Goal: Task Accomplishment & Management: Use online tool/utility

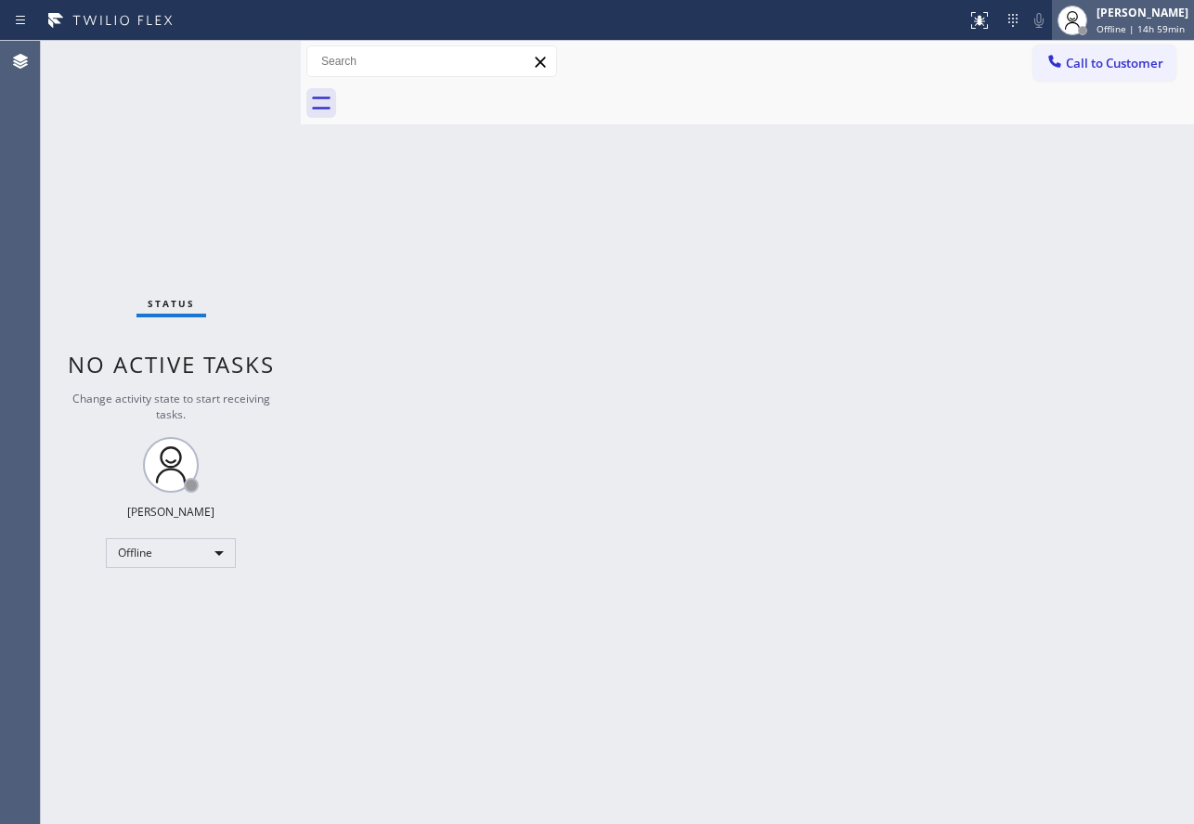
click at [1118, 19] on div "[PERSON_NAME]" at bounding box center [1142, 13] width 92 height 16
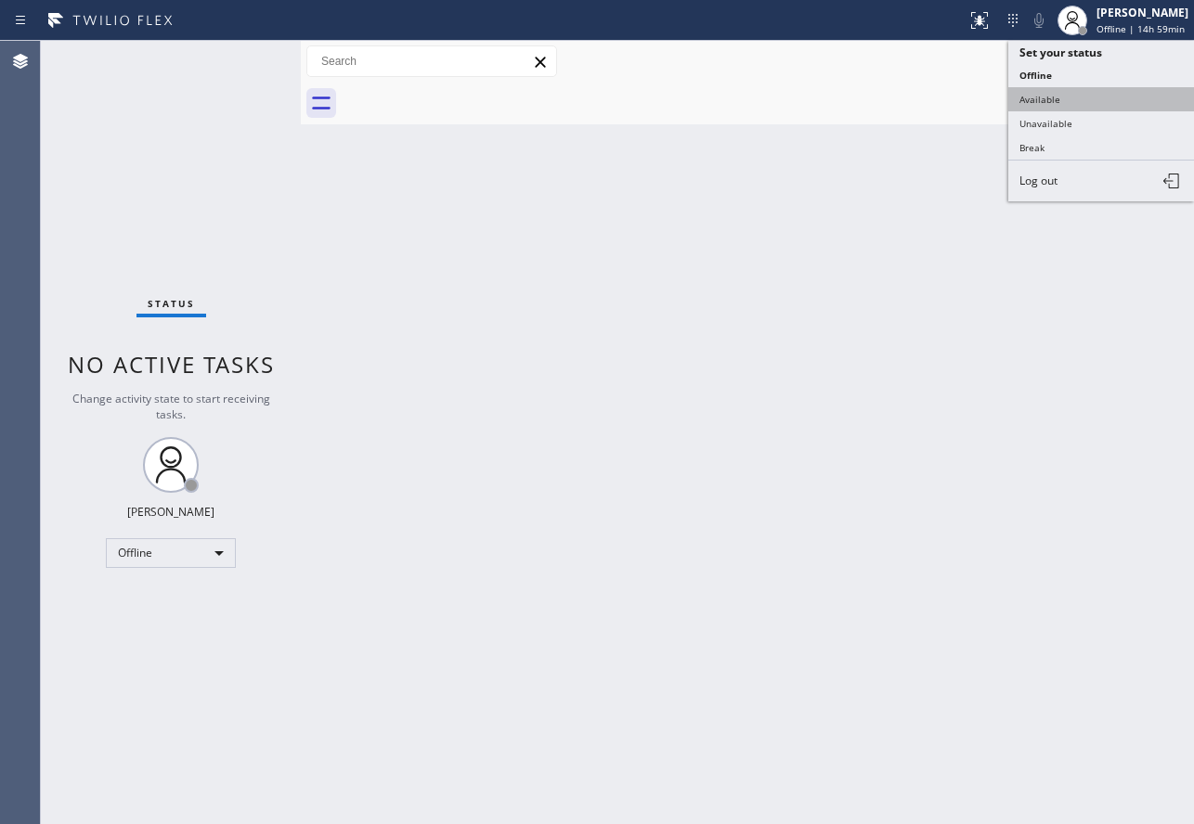
click at [1043, 93] on button "Available" at bounding box center [1101, 99] width 186 height 24
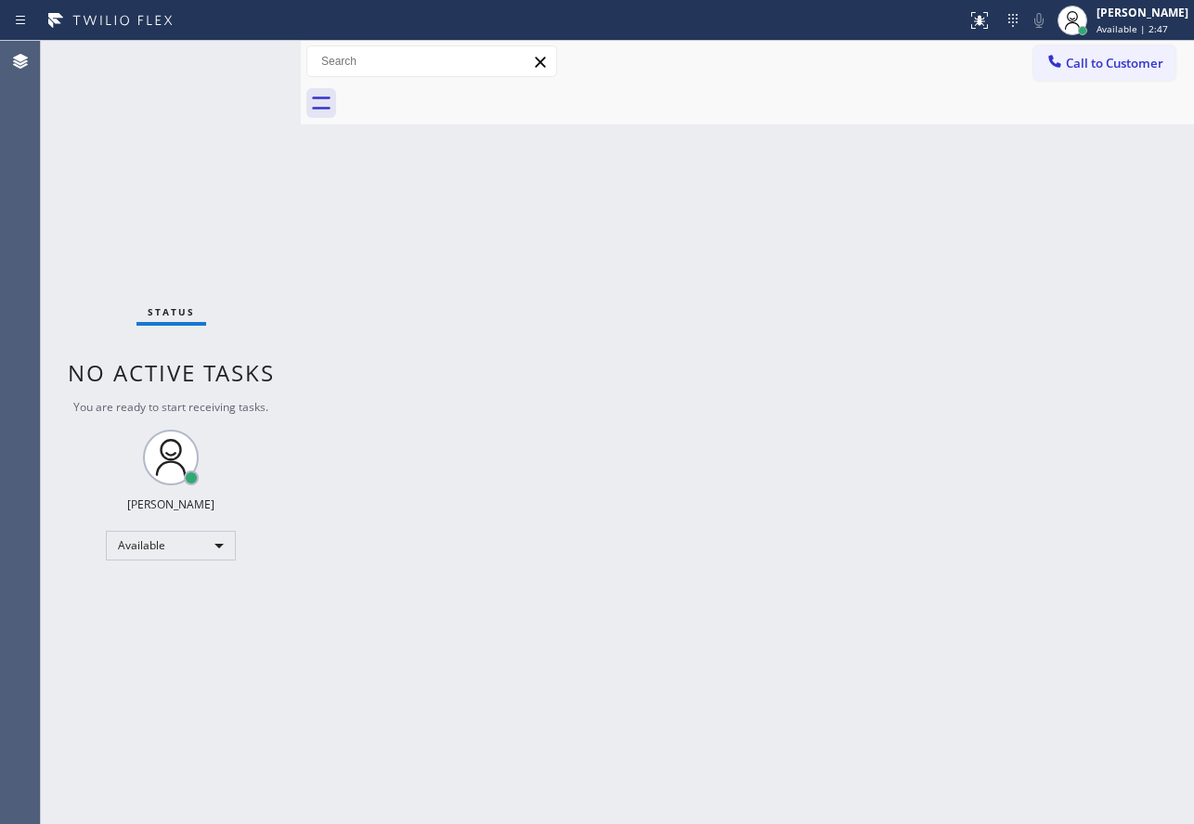
click at [923, 325] on div "Back to Dashboard Change Sender ID Customers Technicians Select a contact Outbo…" at bounding box center [747, 432] width 893 height 783
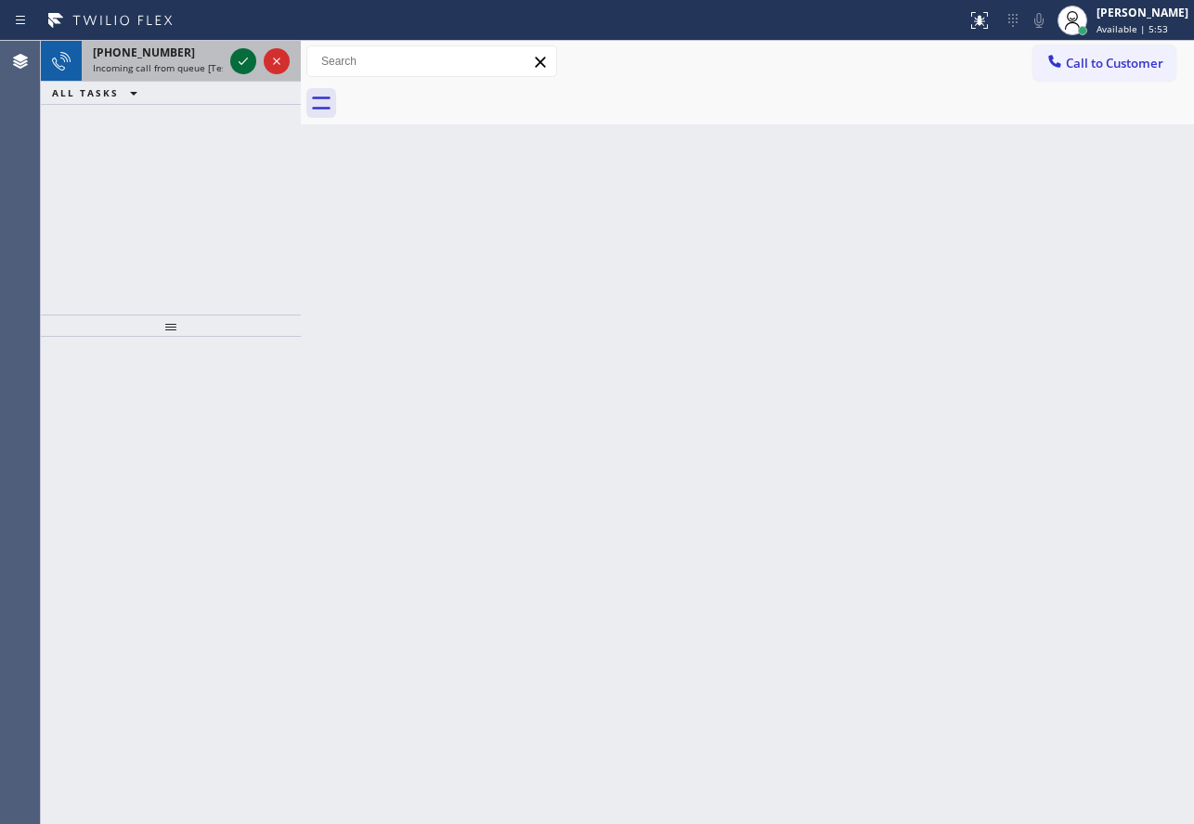
click at [242, 59] on icon at bounding box center [243, 61] width 22 height 22
click at [249, 52] on icon at bounding box center [243, 61] width 22 height 22
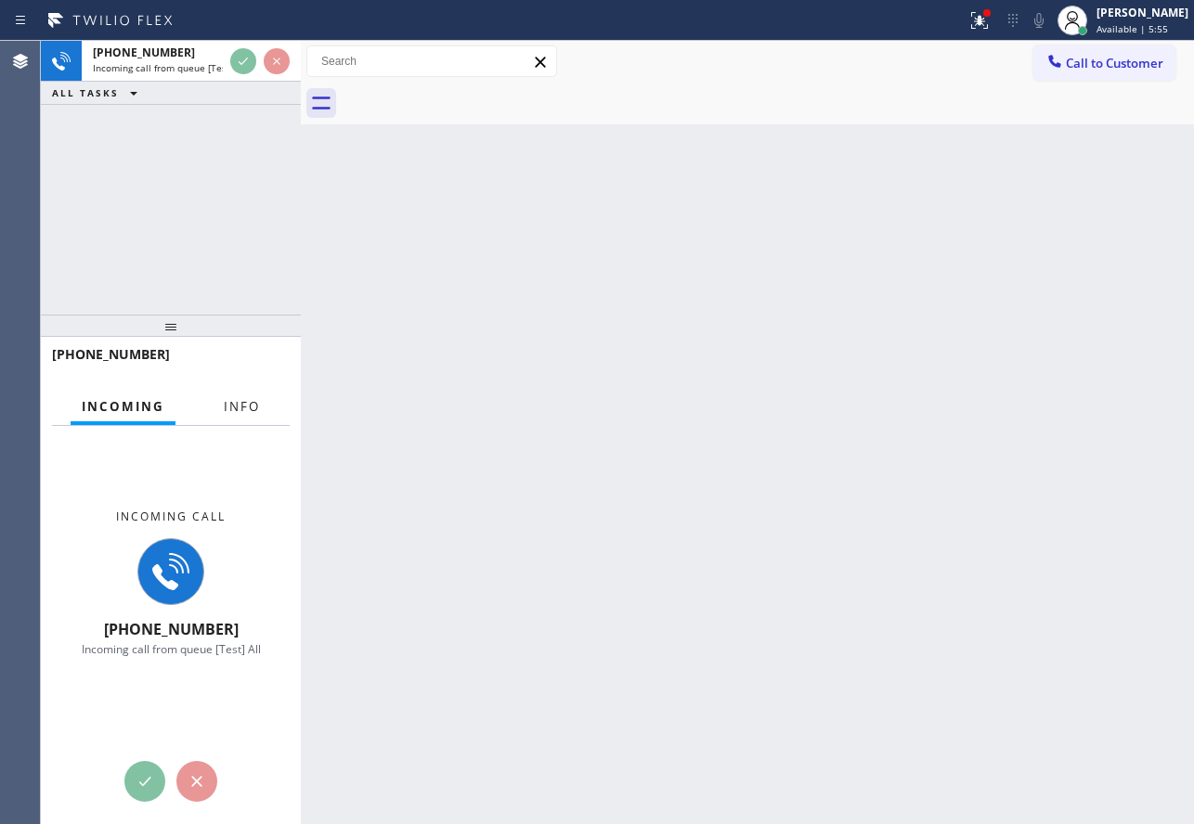
click at [261, 415] on button "Info" at bounding box center [242, 407] width 58 height 36
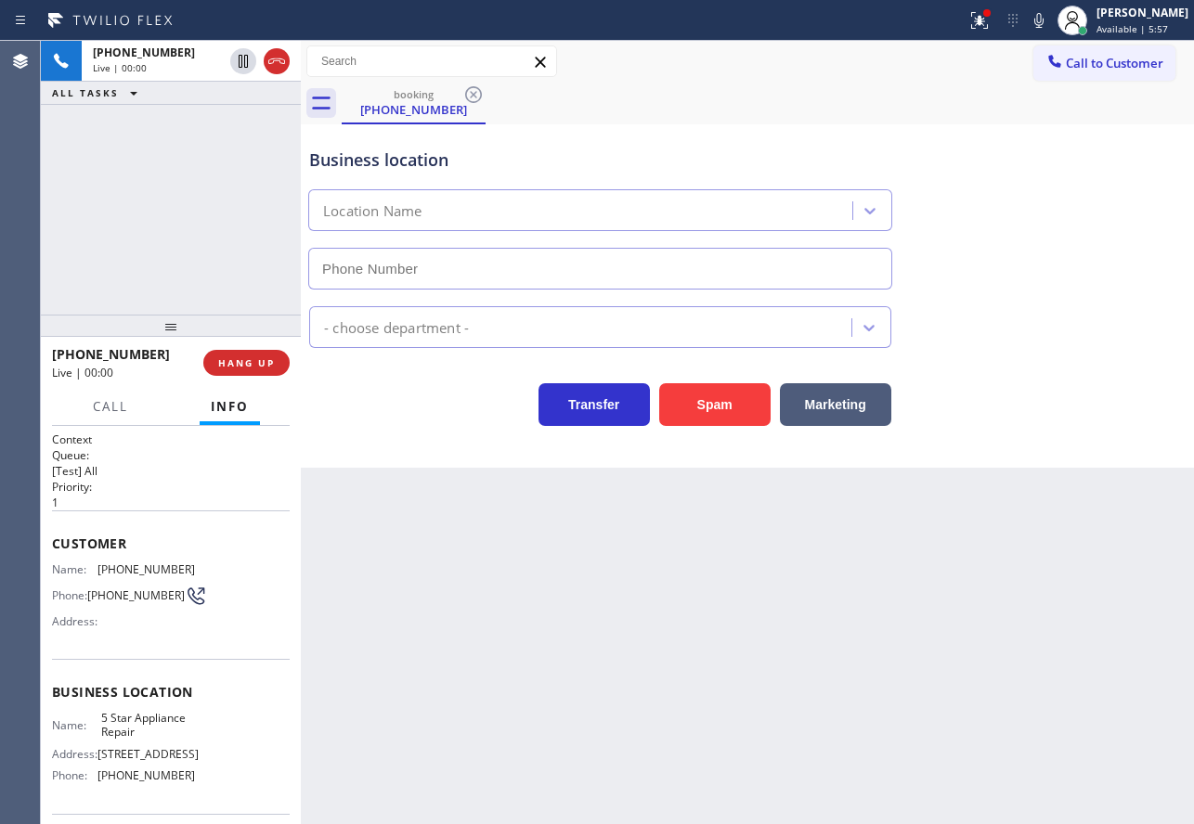
type input "[PHONE_NUMBER]"
click at [816, 137] on div "Business location 5 Star Appliance Repair [PHONE_NUMBER]" at bounding box center [599, 209] width 589 height 161
click at [260, 367] on span "HANG UP" at bounding box center [246, 362] width 57 height 13
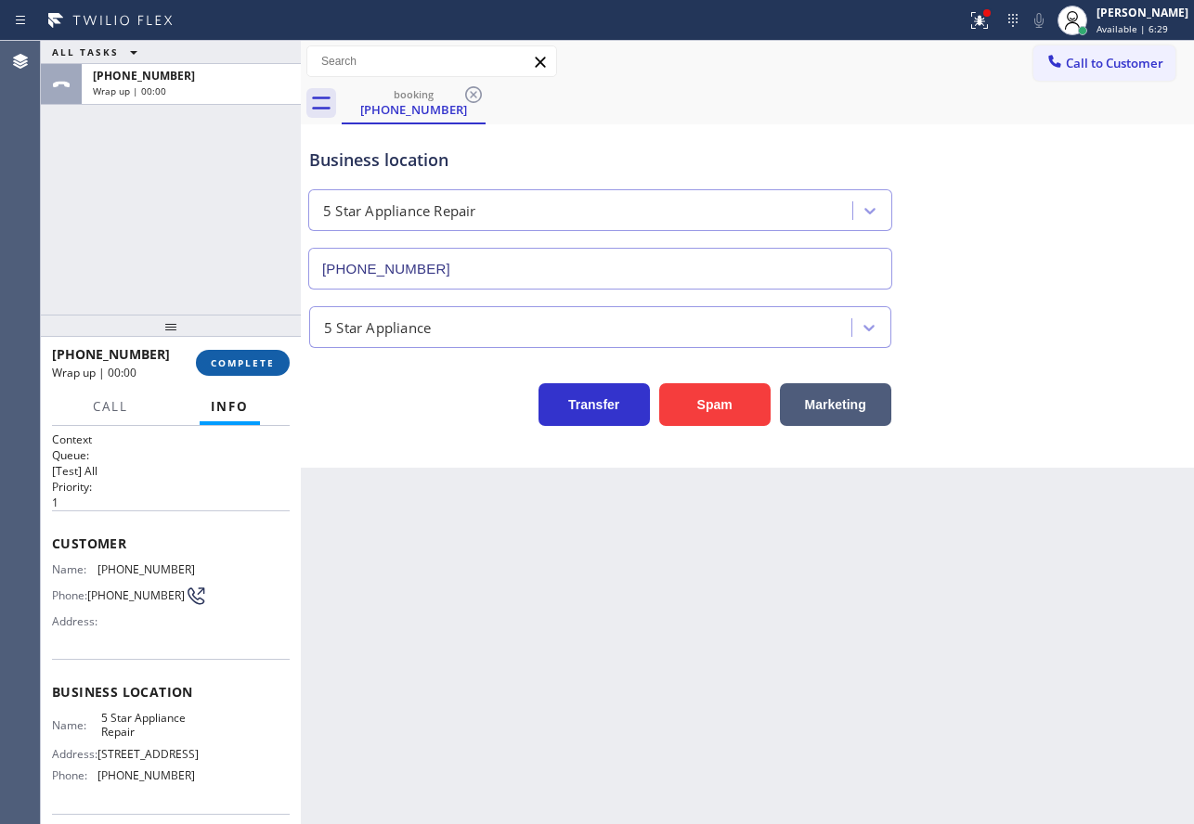
click at [260, 367] on span "COMPLETE" at bounding box center [243, 362] width 64 height 13
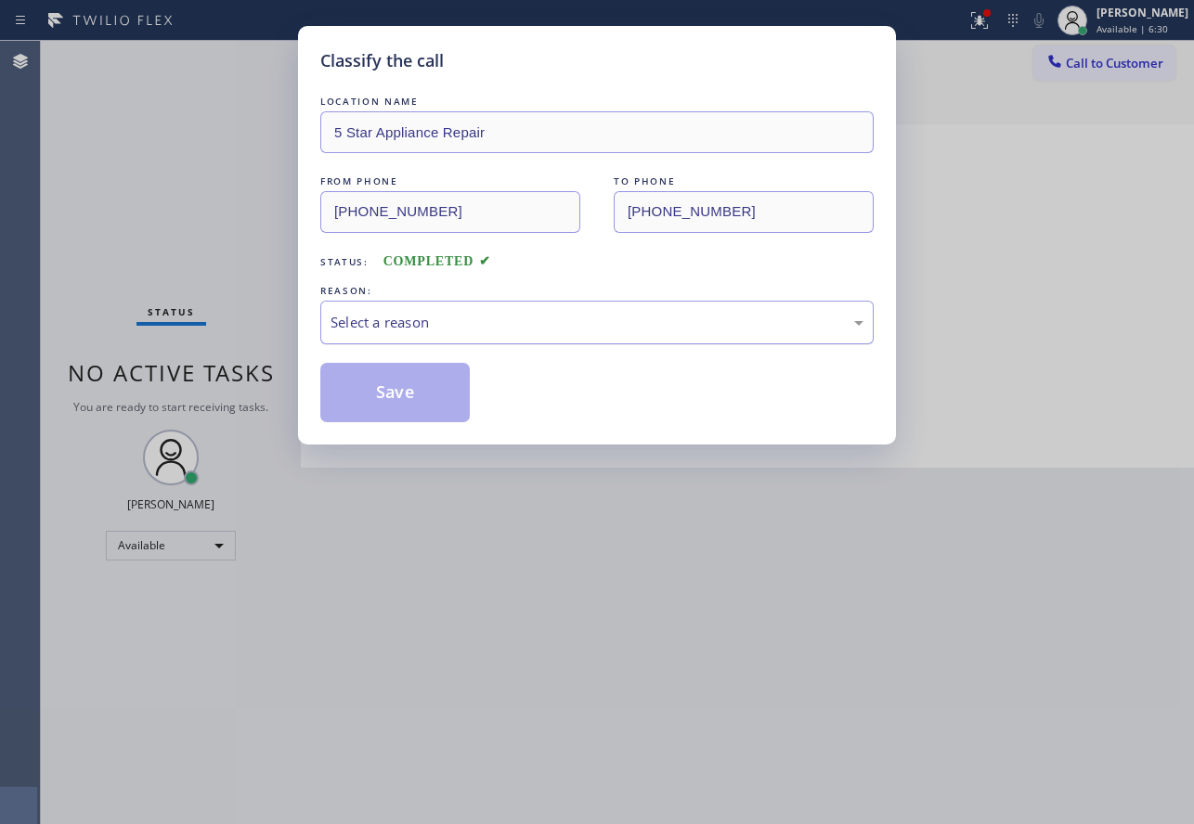
click at [472, 325] on div "Select a reason" at bounding box center [596, 322] width 533 height 21
click at [401, 412] on button "Save" at bounding box center [394, 392] width 149 height 59
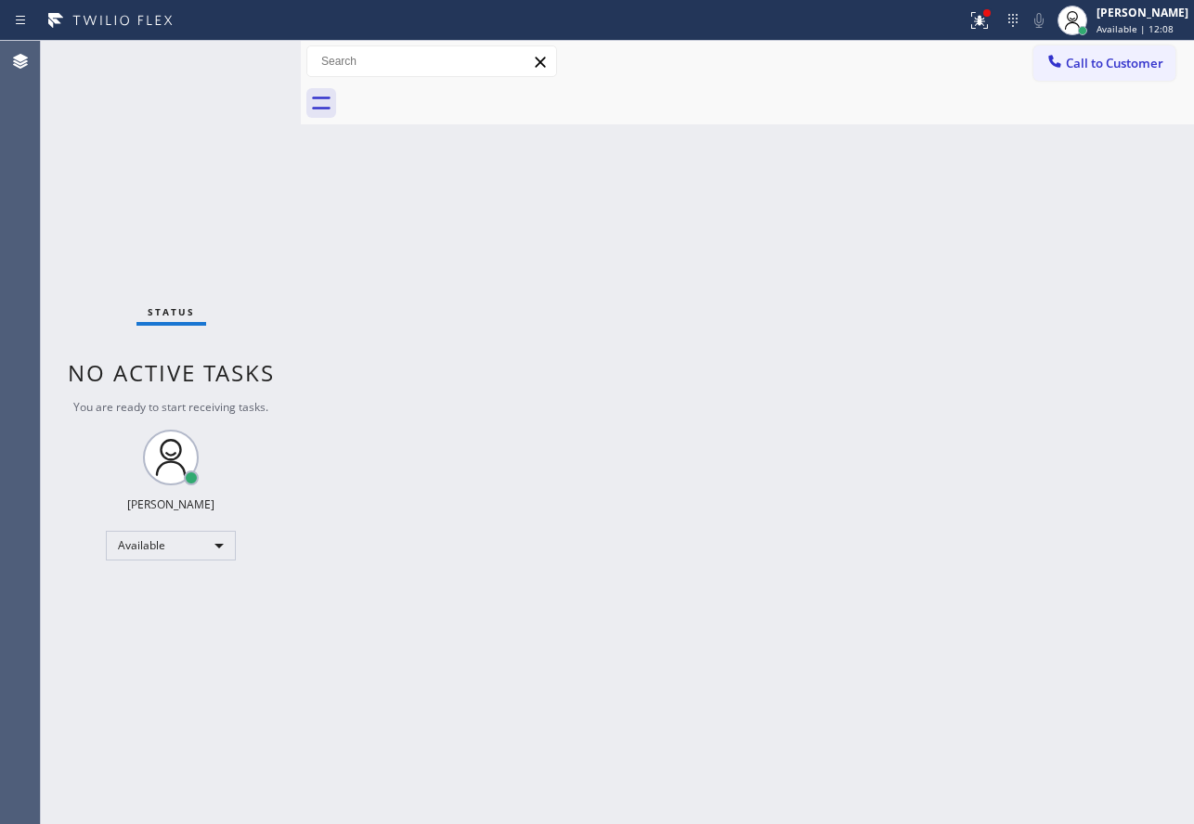
click at [829, 522] on div "Back to Dashboard Change Sender ID Customers Technicians Select a contact Outbo…" at bounding box center [747, 432] width 893 height 783
click at [827, 512] on div "Back to Dashboard Change Sender ID Customers Technicians Select a contact Outbo…" at bounding box center [747, 432] width 893 height 783
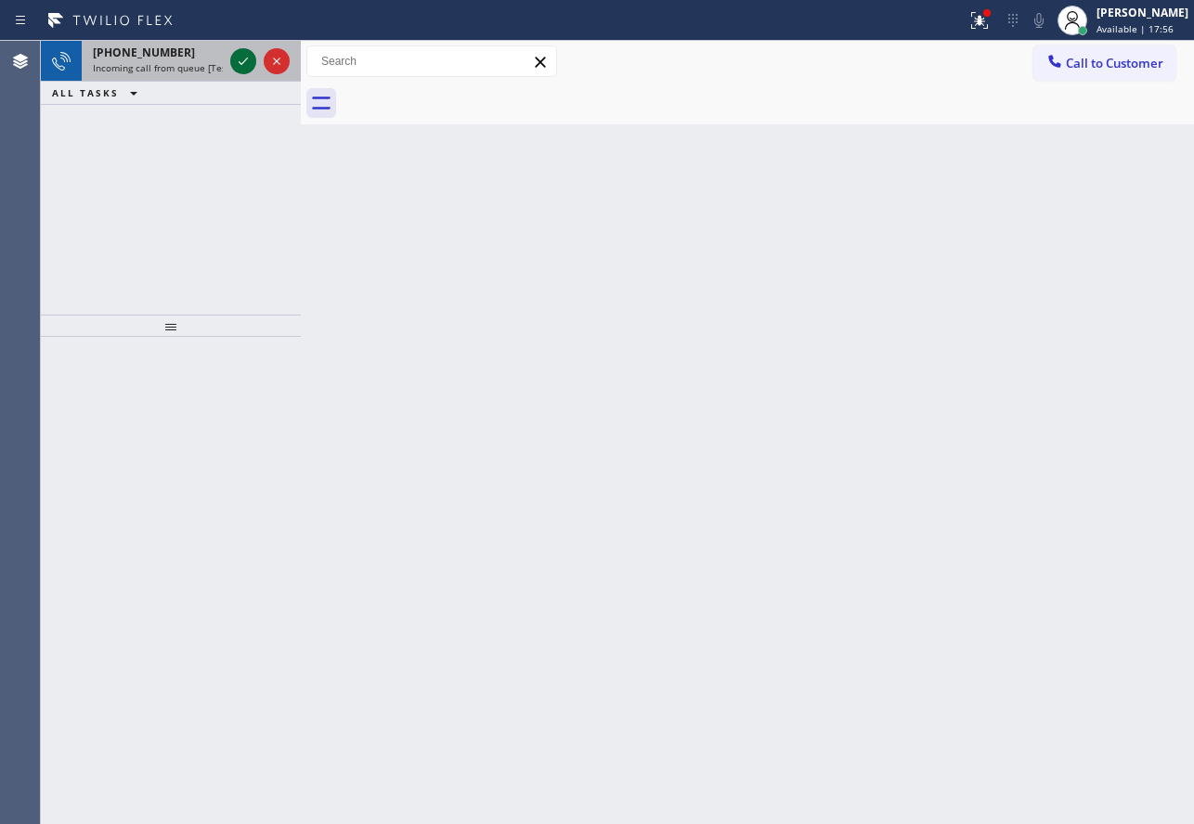
click at [237, 63] on icon at bounding box center [243, 61] width 22 height 22
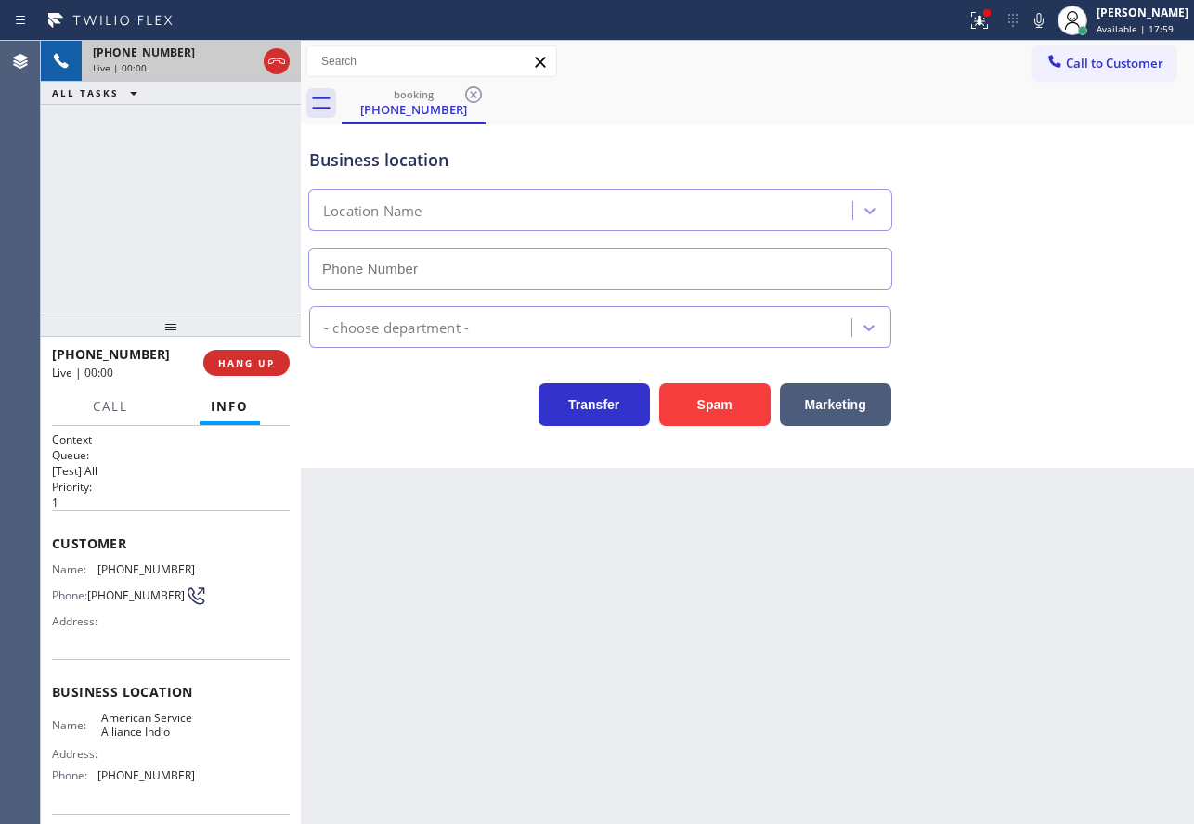
type input "[PHONE_NUMBER]"
click at [250, 363] on span "HANG UP" at bounding box center [246, 362] width 57 height 13
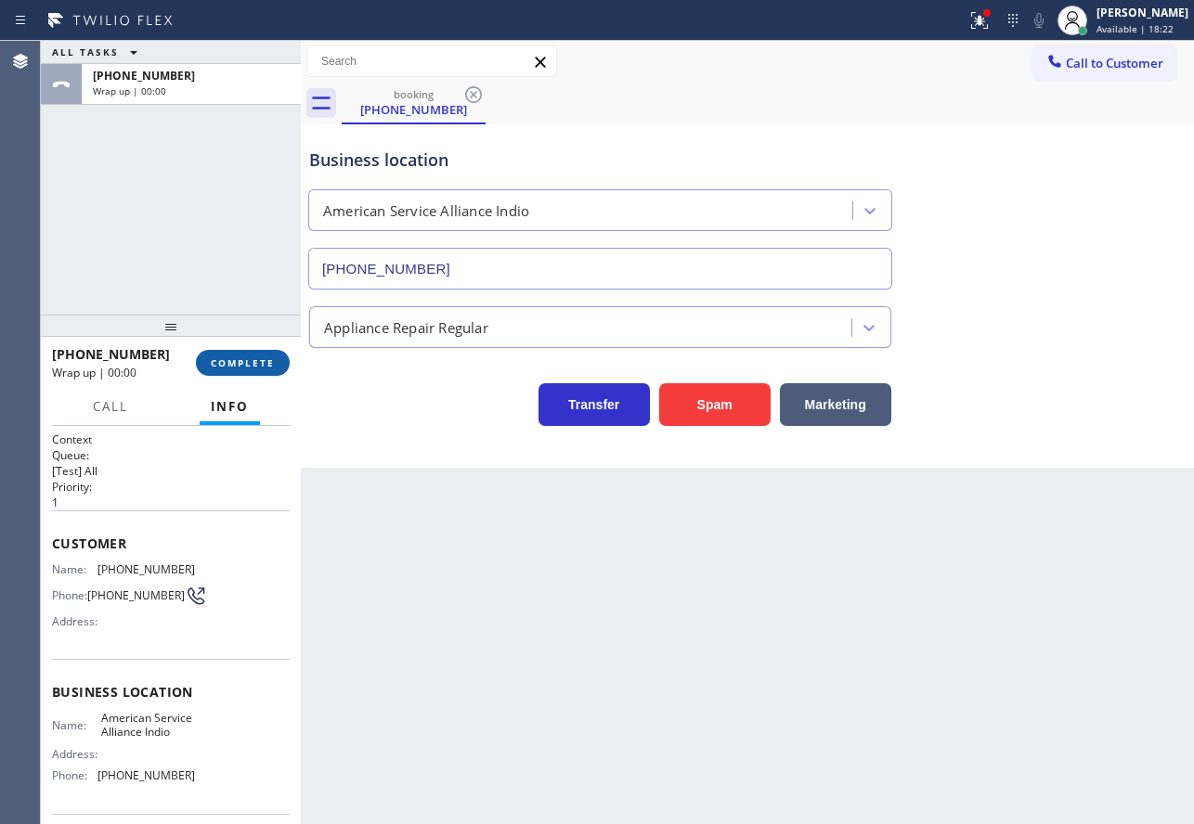
click at [250, 363] on span "COMPLETE" at bounding box center [243, 362] width 64 height 13
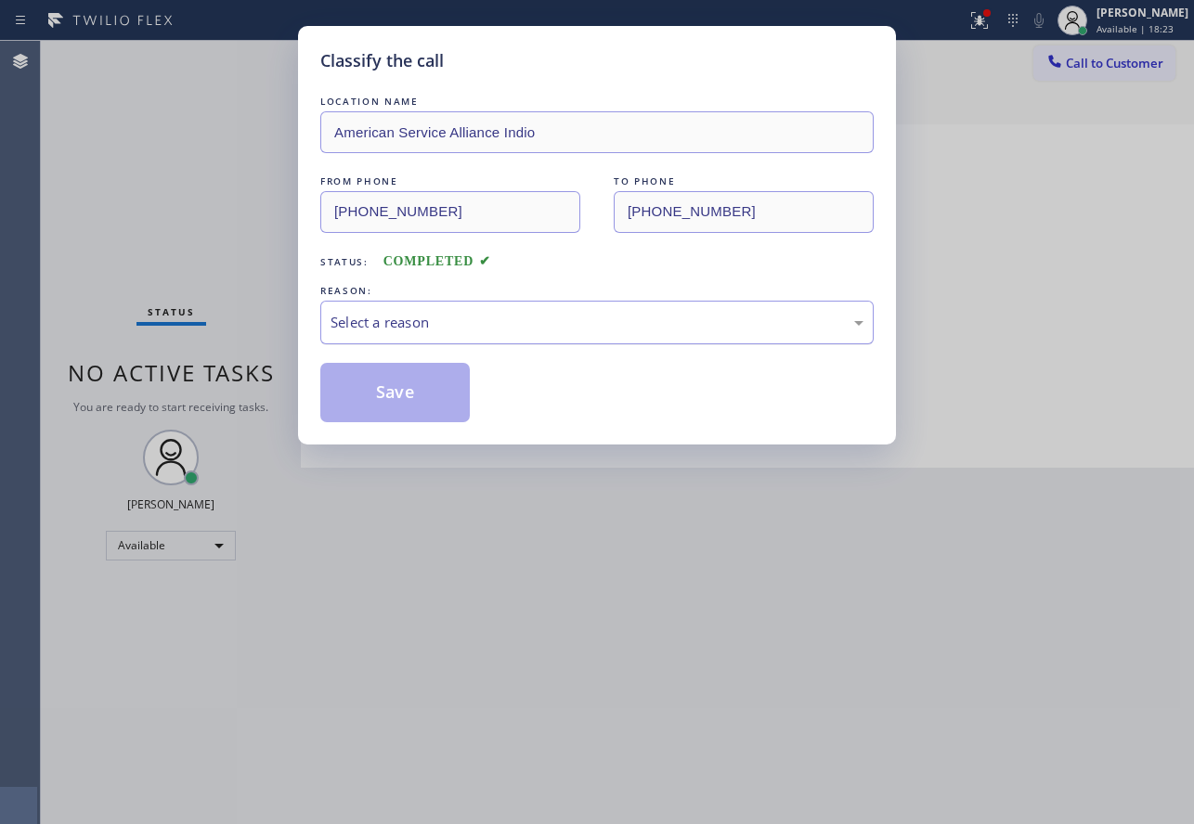
click at [457, 330] on div "Select a reason" at bounding box center [596, 322] width 533 height 21
click at [398, 392] on button "Save" at bounding box center [394, 392] width 149 height 59
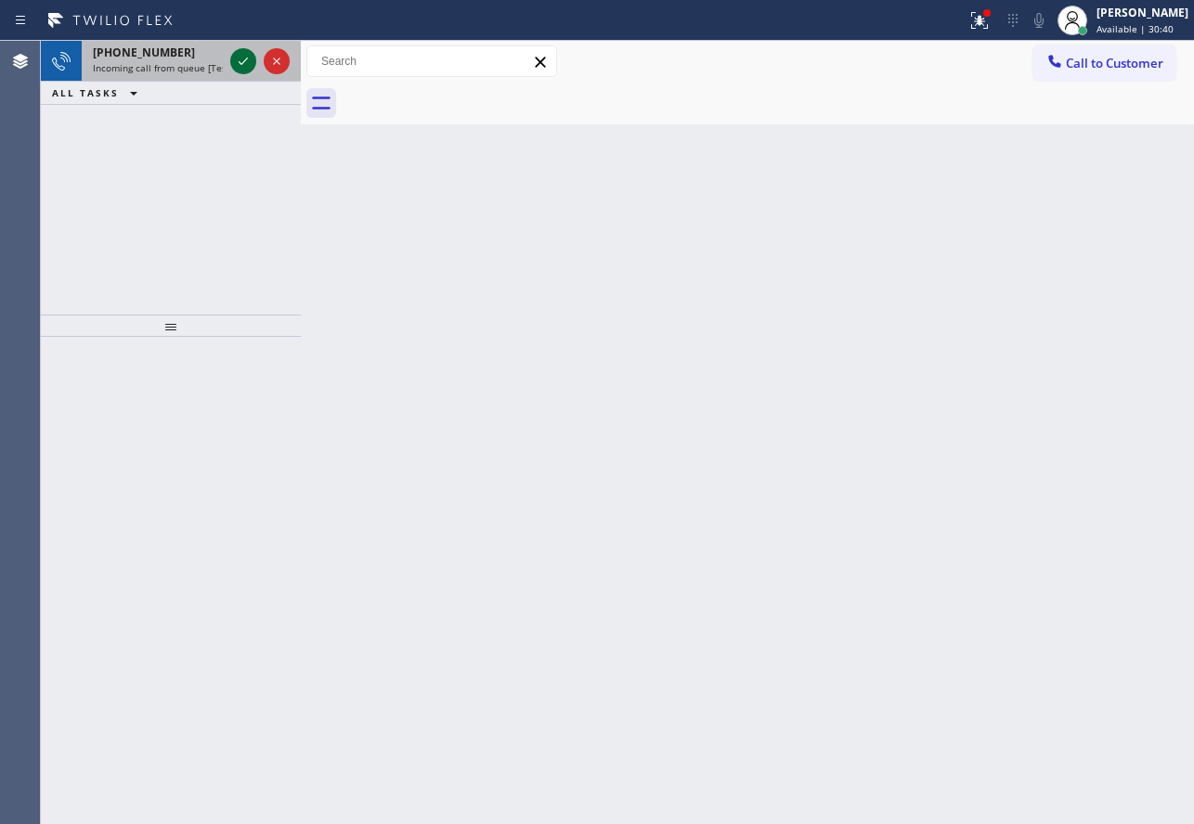
click at [239, 66] on icon at bounding box center [243, 61] width 22 height 22
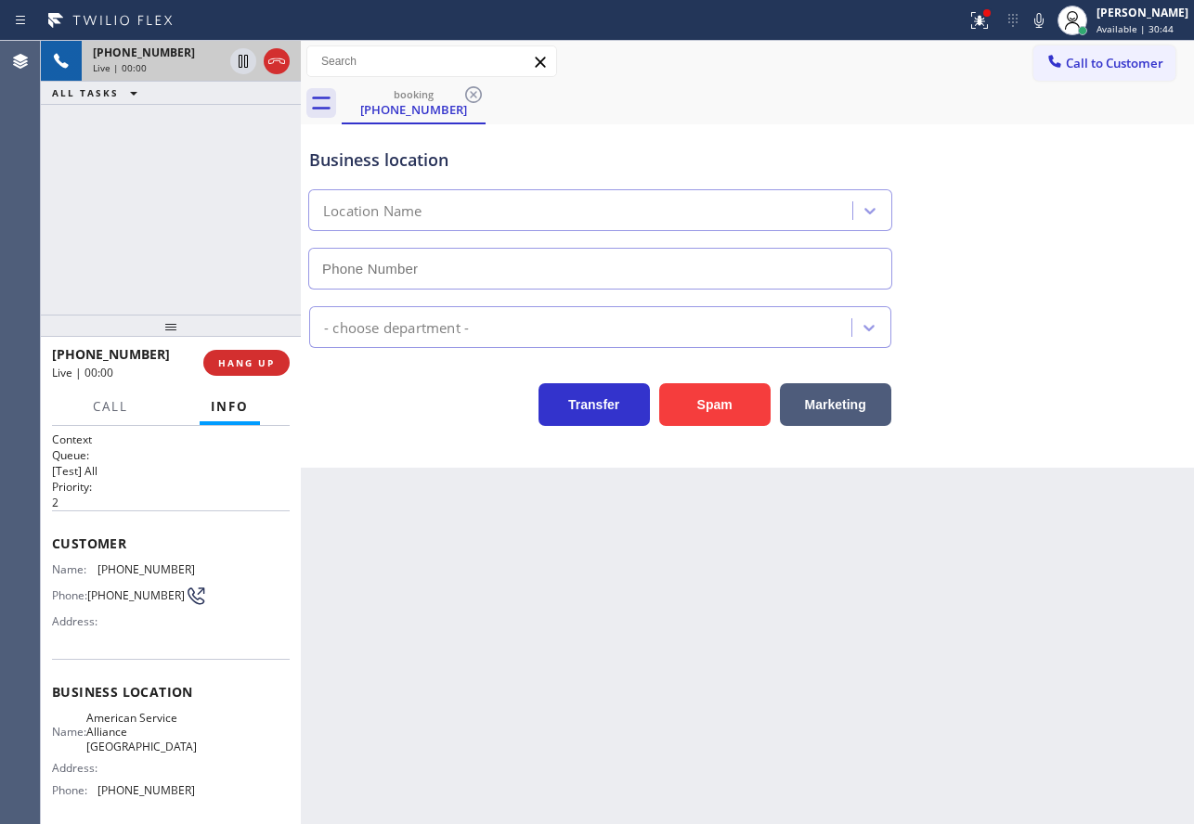
type input "[PHONE_NUMBER]"
click at [695, 148] on div "Business location" at bounding box center [600, 160] width 582 height 25
click at [264, 364] on span "HANG UP" at bounding box center [246, 362] width 57 height 13
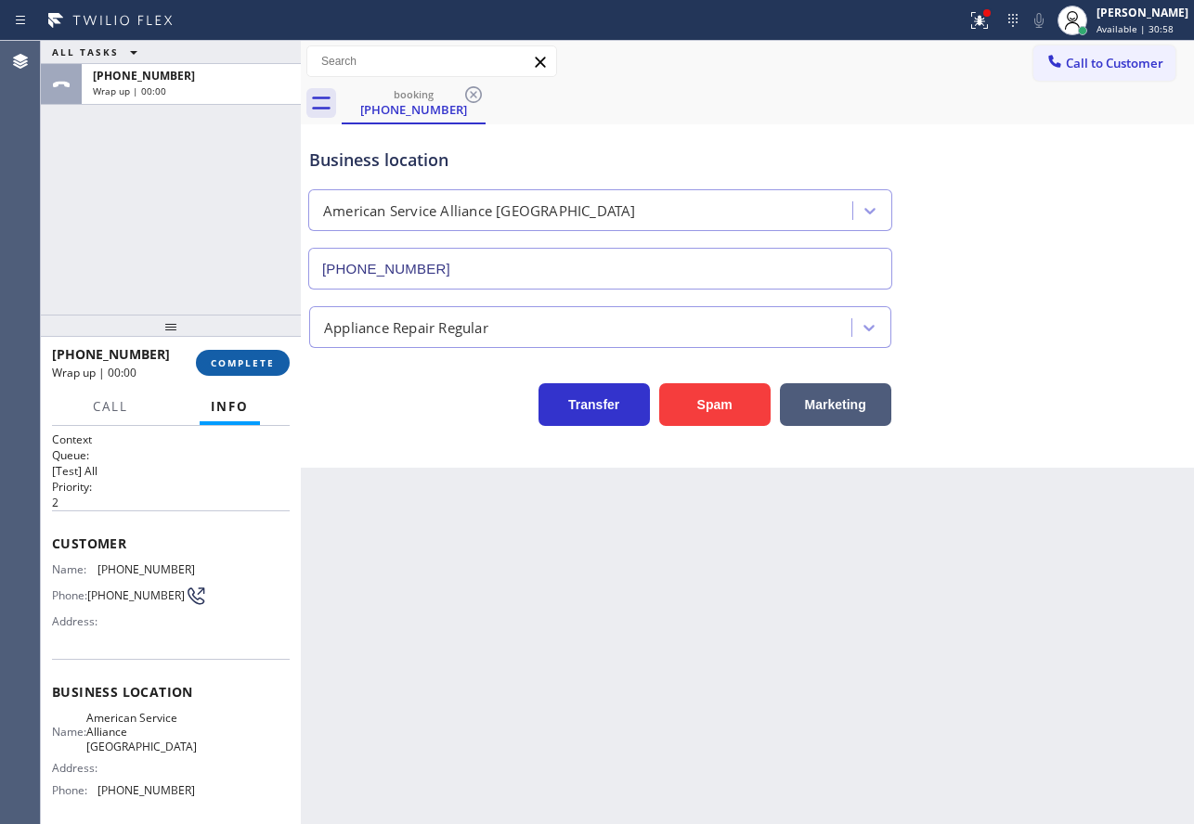
click at [264, 364] on span "COMPLETE" at bounding box center [243, 362] width 64 height 13
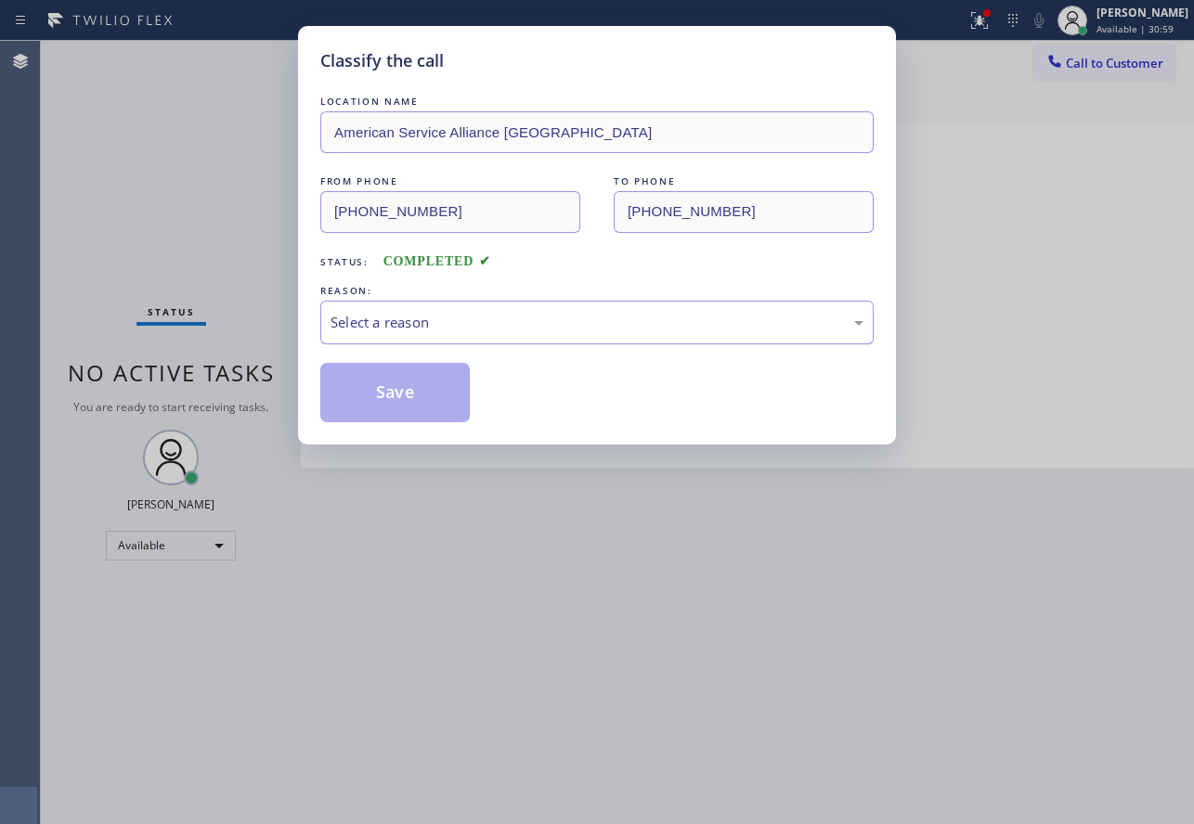
click at [495, 327] on div "Select a reason" at bounding box center [596, 322] width 533 height 21
click at [401, 399] on button "Save" at bounding box center [394, 392] width 149 height 59
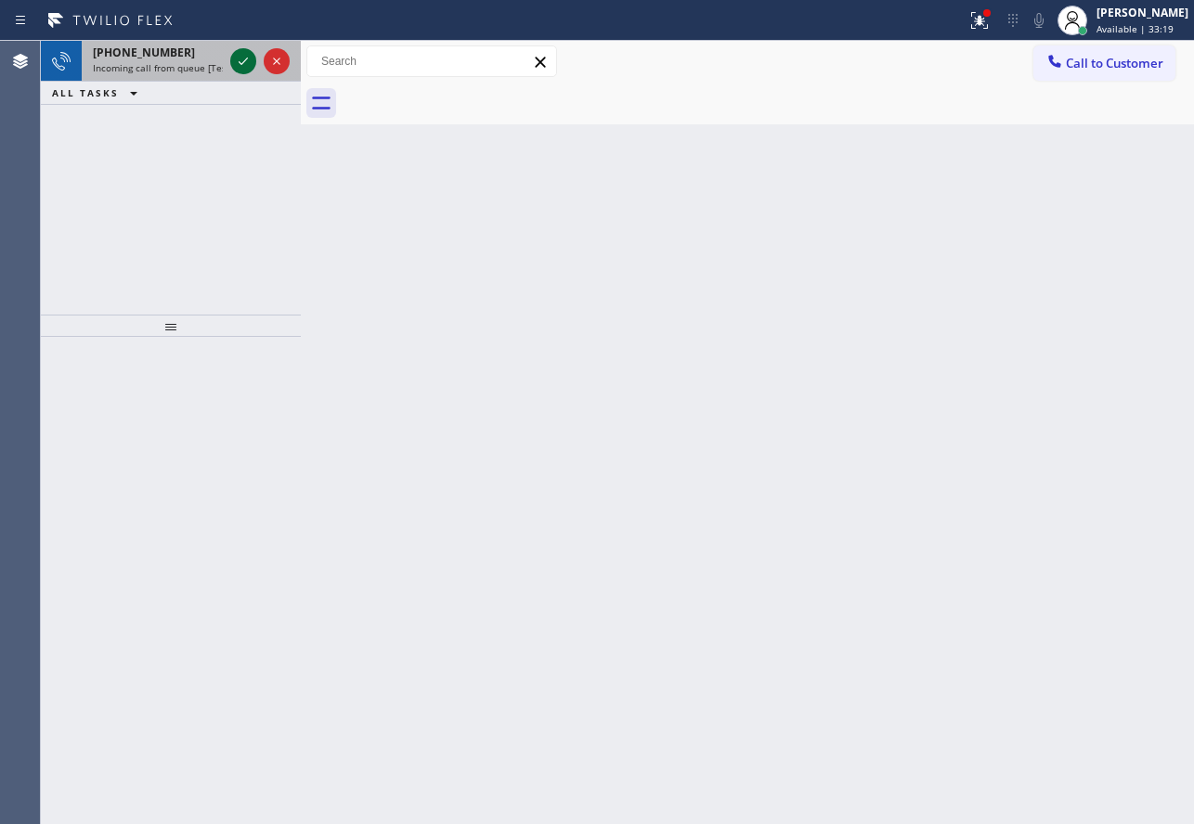
click at [243, 56] on icon at bounding box center [243, 61] width 22 height 22
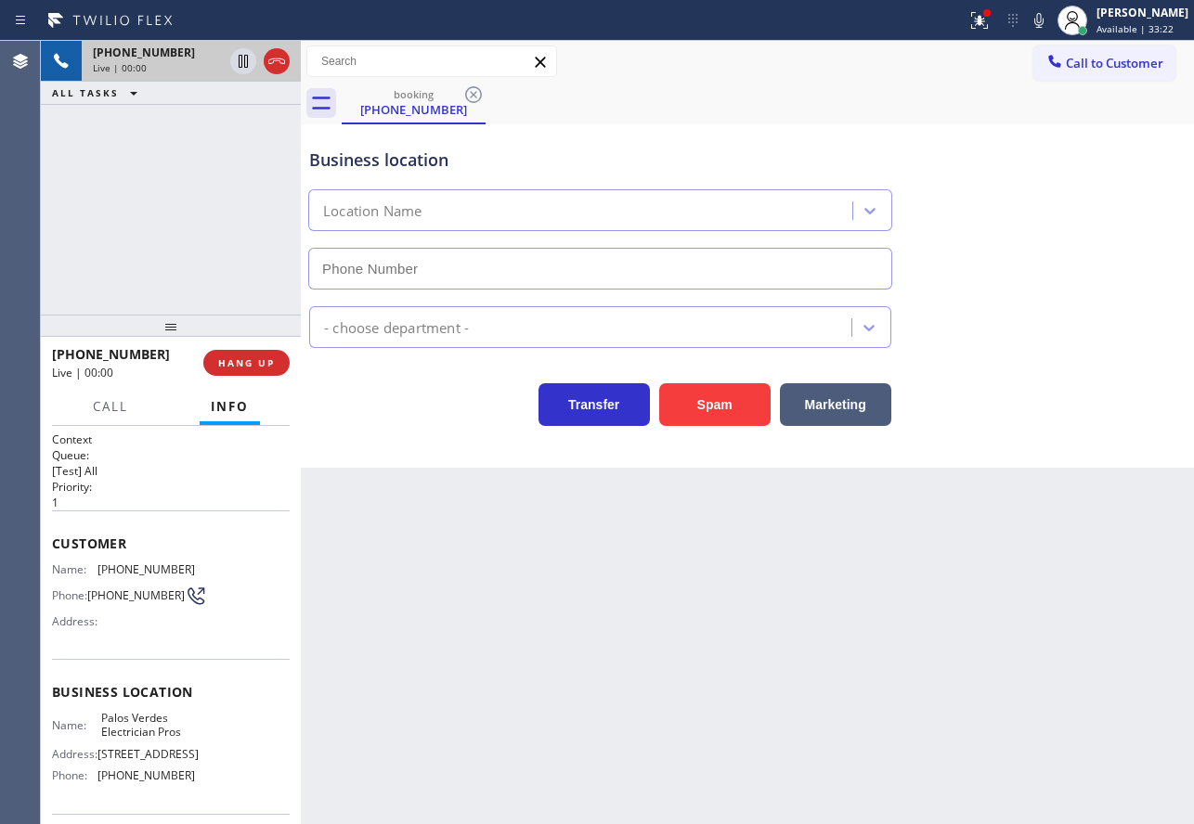
type input "[PHONE_NUMBER]"
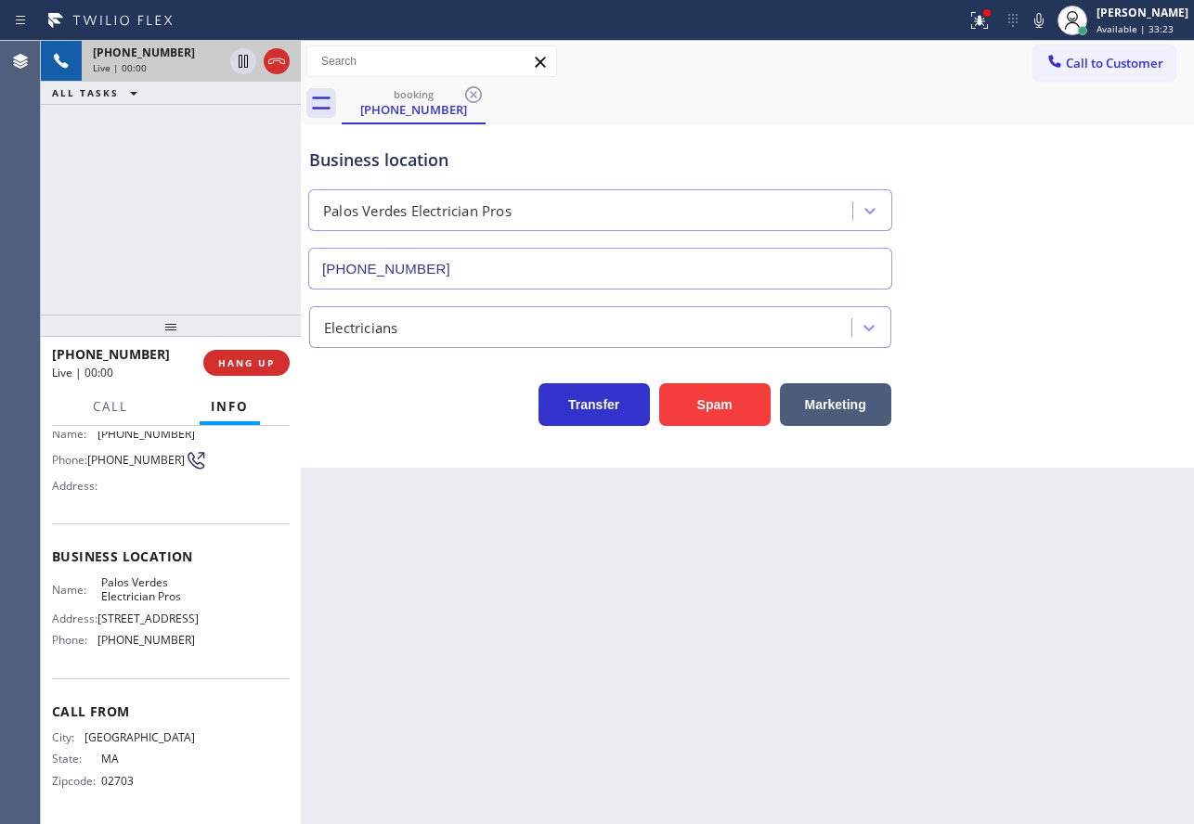
scroll to position [157, 0]
click at [244, 126] on icon at bounding box center [243, 125] width 9 height 7
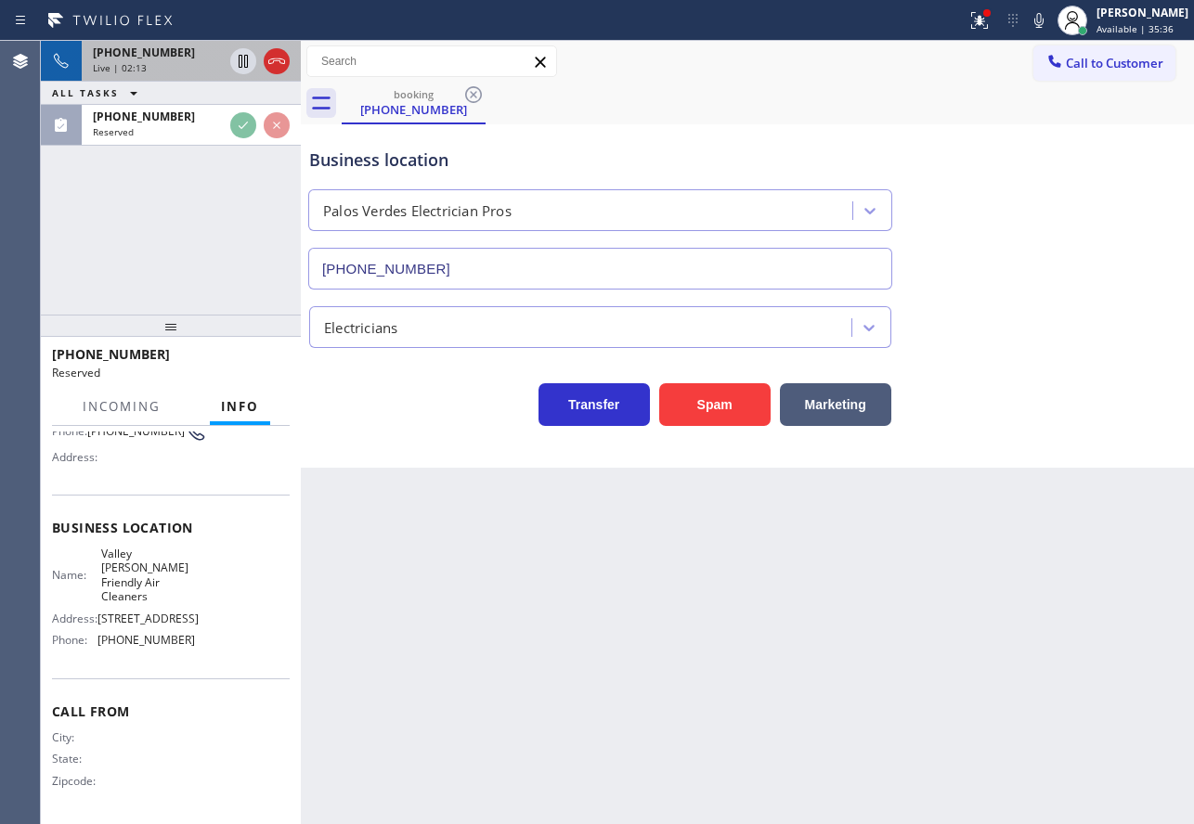
scroll to position [173, 0]
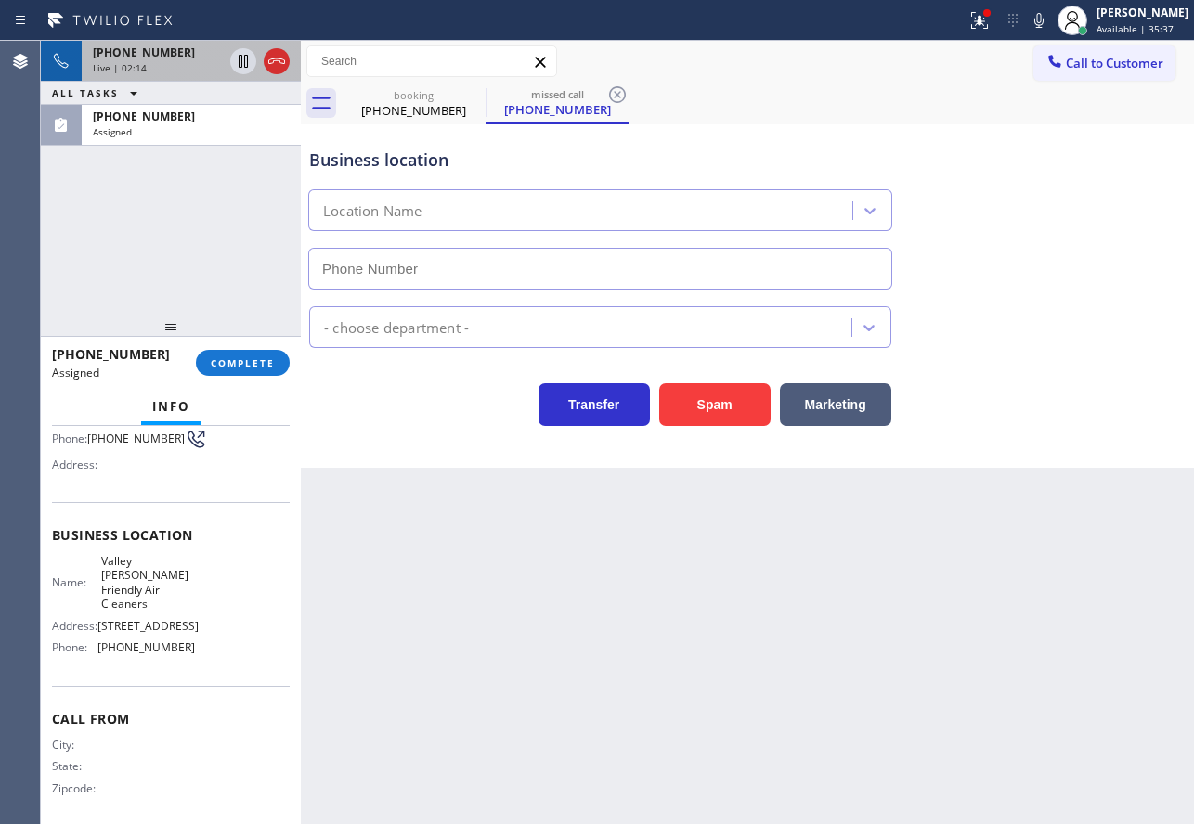
type input "[PHONE_NUMBER]"
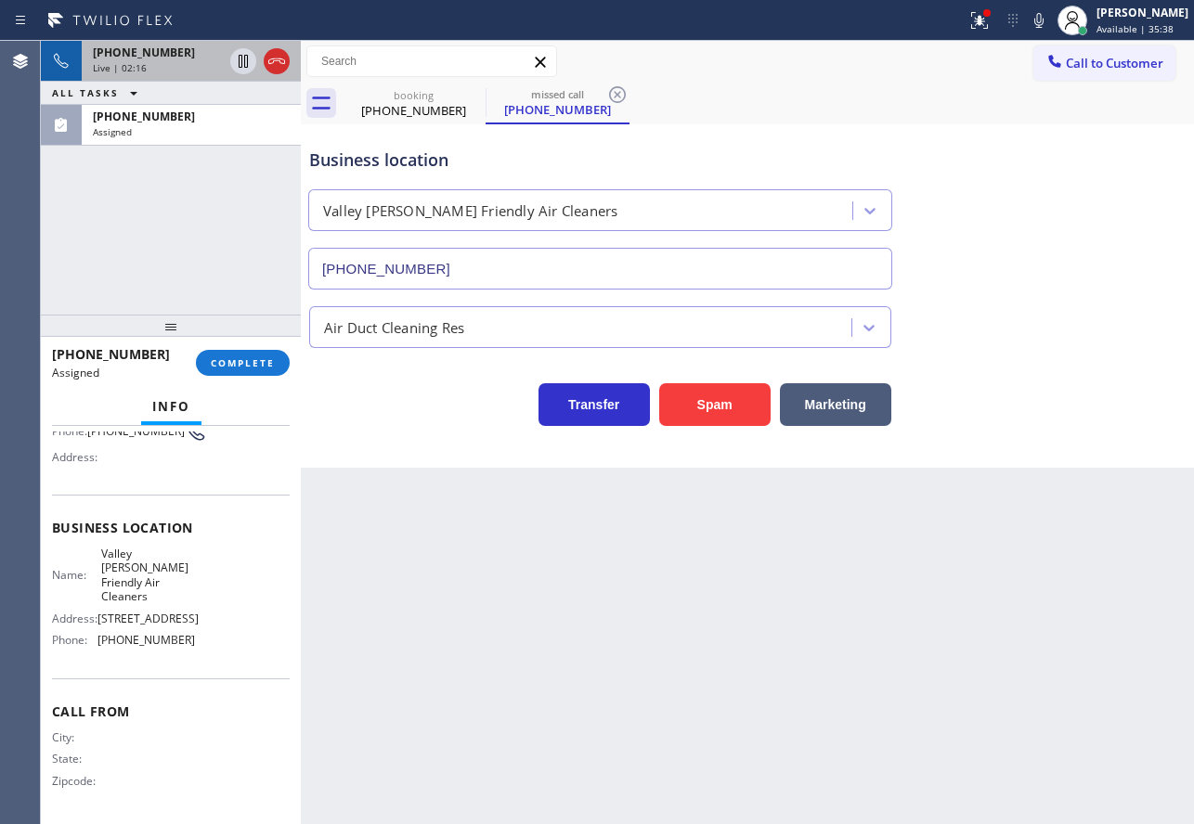
scroll to position [0, 0]
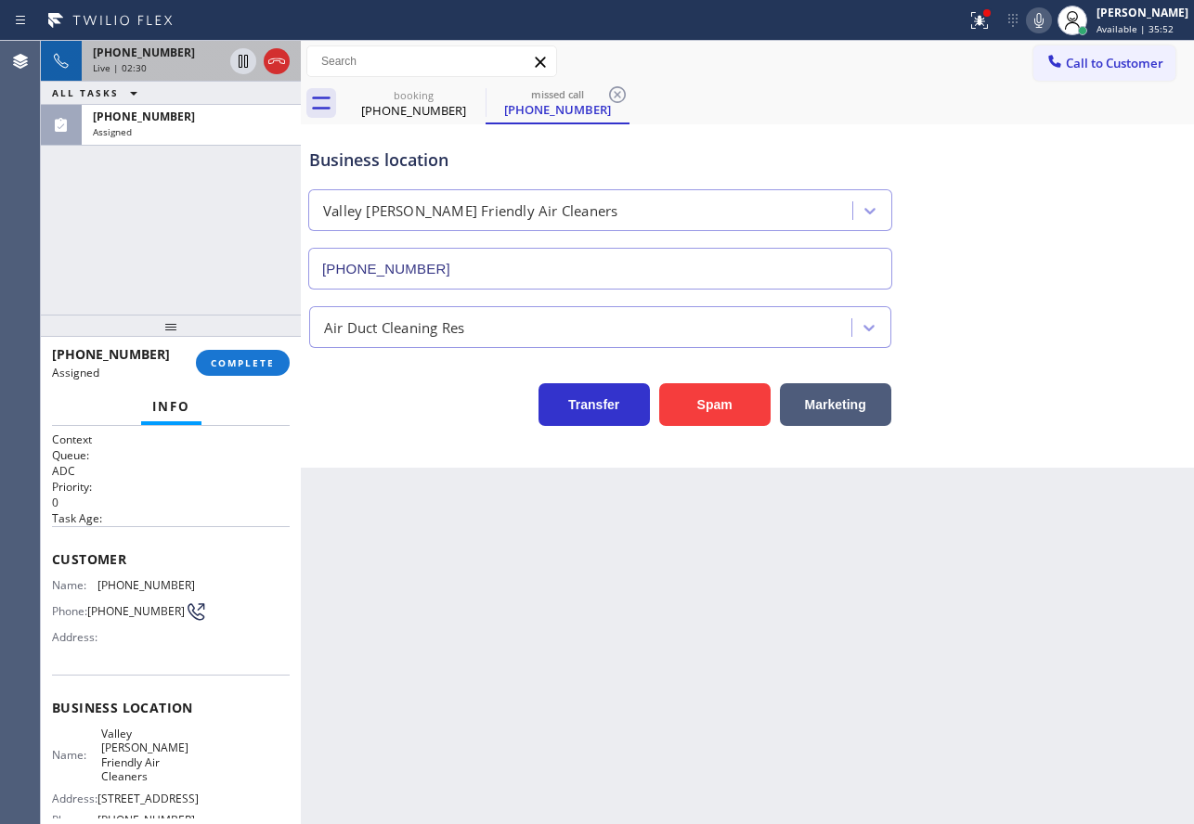
click at [1050, 19] on icon at bounding box center [1039, 20] width 22 height 22
click at [237, 65] on icon at bounding box center [243, 61] width 22 height 22
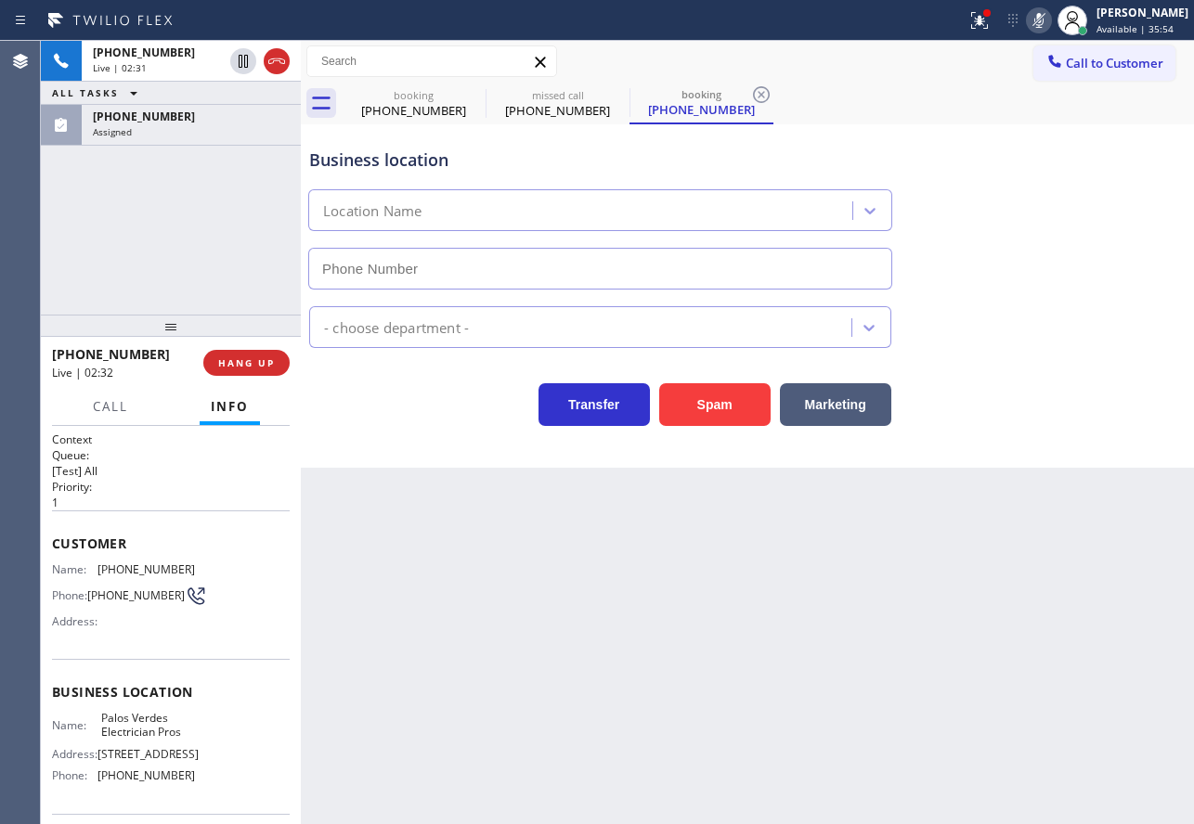
type input "[PHONE_NUMBER]"
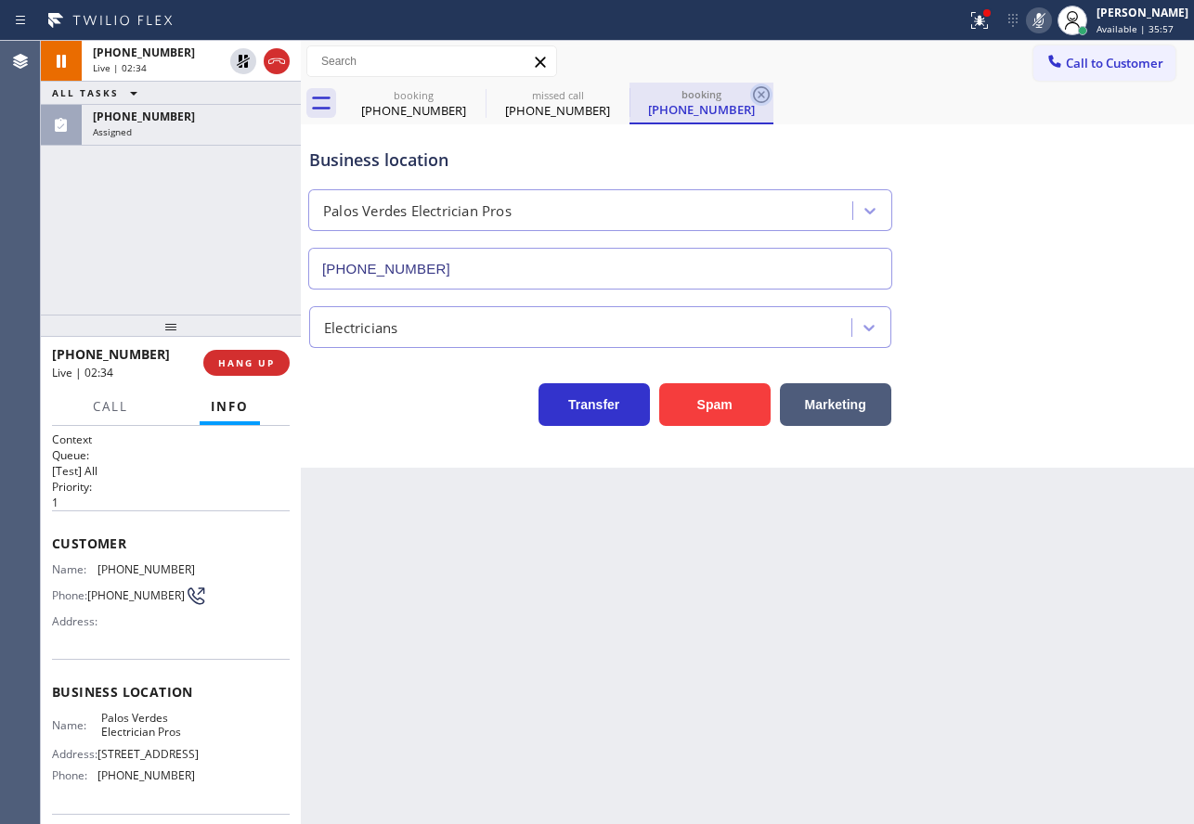
click at [763, 93] on icon at bounding box center [761, 94] width 17 height 17
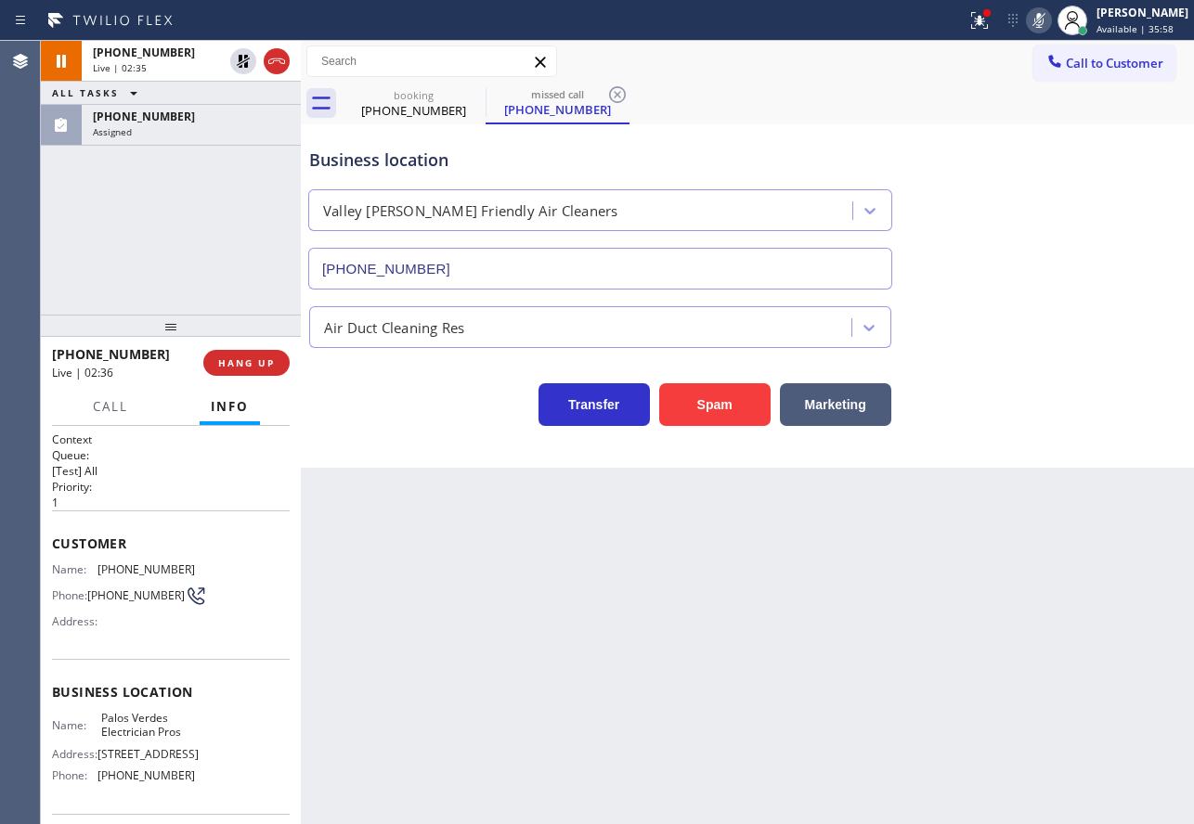
scroll to position [93, 0]
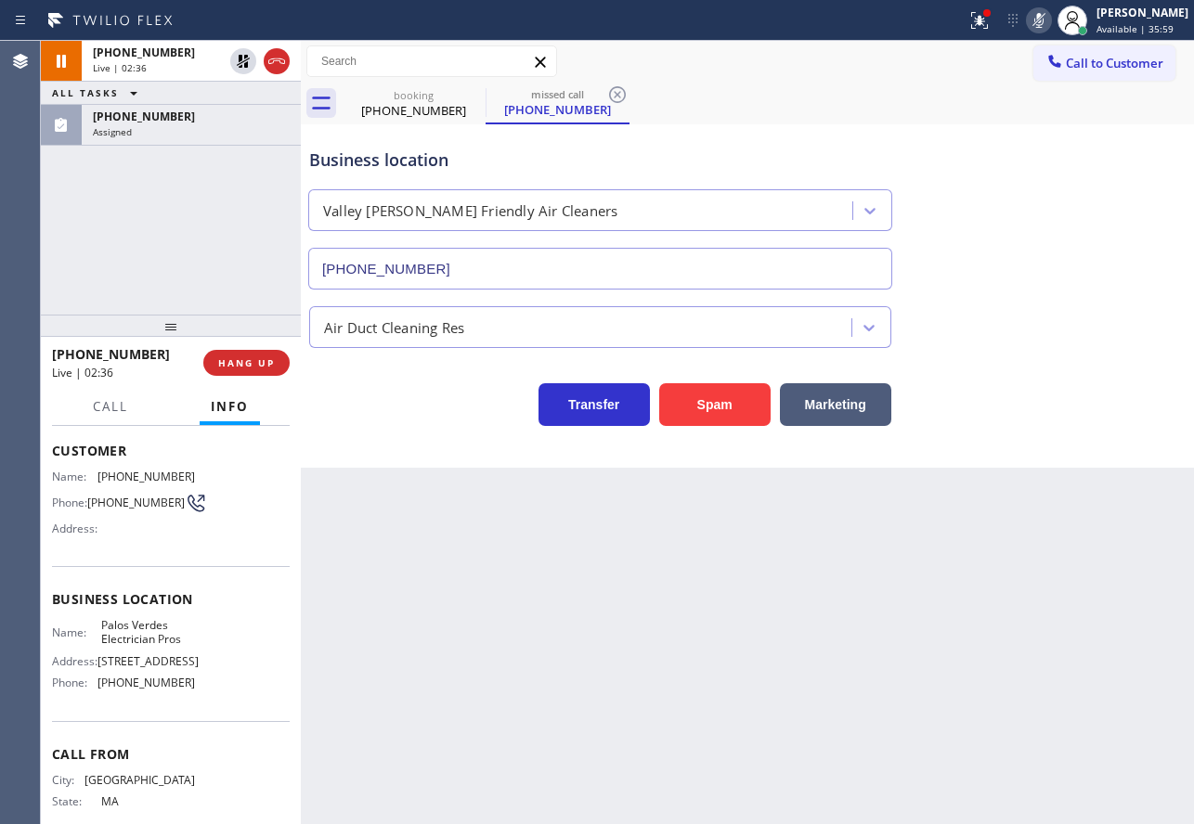
click at [201, 719] on div "Business location Name: [GEOGRAPHIC_DATA] Electrician Pros Address: [STREET_ADD…" at bounding box center [171, 643] width 238 height 155
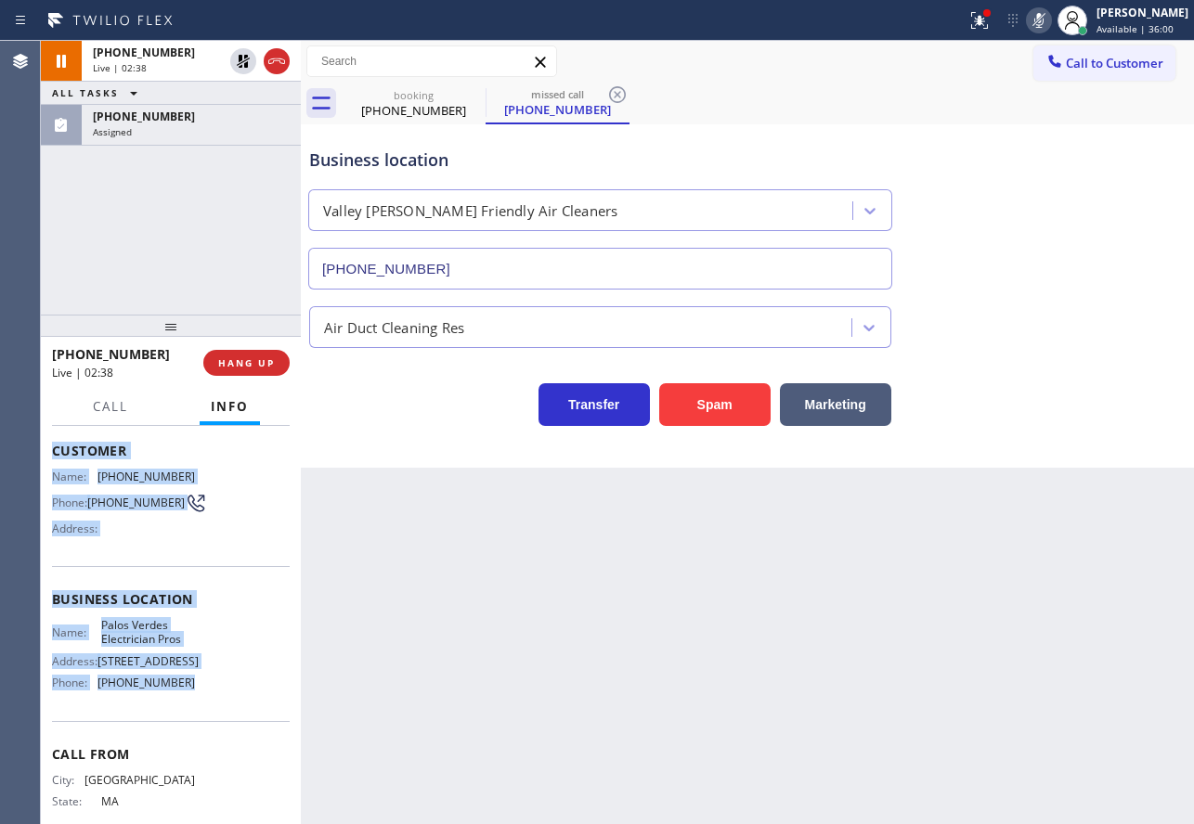
drag, startPoint x: 205, startPoint y: 710, endPoint x: 55, endPoint y: 456, distance: 295.5
click at [55, 456] on div "Context Queue: [Test] All Priority: 1 Customer Name: [PHONE_NUMBER] Phone: [PHO…" at bounding box center [171, 600] width 238 height 523
copy div "Customer Name: [PHONE_NUMBER] Phone: [PHONE_NUMBER] Address: Business location …"
click at [251, 363] on span "HANG UP" at bounding box center [246, 362] width 57 height 13
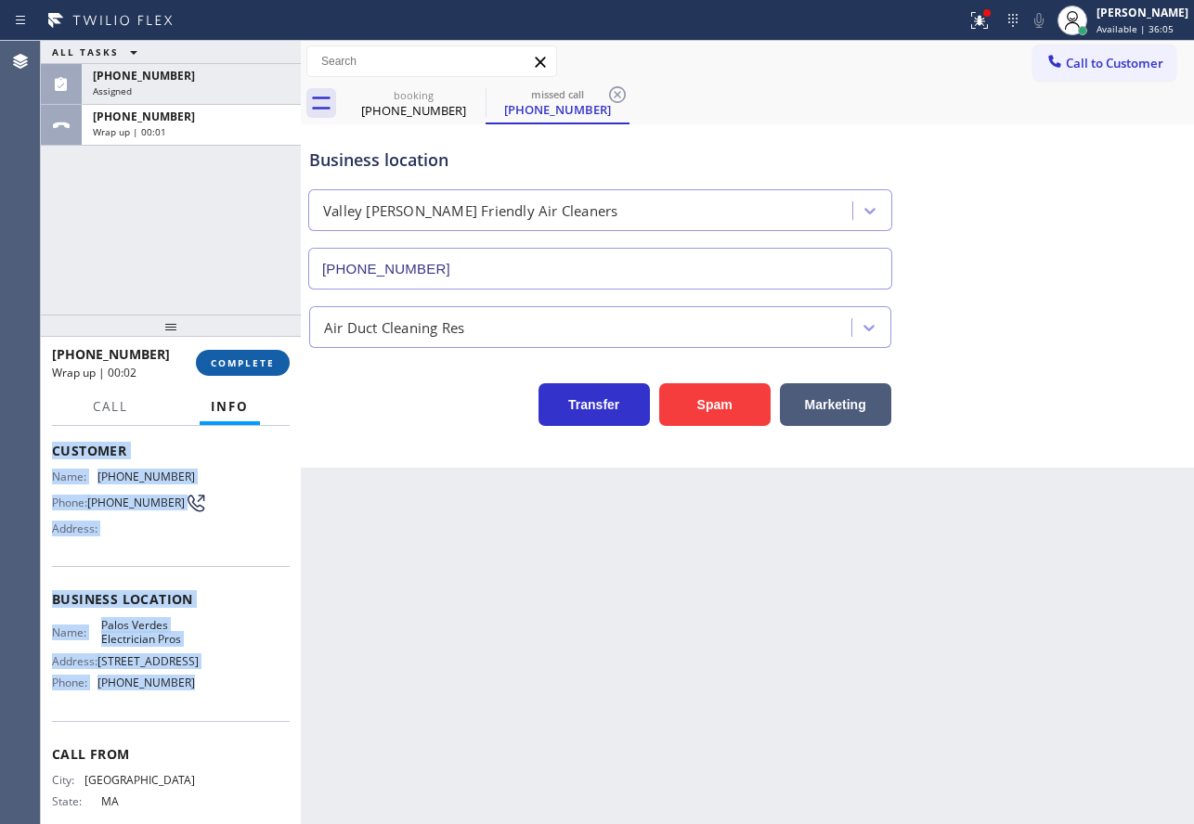
click at [251, 363] on span "COMPLETE" at bounding box center [243, 362] width 64 height 13
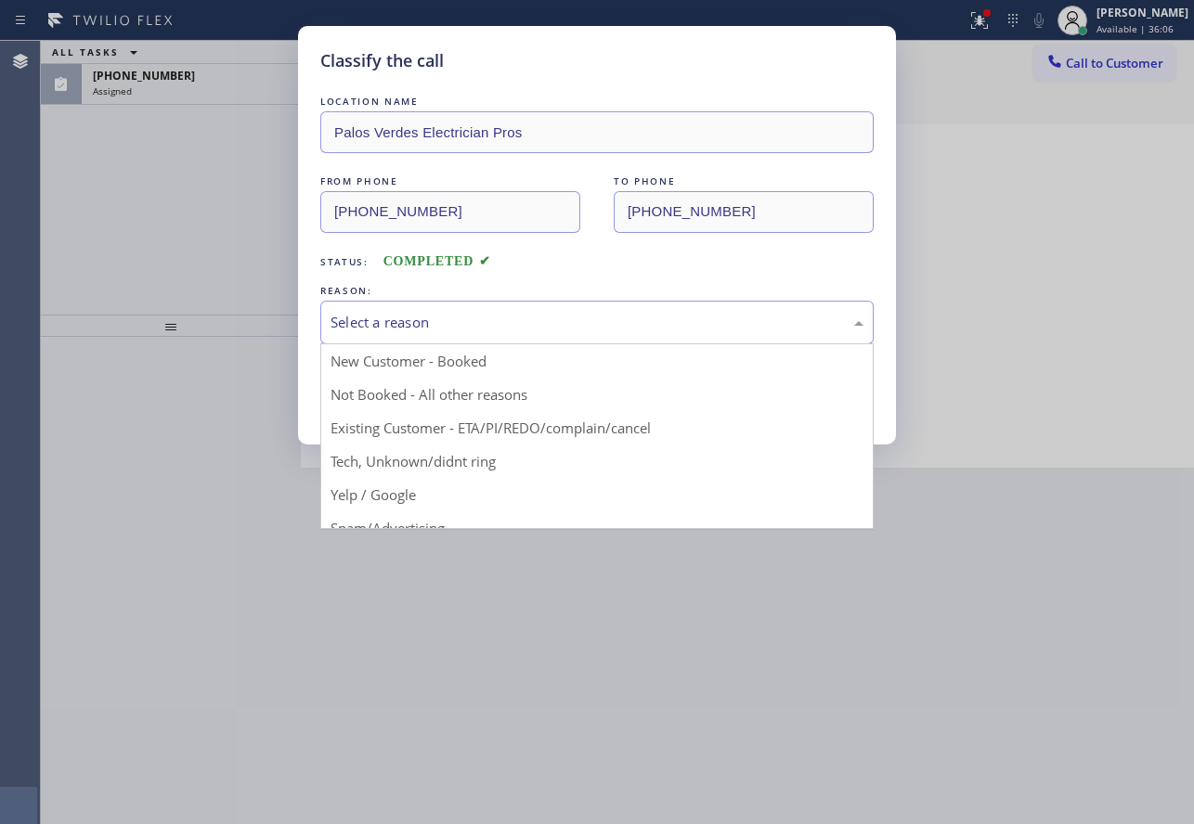
click at [478, 325] on div "Select a reason" at bounding box center [596, 322] width 533 height 21
click at [598, 219] on div "FROM PHONE [PHONE_NUMBER] TO PHONE [PHONE_NUMBER]" at bounding box center [596, 202] width 553 height 61
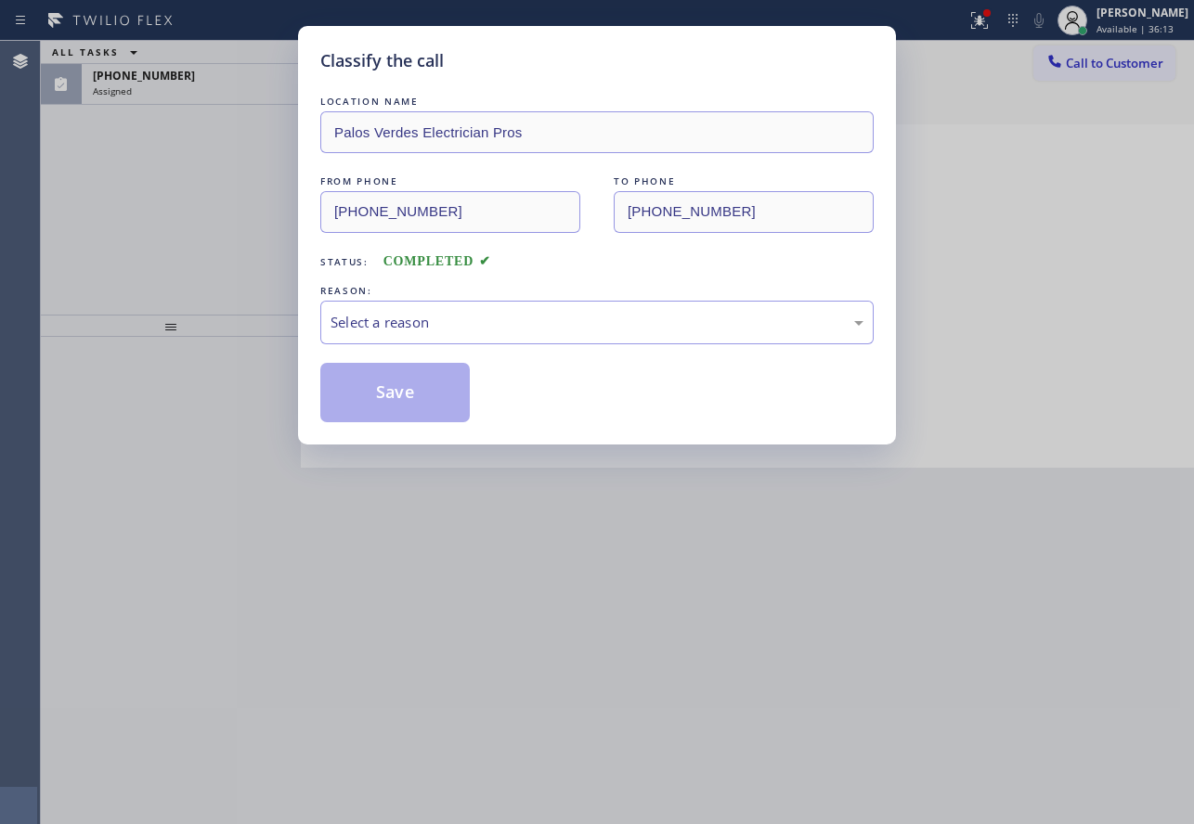
click at [275, 211] on div "Classify the call LOCATION NAME [GEOGRAPHIC_DATA] Electrician Pros FROM PHONE […" at bounding box center [597, 412] width 1194 height 824
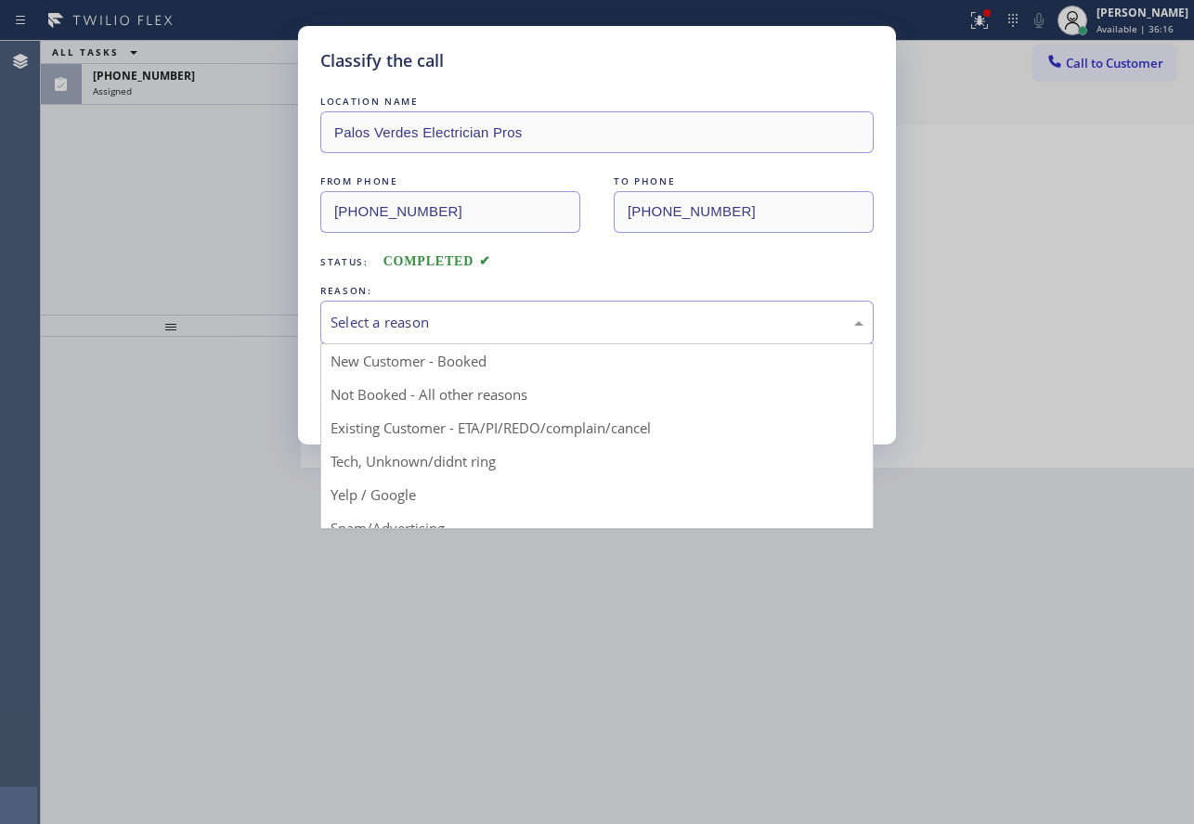
click at [393, 330] on div "Select a reason" at bounding box center [596, 322] width 533 height 21
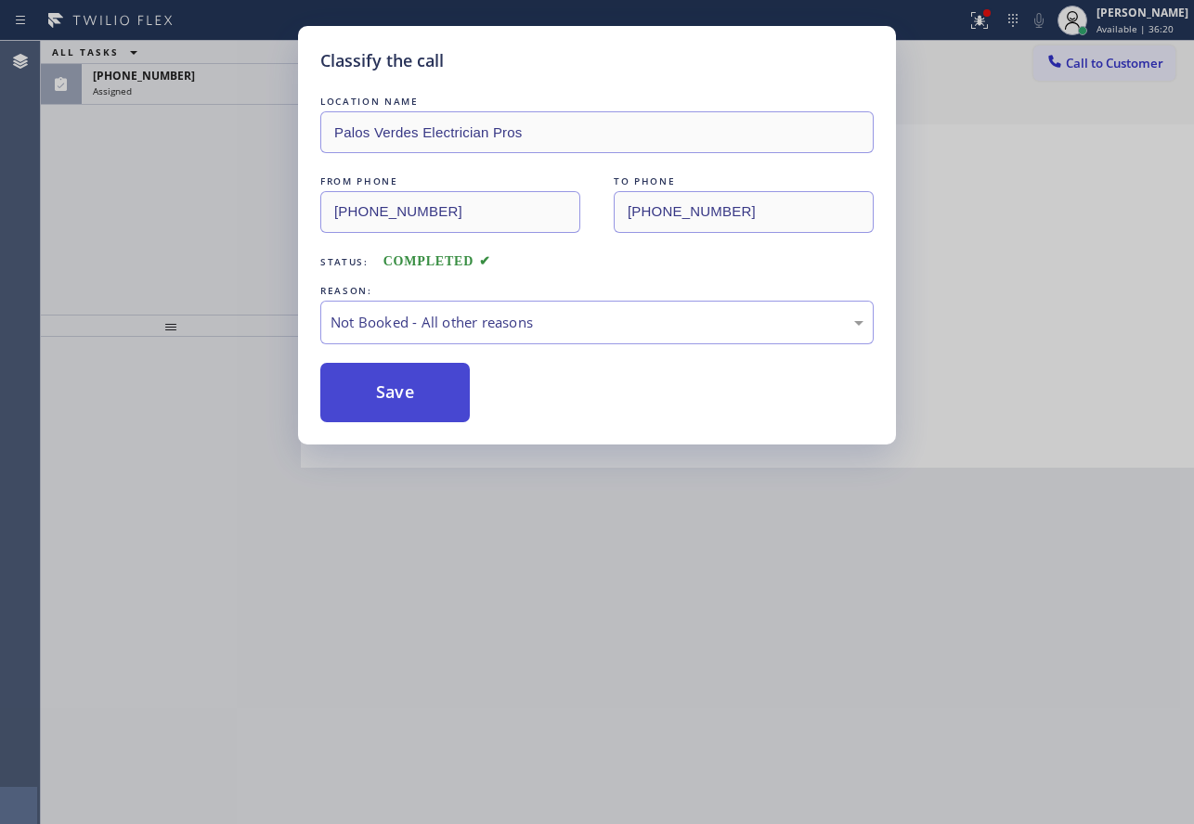
click at [414, 400] on button "Save" at bounding box center [394, 392] width 149 height 59
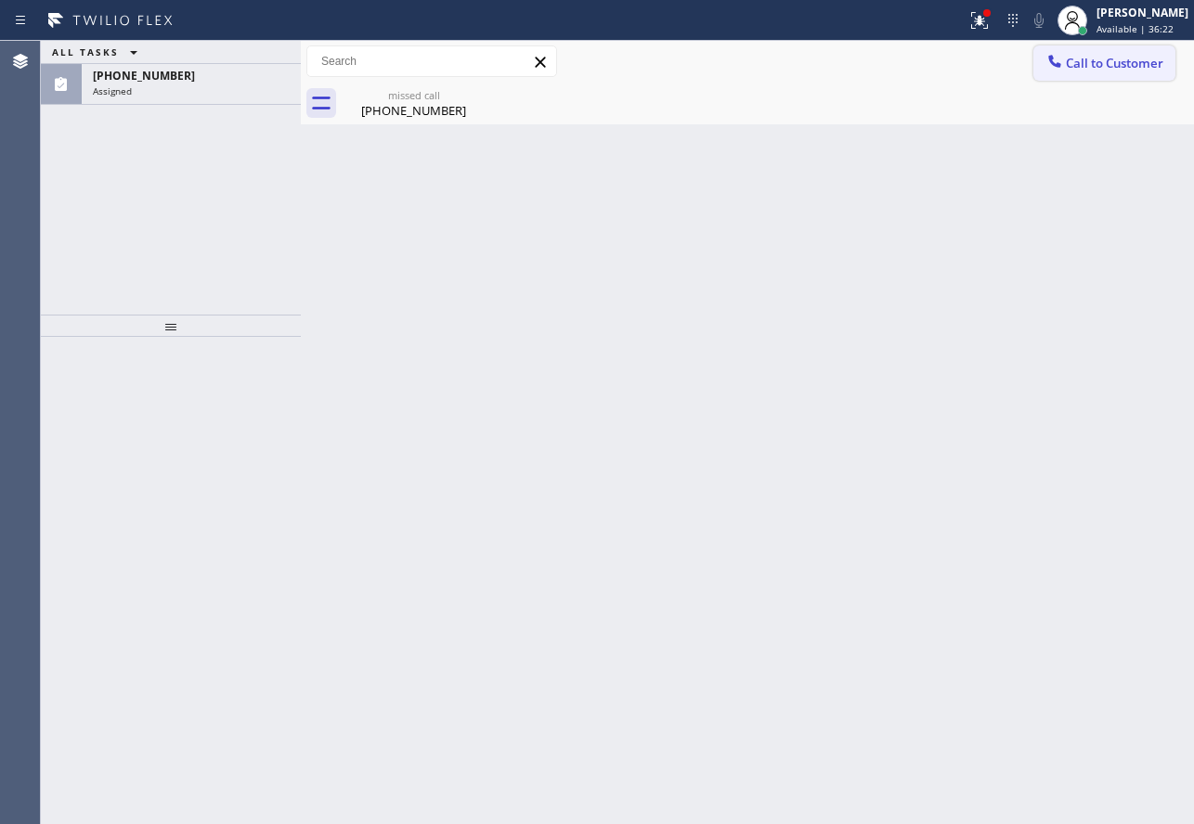
click at [1111, 57] on span "Call to Customer" at bounding box center [1114, 63] width 97 height 17
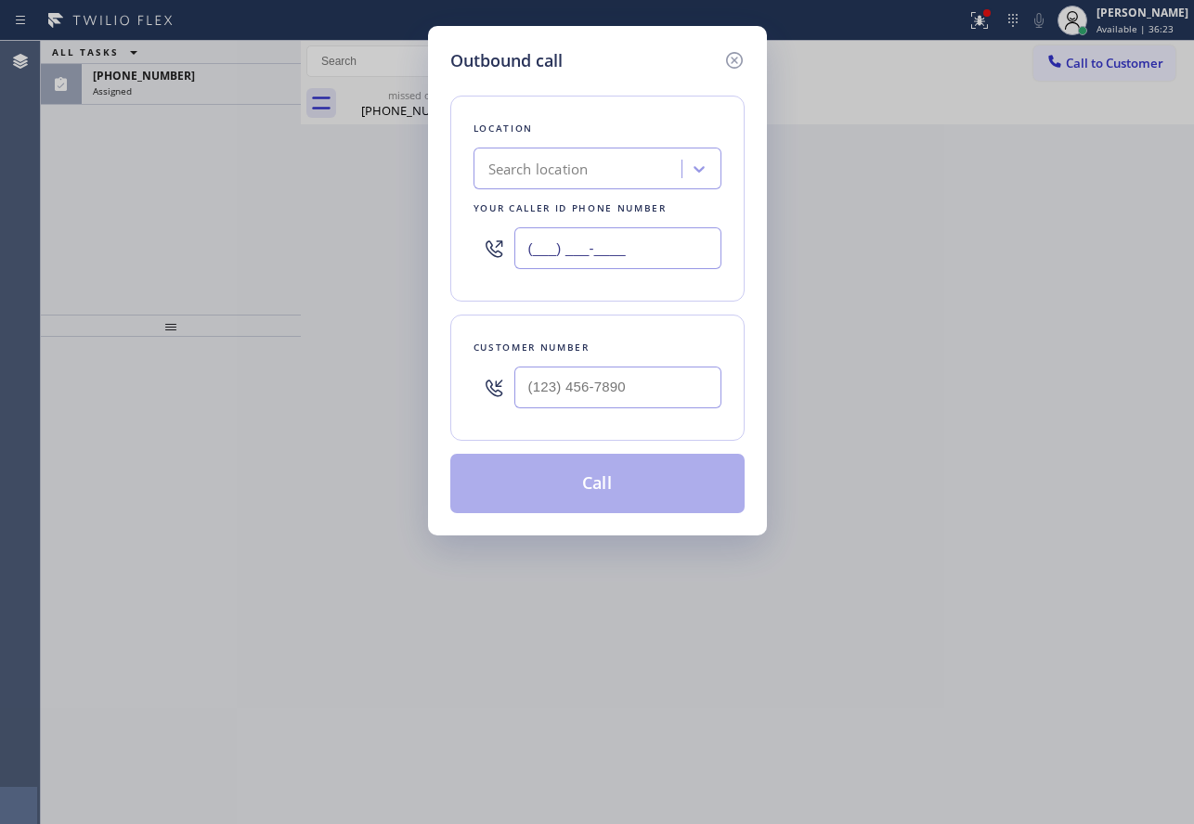
click at [574, 247] on input "(___) ___-____" at bounding box center [617, 248] width 207 height 42
paste input "617) 335-3325"
type input "[PHONE_NUMBER]"
click at [628, 390] on input "(___) ___-____" at bounding box center [617, 388] width 207 height 42
paste input "617) 335-3325"
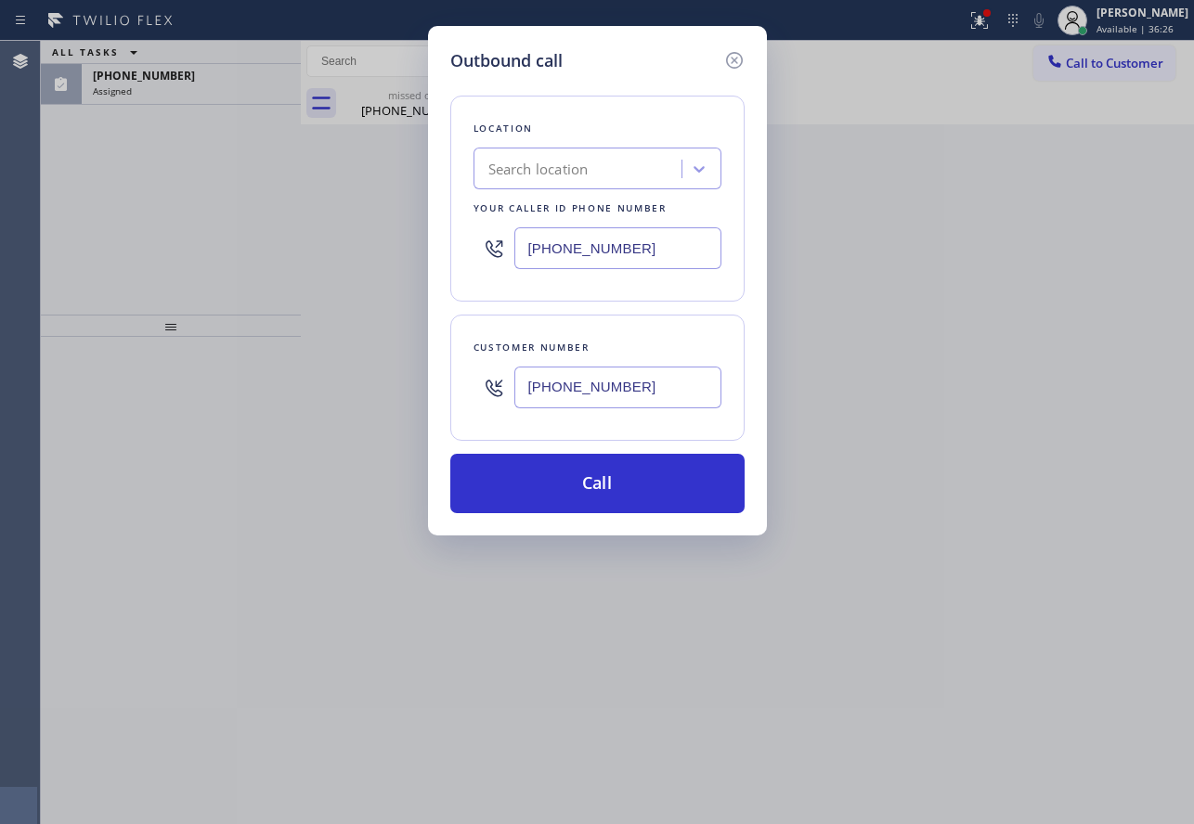
type input "[PHONE_NUMBER]"
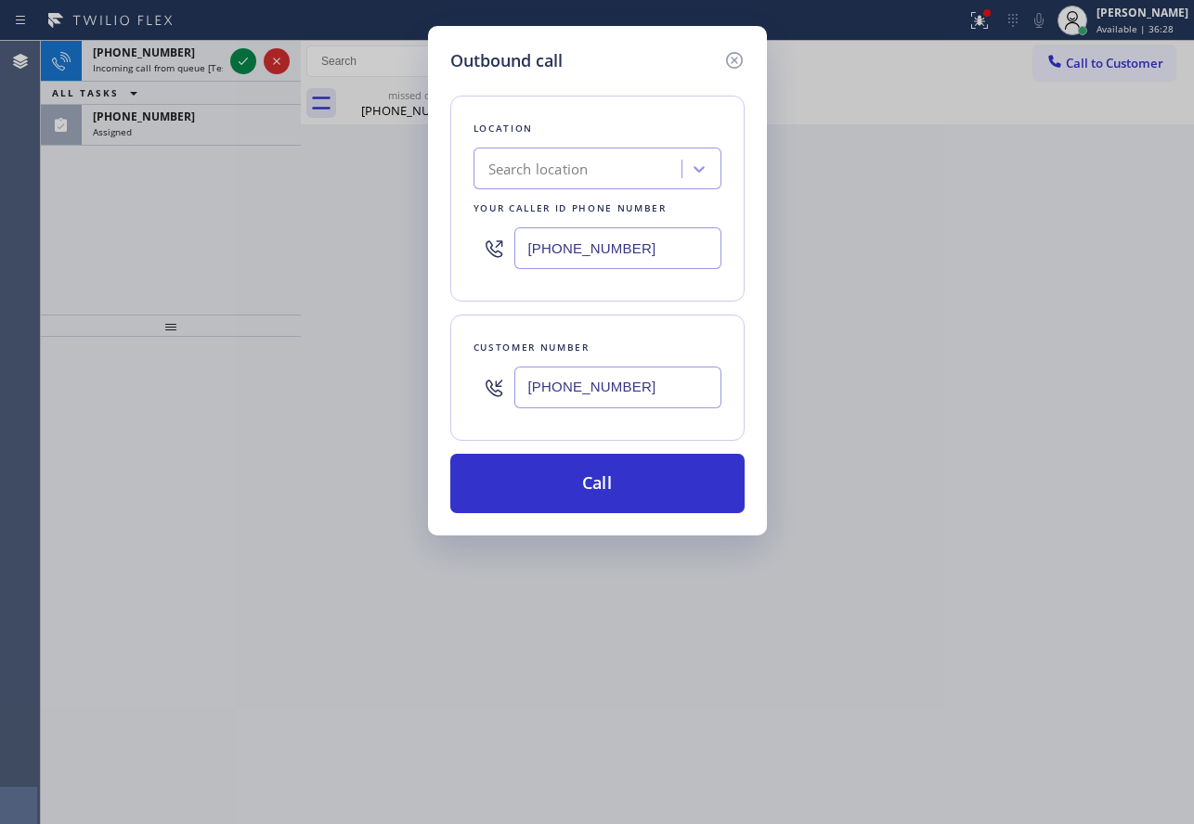
drag, startPoint x: 641, startPoint y: 252, endPoint x: 394, endPoint y: 240, distance: 248.1
click at [394, 240] on div "Outbound call Location Search location Your caller id phone number [PHONE_NUMBE…" at bounding box center [597, 412] width 1194 height 824
paste input "424) 389-3697"
type input "[PHONE_NUMBER]"
click at [734, 56] on icon at bounding box center [734, 60] width 22 height 22
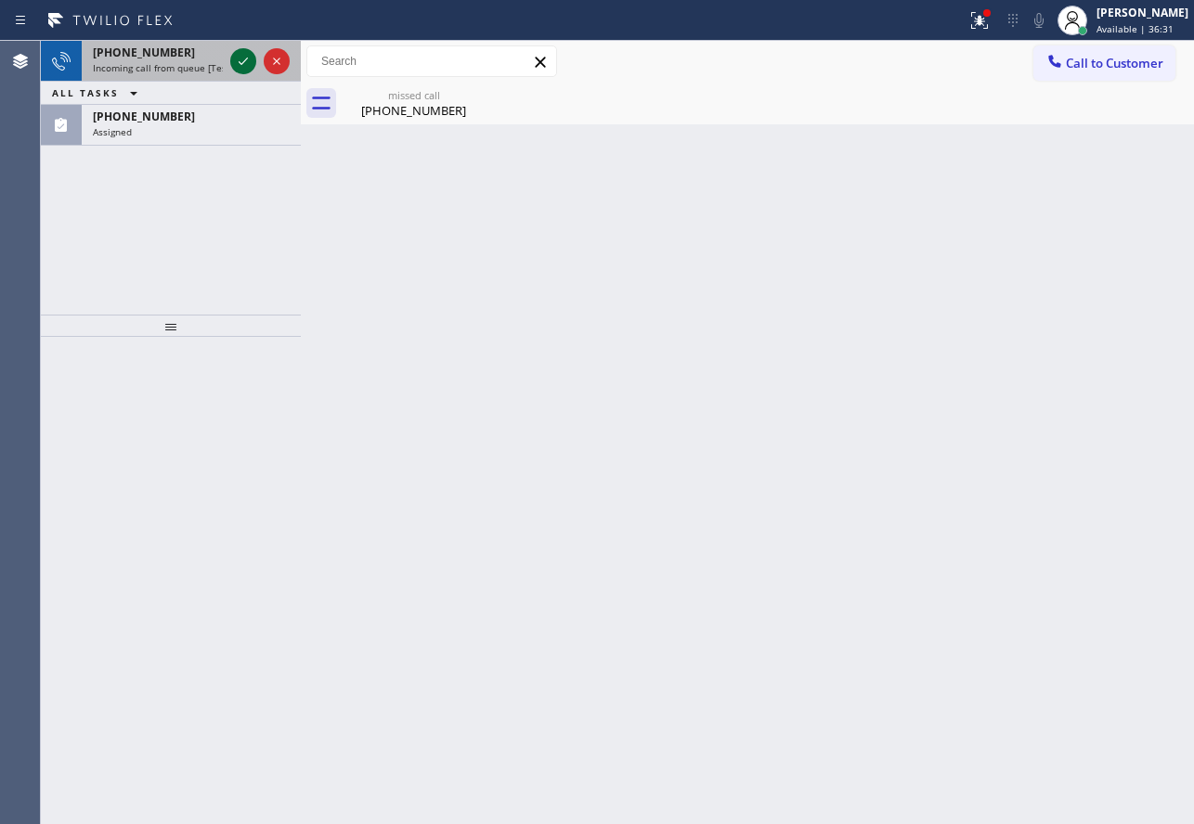
click at [235, 58] on icon at bounding box center [243, 61] width 22 height 22
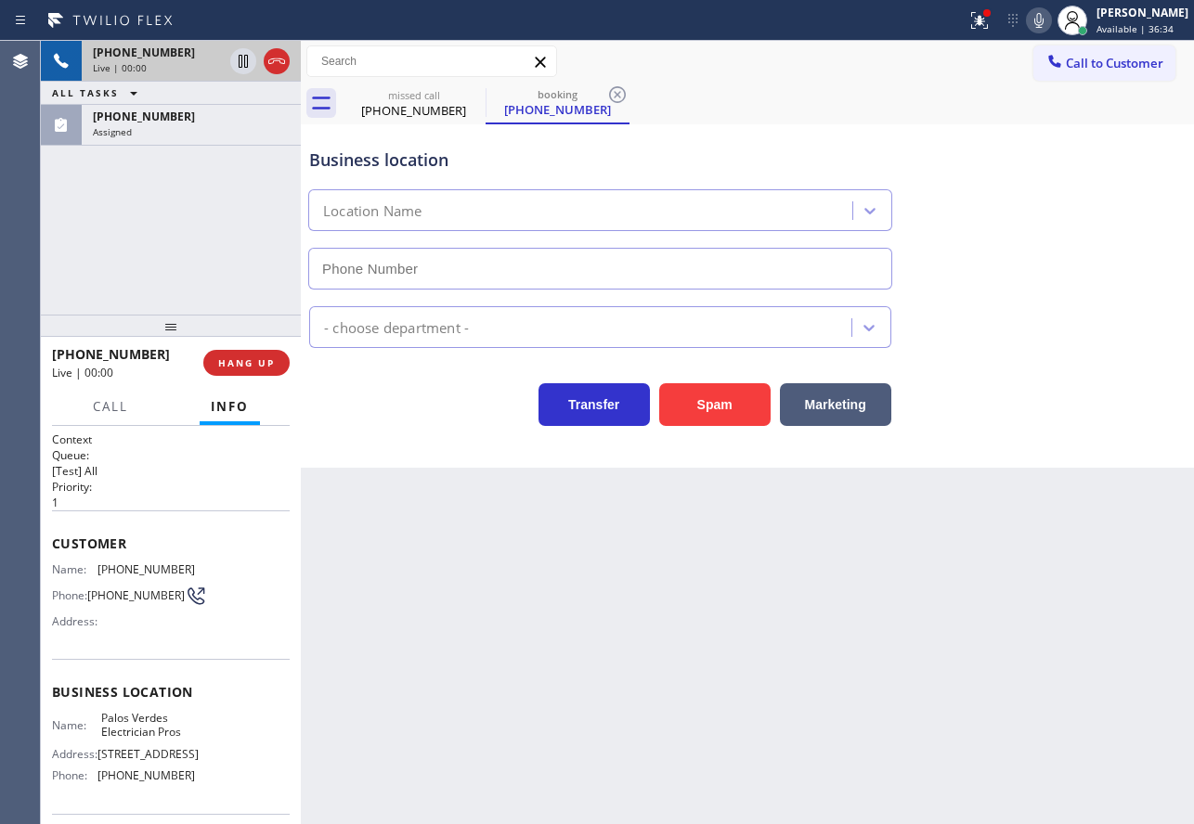
type input "[PHONE_NUMBER]"
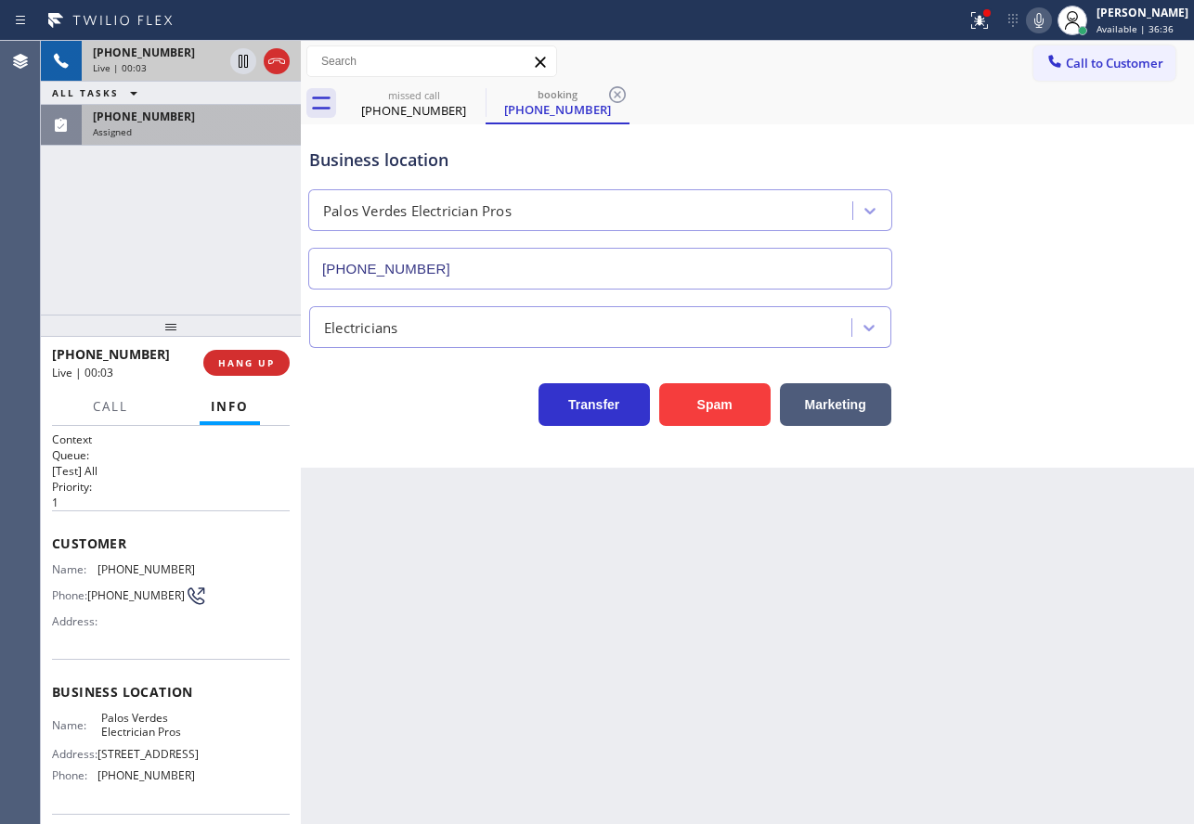
click at [177, 121] on div "[PHONE_NUMBER]" at bounding box center [191, 117] width 197 height 16
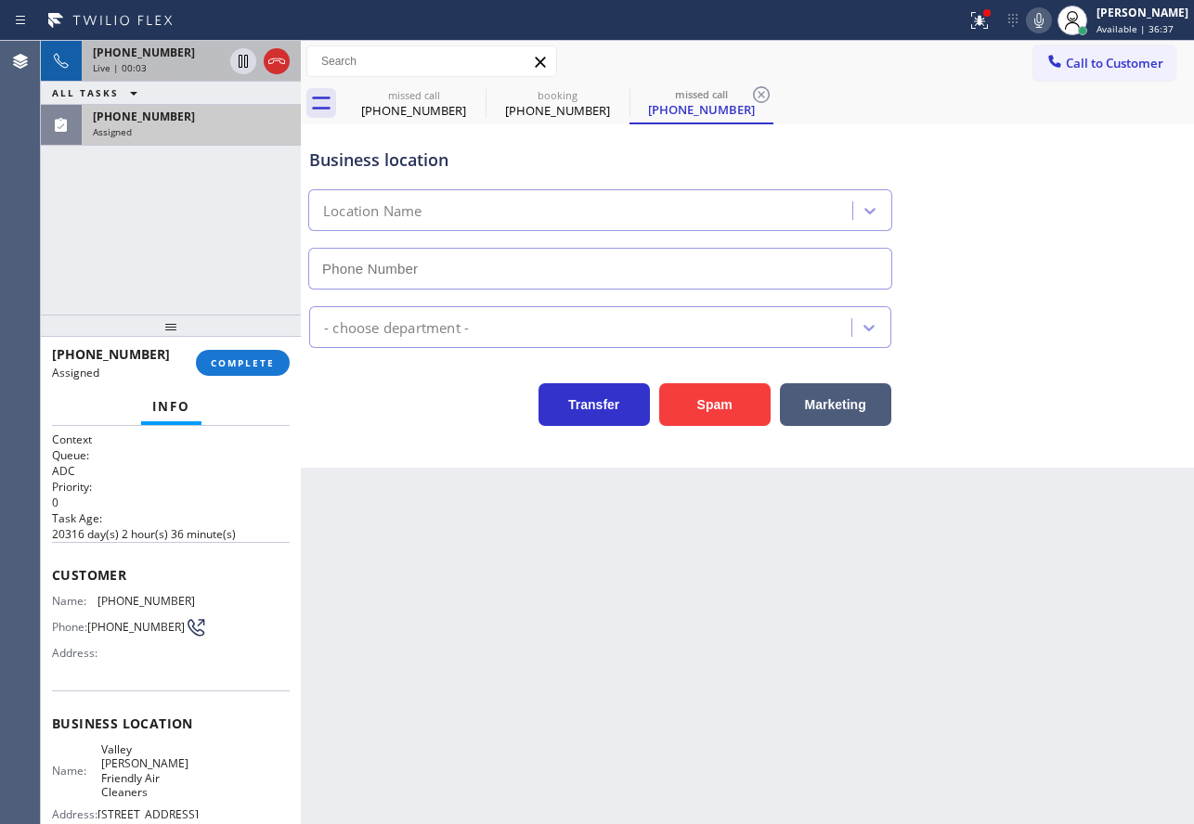
type input "[PHONE_NUMBER]"
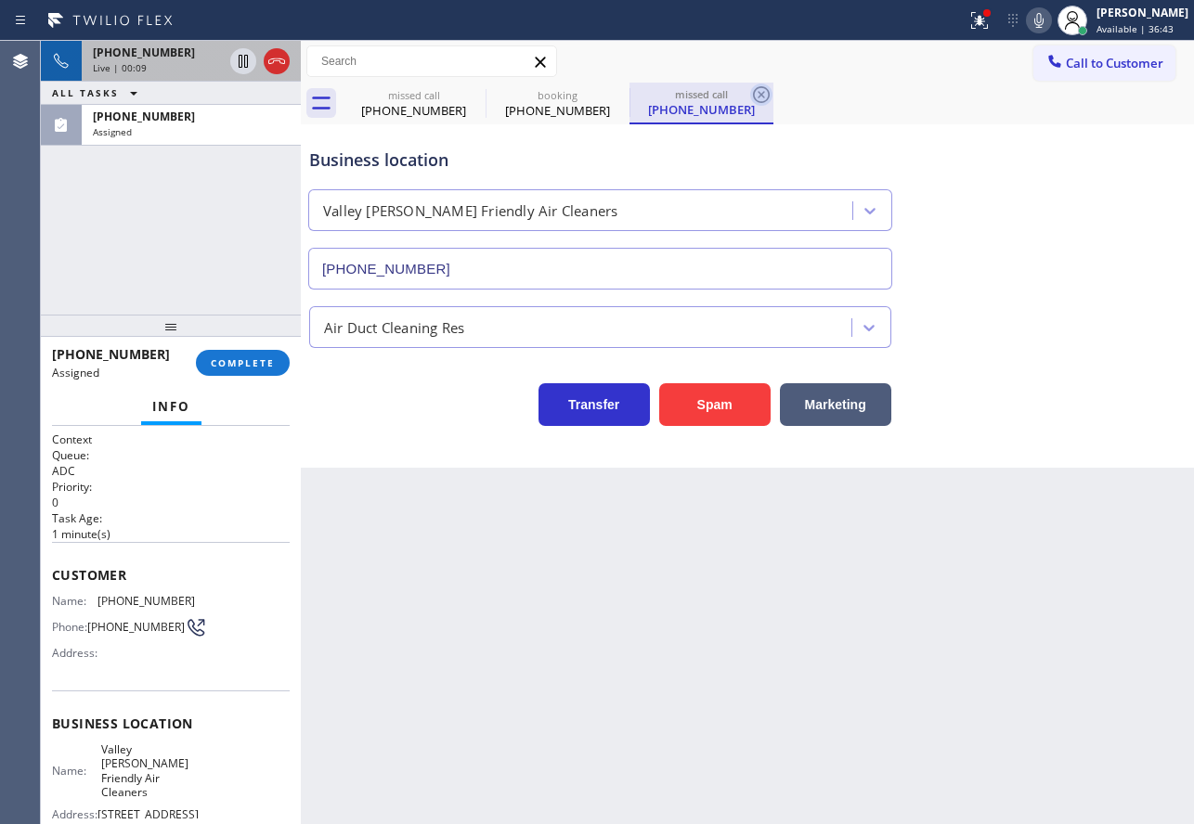
click at [765, 96] on icon at bounding box center [761, 95] width 22 height 22
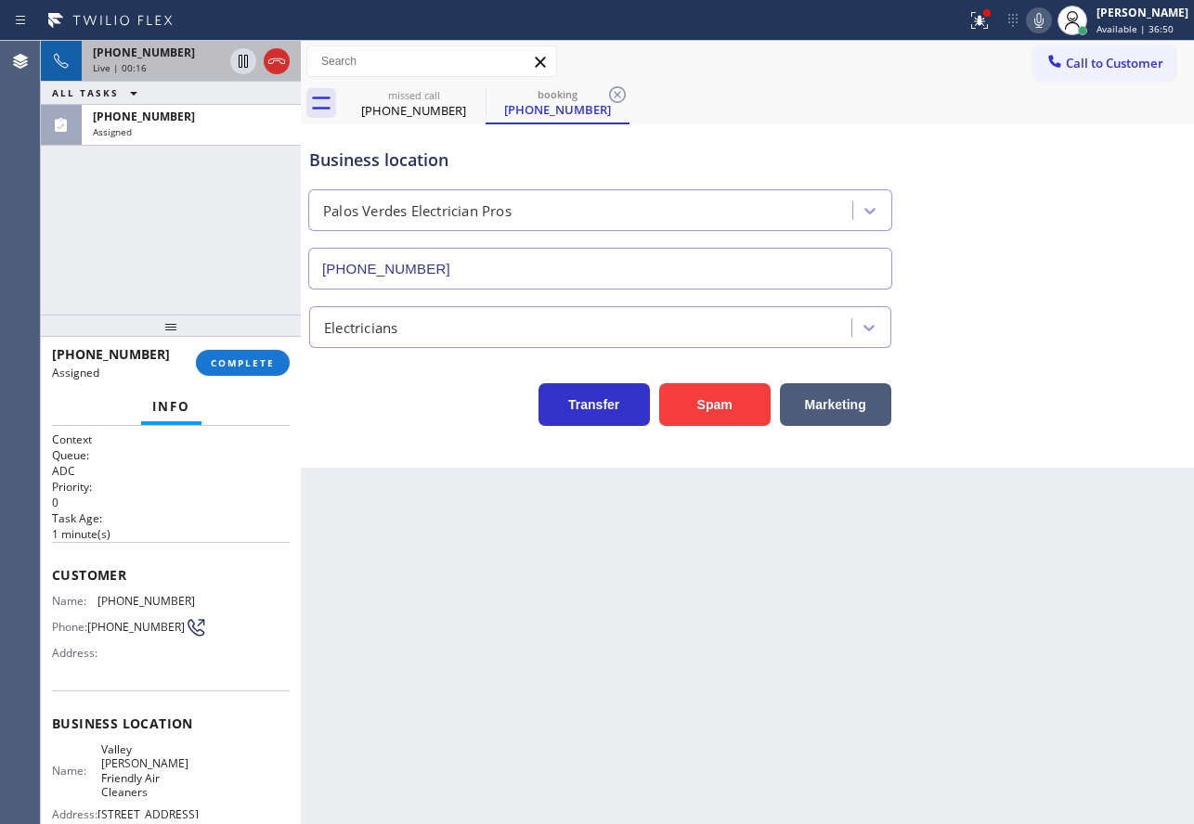
click at [1050, 18] on icon at bounding box center [1039, 20] width 22 height 22
click at [236, 62] on icon at bounding box center [243, 61] width 22 height 22
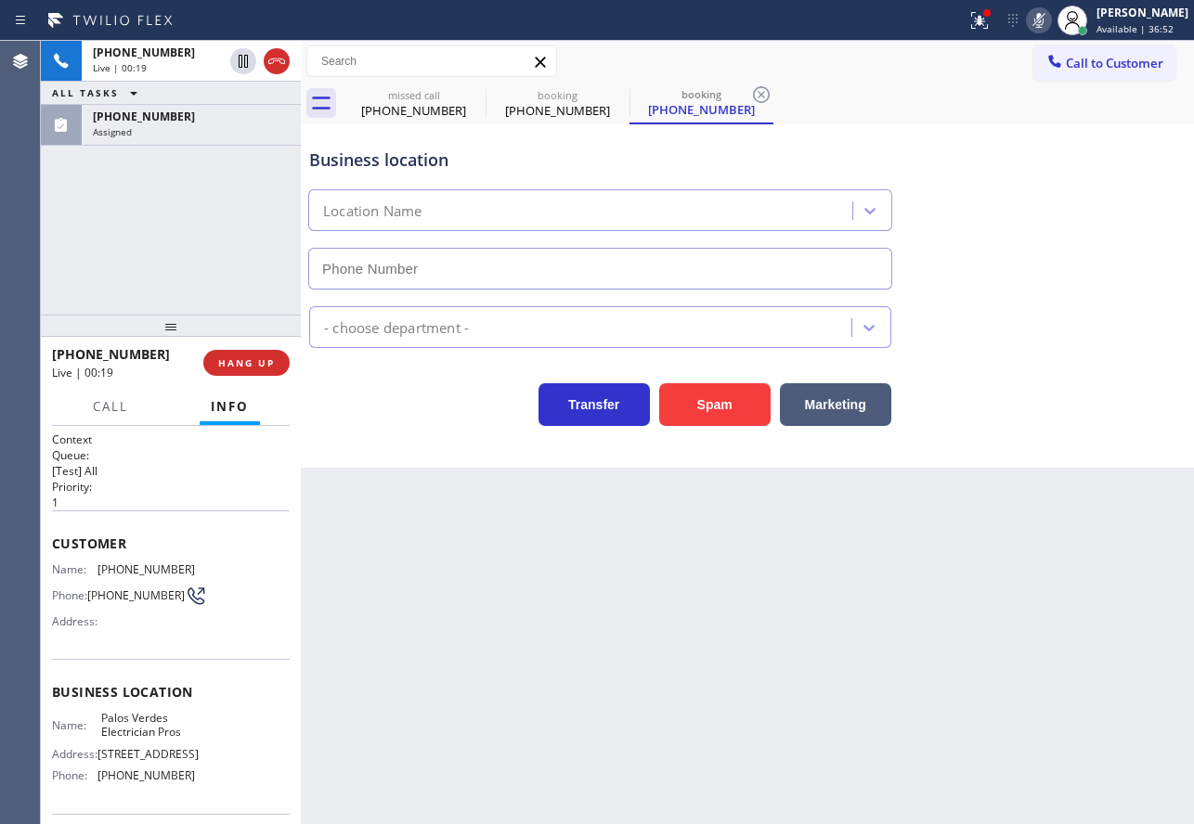
type input "[PHONE_NUMBER]"
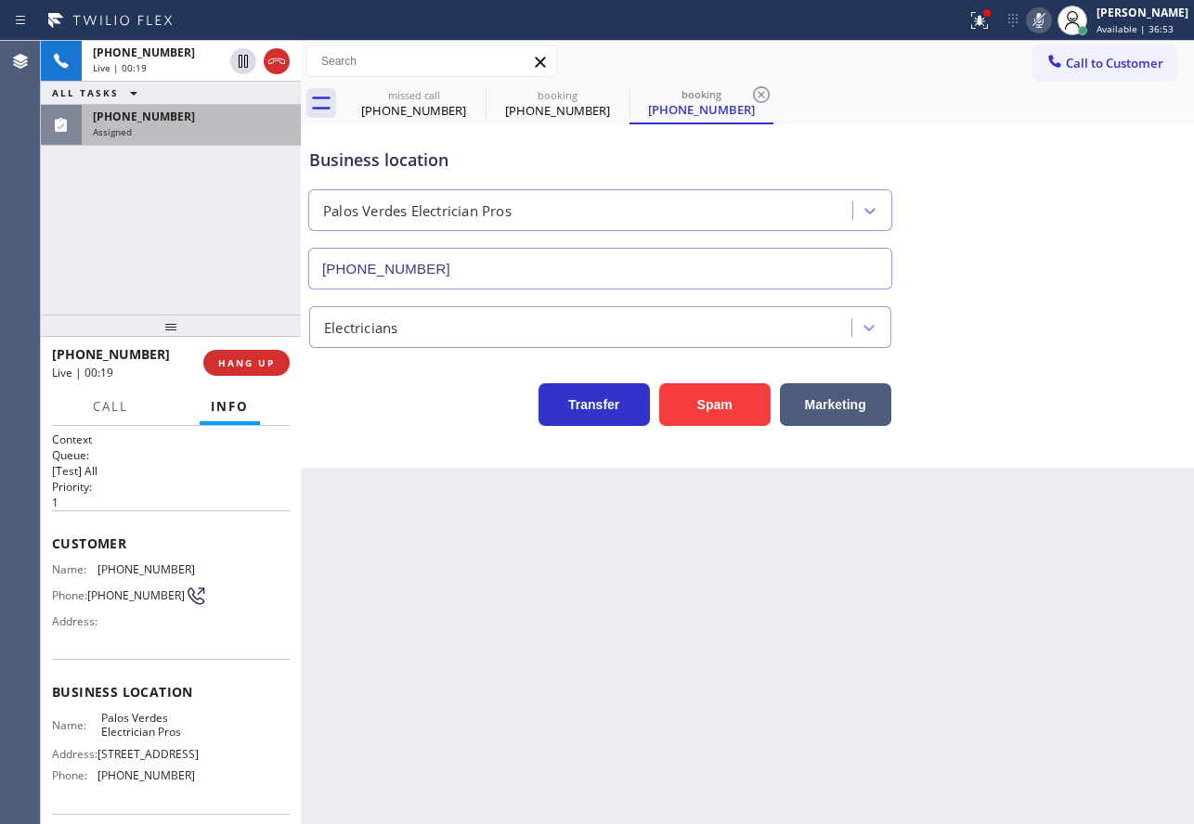
click at [183, 129] on div "Assigned" at bounding box center [191, 131] width 197 height 13
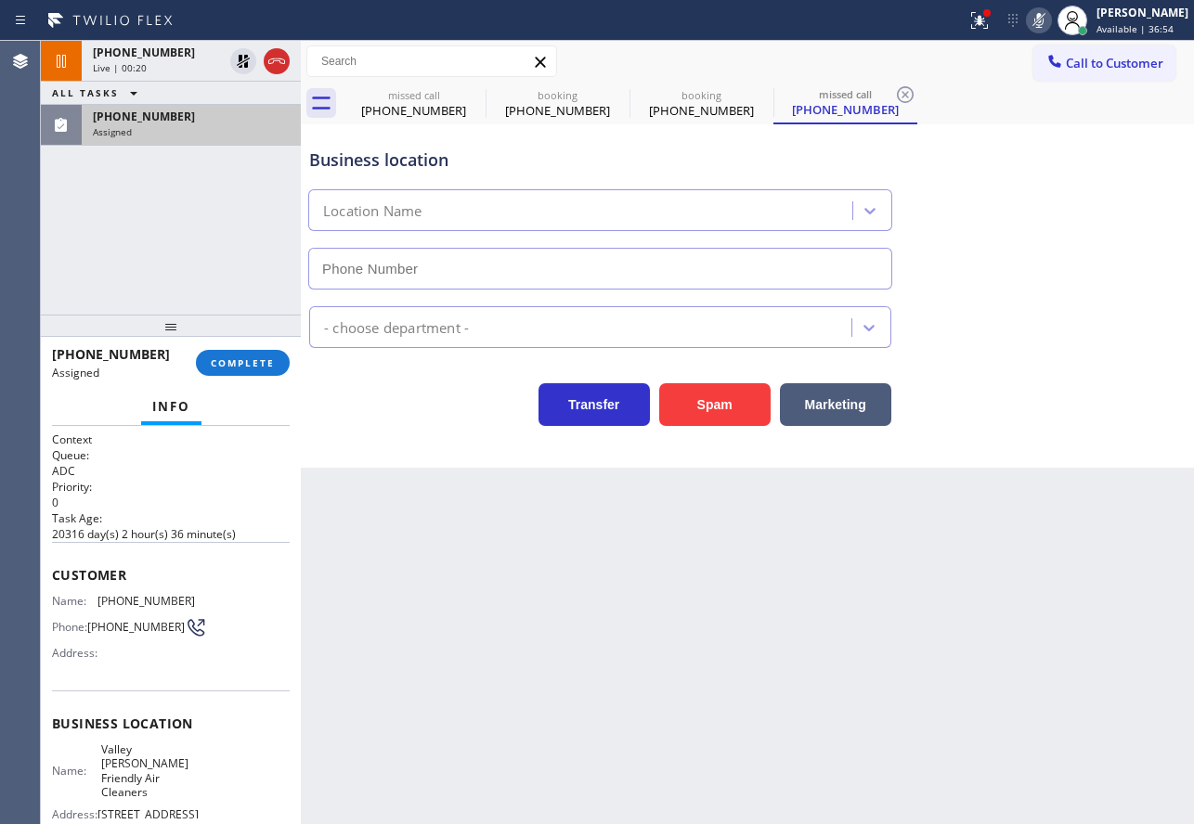
type input "[PHONE_NUMBER]"
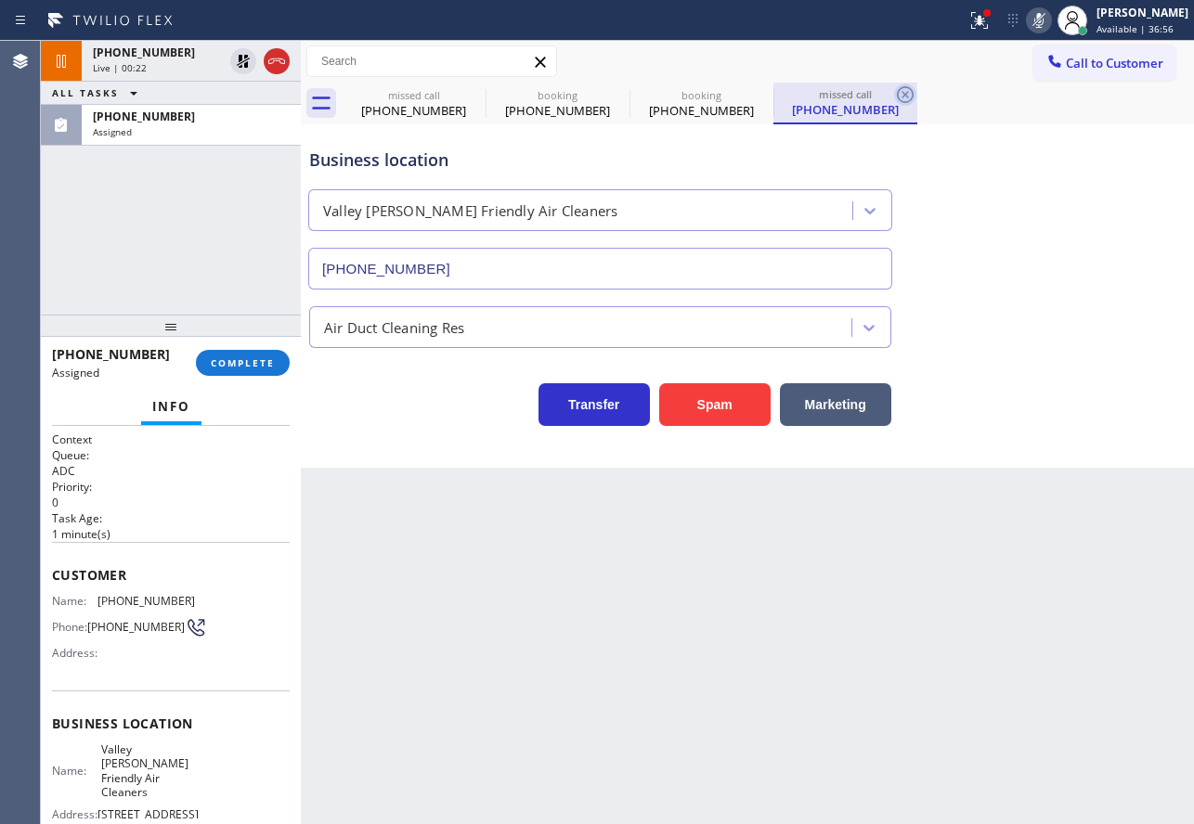
click at [906, 99] on icon at bounding box center [905, 95] width 22 height 22
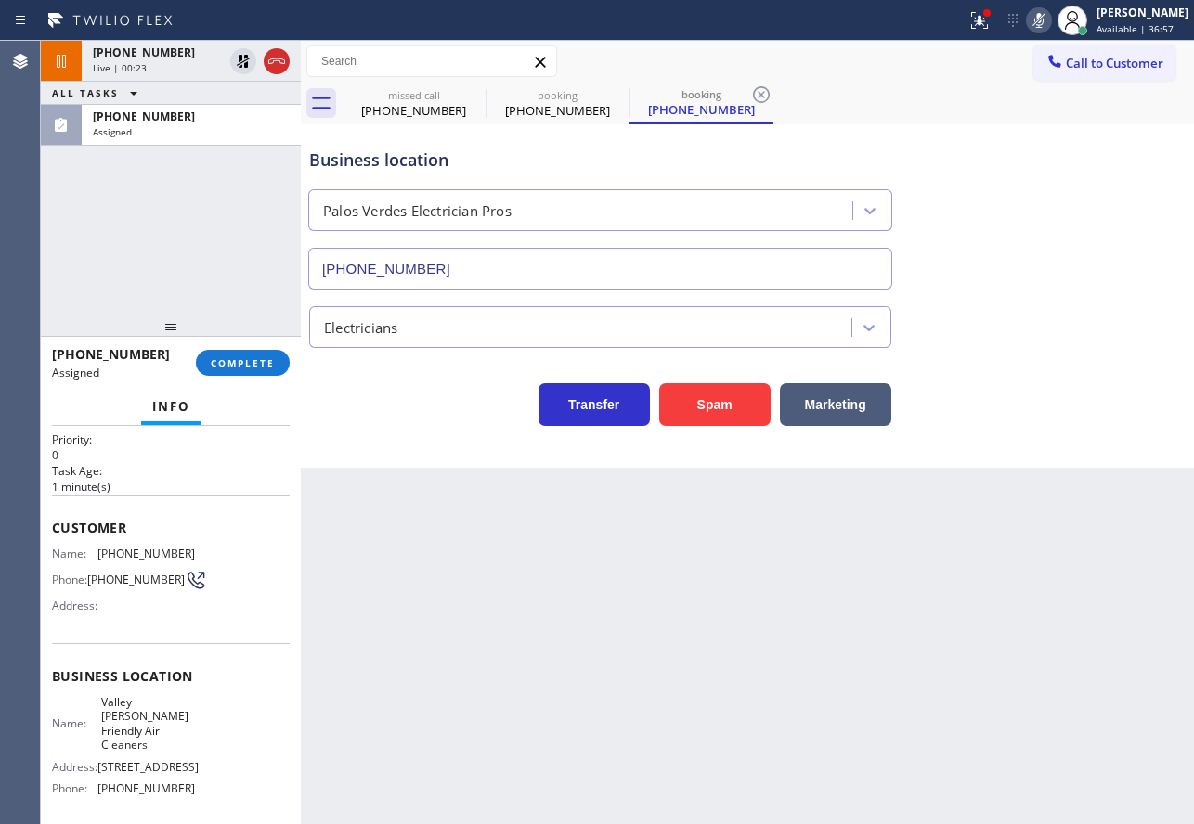
scroll to position [93, 0]
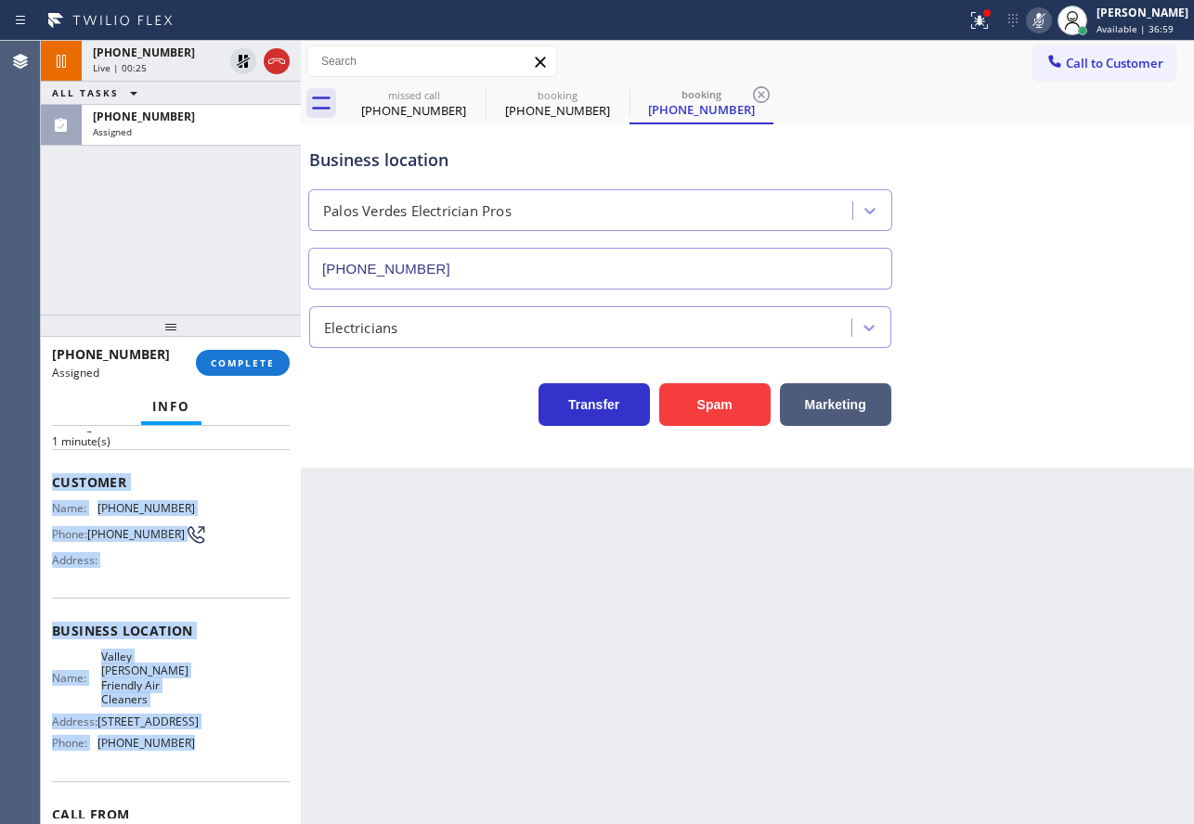
drag, startPoint x: 201, startPoint y: 763, endPoint x: 54, endPoint y: 488, distance: 311.9
click at [54, 488] on div "Context Queue: ADC Priority: 0 Task Age: [DEMOGRAPHIC_DATA] minute(s) Customer …" at bounding box center [171, 630] width 238 height 583
copy div "Customer Name: [PHONE_NUMBER] Phone: [PHONE_NUMBER] Address: Business location …"
click at [256, 357] on span "COMPLETE" at bounding box center [243, 362] width 64 height 13
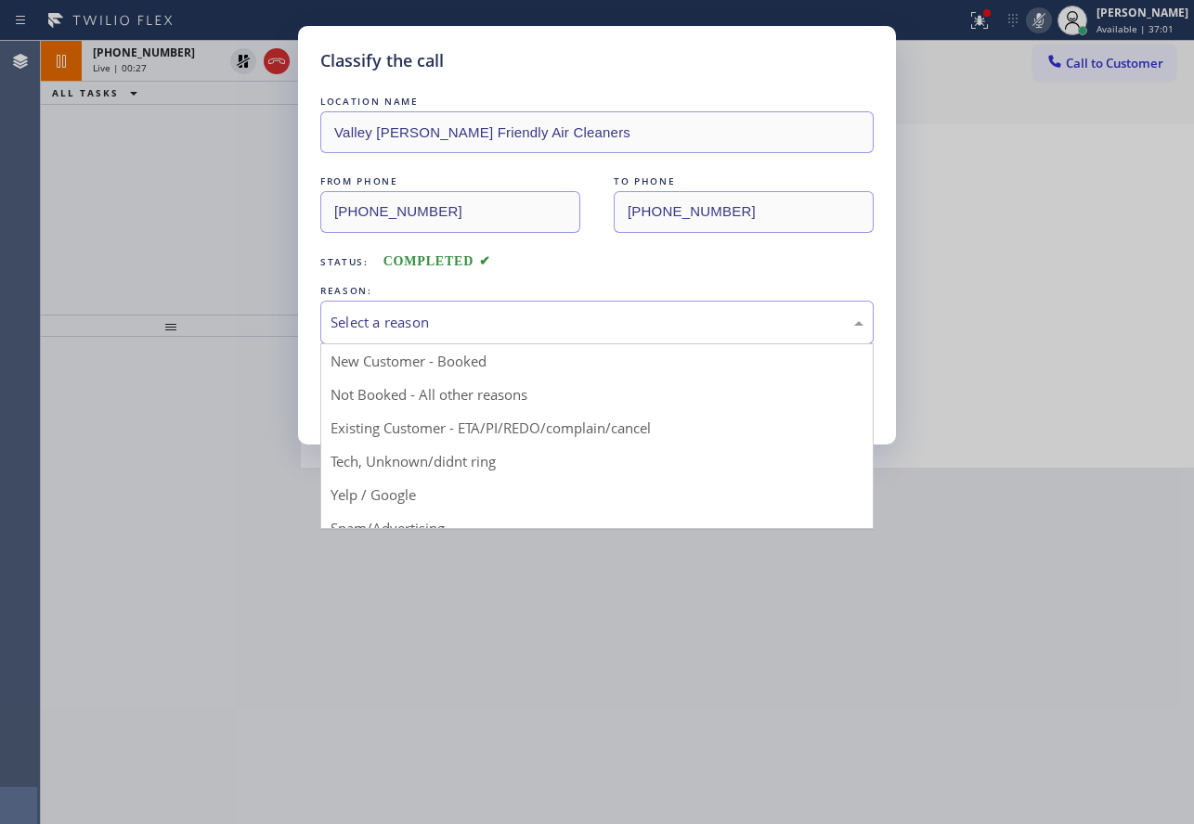
click at [518, 326] on div "Select a reason" at bounding box center [596, 322] width 533 height 21
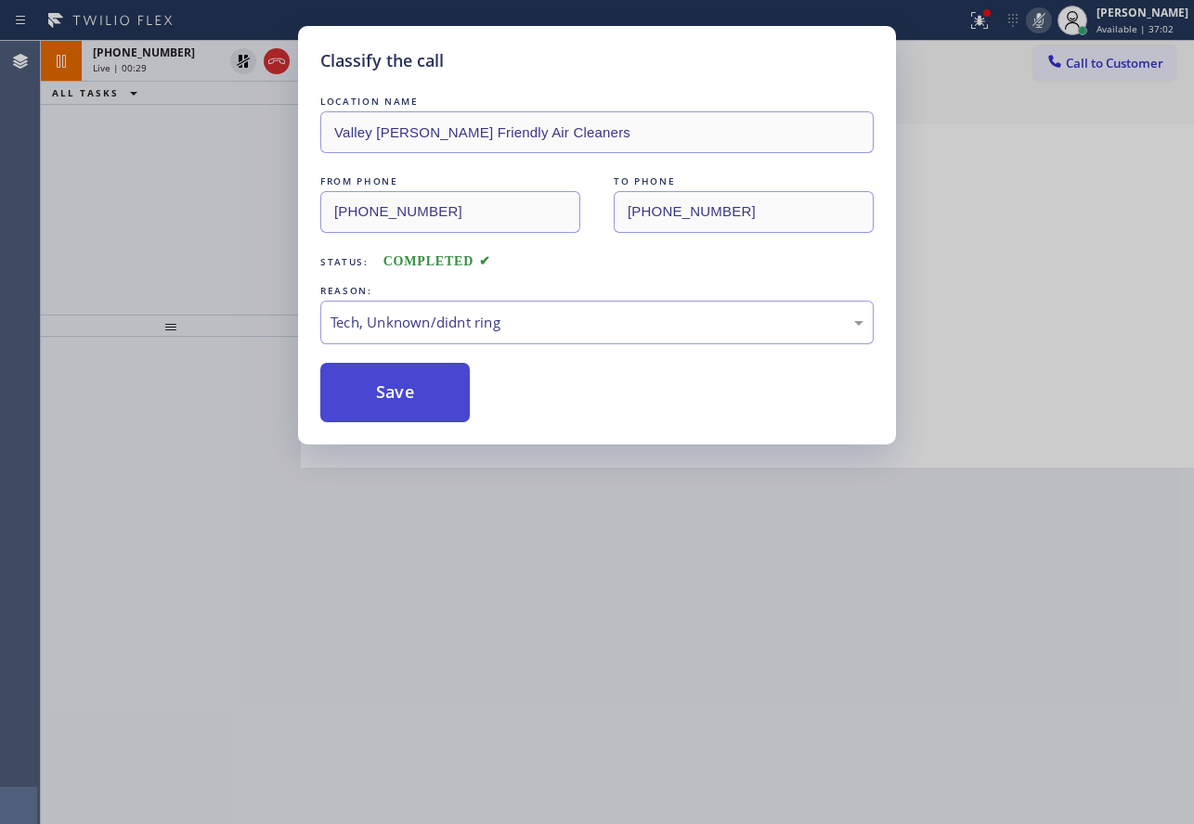
click at [379, 394] on button "Save" at bounding box center [394, 392] width 149 height 59
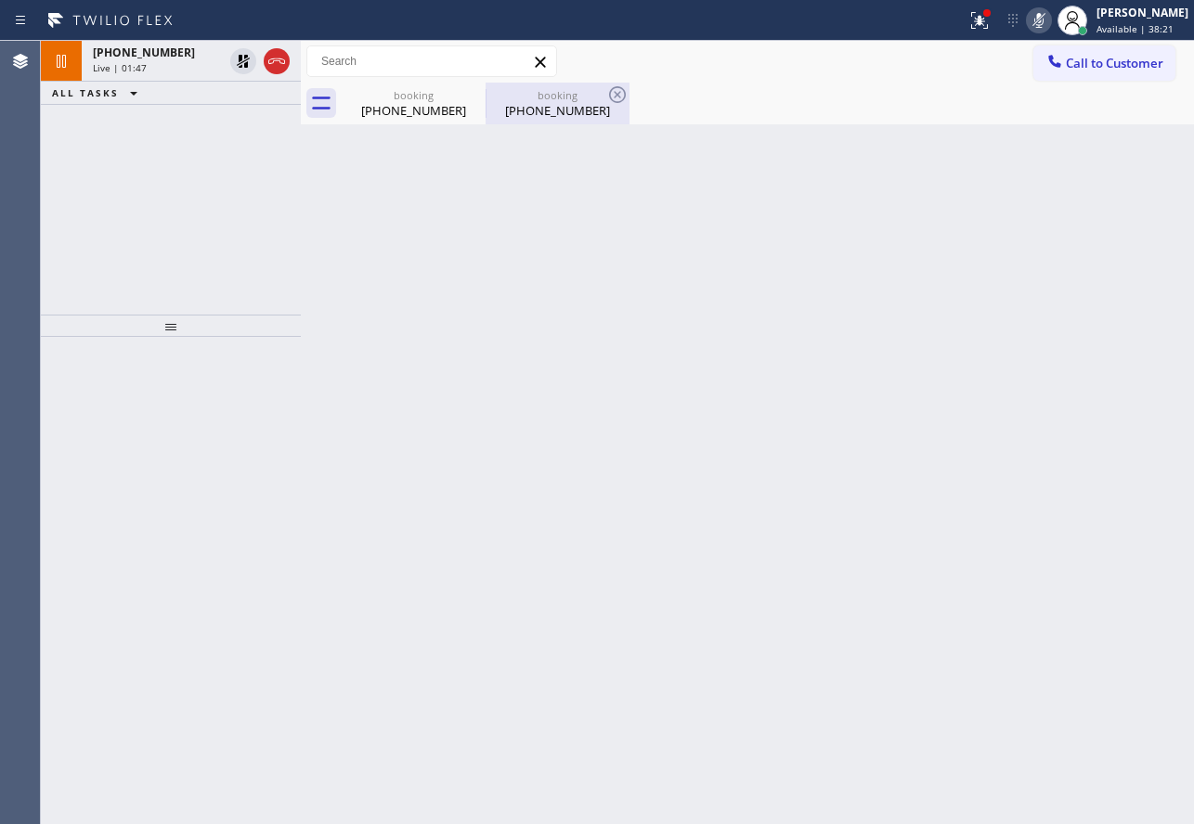
click at [547, 95] on div "booking" at bounding box center [557, 95] width 140 height 14
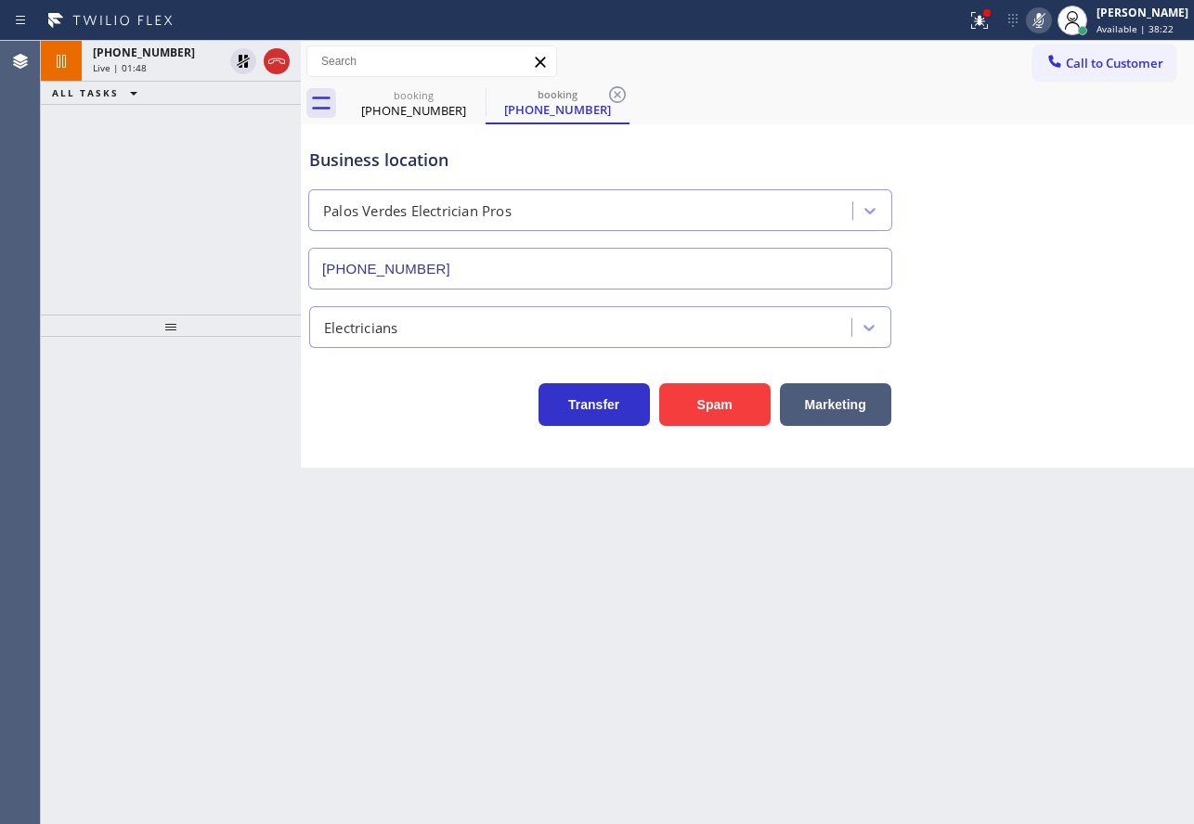
click at [616, 97] on icon at bounding box center [617, 95] width 22 height 22
click at [473, 84] on icon at bounding box center [473, 95] width 22 height 22
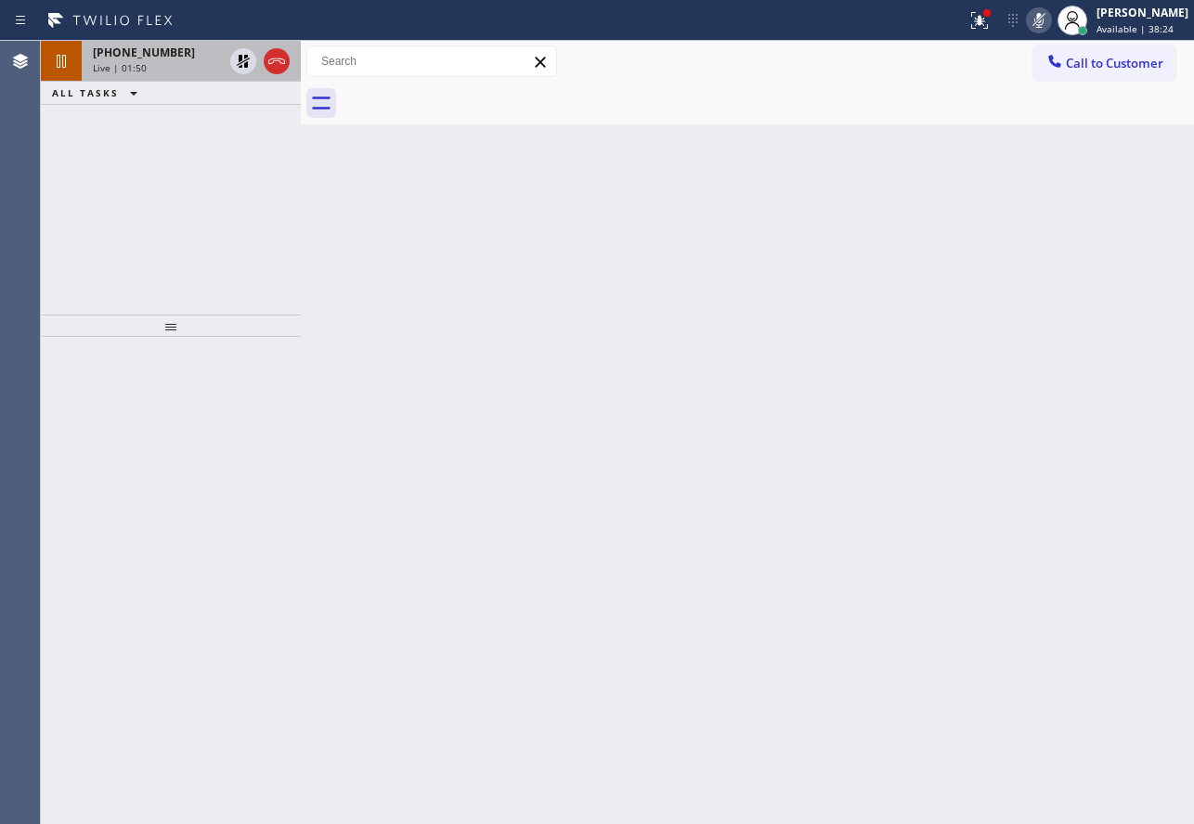
click at [168, 71] on div "Live | 01:50" at bounding box center [158, 67] width 130 height 13
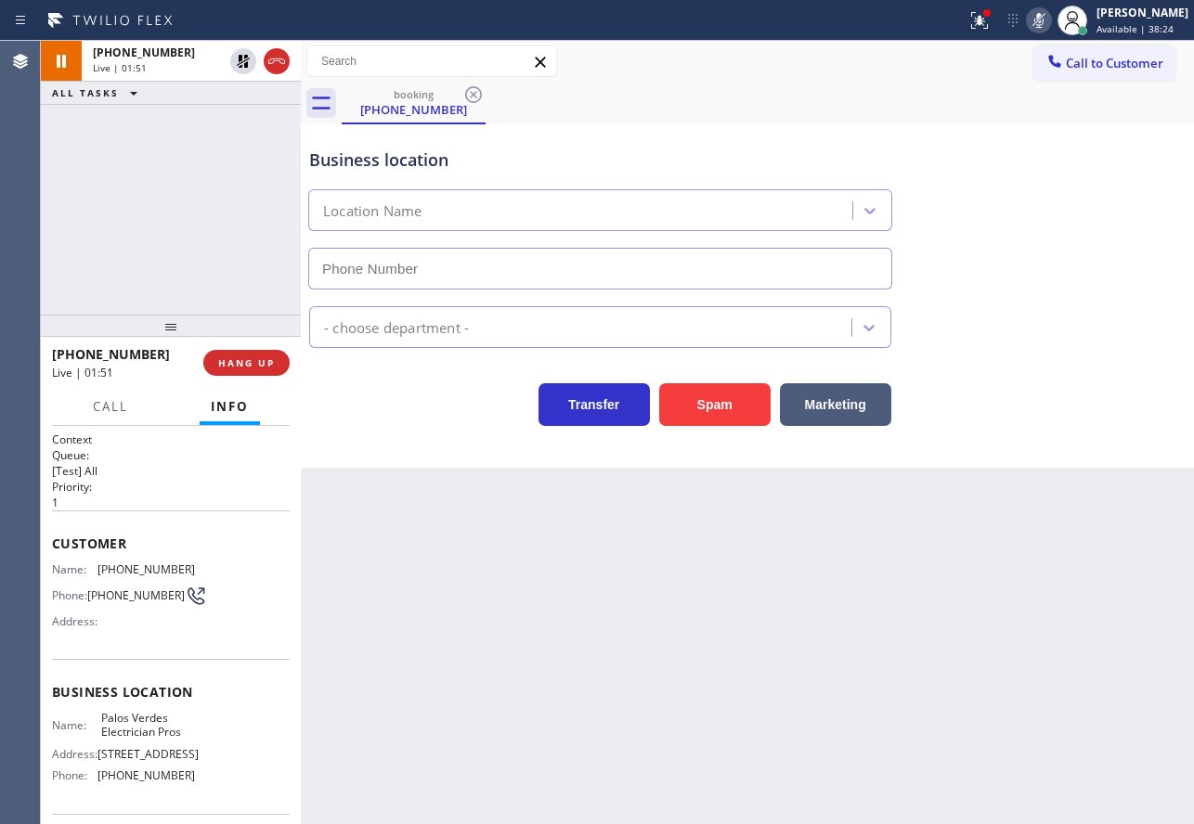
type input "[PHONE_NUMBER]"
click at [1050, 15] on icon at bounding box center [1039, 20] width 22 height 22
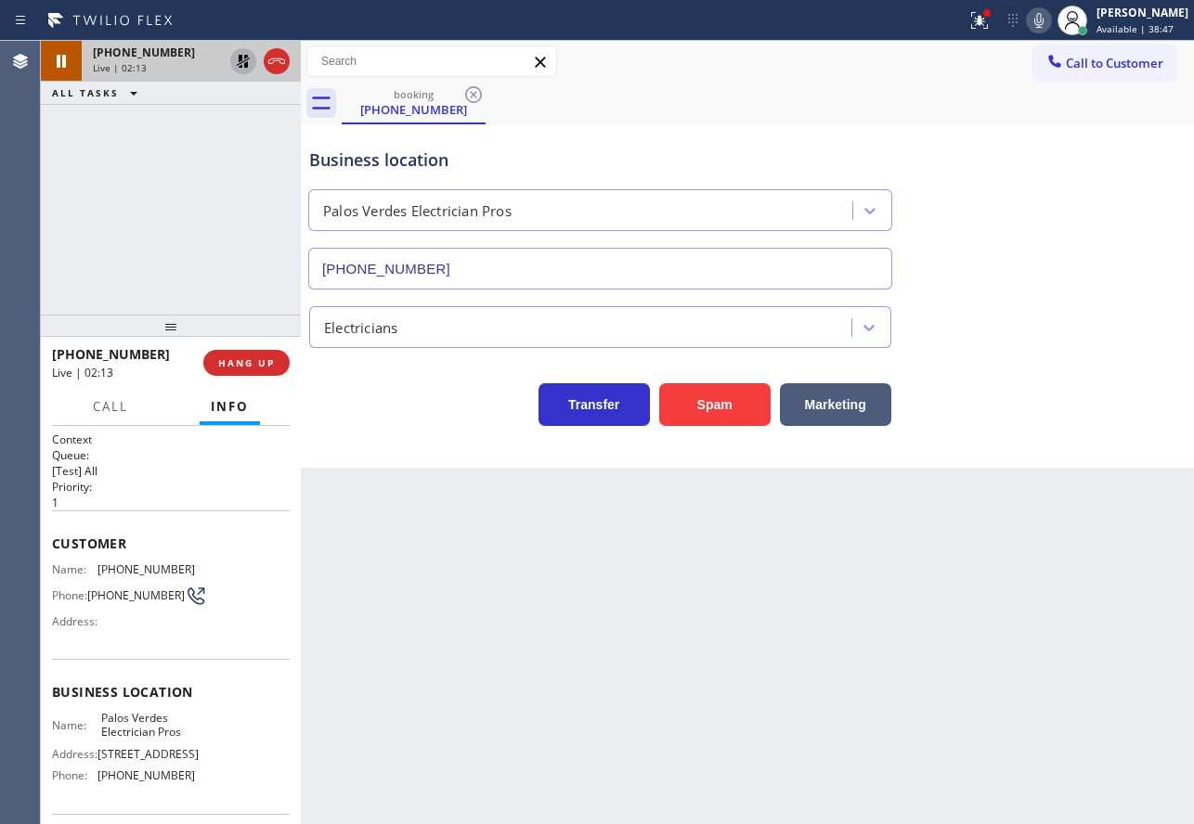
click at [239, 58] on icon at bounding box center [243, 61] width 13 height 13
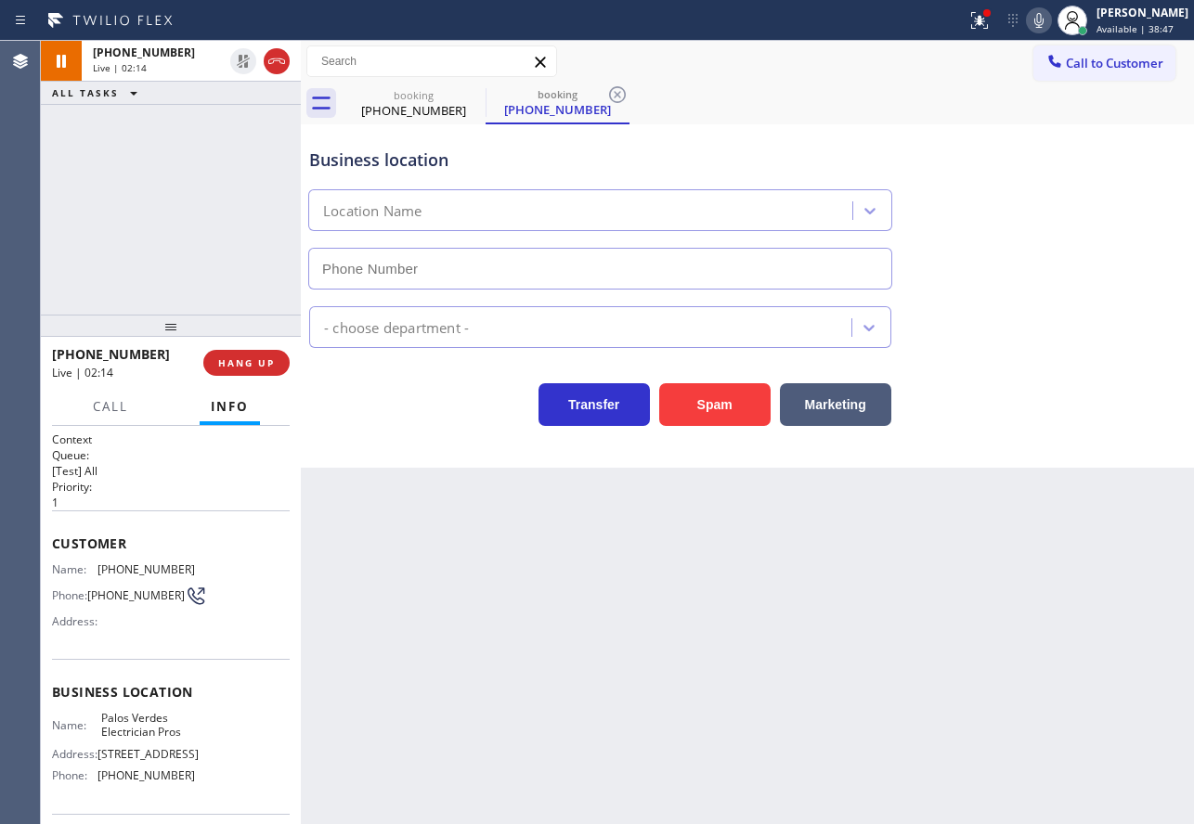
type input "[PHONE_NUMBER]"
click at [138, 576] on span "[PHONE_NUMBER]" at bounding box center [145, 570] width 97 height 14
copy span "[PHONE_NUMBER]"
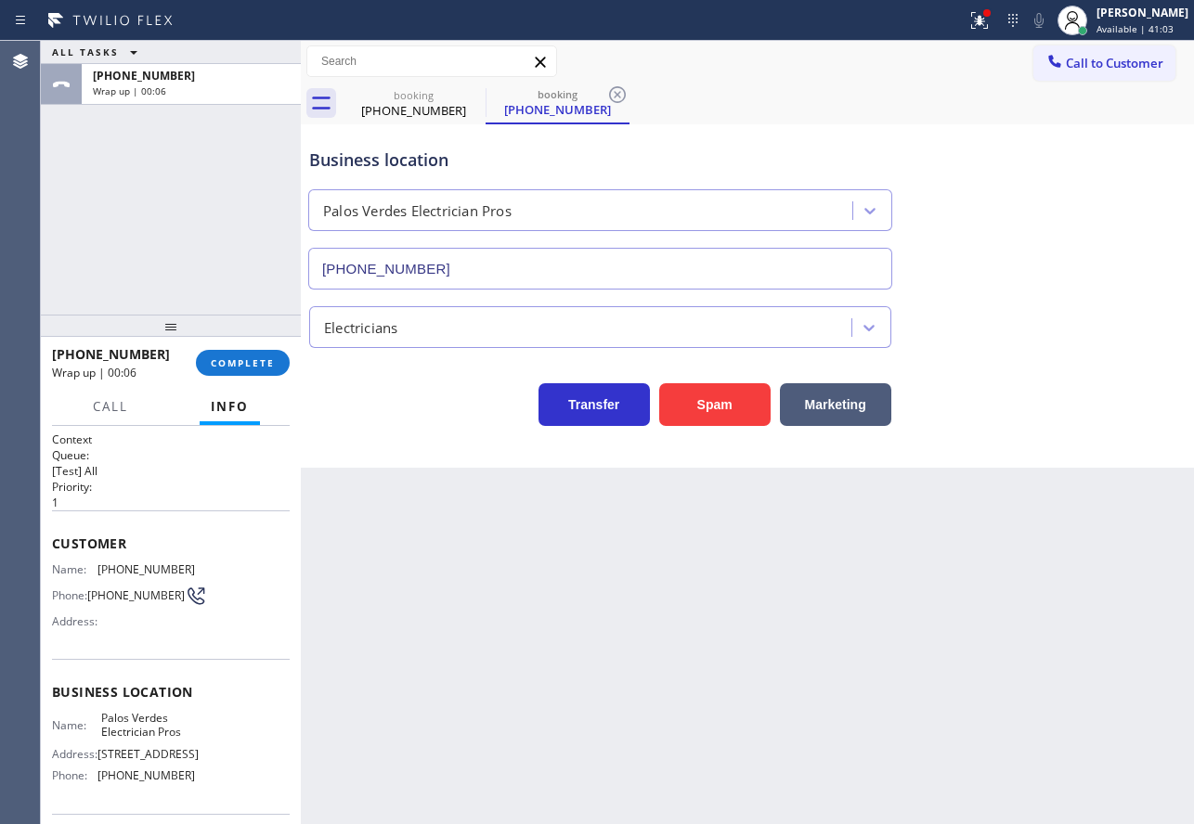
click at [149, 739] on span "Palos Verdes Electrician Pros" at bounding box center [147, 725] width 93 height 29
copy span "Palos Verdes Electrician Pros"
click at [132, 783] on span "[PHONE_NUMBER]" at bounding box center [145, 776] width 97 height 14
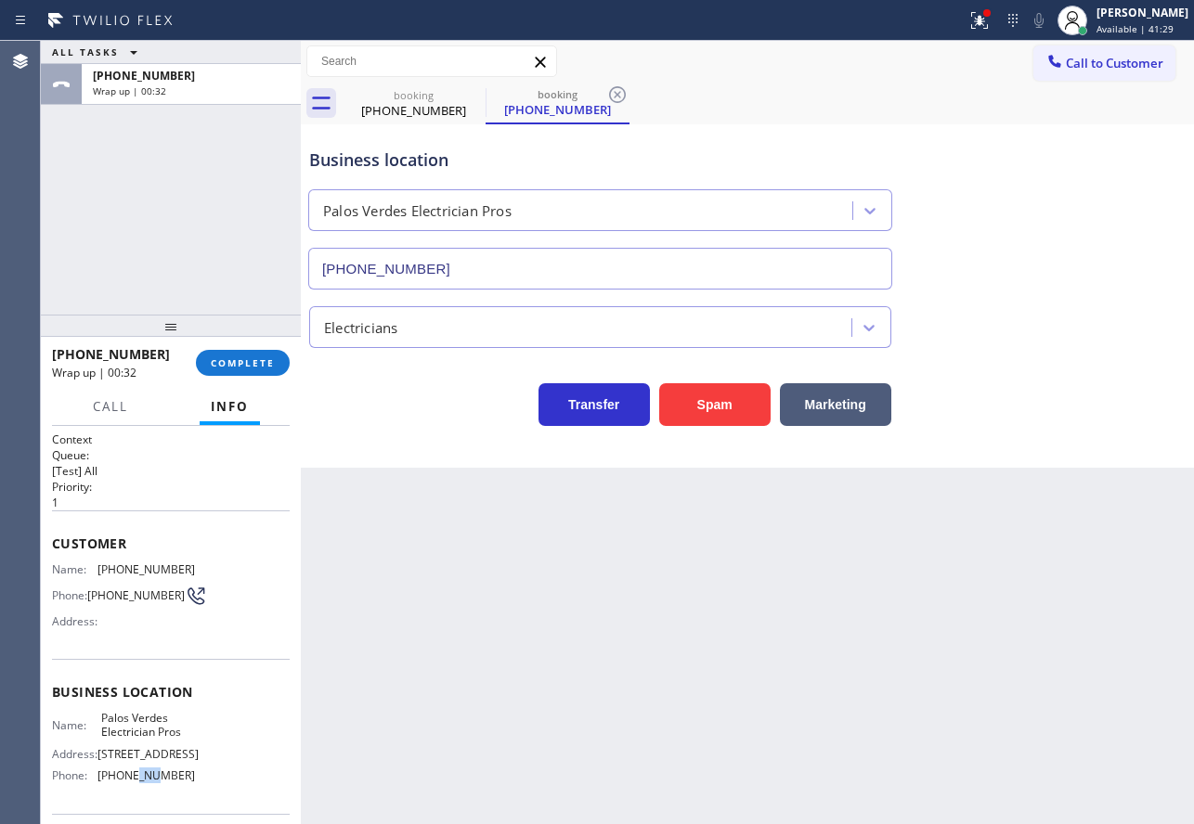
click at [132, 783] on span "[PHONE_NUMBER]" at bounding box center [145, 776] width 97 height 14
copy span "[PHONE_NUMBER]"
click at [229, 366] on span "COMPLETE" at bounding box center [243, 362] width 64 height 13
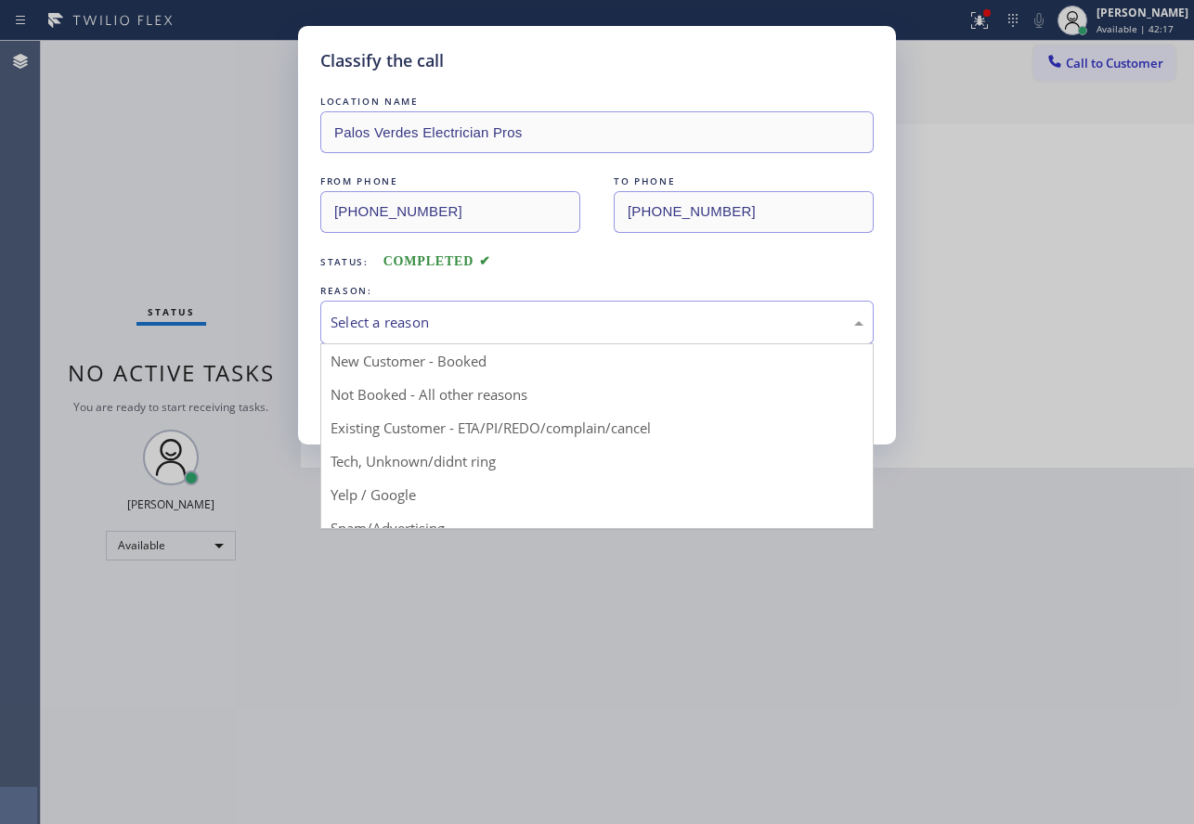
click at [511, 313] on div "Select a reason" at bounding box center [596, 322] width 533 height 21
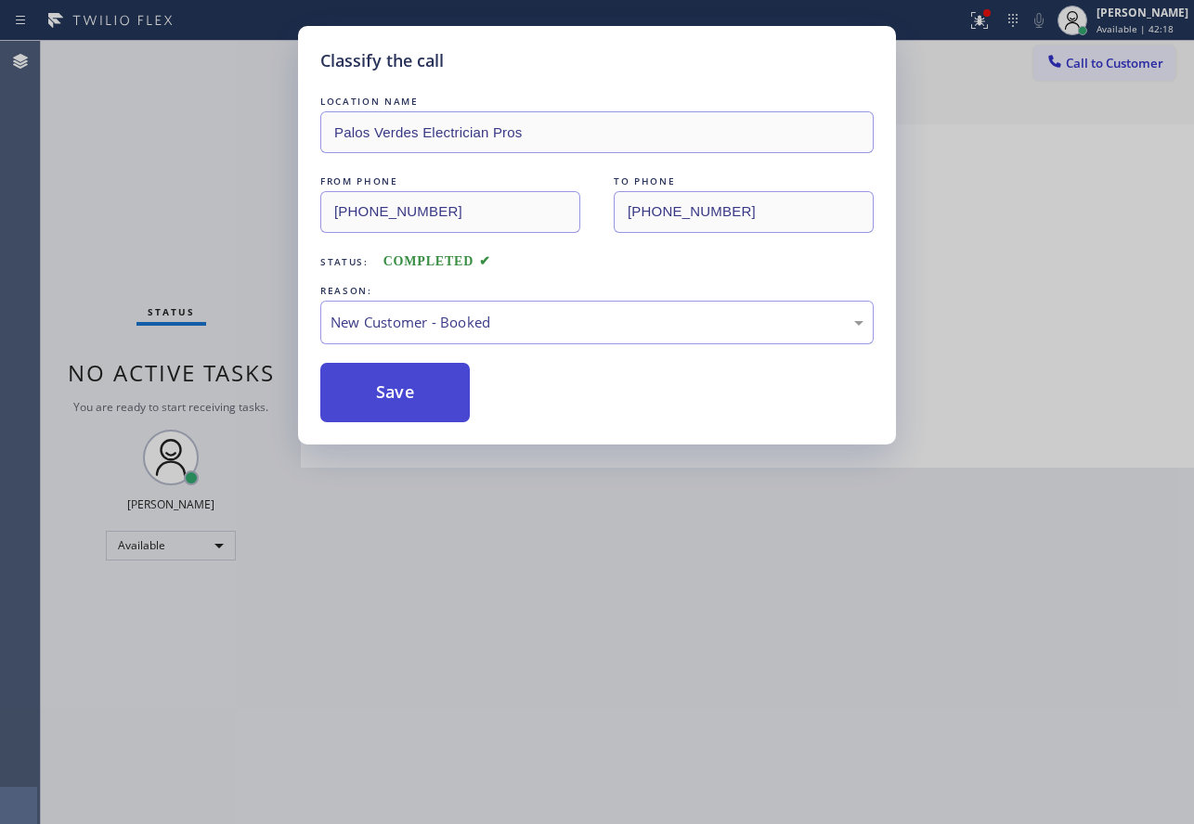
click at [382, 386] on button "Save" at bounding box center [394, 392] width 149 height 59
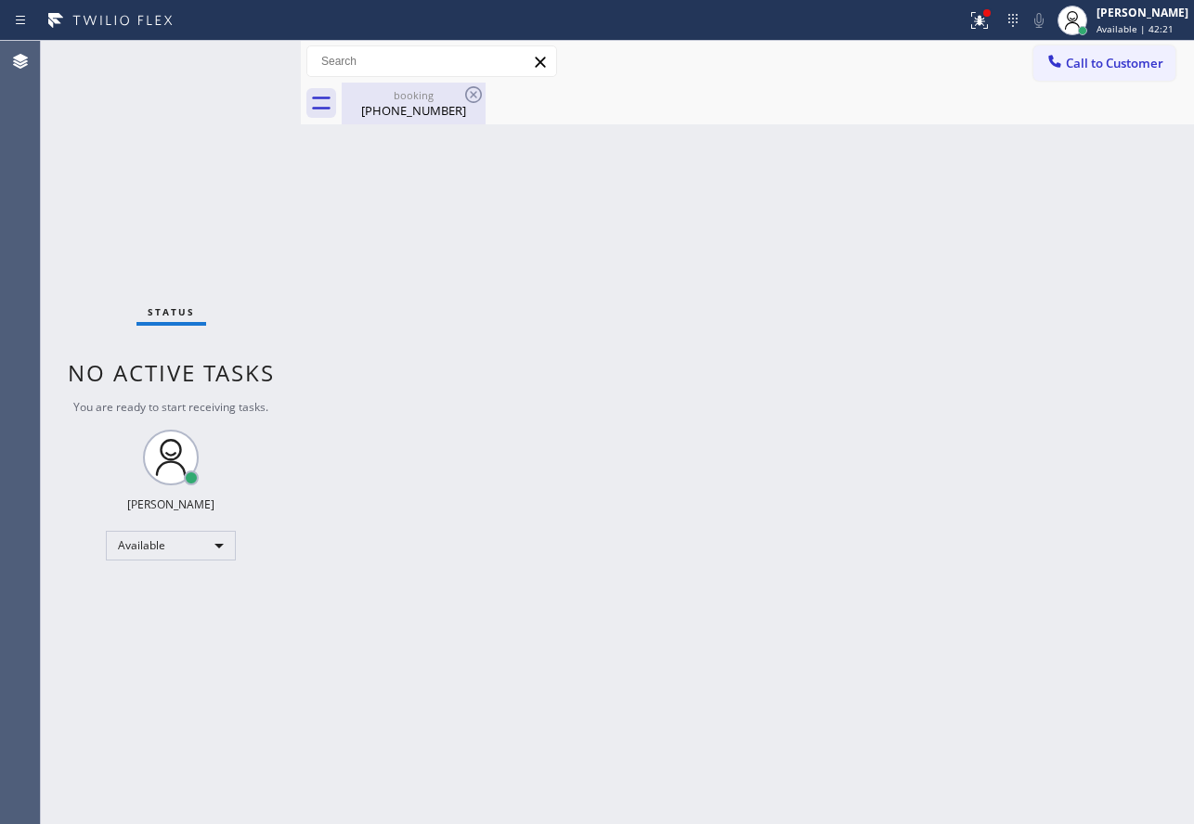
click at [402, 110] on div "[PHONE_NUMBER]" at bounding box center [413, 110] width 140 height 17
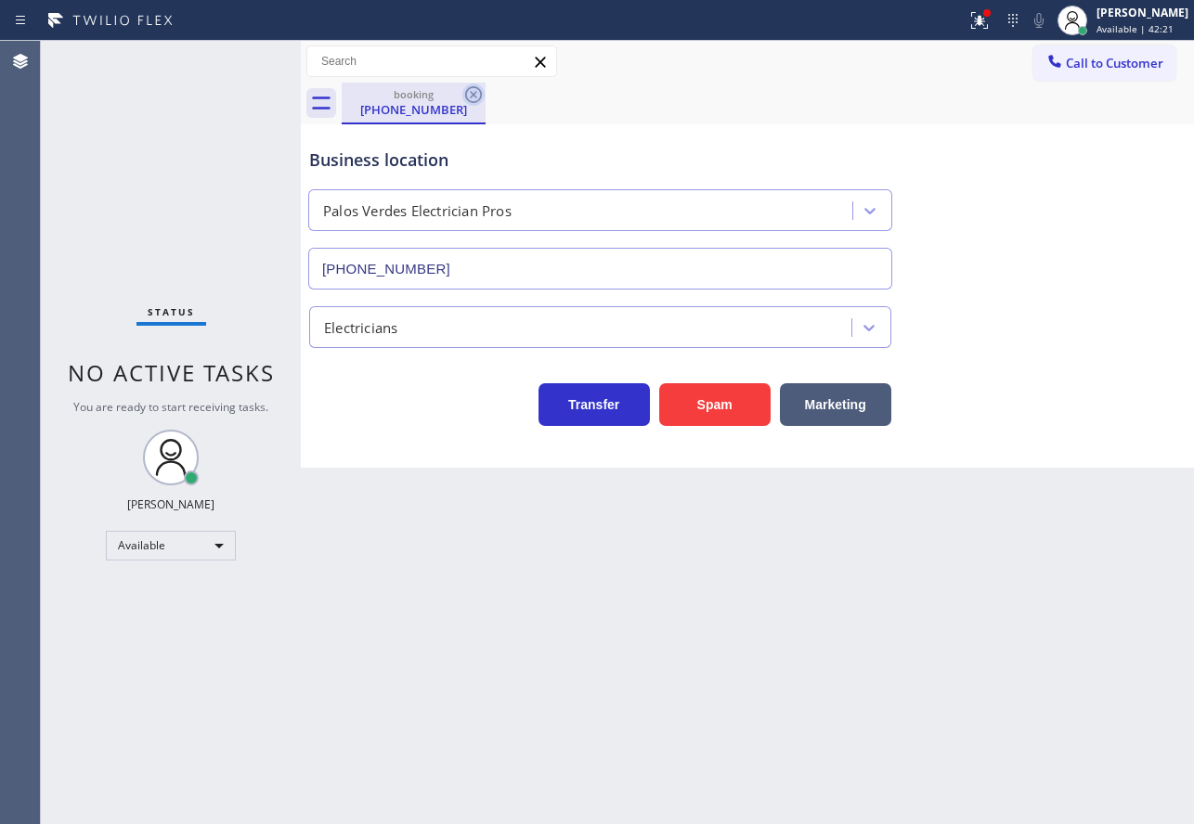
click at [475, 91] on icon at bounding box center [473, 95] width 22 height 22
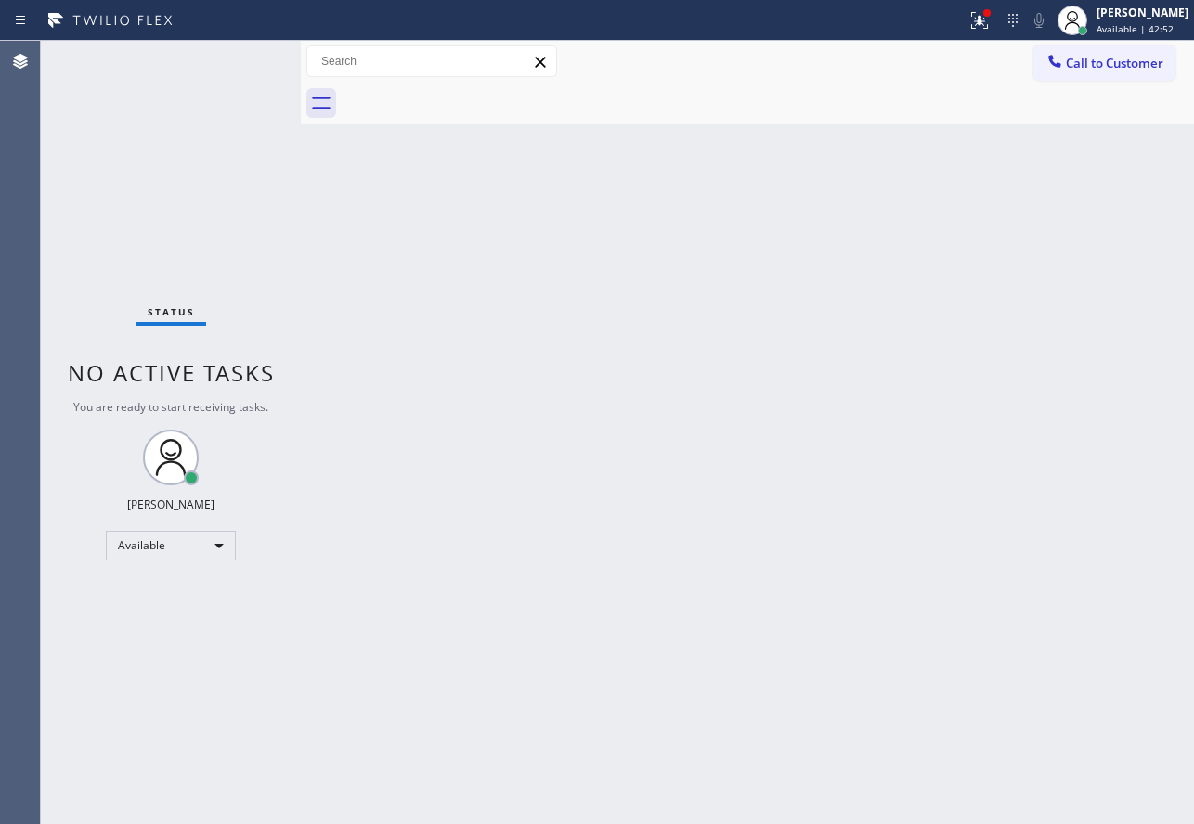
click at [662, 509] on div "Back to Dashboard Change Sender ID Customers Technicians Select a contact Outbo…" at bounding box center [747, 432] width 893 height 783
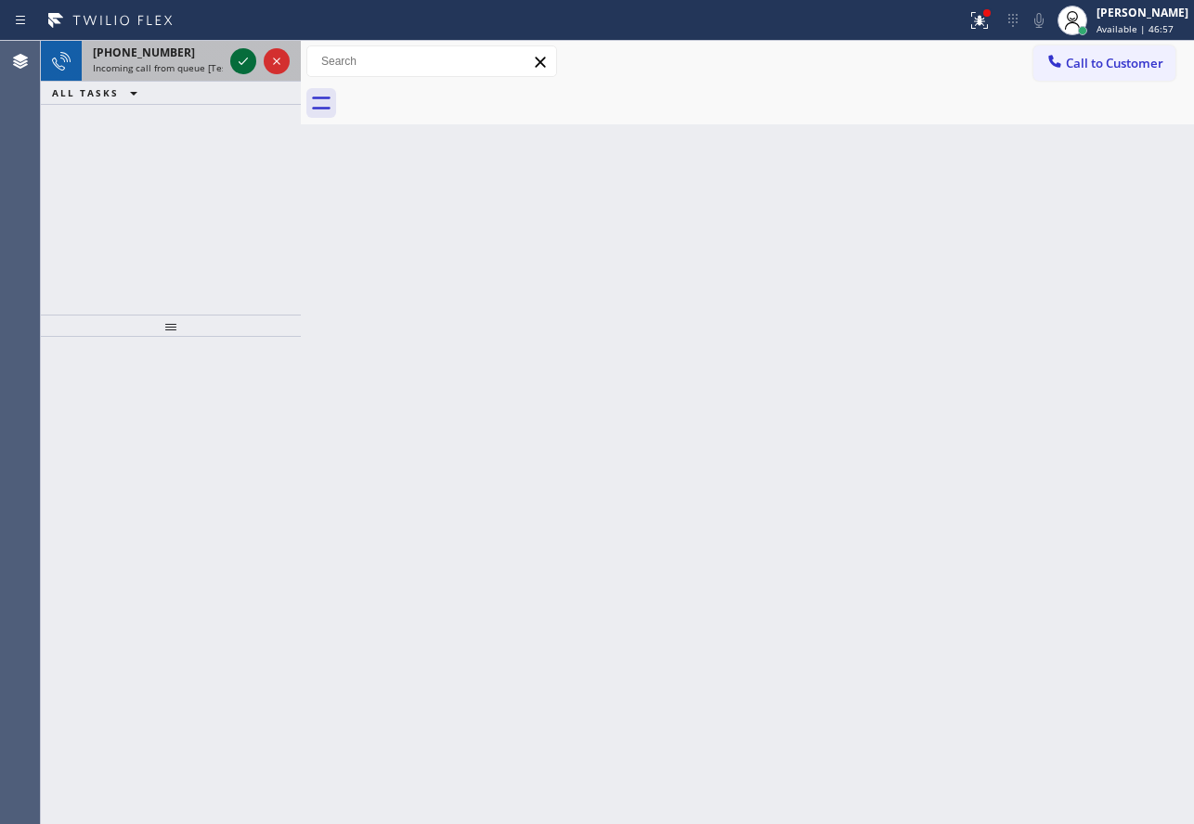
click at [245, 70] on icon at bounding box center [243, 61] width 22 height 22
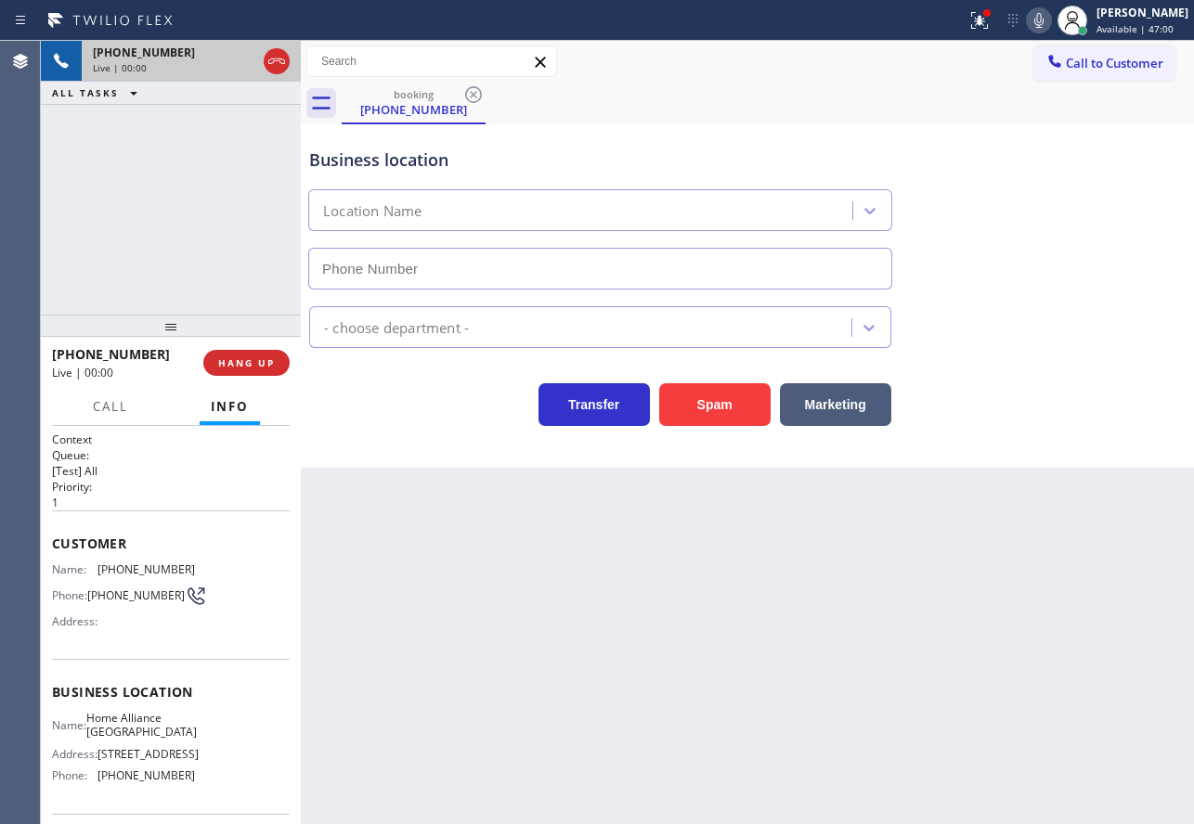
type input "[PHONE_NUMBER]"
click at [1103, 492] on div "Back to Dashboard Change Sender ID Customers Technicians Select a contact Outbo…" at bounding box center [747, 432] width 893 height 783
click at [265, 359] on span "HANG UP" at bounding box center [246, 362] width 57 height 13
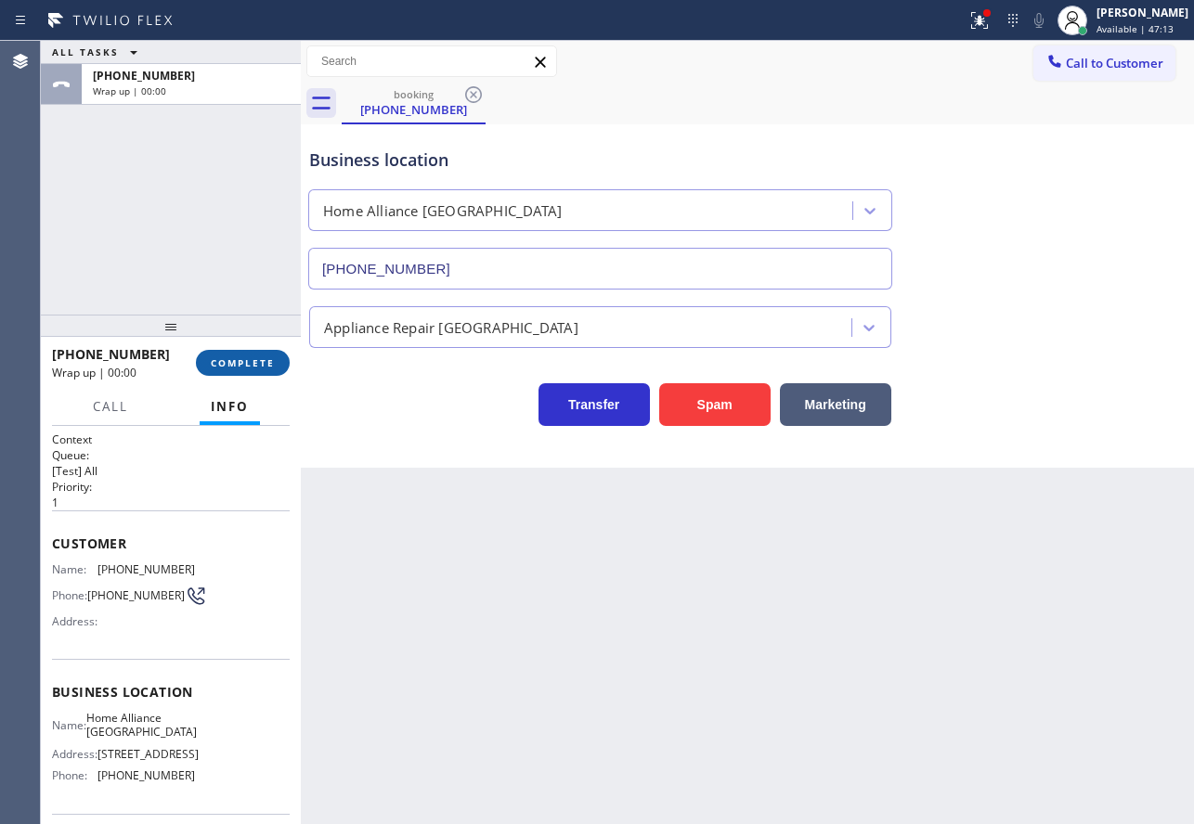
click at [265, 359] on span "COMPLETE" at bounding box center [243, 362] width 64 height 13
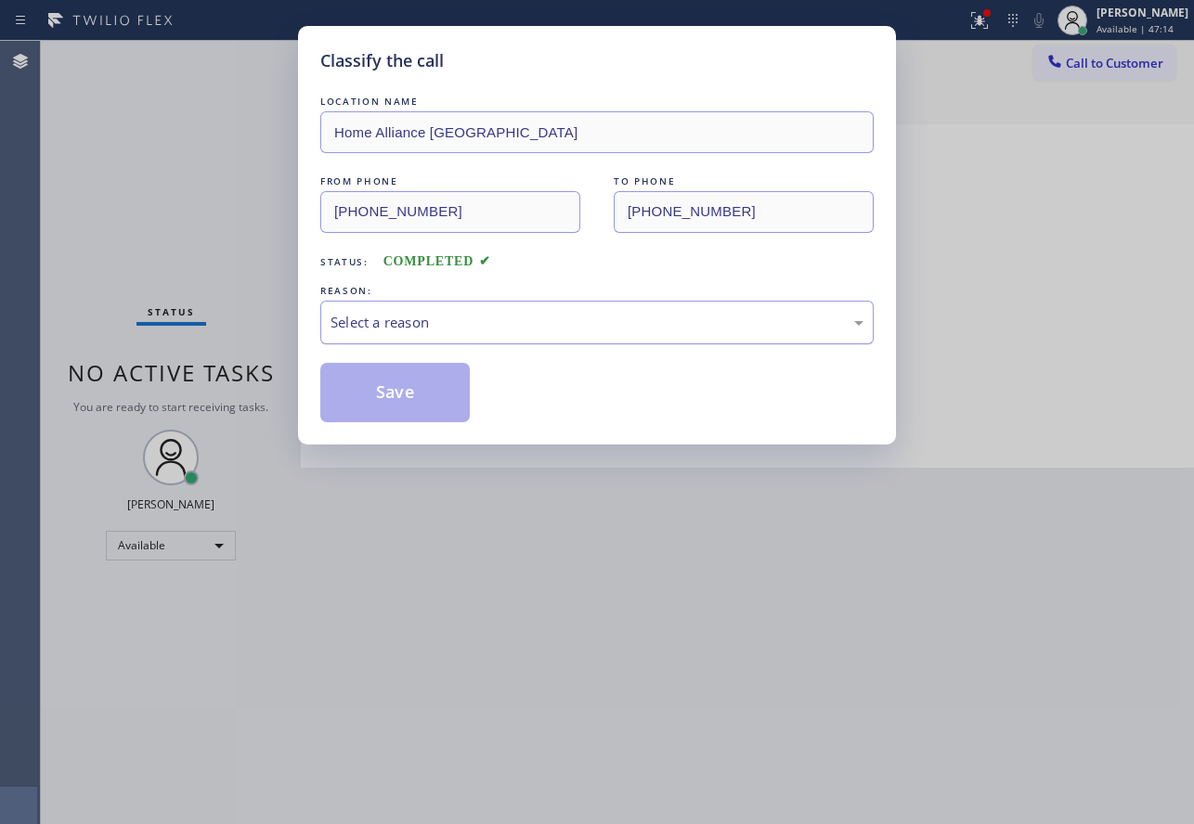
click at [451, 333] on div "Select a reason" at bounding box center [596, 323] width 553 height 44
click at [365, 366] on button "Save" at bounding box center [394, 392] width 149 height 59
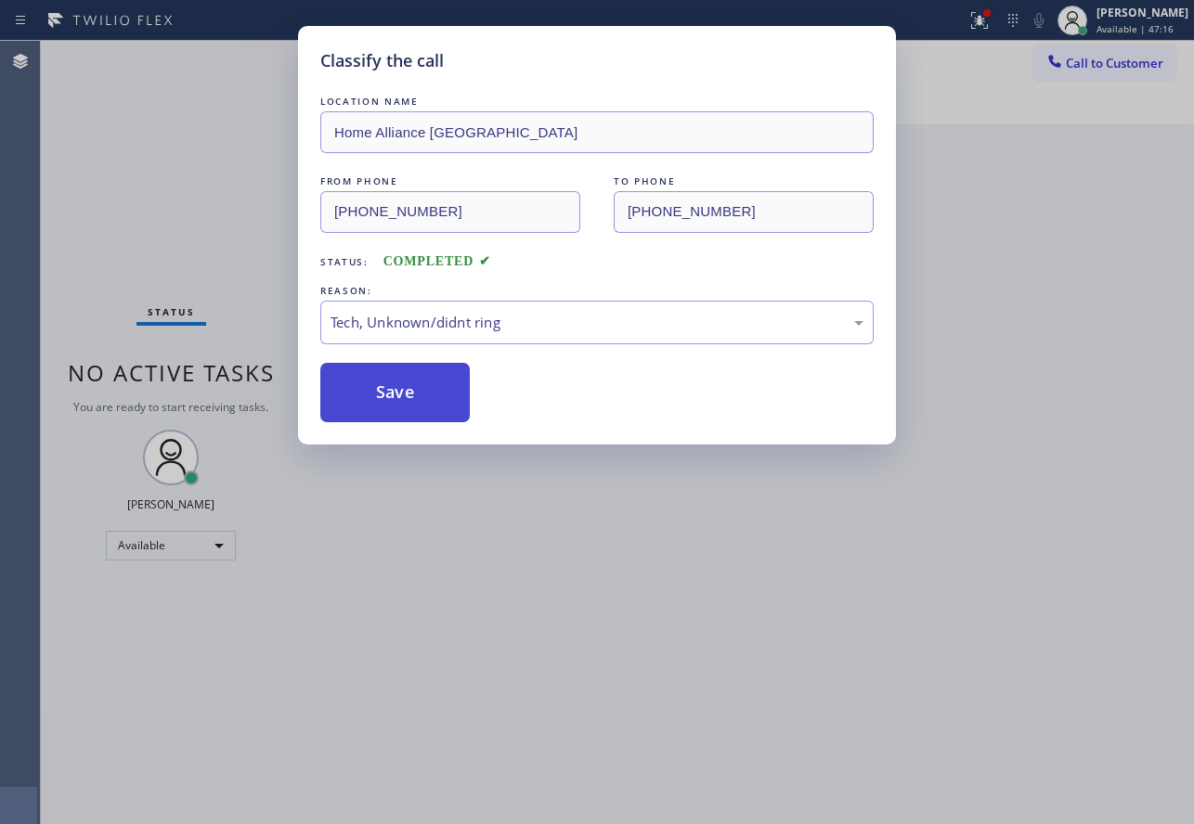
click at [364, 366] on button "Save" at bounding box center [394, 392] width 149 height 59
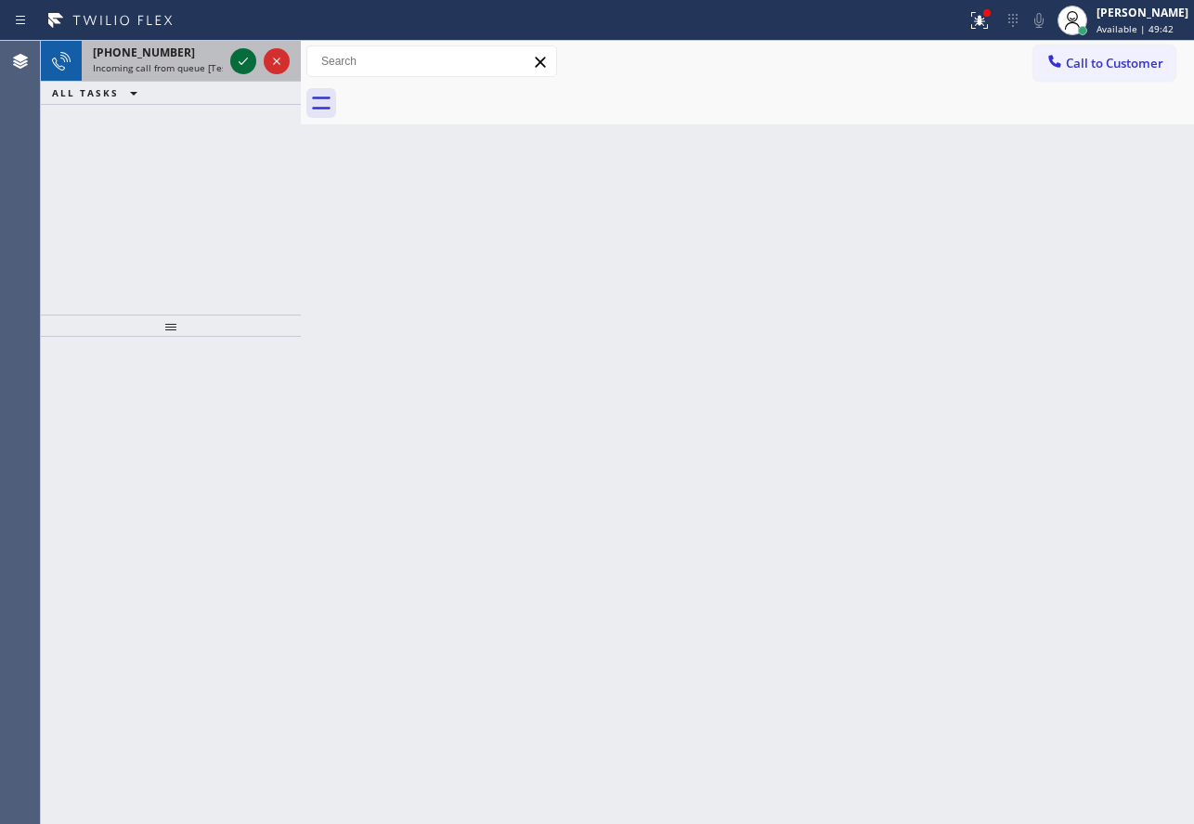
click at [245, 56] on icon at bounding box center [243, 61] width 22 height 22
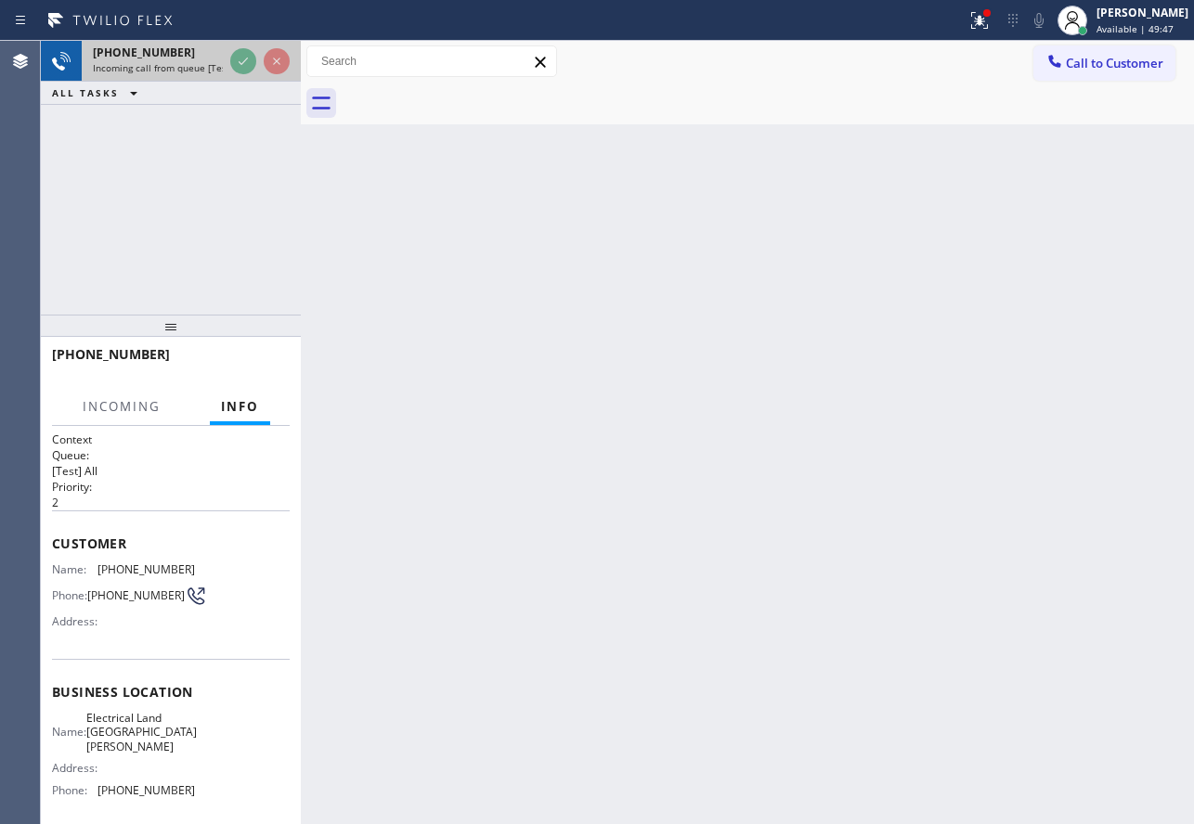
click at [238, 65] on icon at bounding box center [243, 61] width 22 height 22
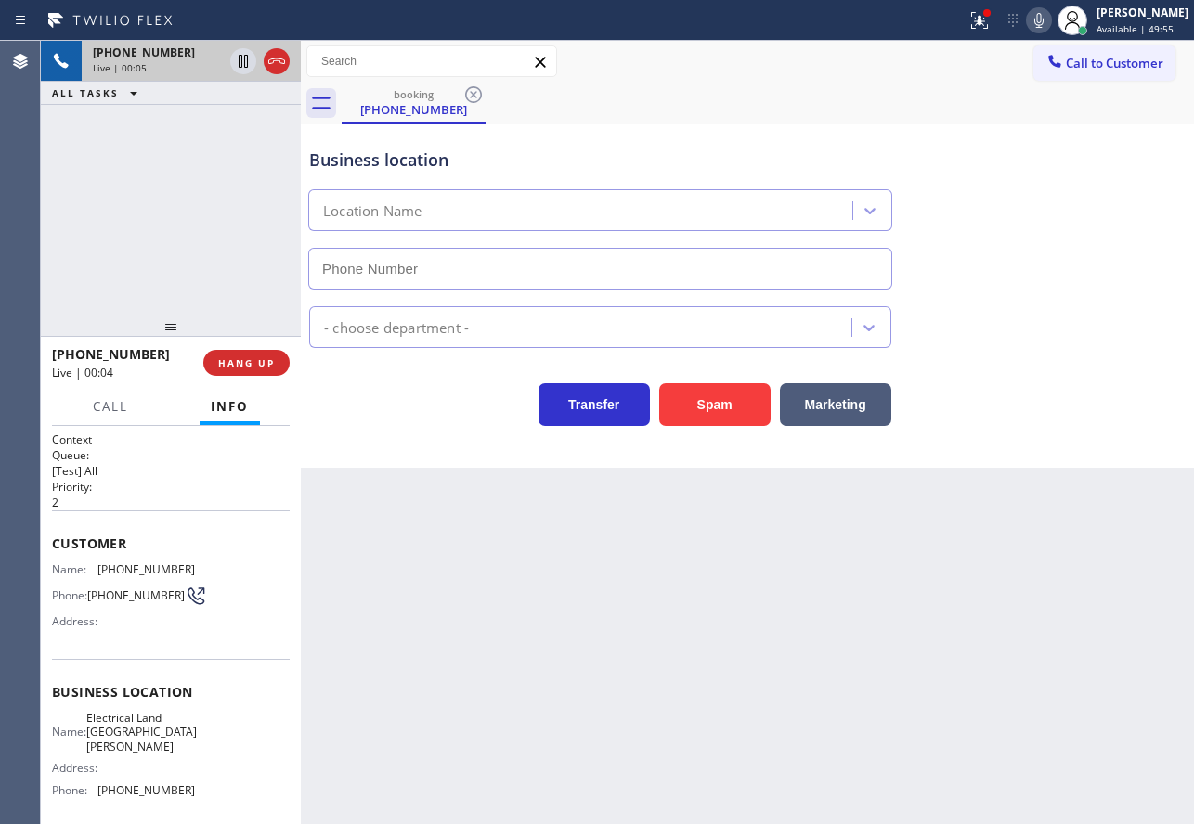
click at [1064, 487] on div "Back to Dashboard Change Sender ID Customers Technicians Select a contact Outbo…" at bounding box center [747, 432] width 893 height 783
type input "[PHONE_NUMBER]"
click at [270, 366] on span "HANG UP" at bounding box center [246, 362] width 57 height 13
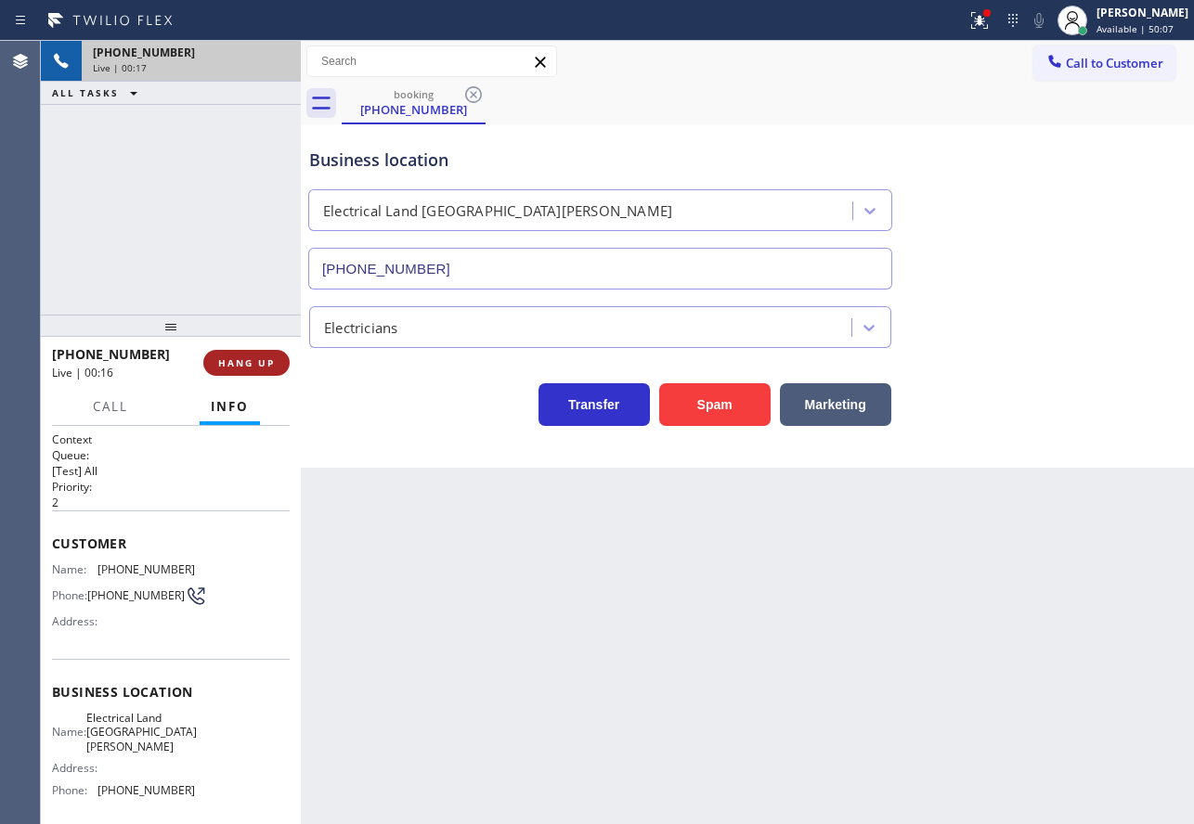
click at [270, 366] on span "HANG UP" at bounding box center [246, 362] width 57 height 13
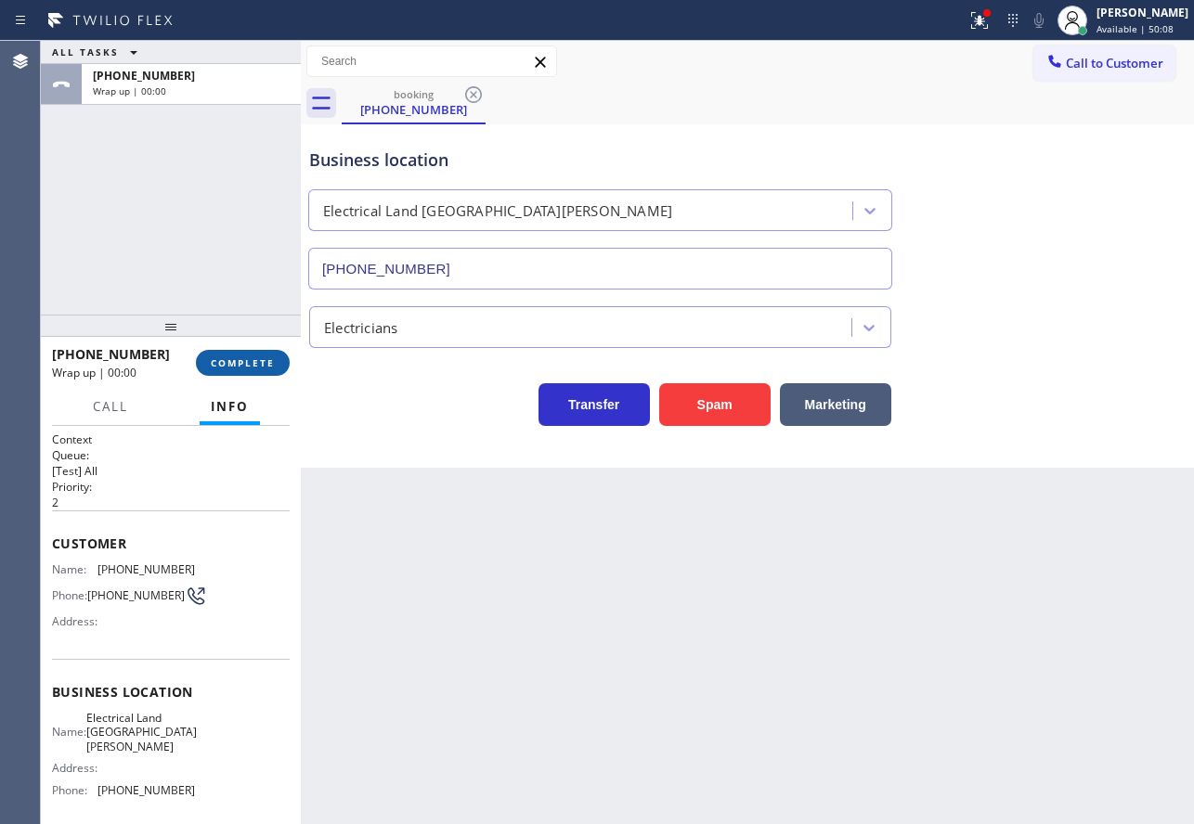
click at [270, 366] on span "COMPLETE" at bounding box center [243, 362] width 64 height 13
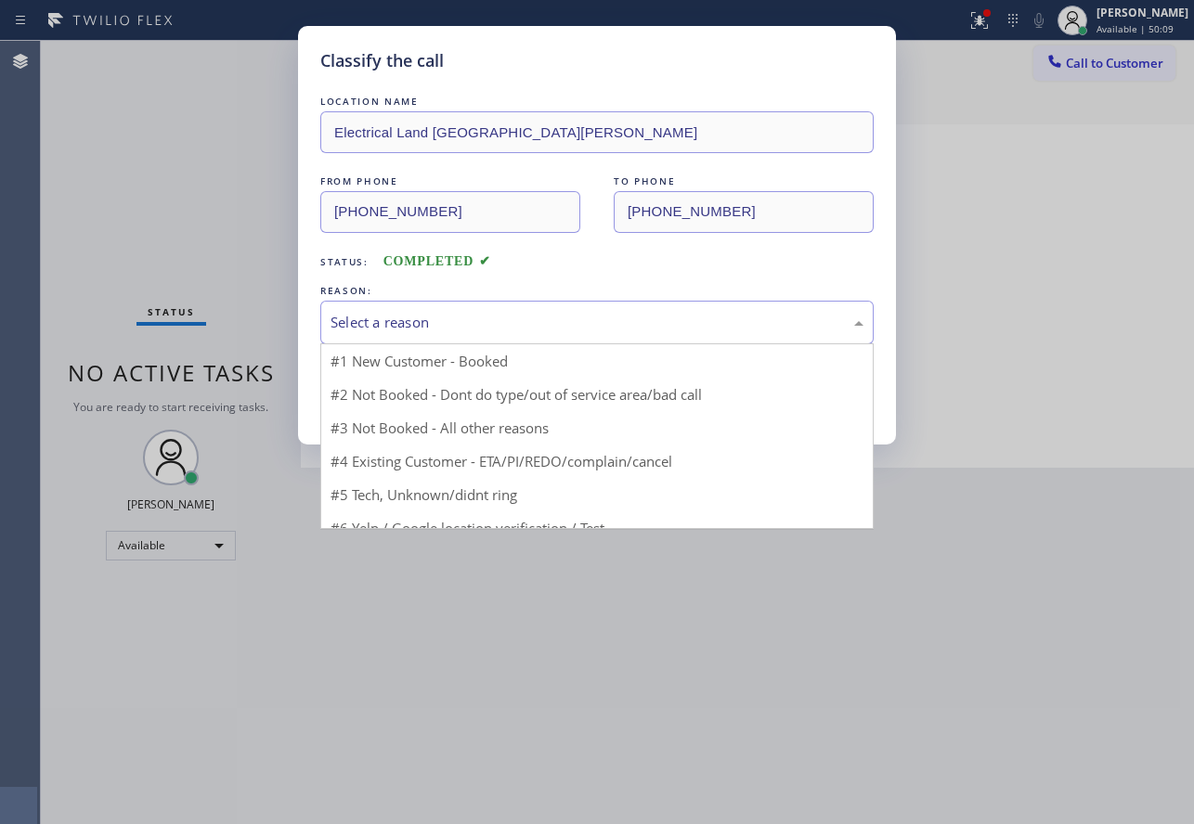
click at [443, 332] on div "Select a reason" at bounding box center [596, 322] width 533 height 21
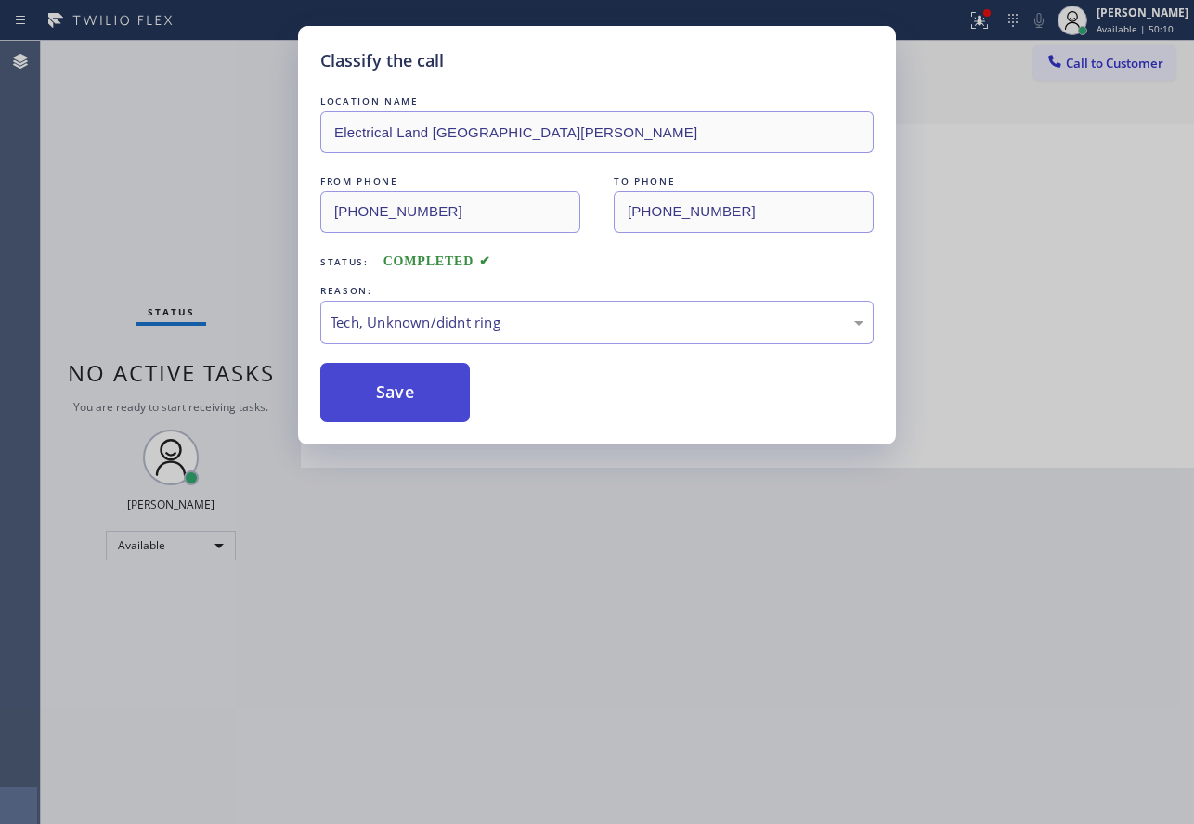
click at [410, 410] on button "Save" at bounding box center [394, 392] width 149 height 59
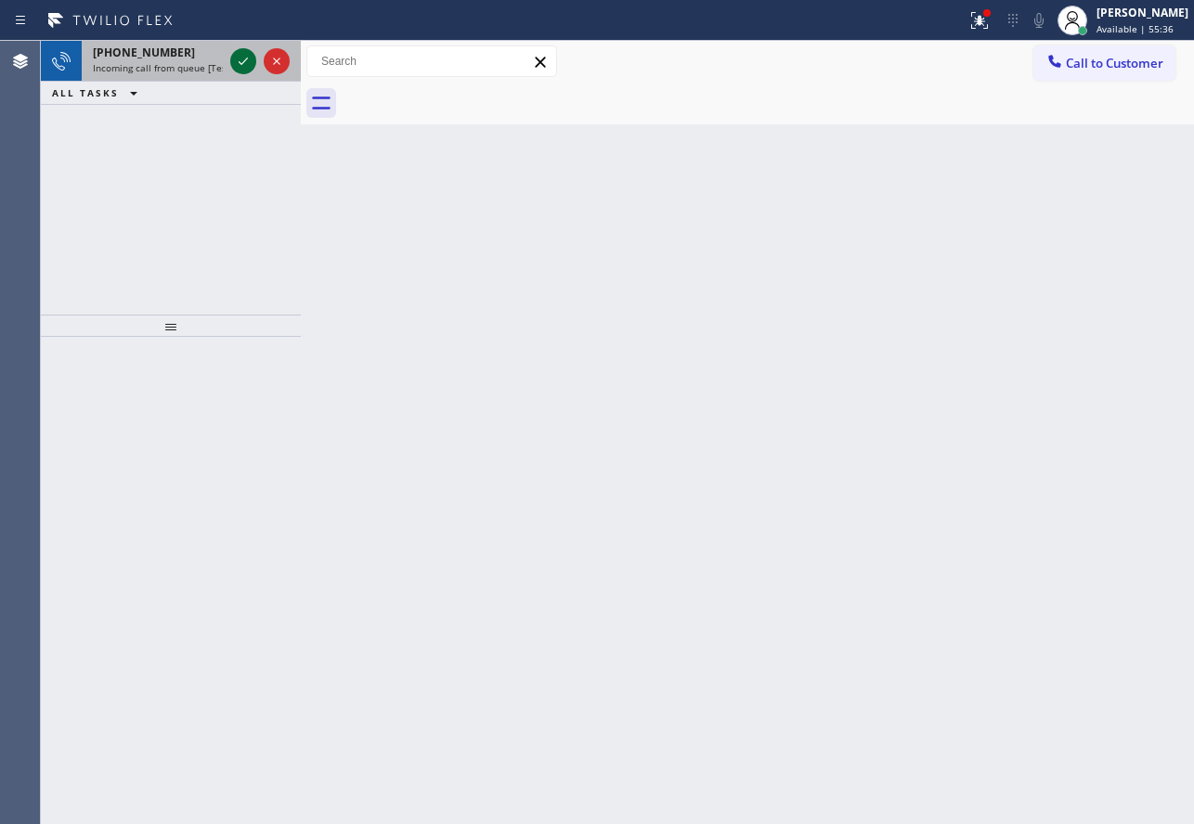
click at [238, 62] on icon at bounding box center [243, 61] width 22 height 22
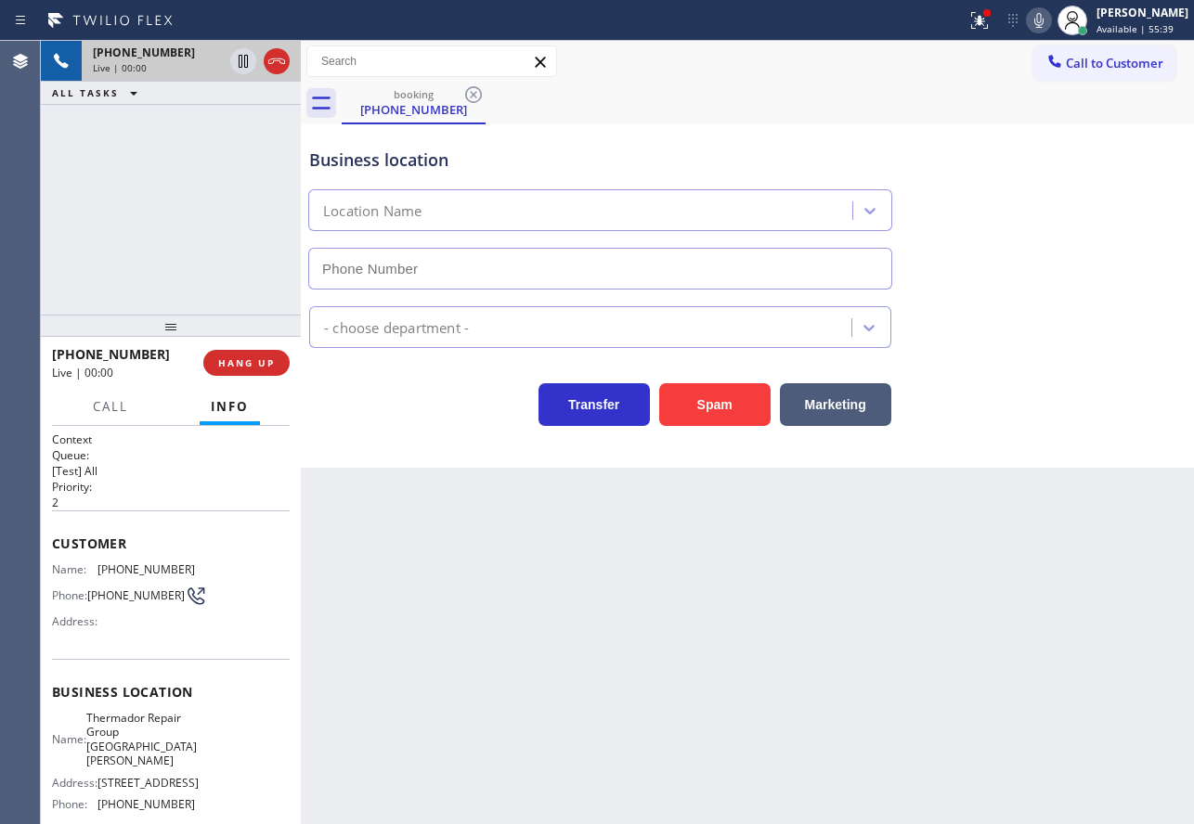
type input "[PHONE_NUMBER]"
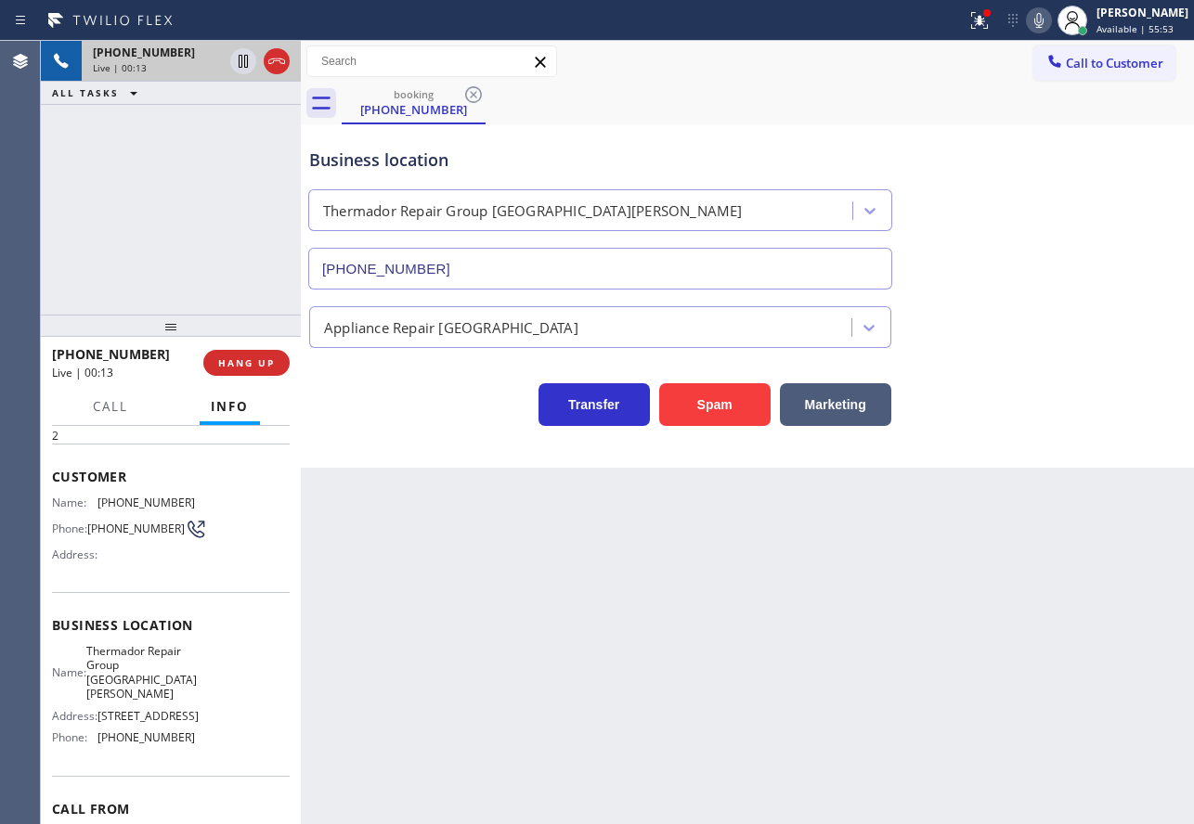
scroll to position [157, 0]
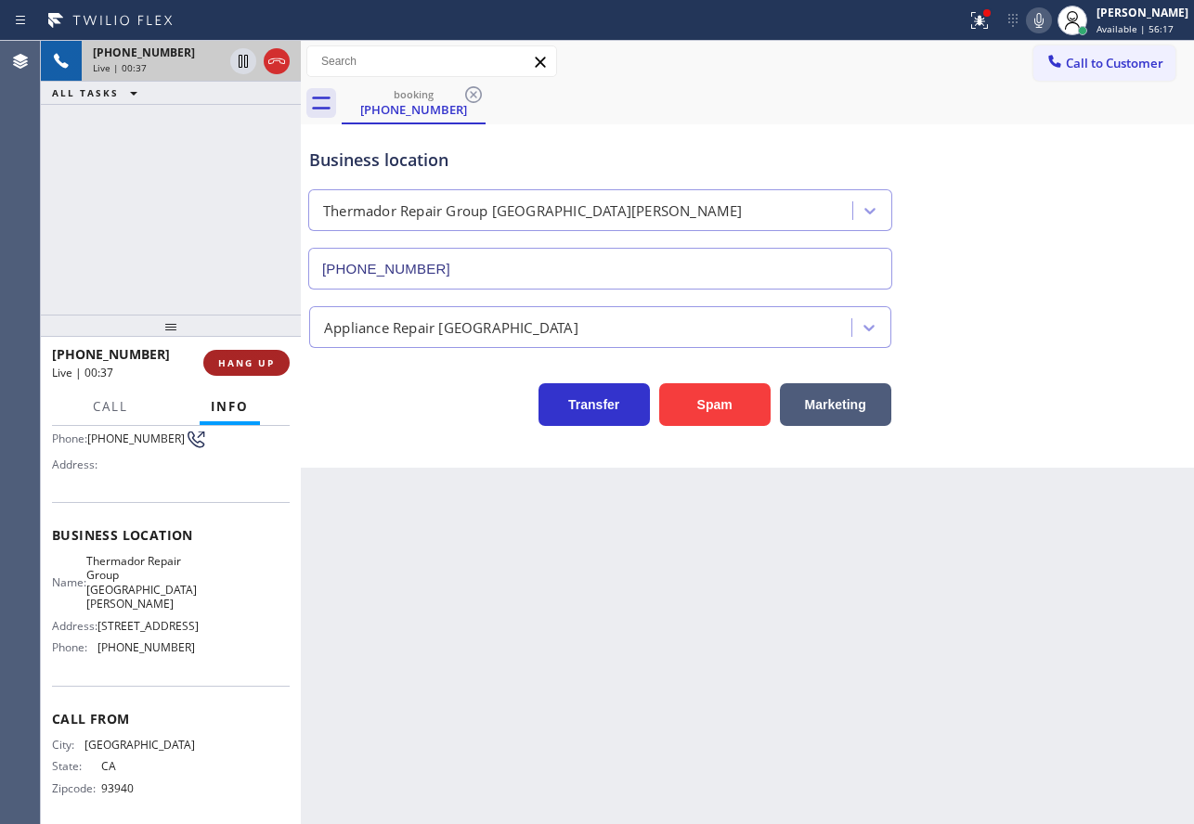
click at [274, 367] on span "HANG UP" at bounding box center [246, 362] width 57 height 13
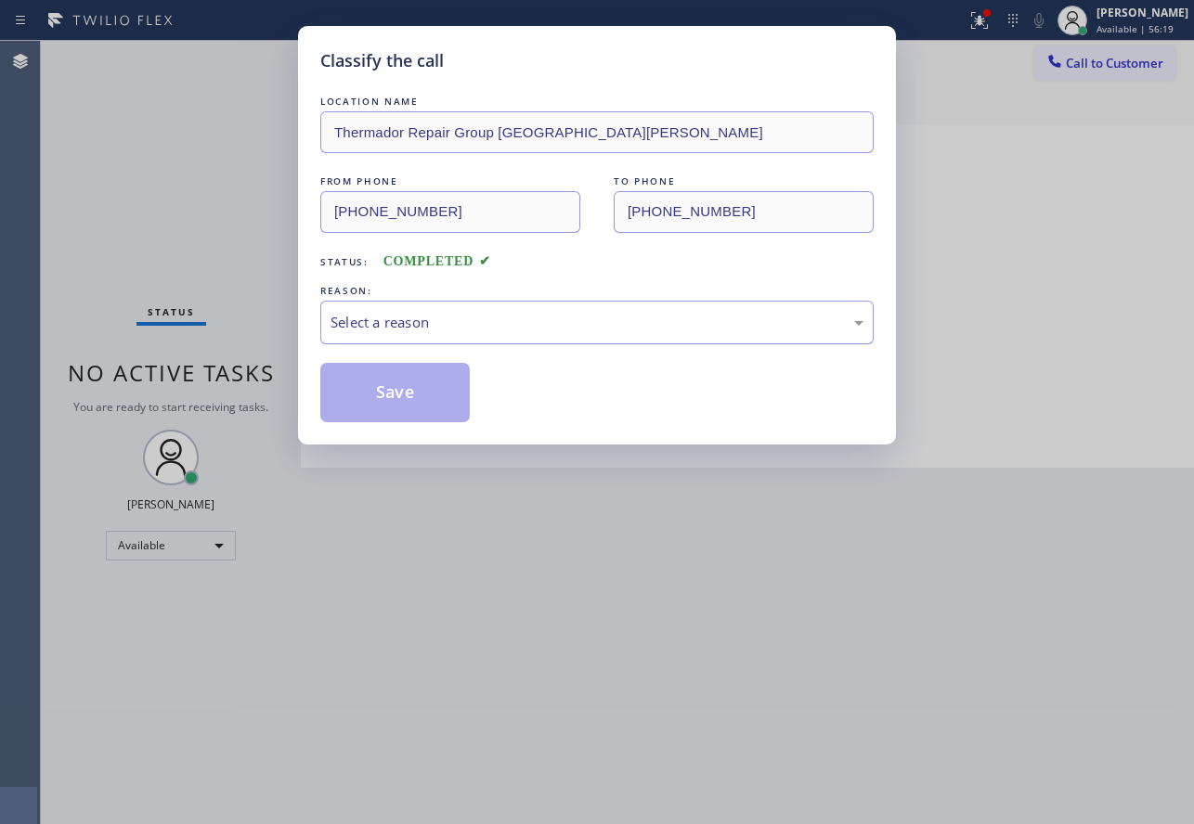
click at [582, 315] on div "Select a reason" at bounding box center [596, 322] width 533 height 21
click at [378, 408] on button "Save" at bounding box center [394, 392] width 149 height 59
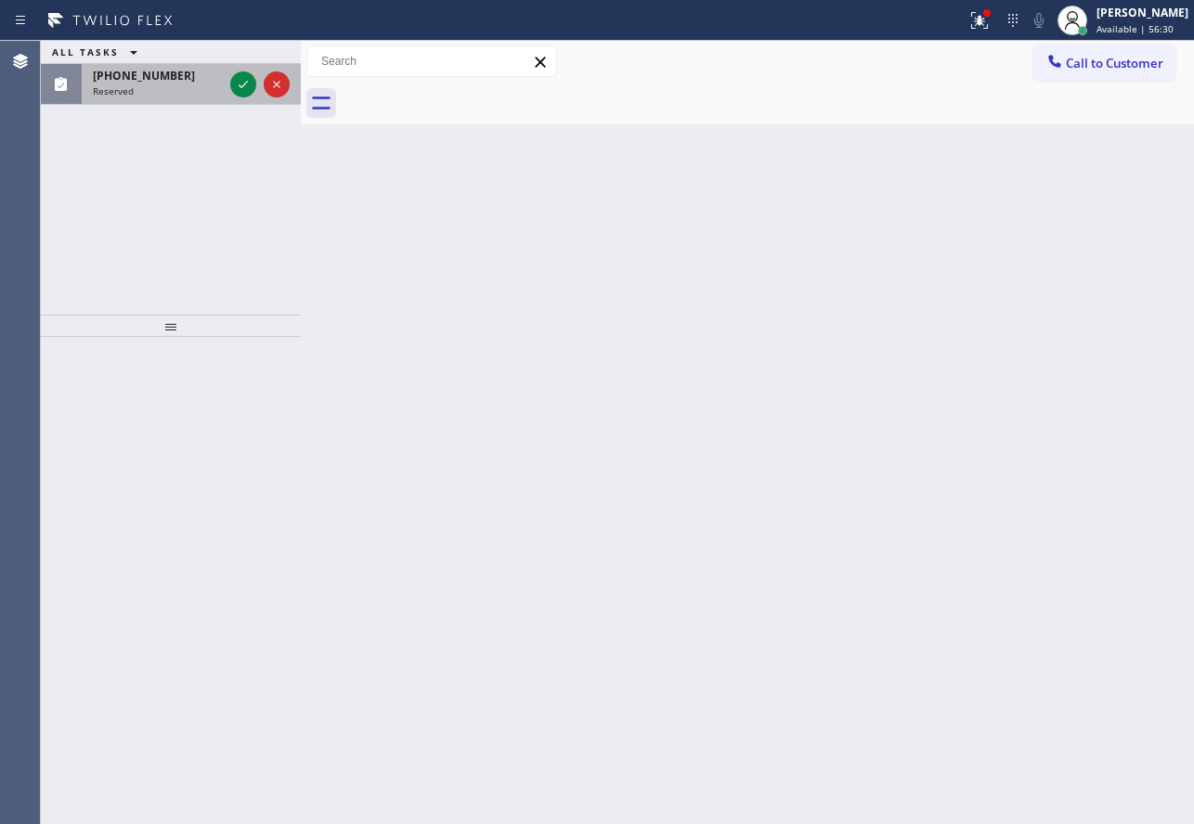
click at [250, 67] on div at bounding box center [260, 84] width 67 height 41
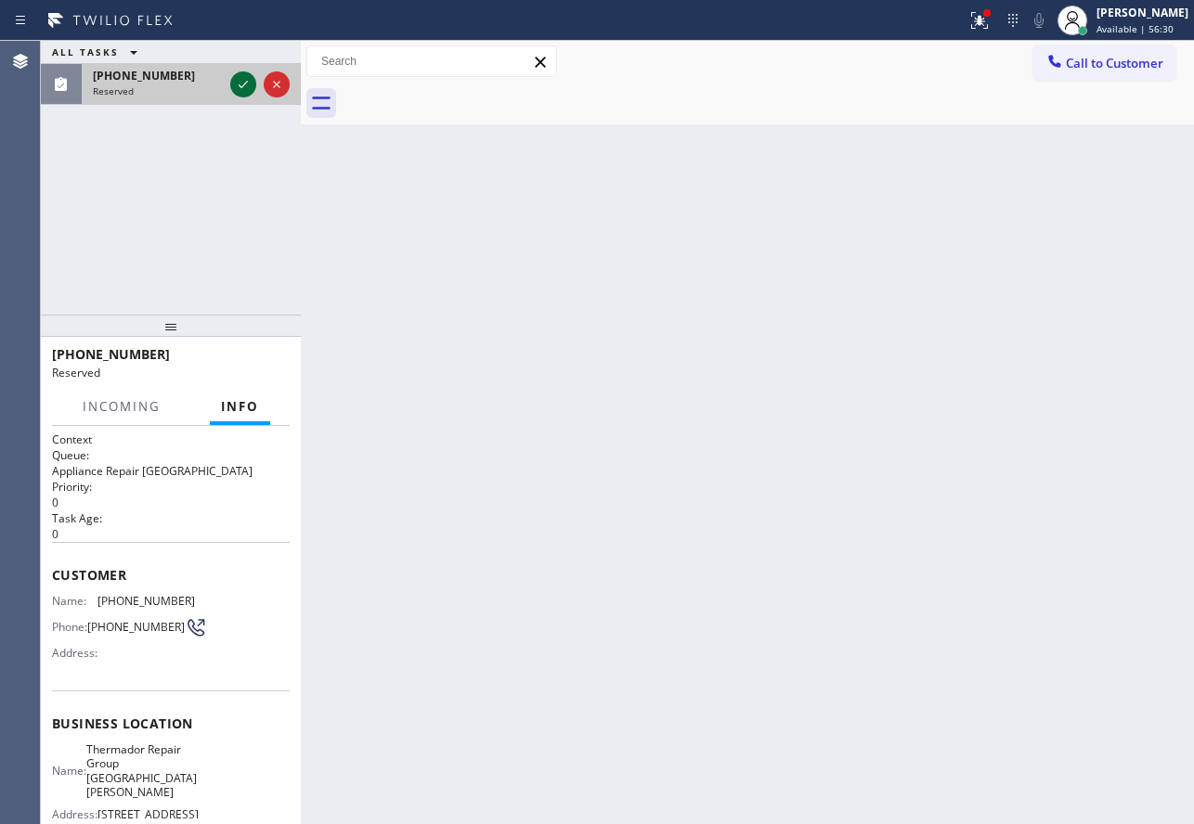
click at [243, 83] on icon at bounding box center [243, 84] width 22 height 22
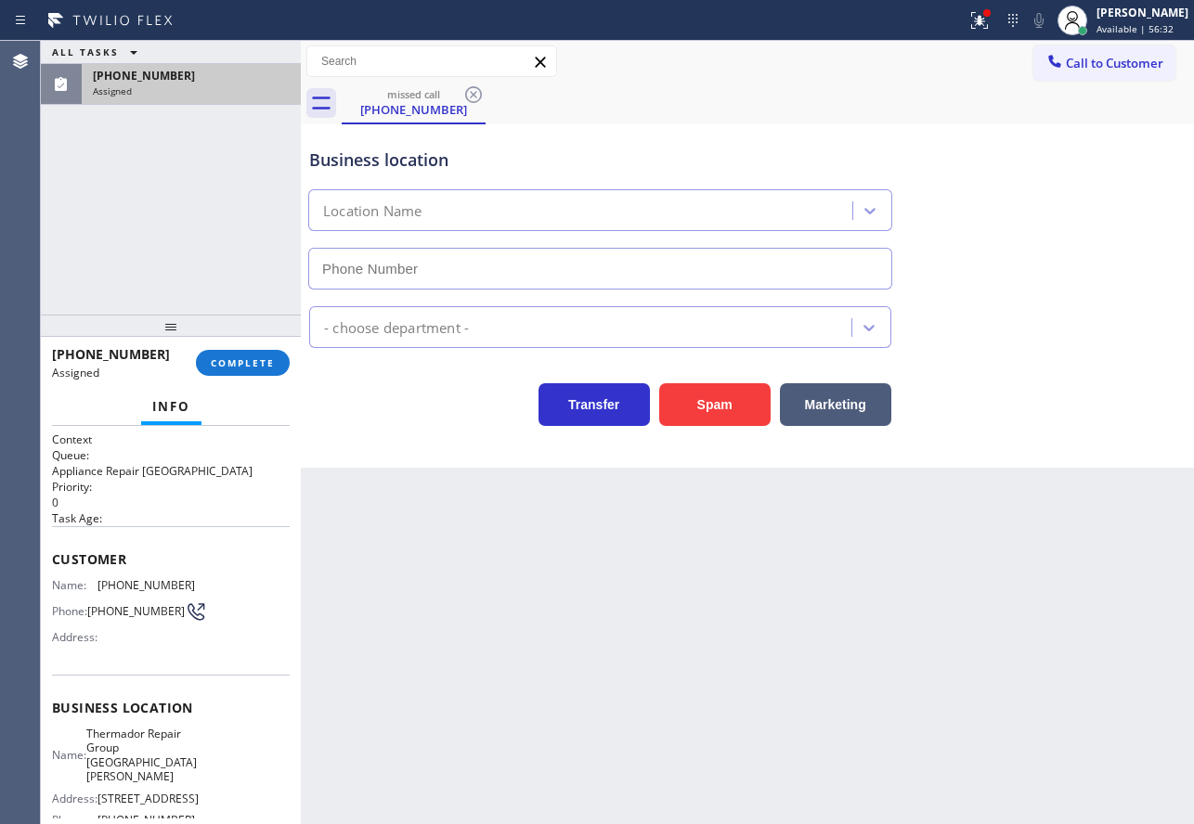
type input "[PHONE_NUMBER]"
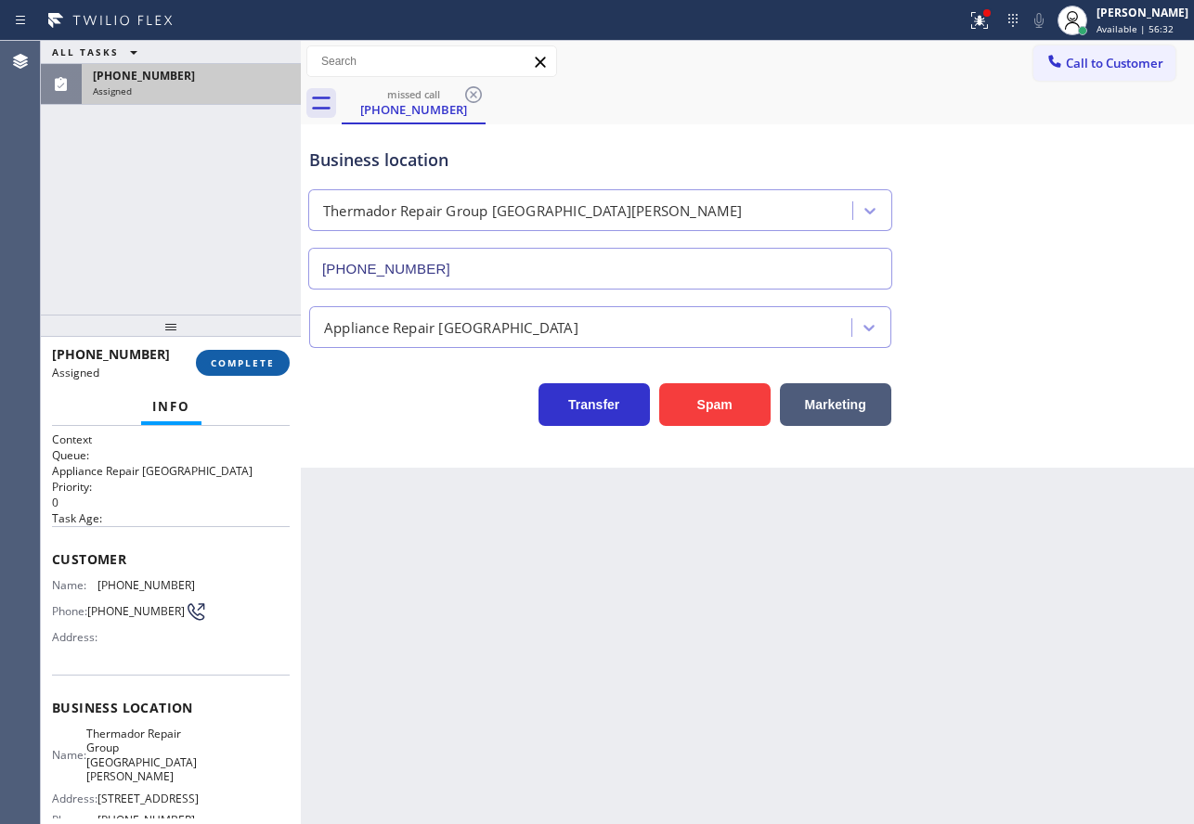
click at [250, 365] on span "COMPLETE" at bounding box center [243, 362] width 64 height 13
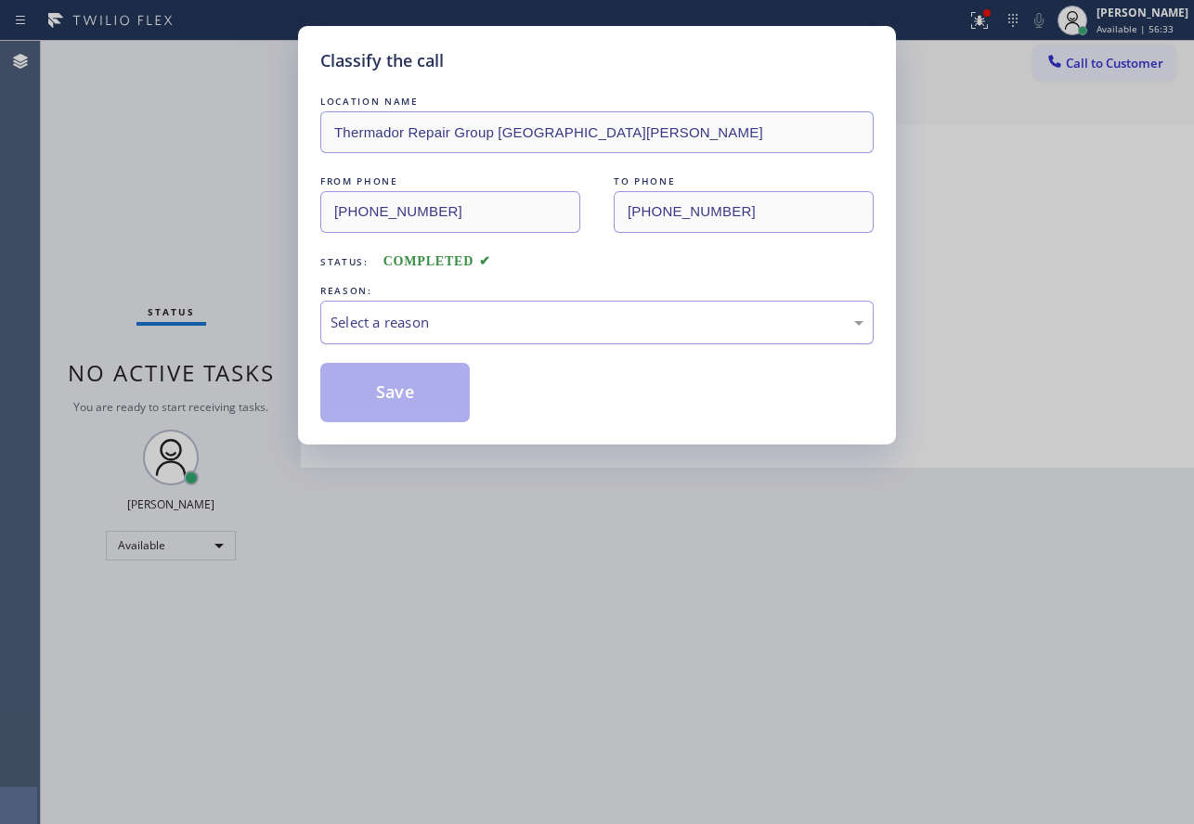
click at [522, 334] on div "Select a reason" at bounding box center [596, 323] width 553 height 44
click at [346, 367] on button "Save" at bounding box center [394, 392] width 149 height 59
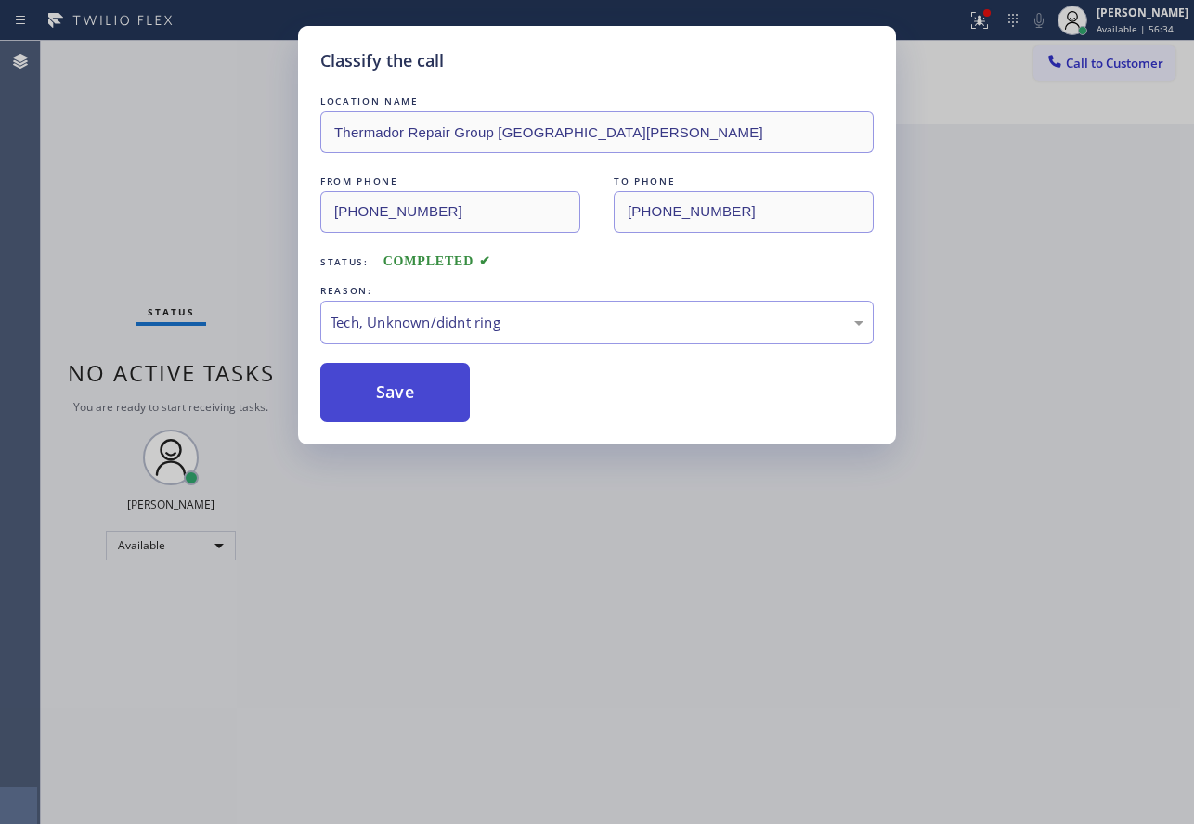
click at [346, 372] on button "Save" at bounding box center [394, 392] width 149 height 59
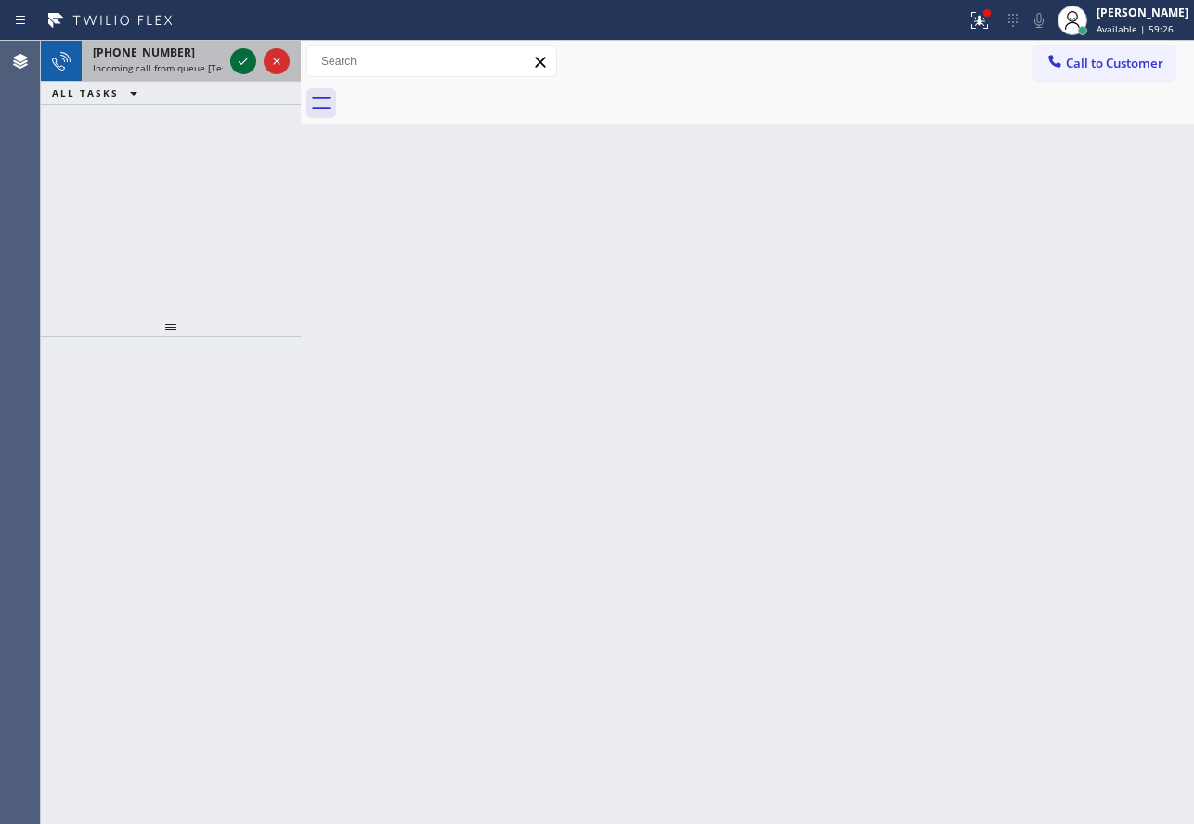
click at [245, 61] on icon at bounding box center [243, 61] width 9 height 7
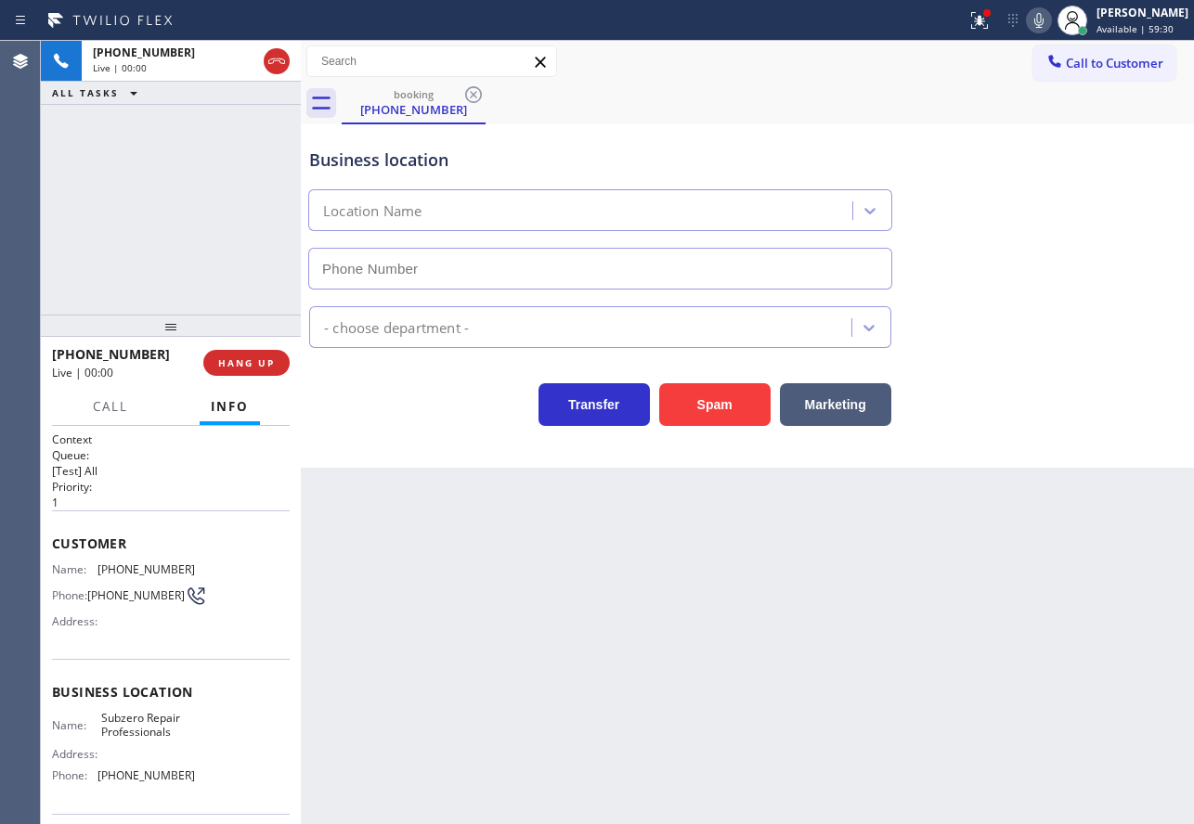
type input "[PHONE_NUMBER]"
click at [962, 511] on div "Back to Dashboard Change Sender ID Customers Technicians Select a contact Outbo…" at bounding box center [747, 432] width 893 height 783
click at [317, 372] on div "Transfer Spam Marketing" at bounding box center [747, 396] width 884 height 59
click at [1071, 462] on div "Business location Subzero Repair Professionals [PHONE_NUMBER] Appliance Repair …" at bounding box center [747, 295] width 893 height 343
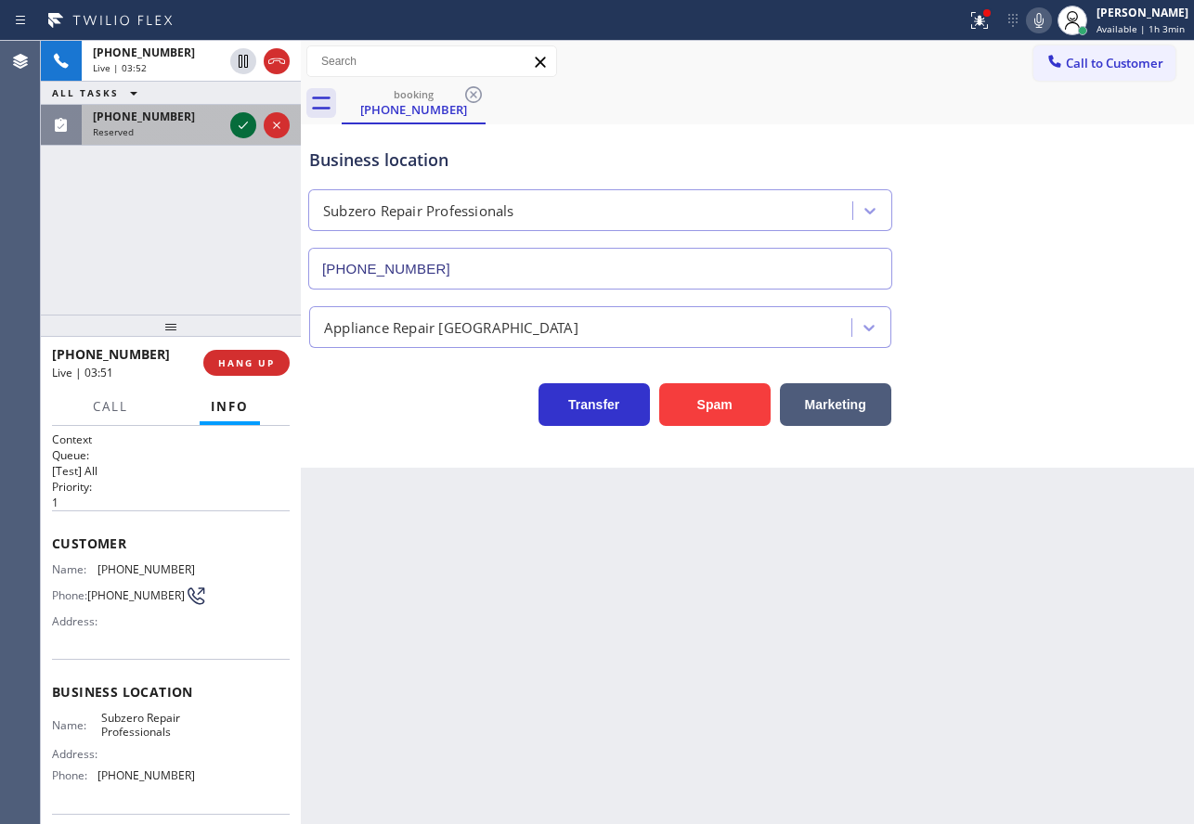
click at [239, 124] on icon at bounding box center [243, 125] width 22 height 22
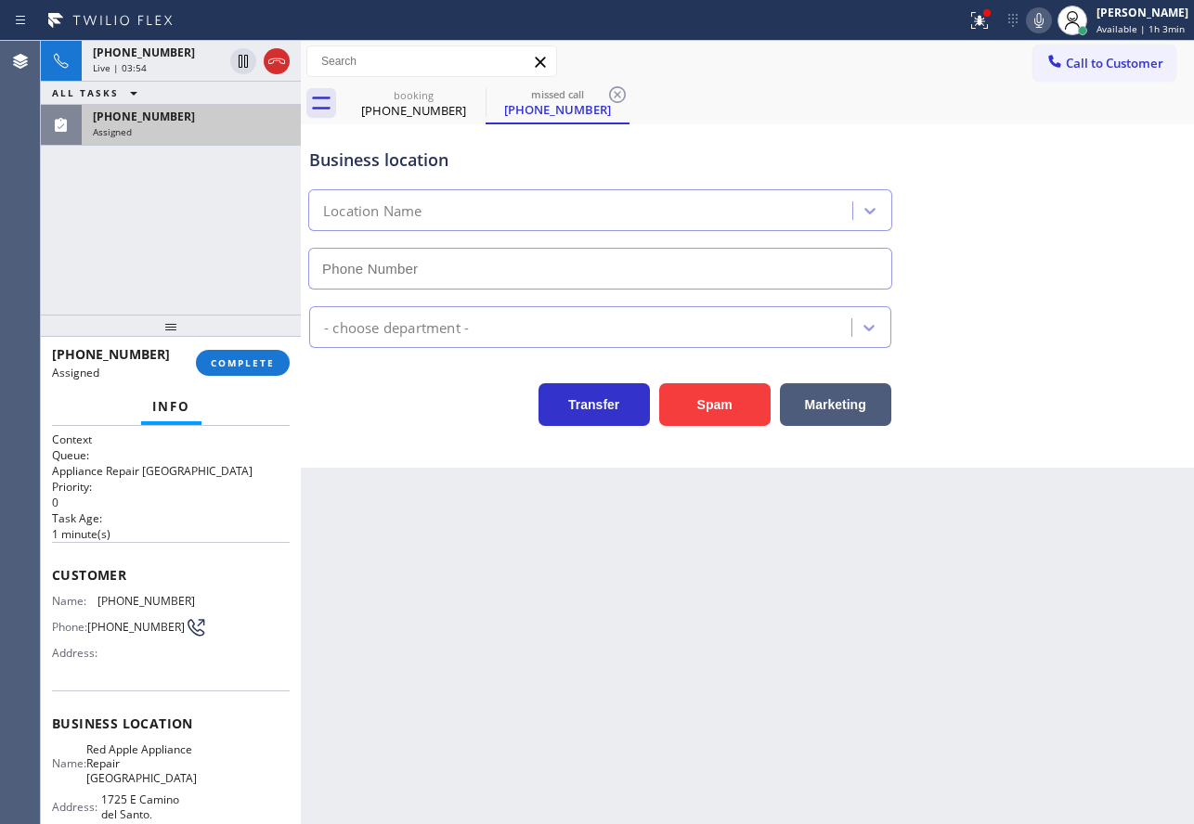
type input "[PHONE_NUMBER]"
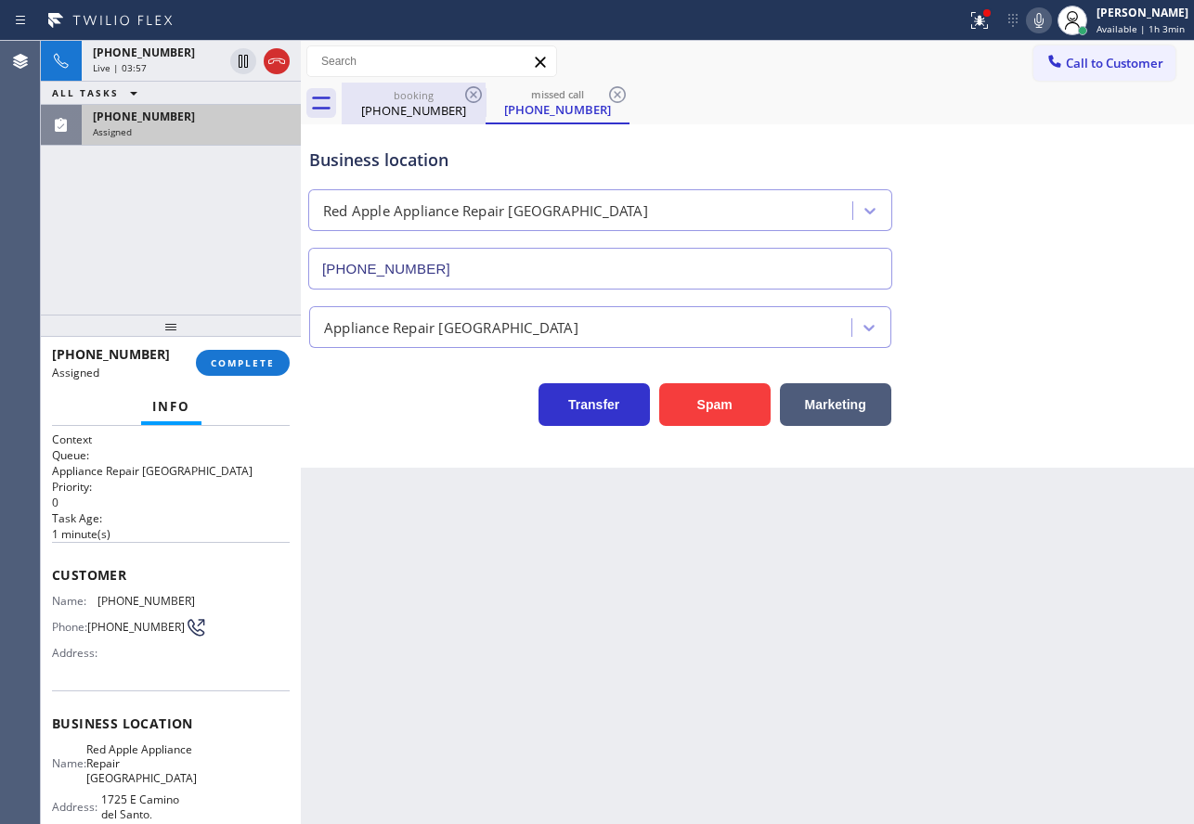
click at [385, 114] on div "[PHONE_NUMBER]" at bounding box center [413, 110] width 140 height 17
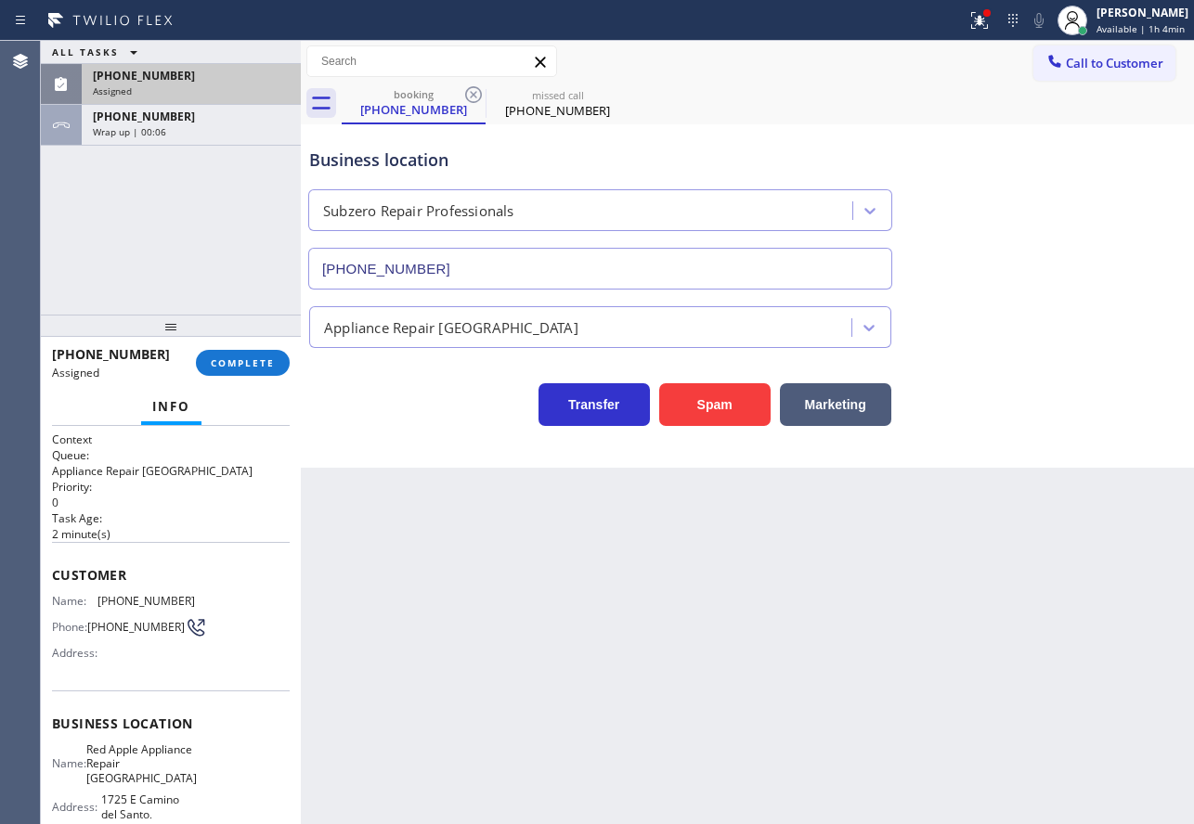
click at [192, 85] on div "Assigned" at bounding box center [191, 90] width 197 height 13
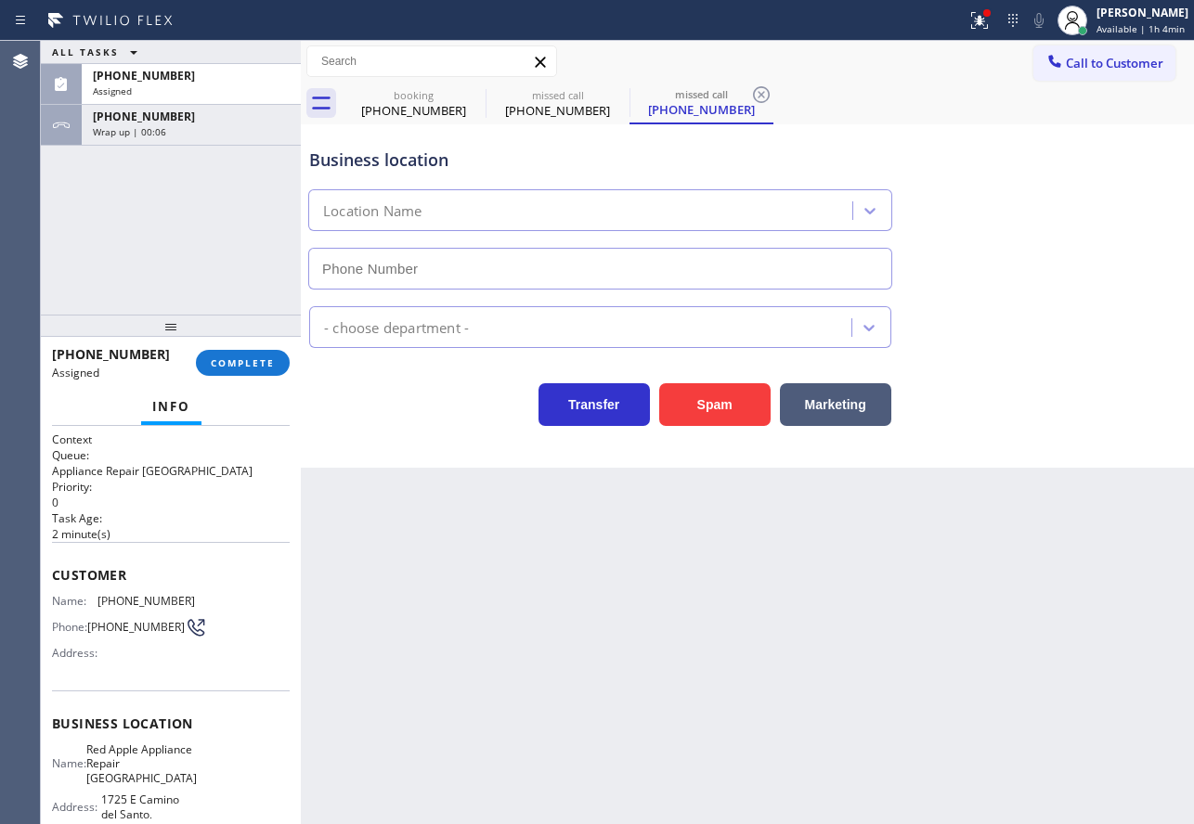
type input "[PHONE_NUMBER]"
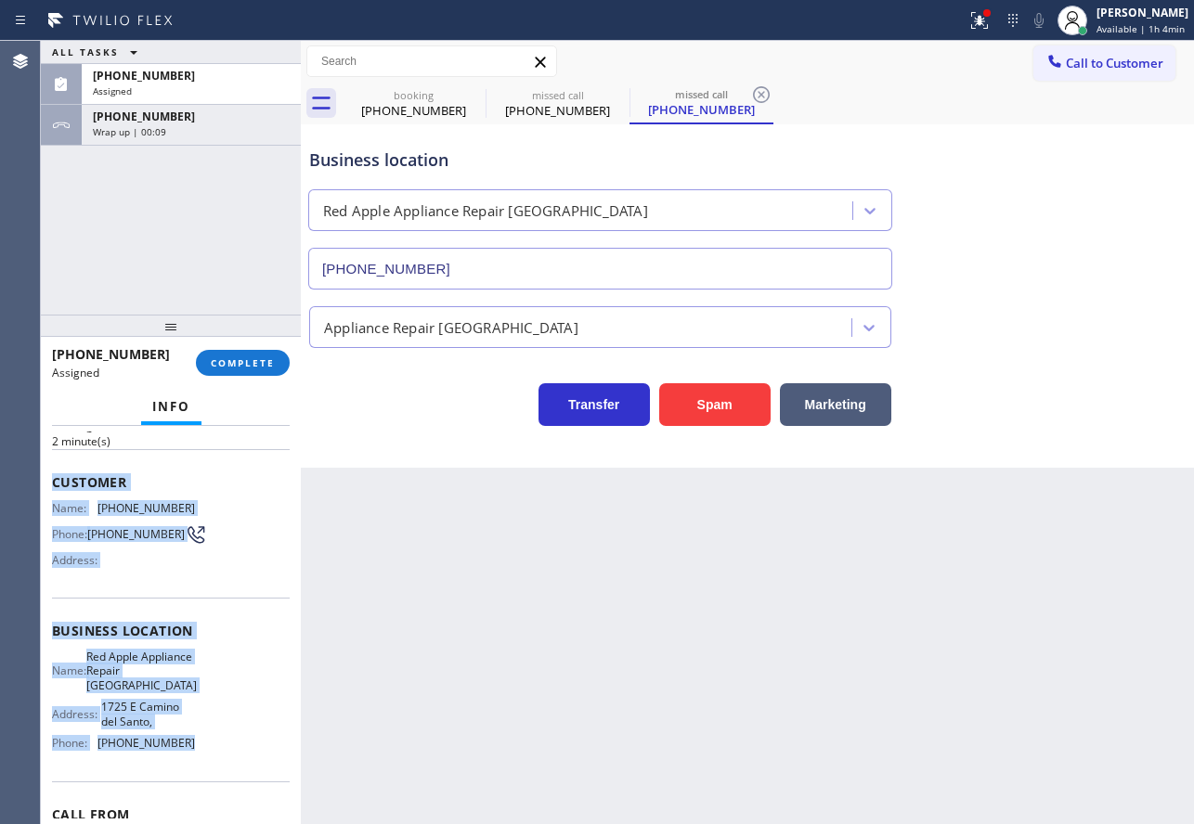
drag, startPoint x: 211, startPoint y: 762, endPoint x: 44, endPoint y: 467, distance: 339.2
click at [44, 467] on div "Context Queue: Appliance Repair High End Priority: 0 Task Age: [DEMOGRAPHIC_DAT…" at bounding box center [171, 625] width 260 height 398
copy div "Customer Name: [PHONE_NUMBER] Phone: [PHONE_NUMBER] Address: Business location …"
click at [276, 357] on button "COMPLETE" at bounding box center [243, 363] width 94 height 26
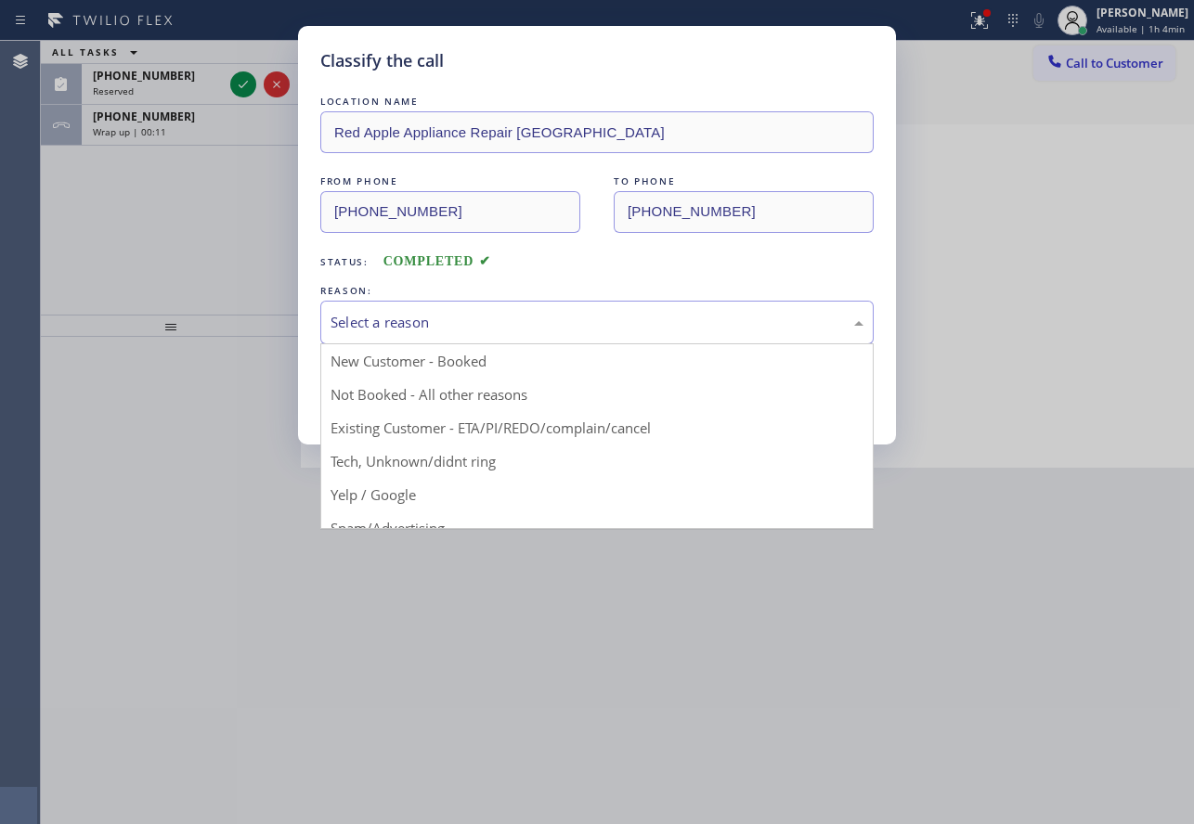
click at [449, 322] on div "Select a reason" at bounding box center [596, 322] width 533 height 21
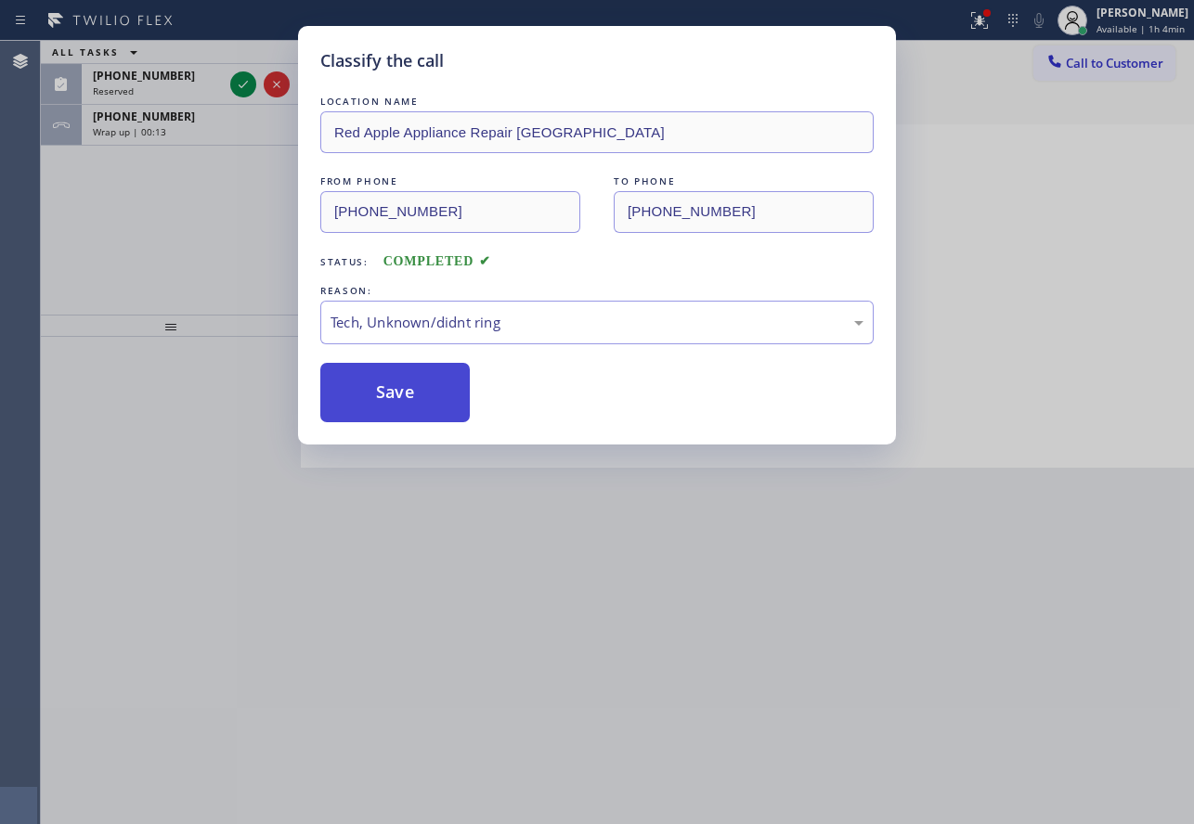
click at [381, 402] on button "Save" at bounding box center [394, 392] width 149 height 59
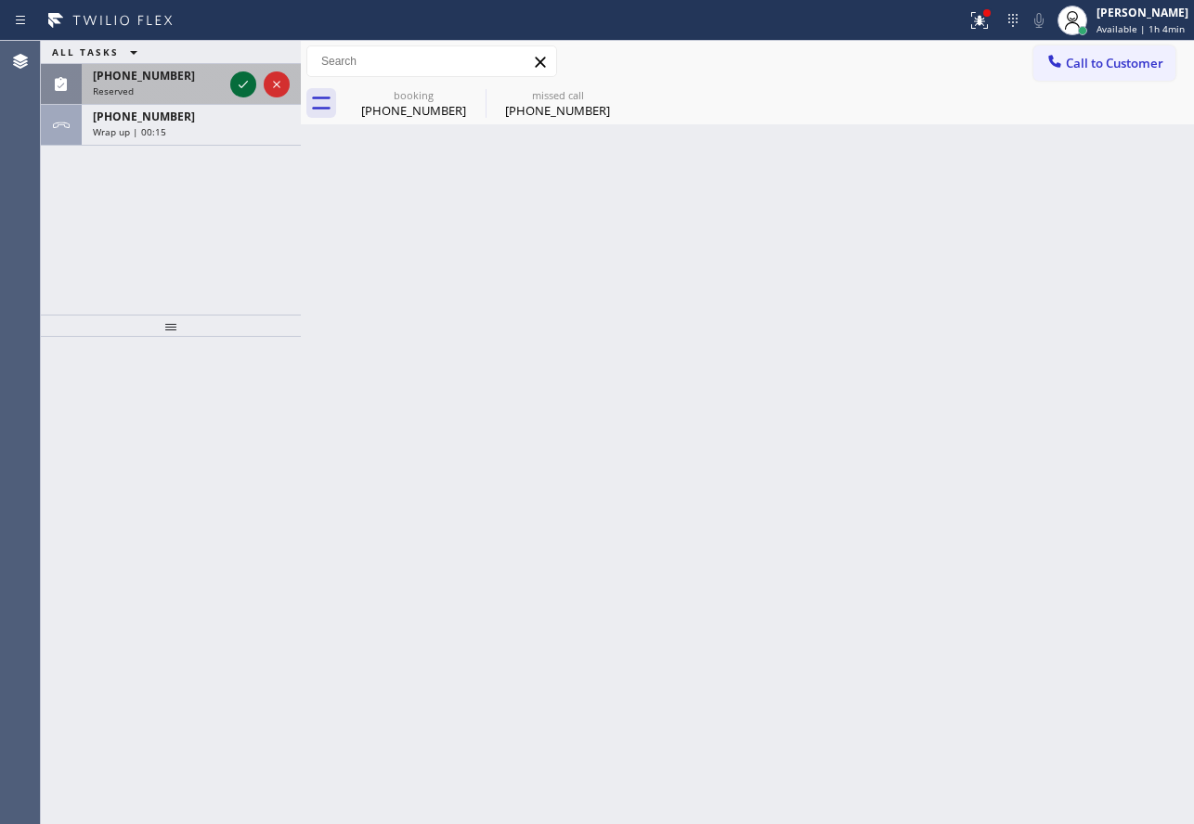
click at [239, 74] on icon at bounding box center [243, 84] width 22 height 22
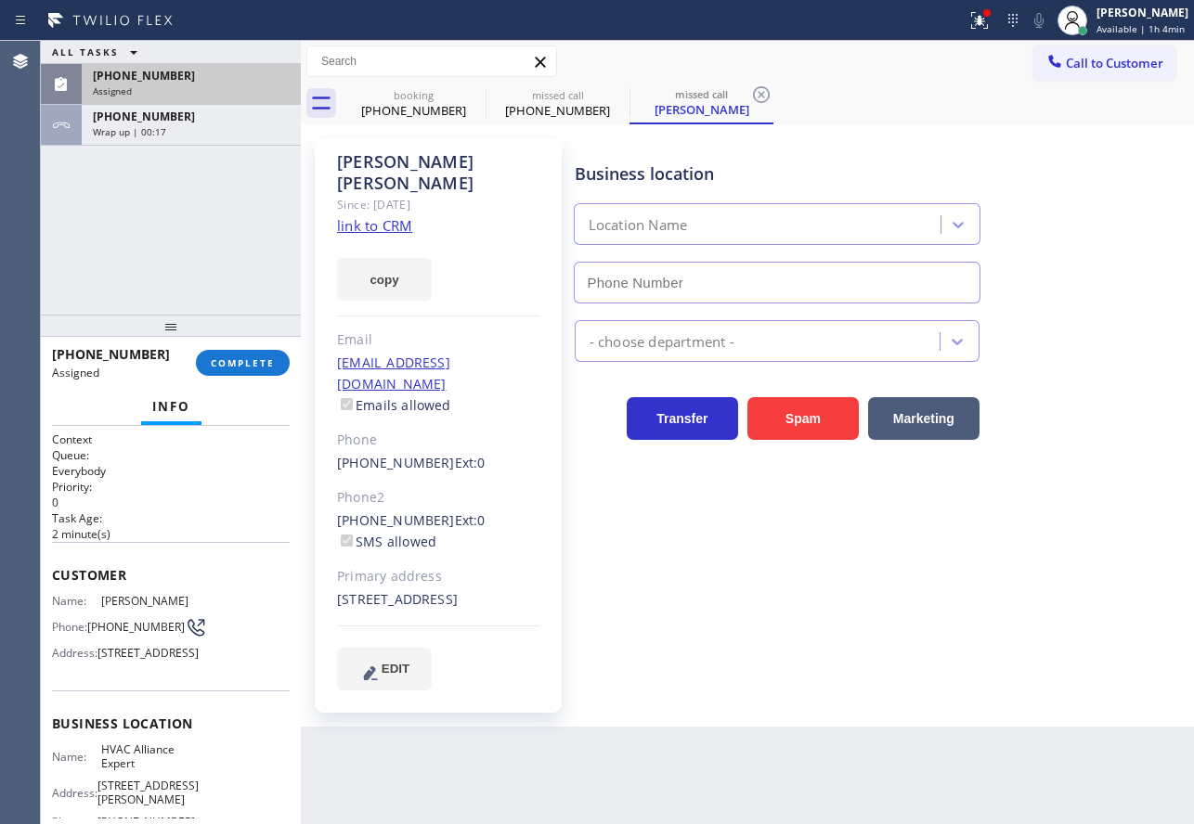
type input "[PHONE_NUMBER]"
click at [231, 366] on span "COMPLETE" at bounding box center [243, 362] width 64 height 13
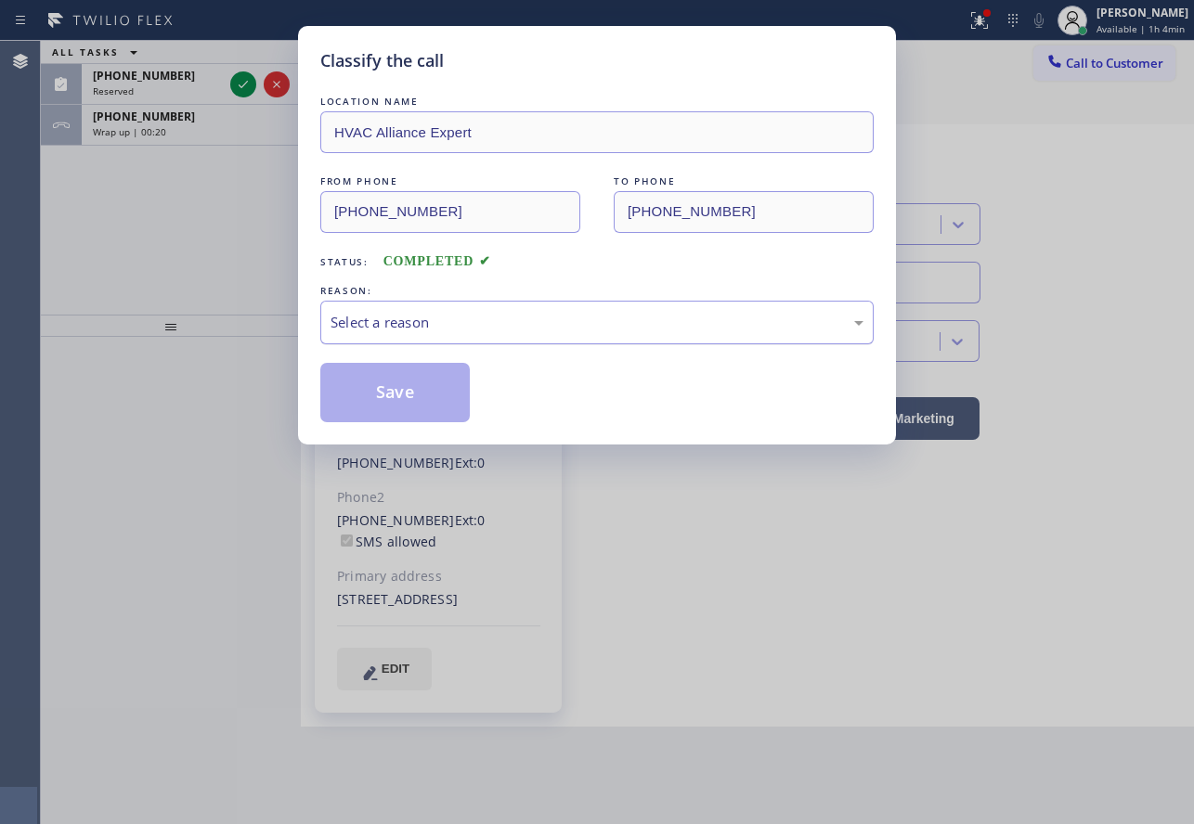
click at [523, 309] on div "Select a reason" at bounding box center [596, 323] width 553 height 44
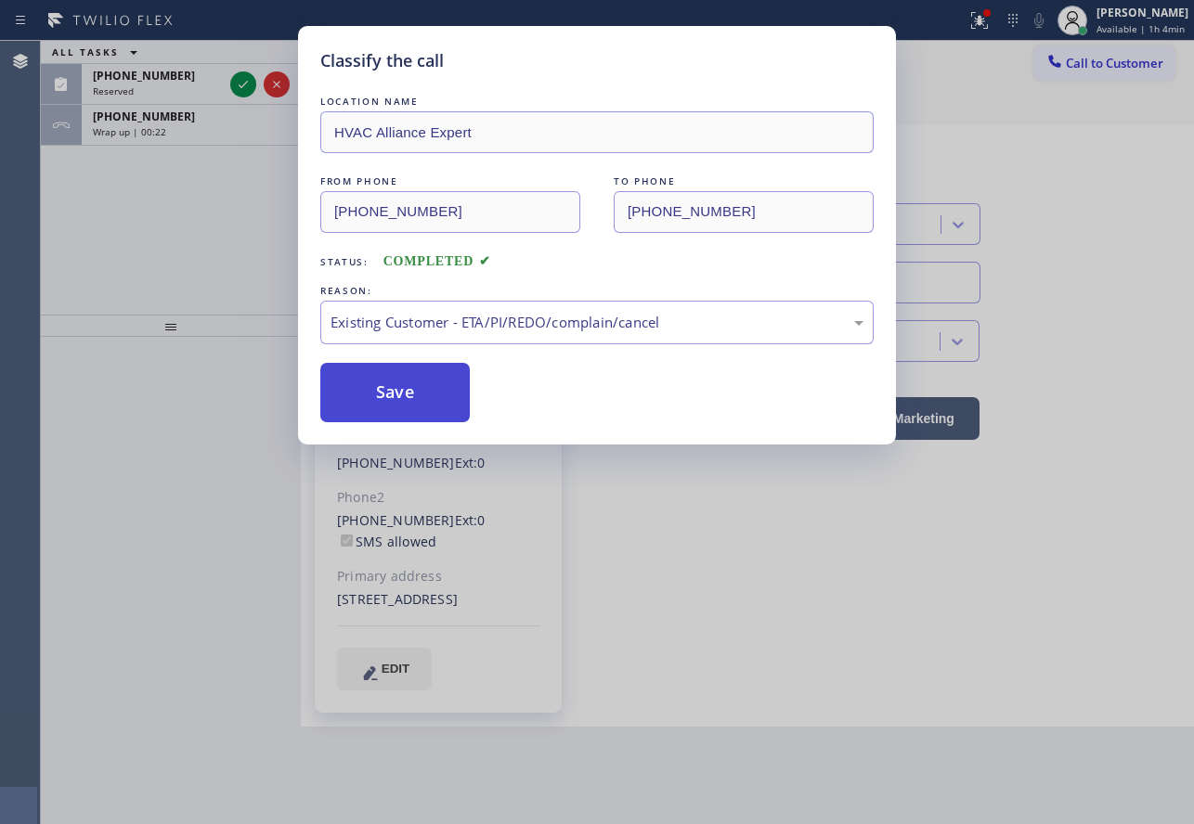
click at [395, 401] on button "Save" at bounding box center [394, 392] width 149 height 59
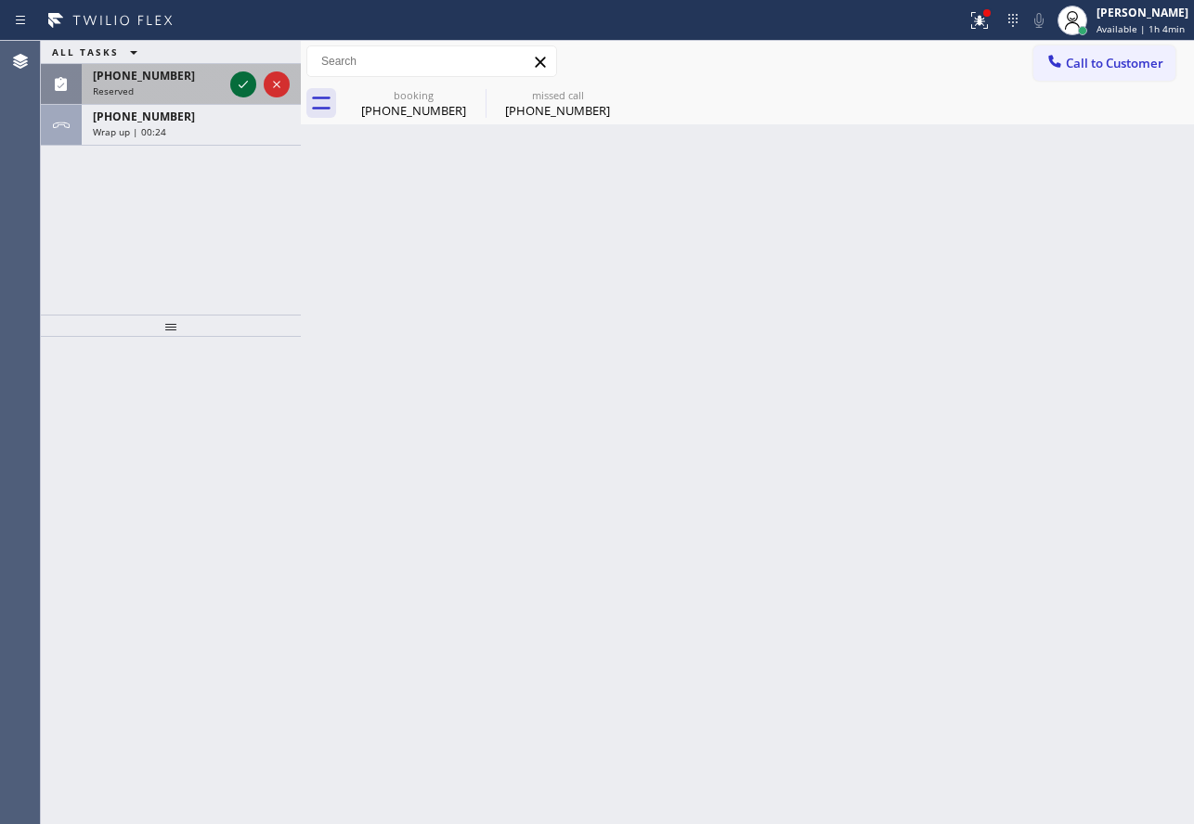
click at [249, 84] on icon at bounding box center [243, 84] width 22 height 22
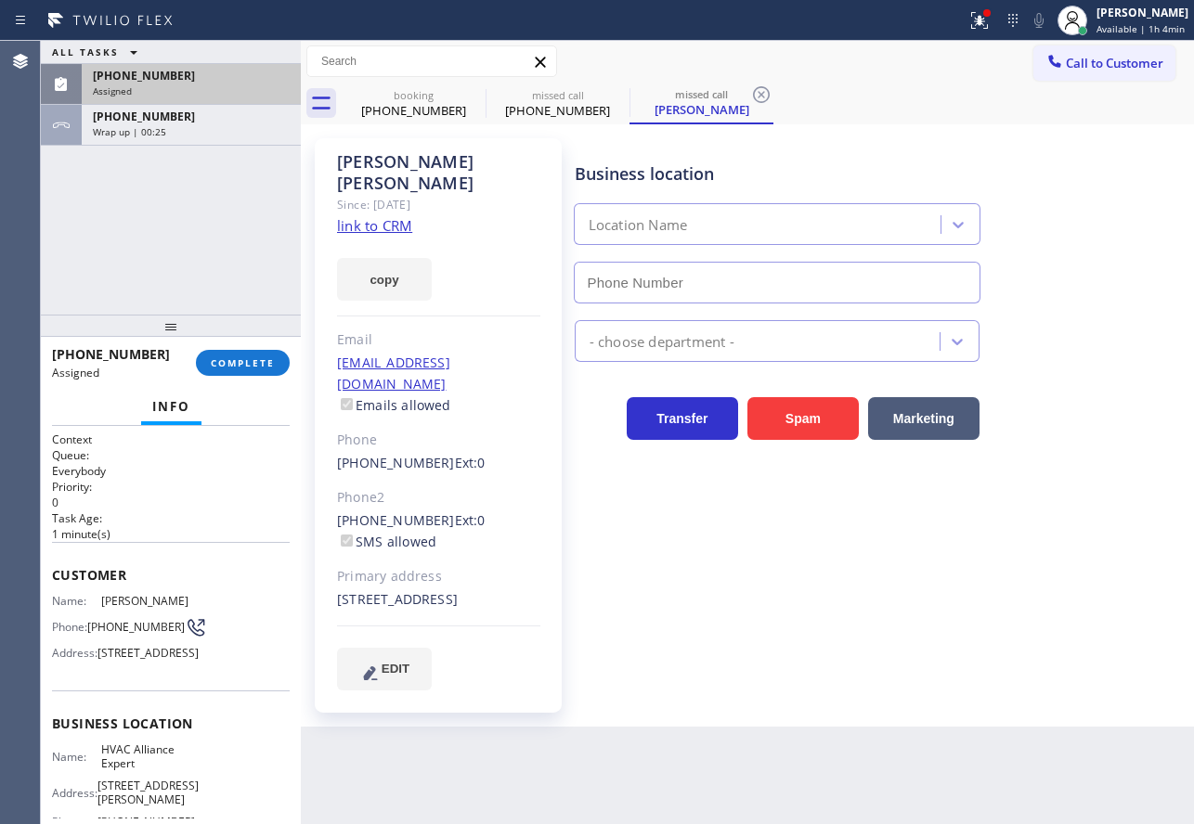
type input "[PHONE_NUMBER]"
click at [393, 216] on link "link to CRM" at bounding box center [374, 225] width 75 height 19
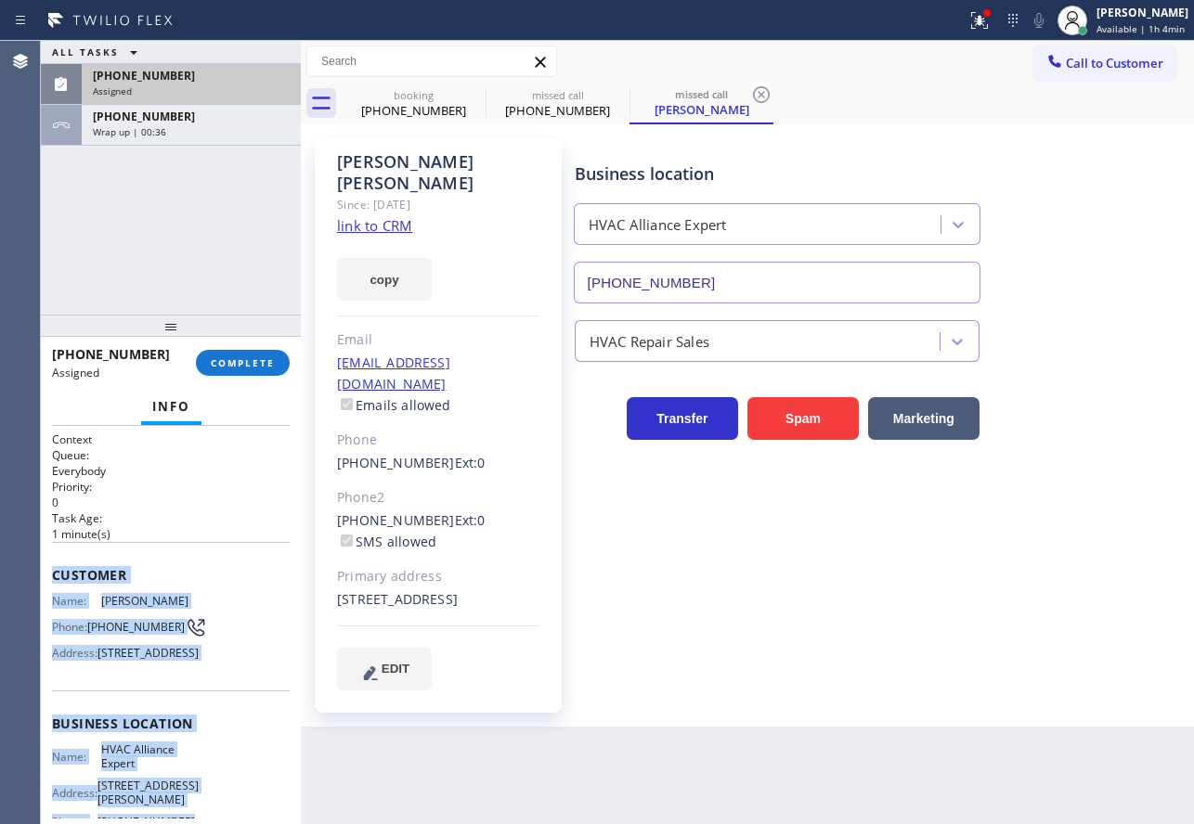
copy div "Customer Name: [PERSON_NAME] Phone: [PHONE_NUMBER] Address: [STREET_ADDRESS] Bu…"
drag, startPoint x: 163, startPoint y: 638, endPoint x: 88, endPoint y: 529, distance: 132.1
click at [48, 585] on div "Context Queue: Everybody Priority: 0 Task Age: [DEMOGRAPHIC_DATA] minute(s) Cus…" at bounding box center [171, 625] width 260 height 398
click at [247, 361] on span "COMPLETE" at bounding box center [243, 362] width 64 height 13
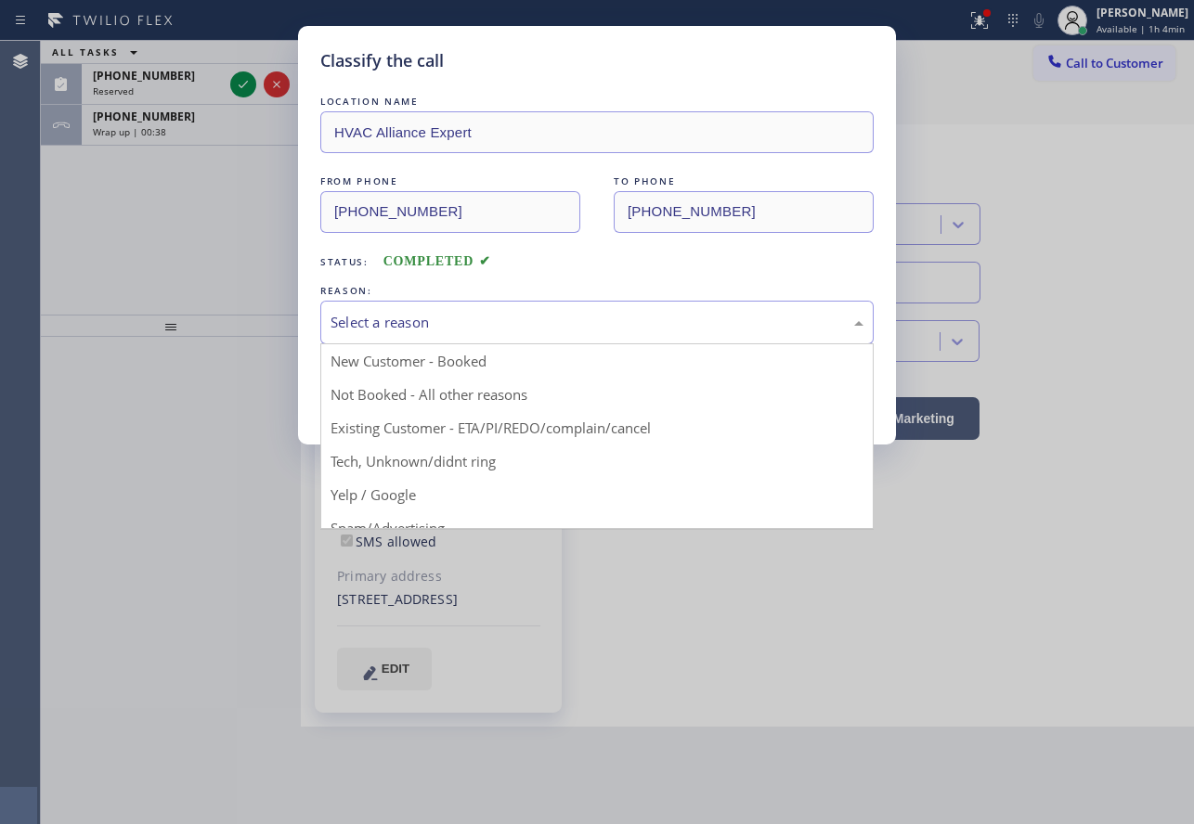
click at [559, 324] on div "Select a reason" at bounding box center [596, 322] width 533 height 21
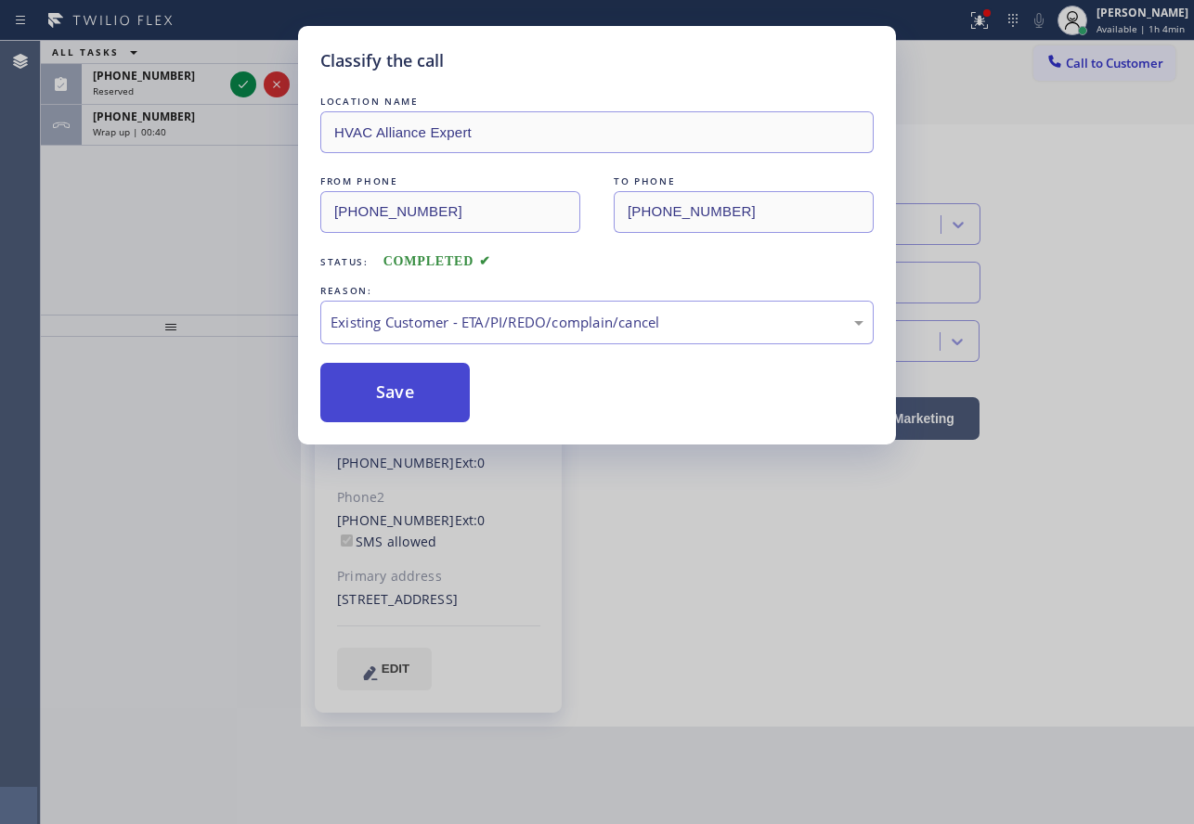
click at [419, 404] on button "Save" at bounding box center [394, 392] width 149 height 59
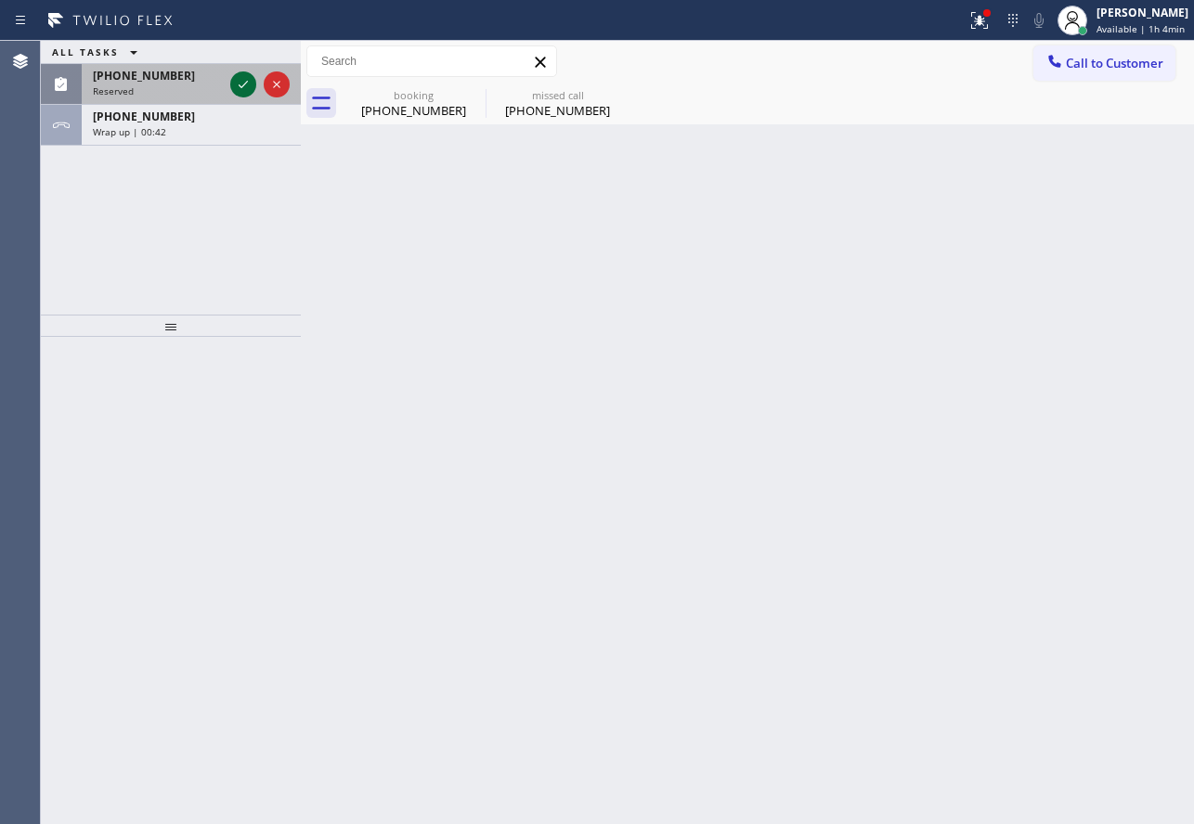
click at [240, 82] on icon at bounding box center [243, 84] width 22 height 22
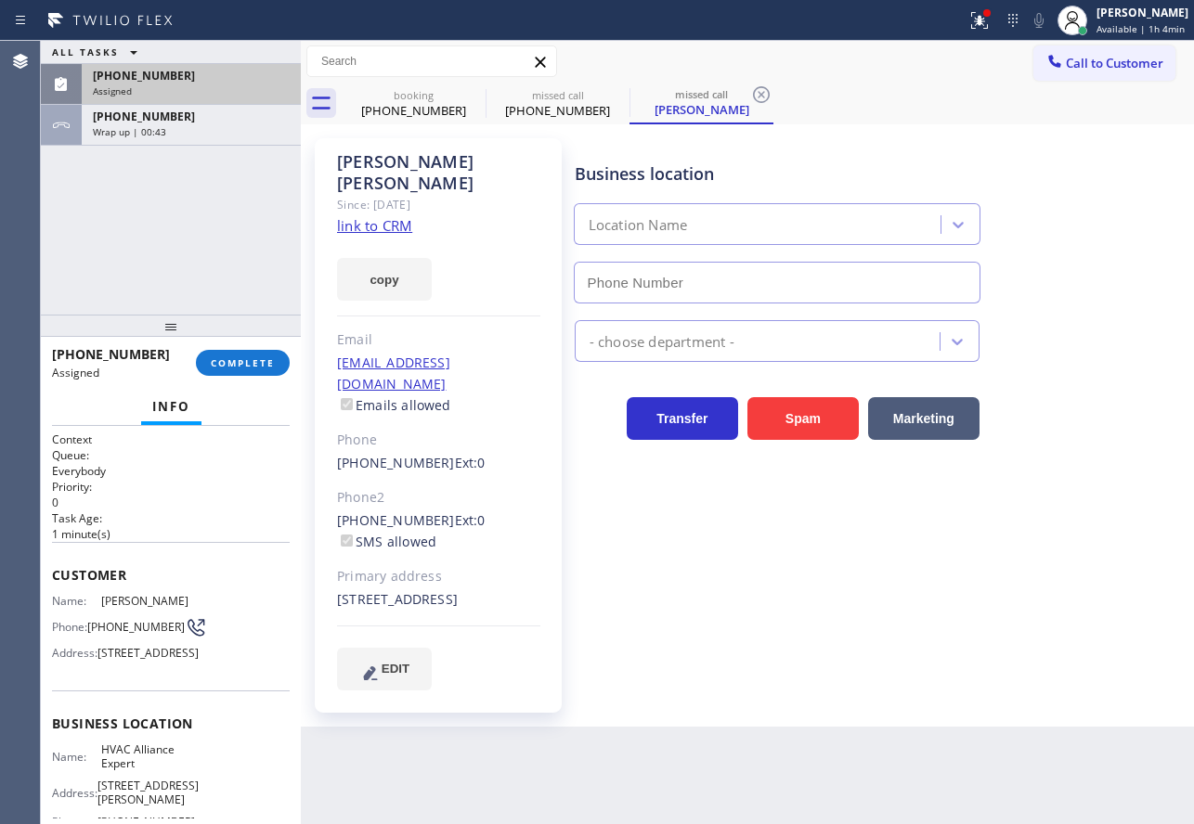
type input "[PHONE_NUMBER]"
click at [262, 370] on button "COMPLETE" at bounding box center [243, 363] width 94 height 26
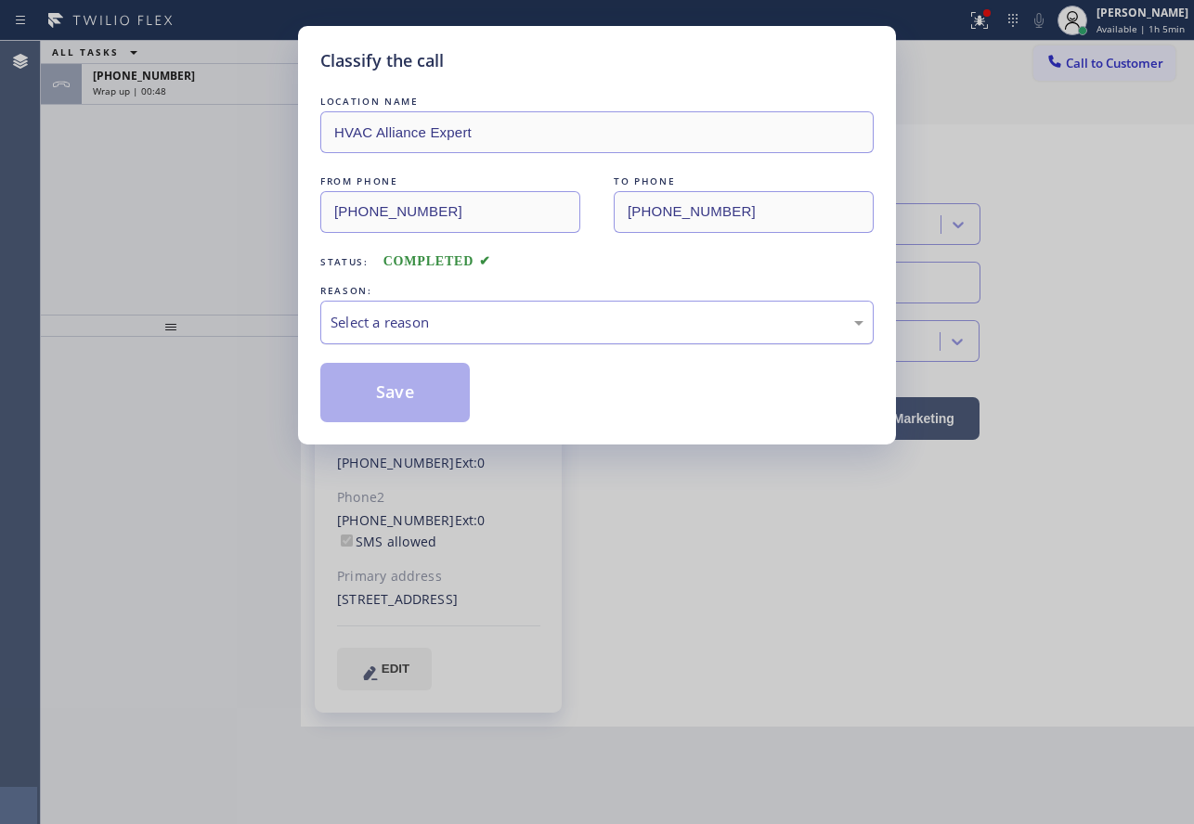
click at [550, 331] on div "Select a reason" at bounding box center [596, 322] width 533 height 21
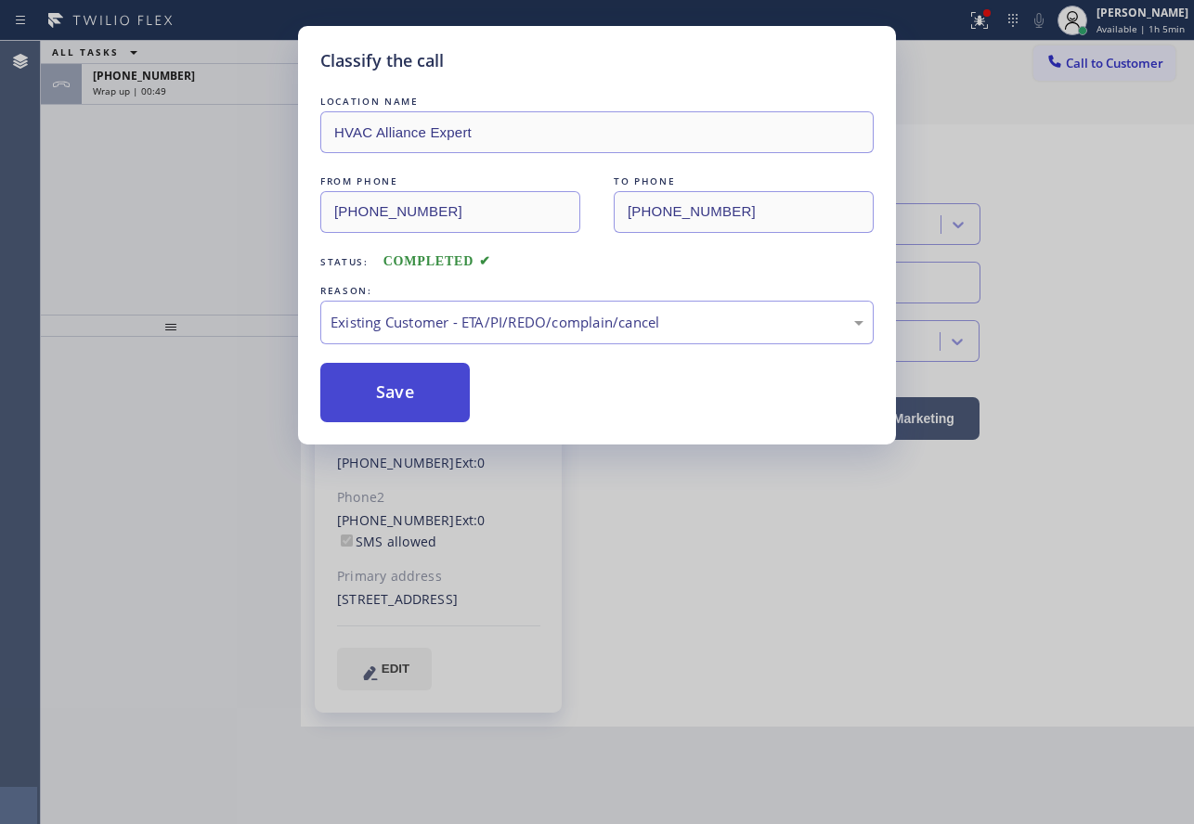
click at [396, 385] on button "Save" at bounding box center [394, 392] width 149 height 59
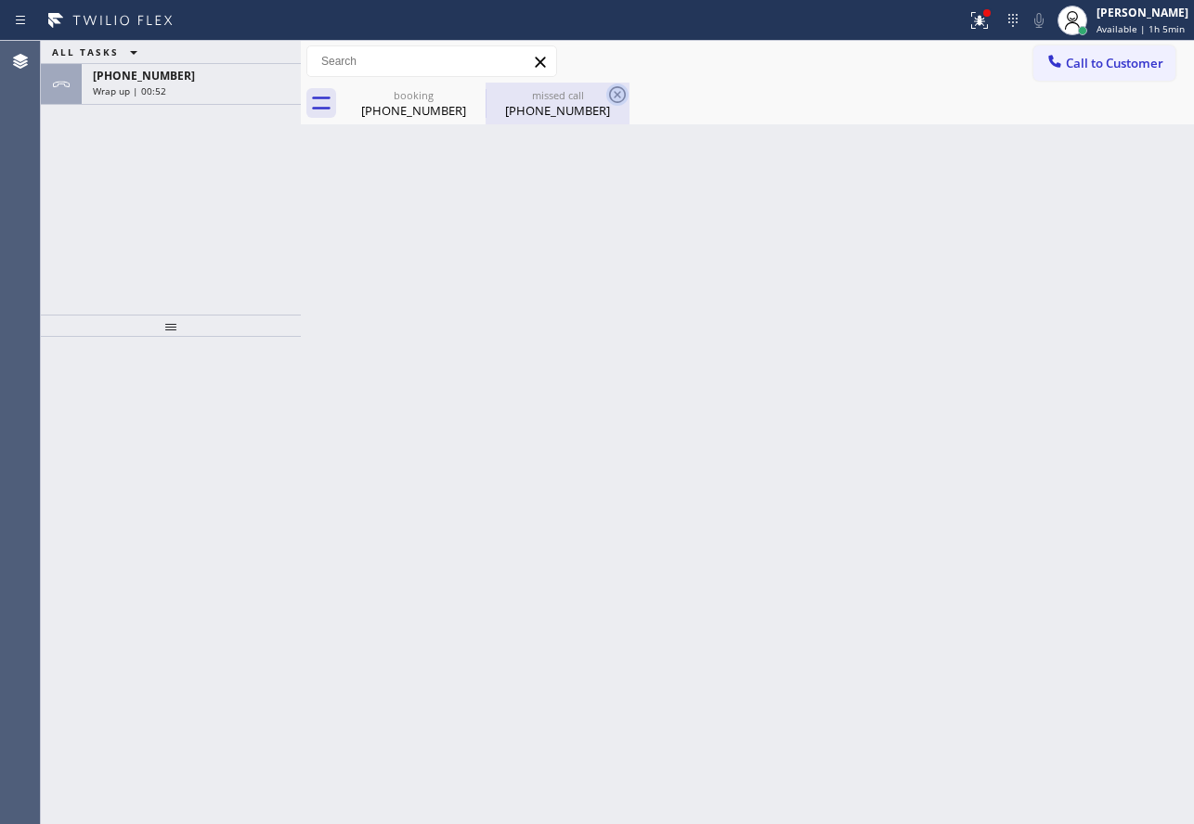
click at [620, 92] on icon at bounding box center [617, 94] width 17 height 17
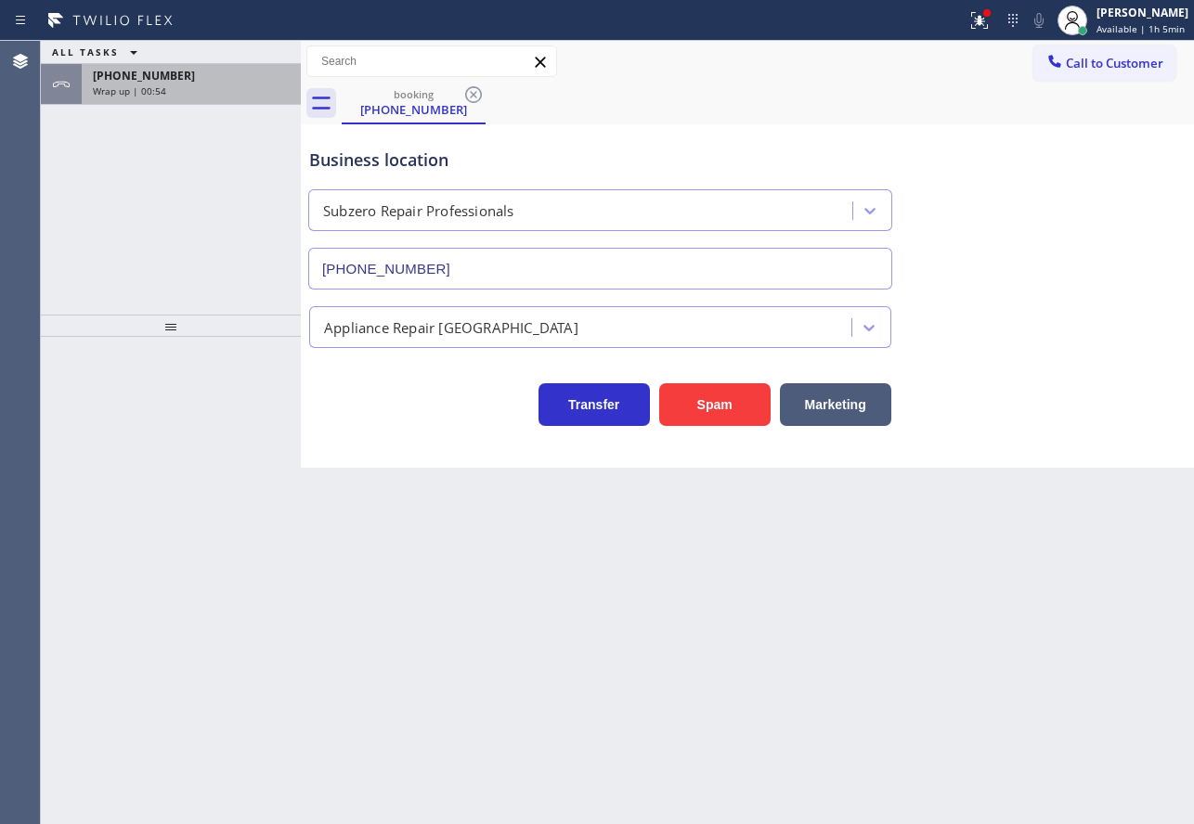
click at [126, 81] on span "[PHONE_NUMBER]" at bounding box center [144, 76] width 102 height 16
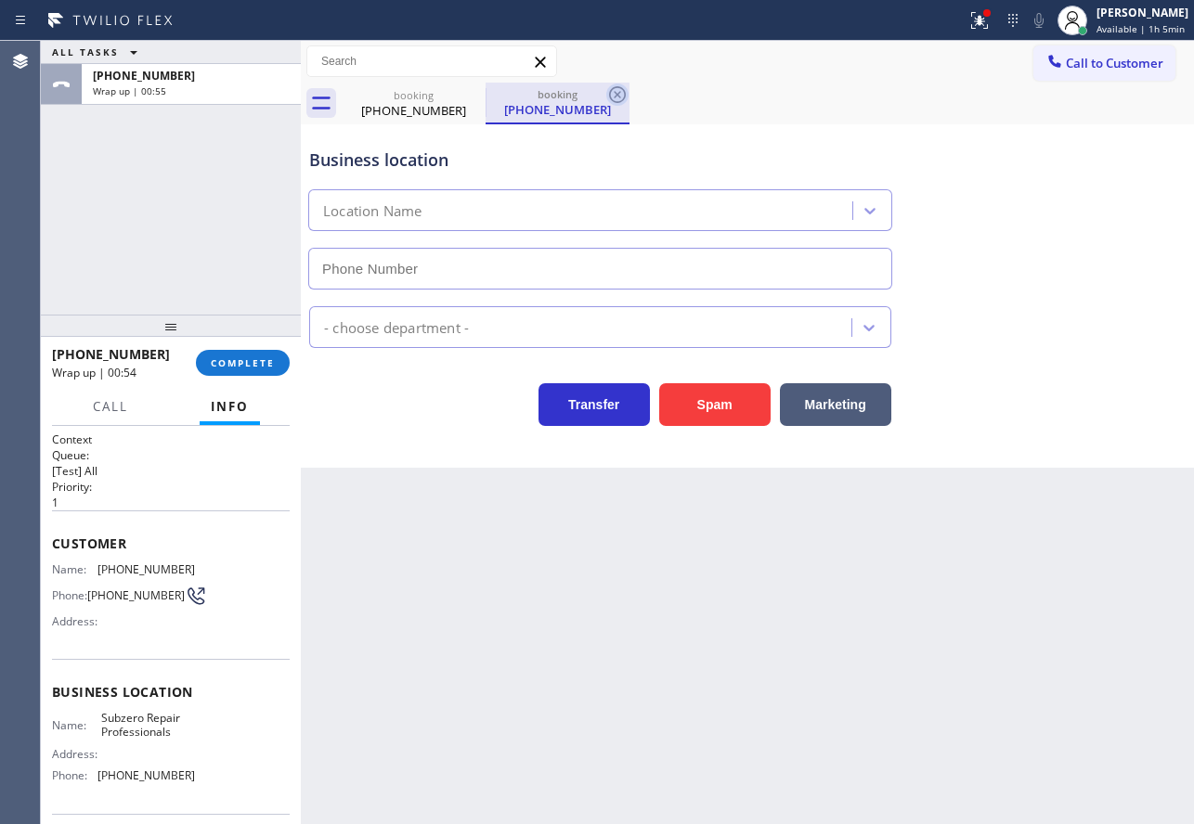
type input "[PHONE_NUMBER]"
click at [623, 93] on icon at bounding box center [617, 95] width 22 height 22
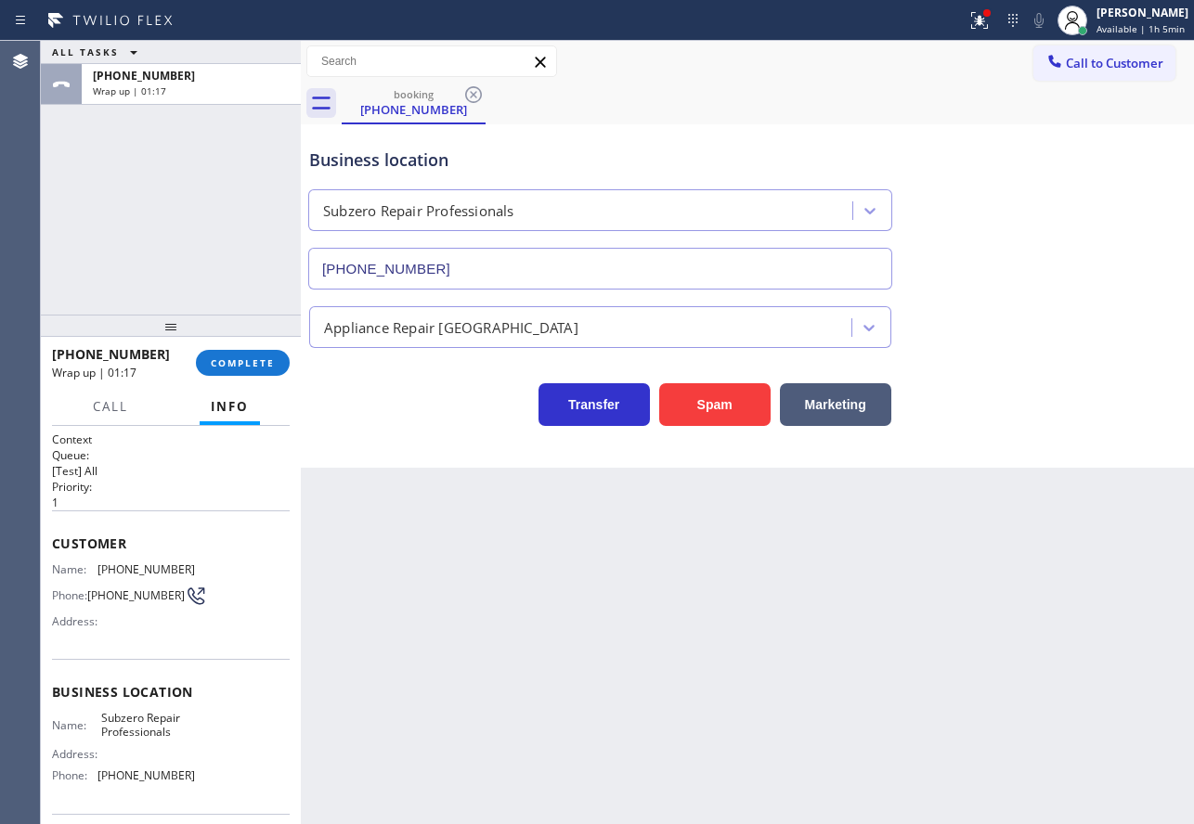
click at [141, 565] on span "[PHONE_NUMBER]" at bounding box center [145, 570] width 97 height 14
copy span "[PHONE_NUMBER]"
click at [131, 776] on span "[PHONE_NUMBER]" at bounding box center [145, 776] width 97 height 14
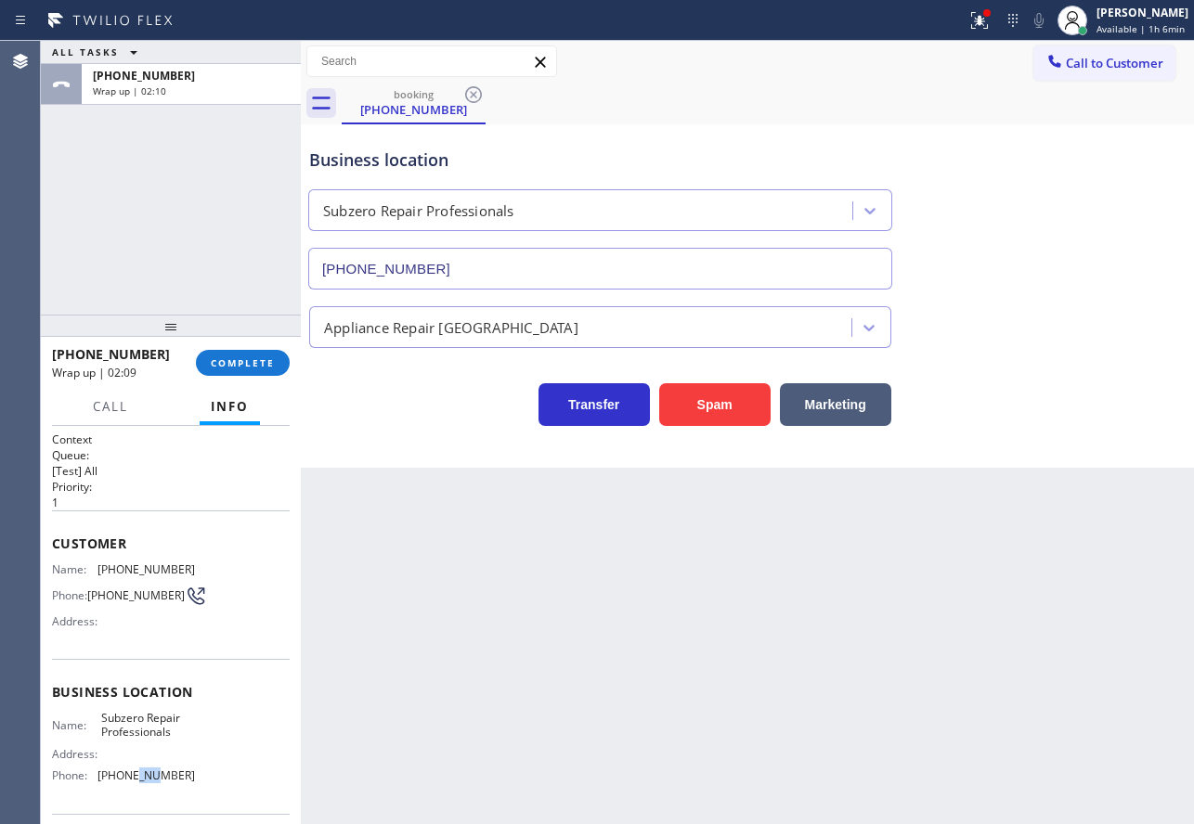
click at [131, 776] on span "[PHONE_NUMBER]" at bounding box center [145, 776] width 97 height 14
copy span "[PHONE_NUMBER]"
click at [153, 731] on span "Subzero Repair Professionals" at bounding box center [147, 725] width 93 height 29
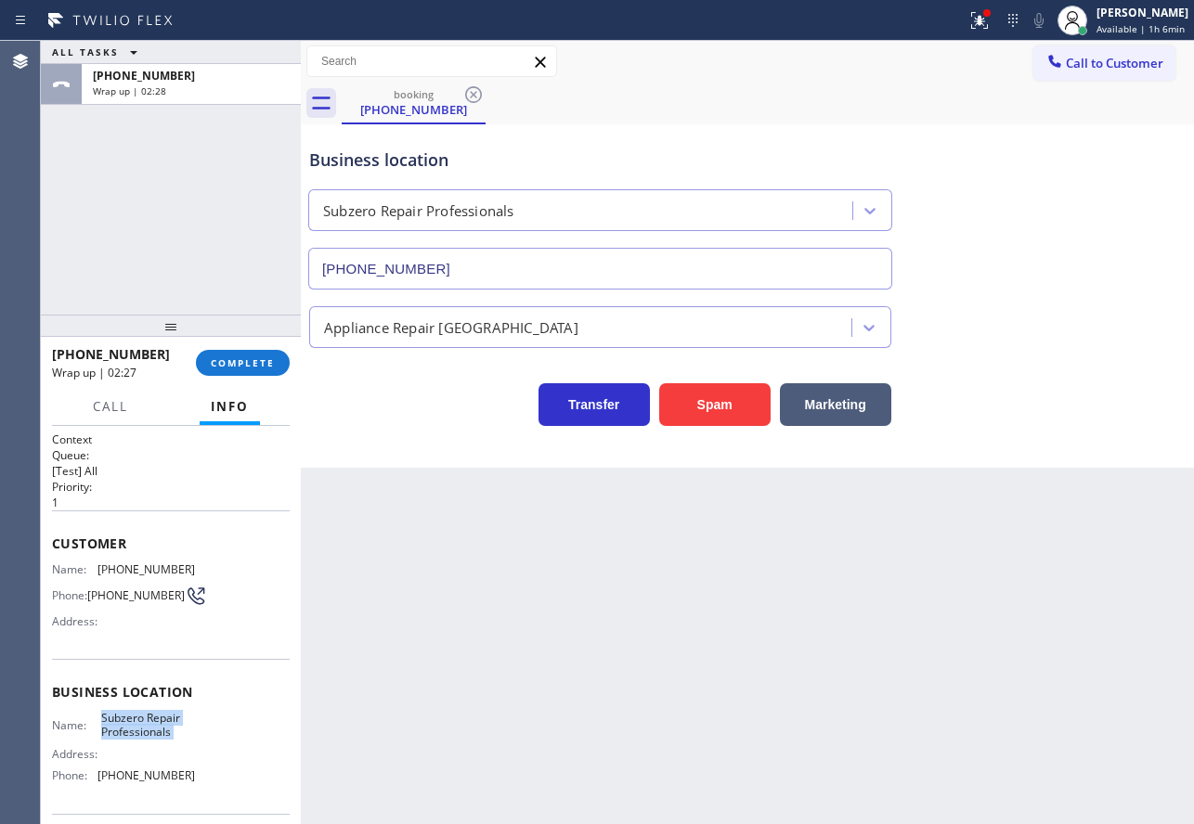
click at [153, 731] on span "Subzero Repair Professionals" at bounding box center [147, 725] width 93 height 29
copy span "Subzero Repair Professionals"
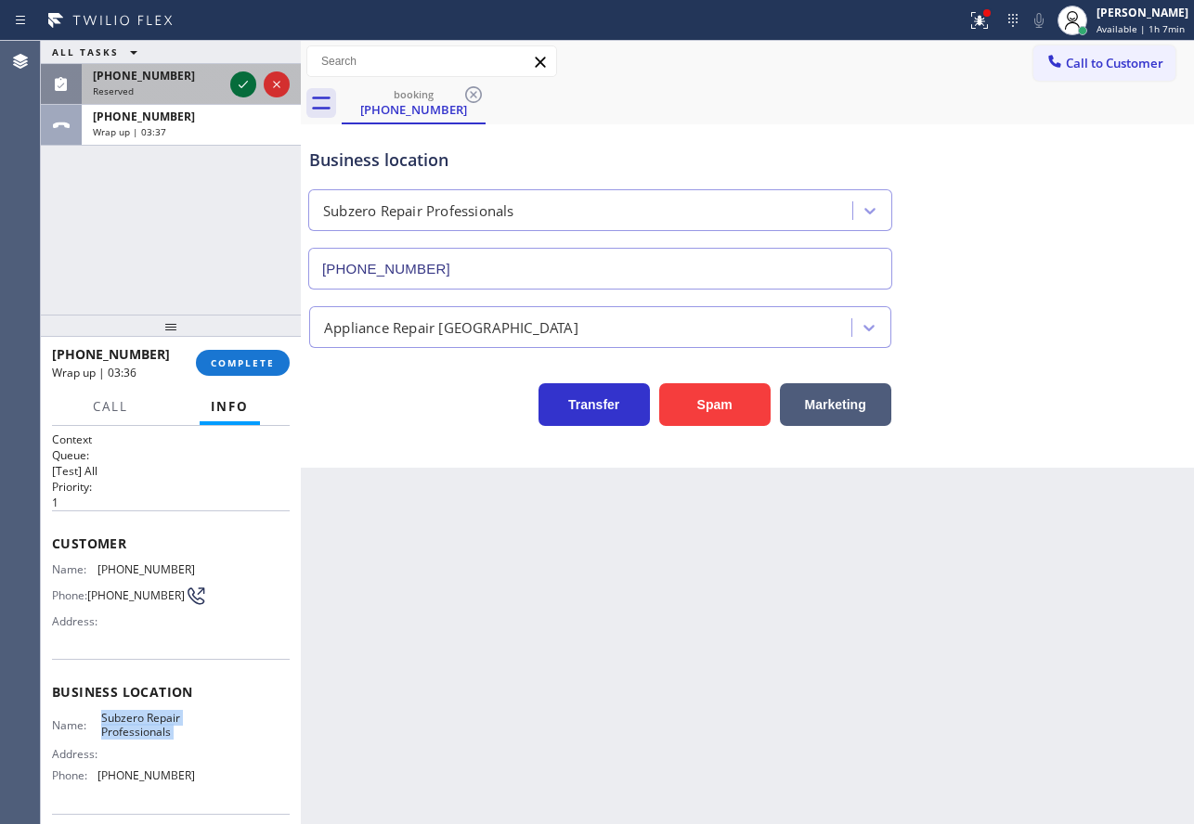
click at [233, 84] on icon at bounding box center [243, 84] width 22 height 22
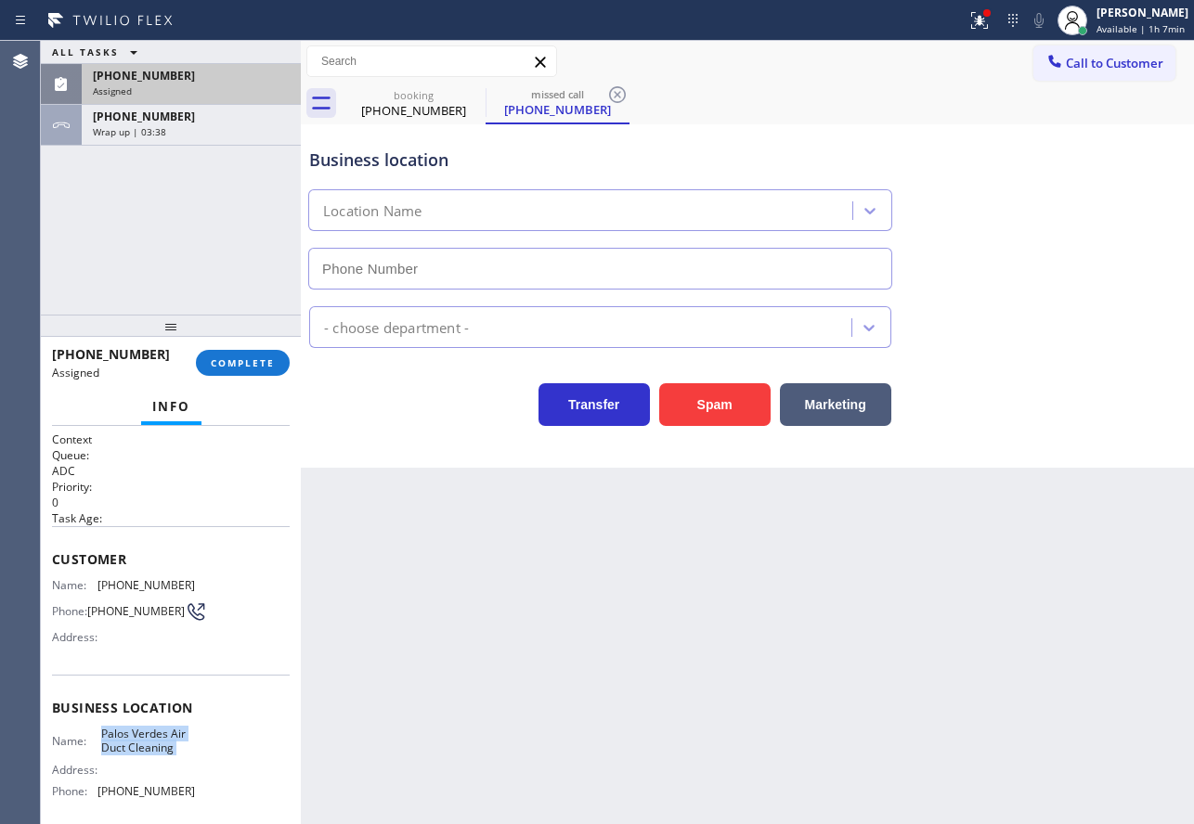
type input "[PHONE_NUMBER]"
click at [247, 627] on div "Name: [PHONE_NUMBER] Phone: [PHONE_NUMBER] Address:" at bounding box center [171, 614] width 238 height 73
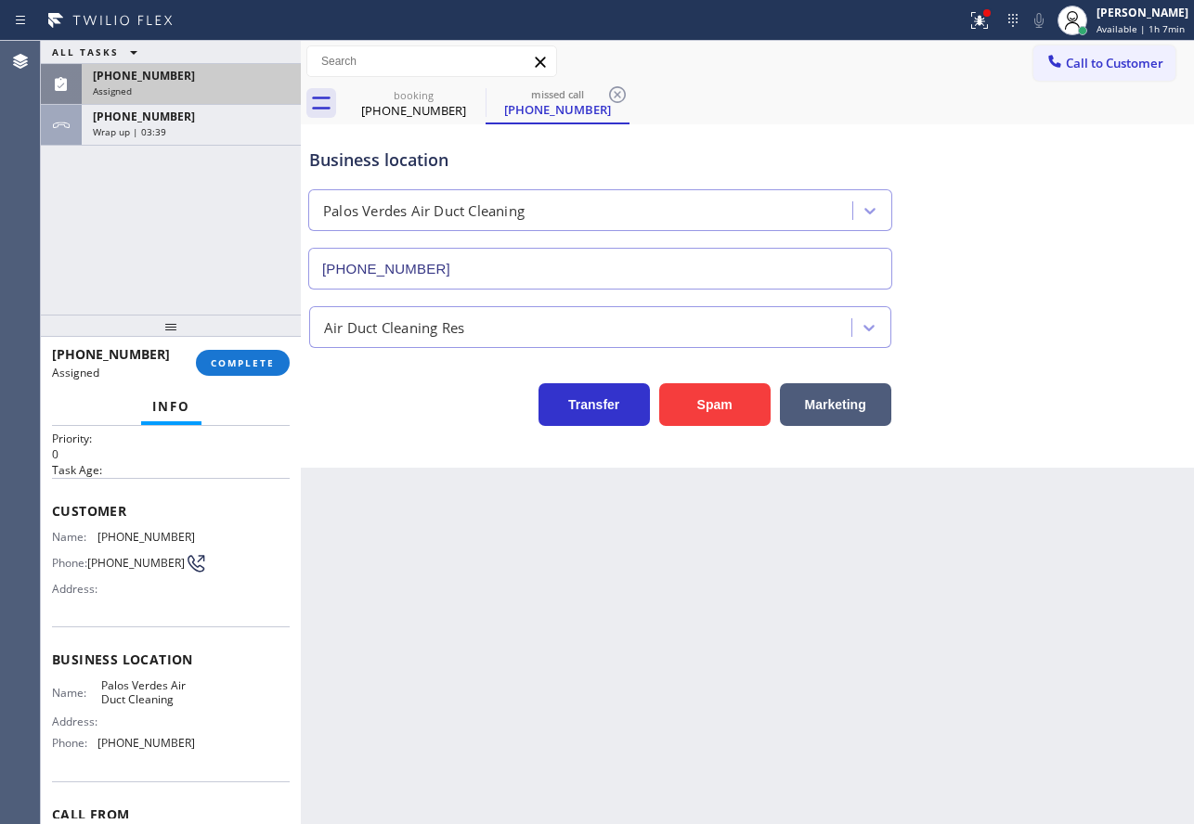
scroll to position [93, 0]
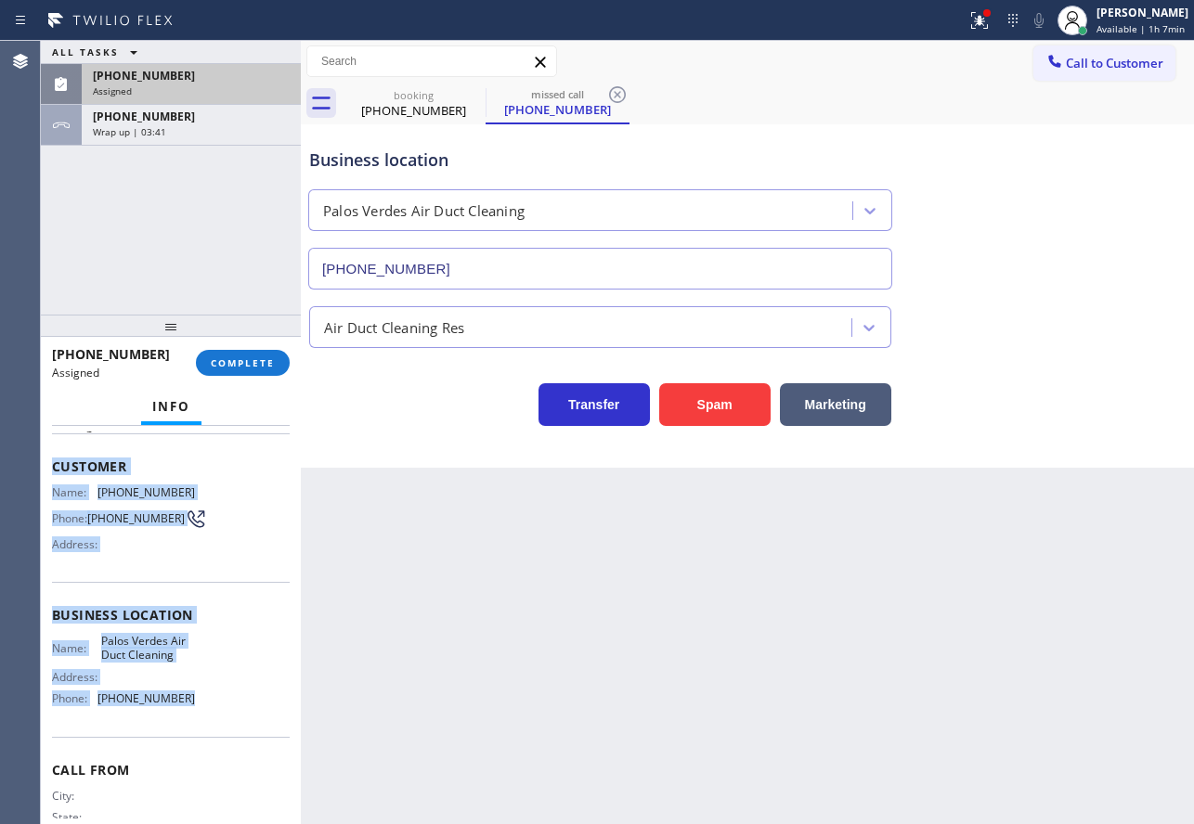
drag, startPoint x: 187, startPoint y: 719, endPoint x: 50, endPoint y: 473, distance: 281.3
click at [50, 473] on div "Context Queue: ADC Priority: 0 Task Age: Customer Name: [PHONE_NUMBER] Phone: […" at bounding box center [171, 625] width 260 height 398
click at [257, 364] on span "COMPLETE" at bounding box center [243, 362] width 64 height 13
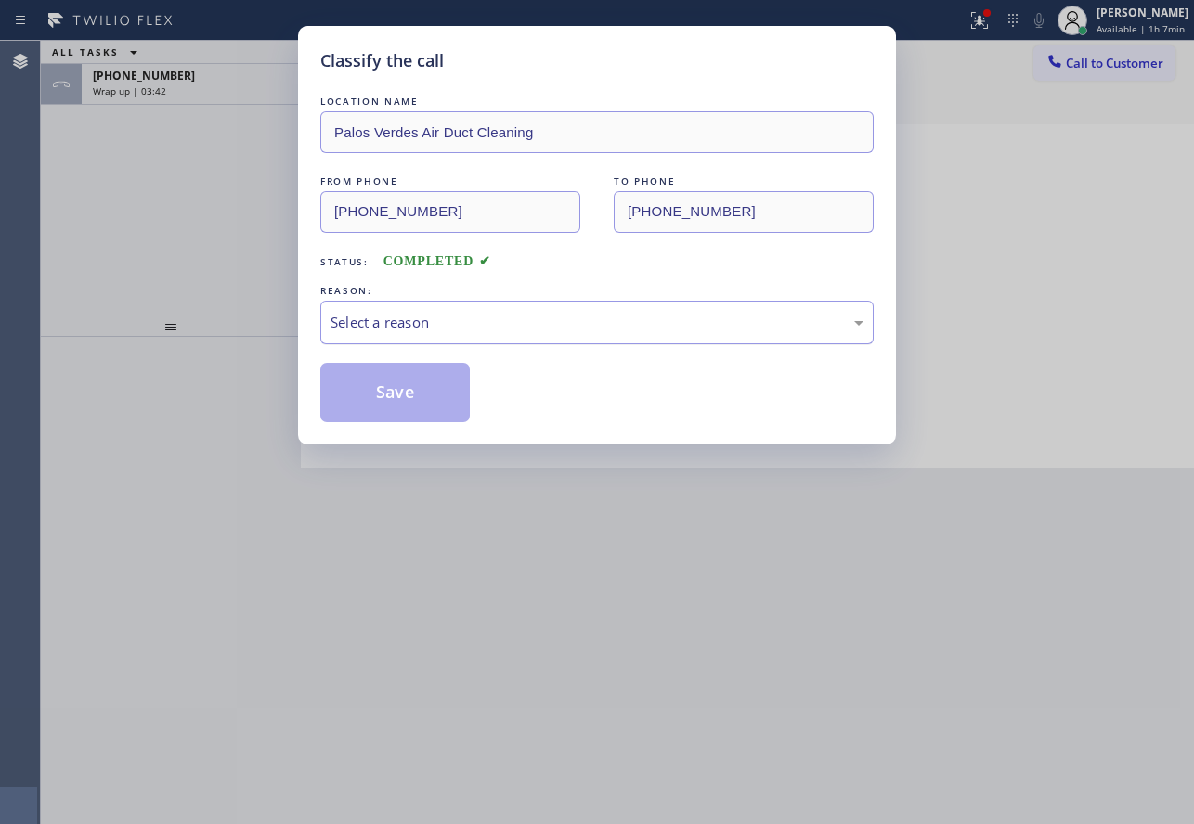
click at [469, 321] on div "Select a reason" at bounding box center [596, 322] width 533 height 21
click at [394, 415] on button "Save" at bounding box center [394, 392] width 149 height 59
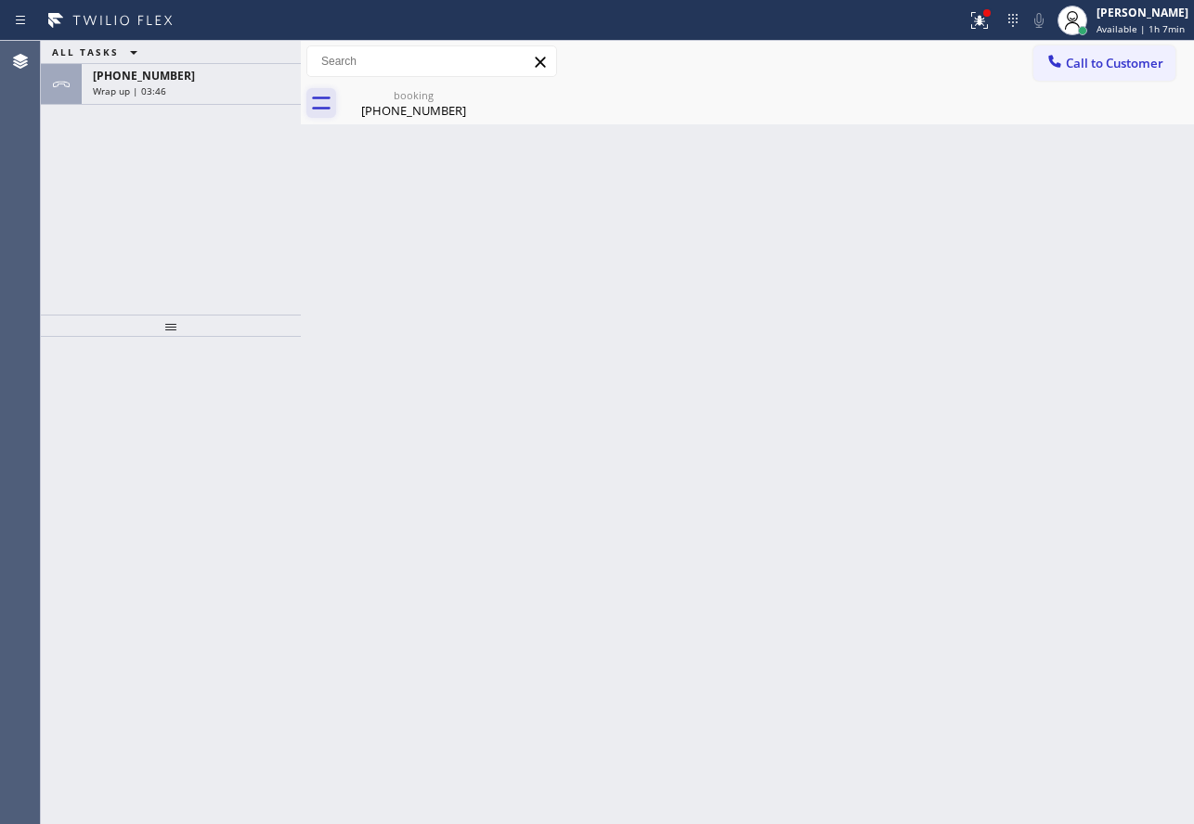
click at [235, 84] on div "[PHONE_NUMBER] Wrap up | 03:46" at bounding box center [188, 84] width 212 height 41
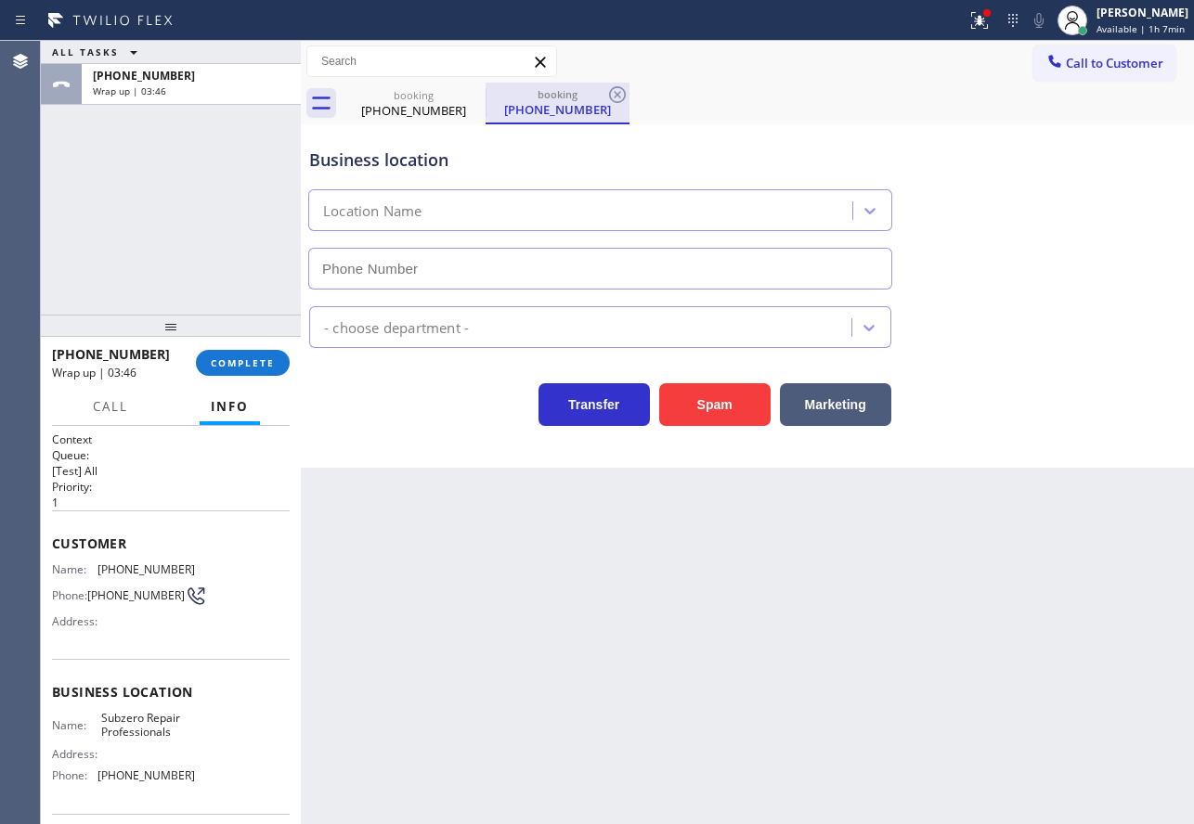
type input "[PHONE_NUMBER]"
click at [624, 86] on icon at bounding box center [617, 95] width 22 height 22
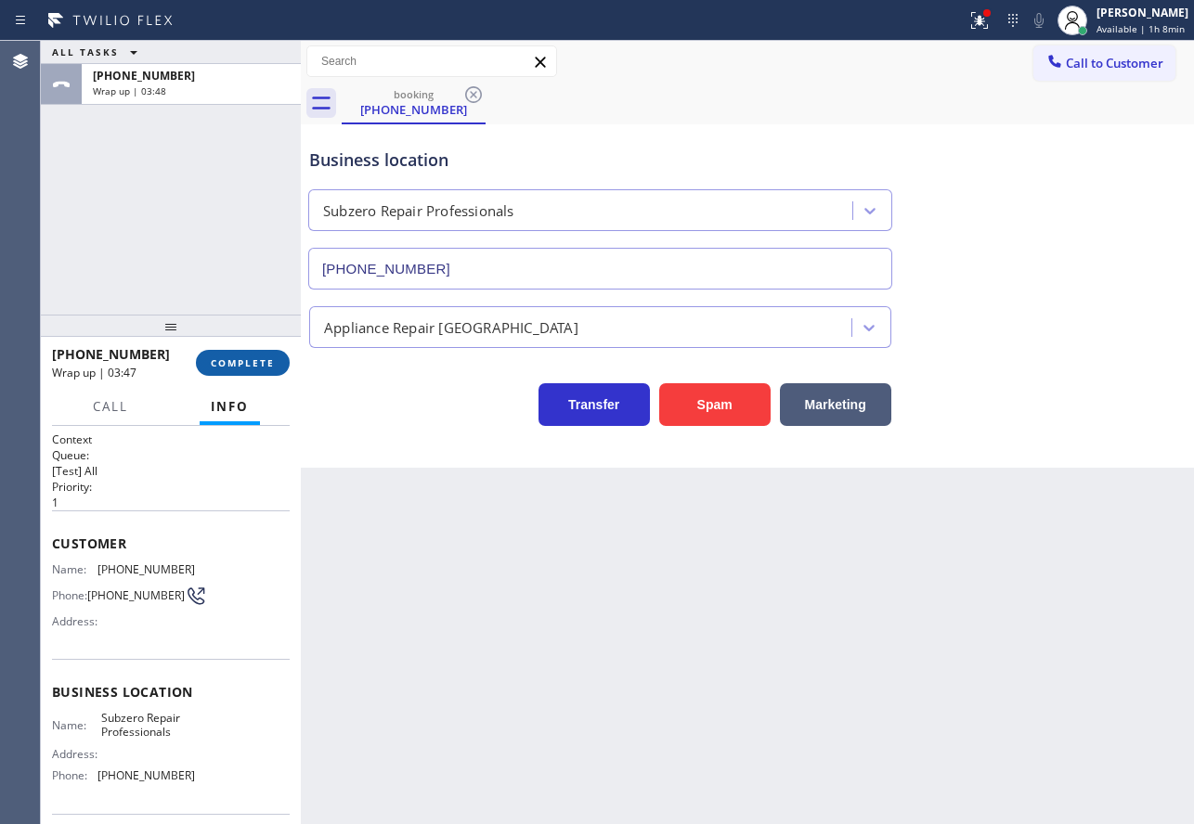
click at [239, 360] on span "COMPLETE" at bounding box center [243, 362] width 64 height 13
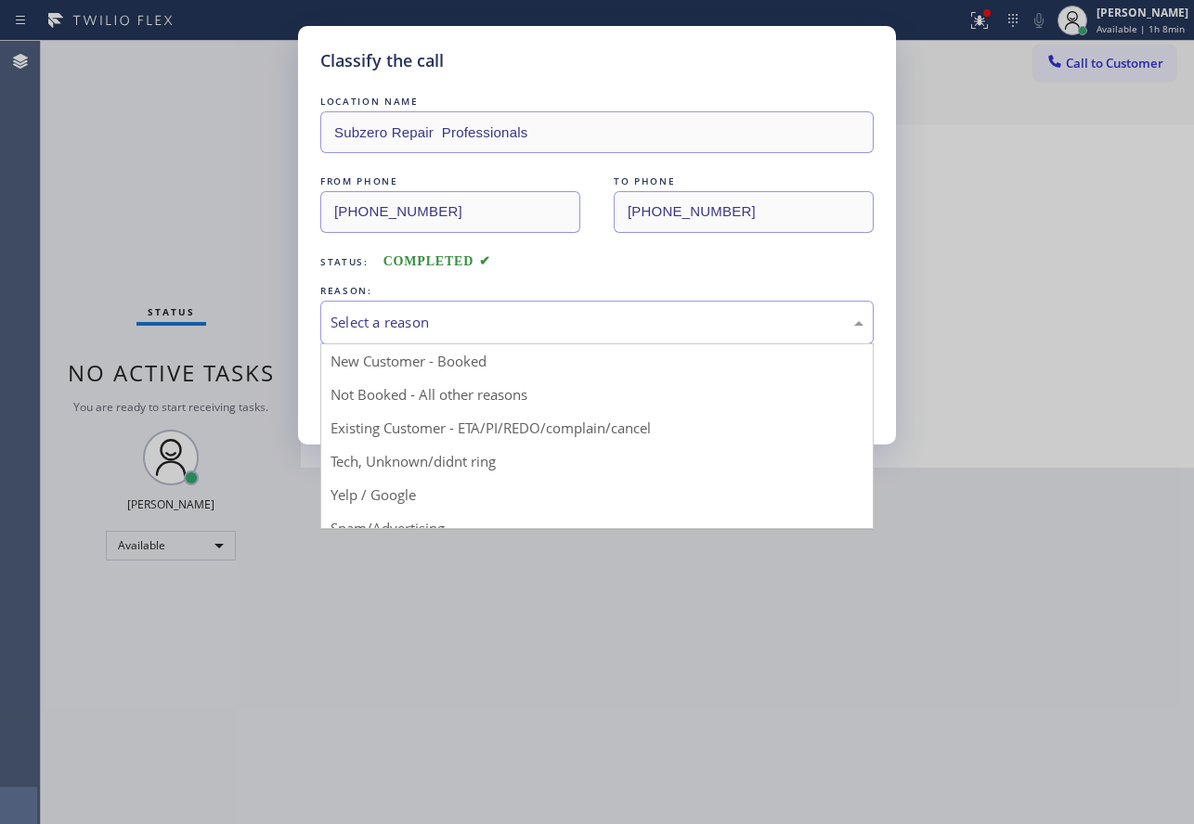
click at [447, 330] on div "Select a reason" at bounding box center [596, 322] width 533 height 21
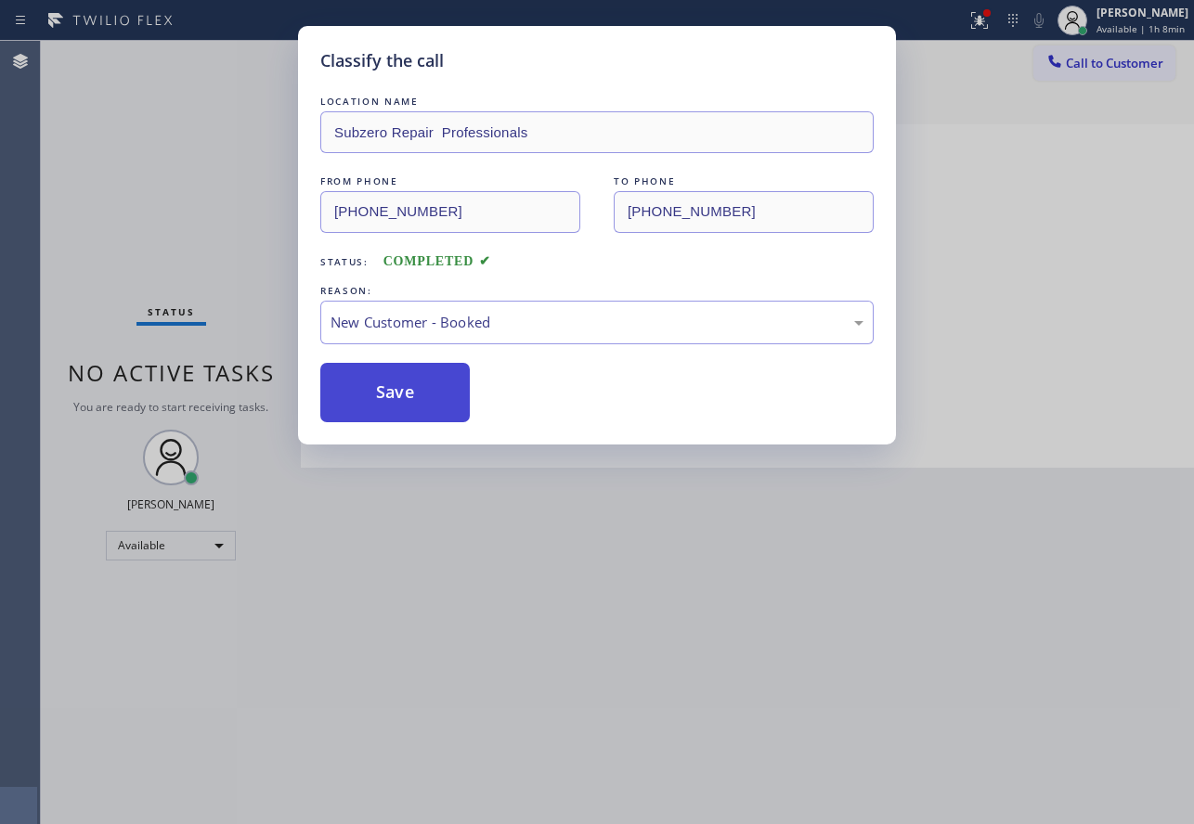
click at [394, 386] on button "Save" at bounding box center [394, 392] width 149 height 59
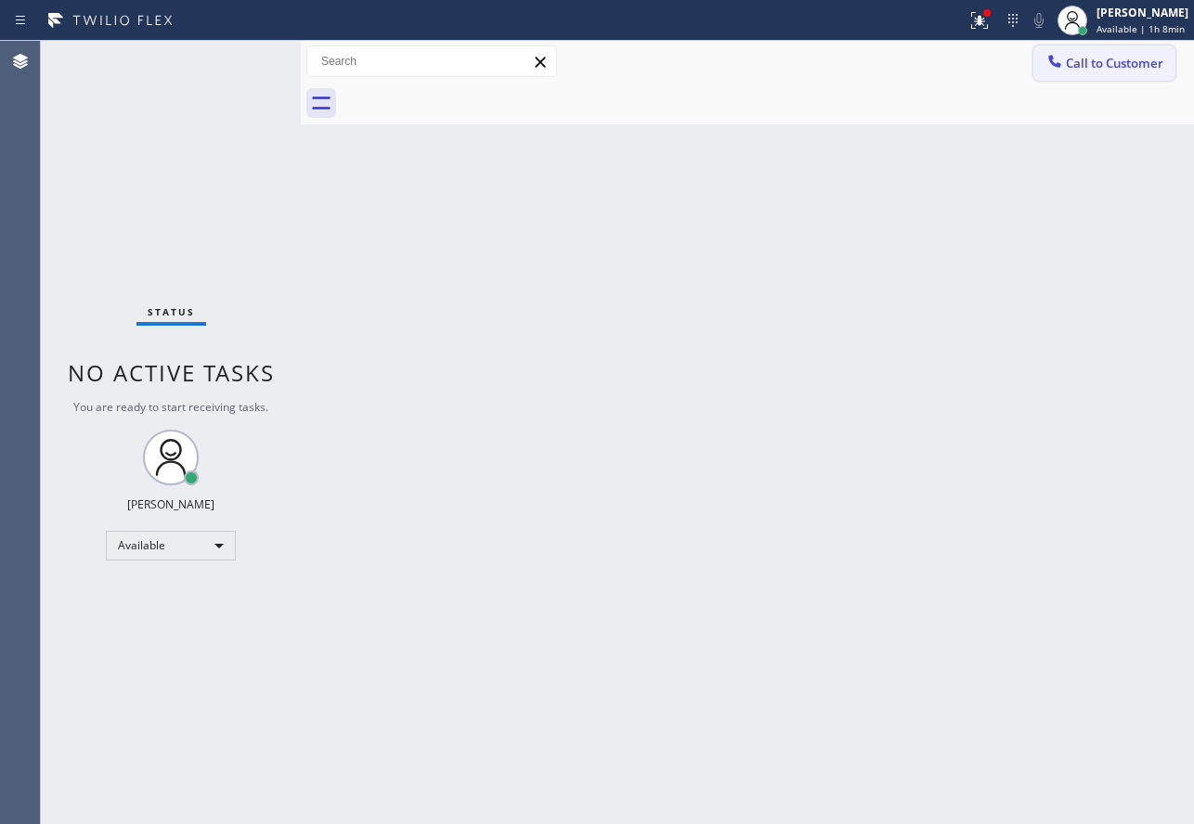
click at [1090, 58] on span "Call to Customer" at bounding box center [1114, 63] width 97 height 17
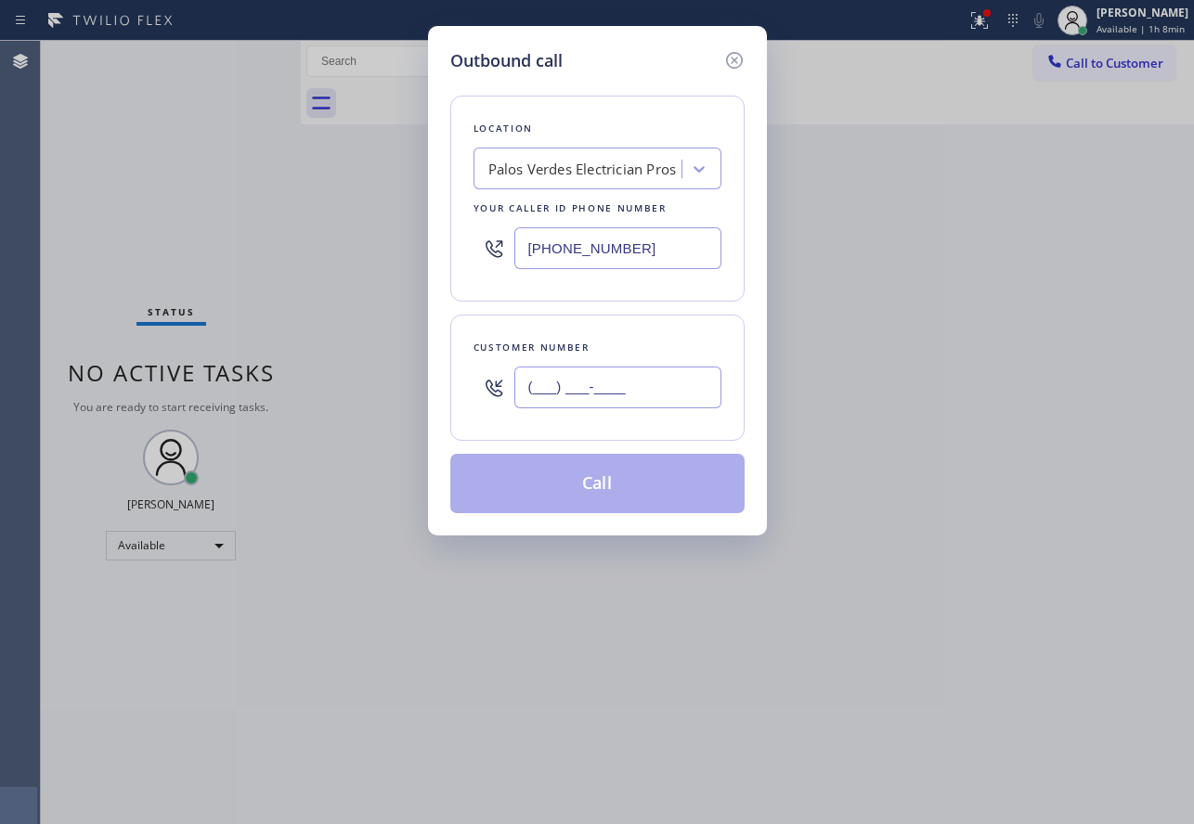
click at [612, 383] on input "(___) ___-____" at bounding box center [617, 388] width 207 height 42
paste input "530) 729-6816"
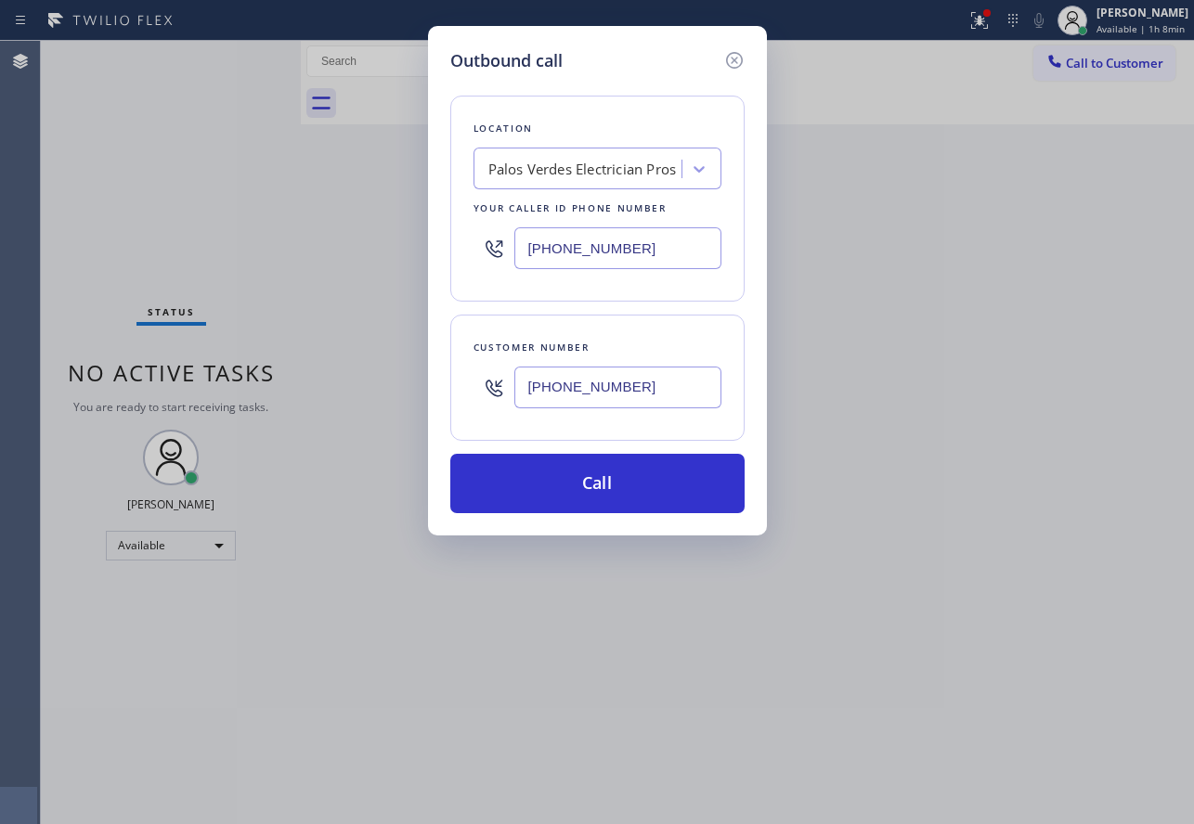
type input "[PHONE_NUMBER]"
drag, startPoint x: 641, startPoint y: 250, endPoint x: 272, endPoint y: 246, distance: 369.5
click at [272, 246] on div "Outbound call Location [GEOGRAPHIC_DATA] Electrician Pros Your caller id phone …" at bounding box center [597, 412] width 1194 height 824
paste input "310) 692-1643"
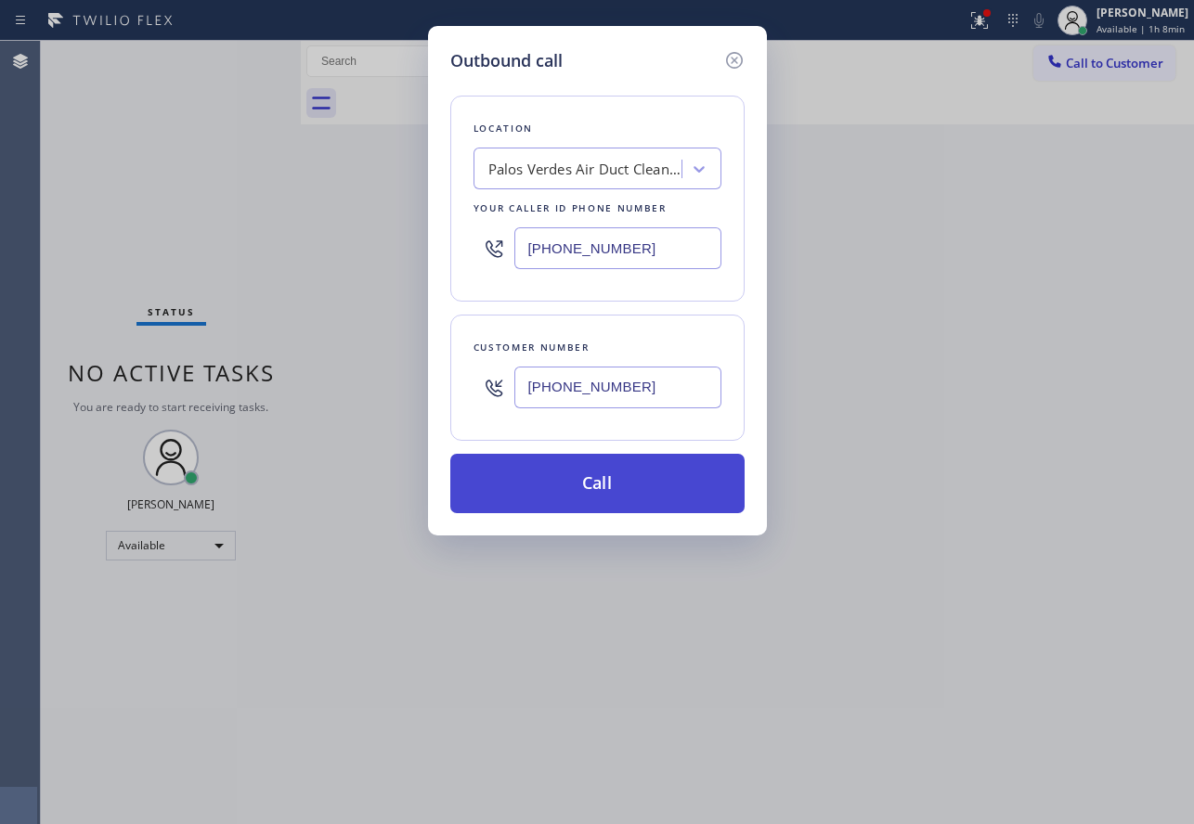
type input "[PHONE_NUMBER]"
click at [615, 490] on button "Call" at bounding box center [597, 483] width 294 height 59
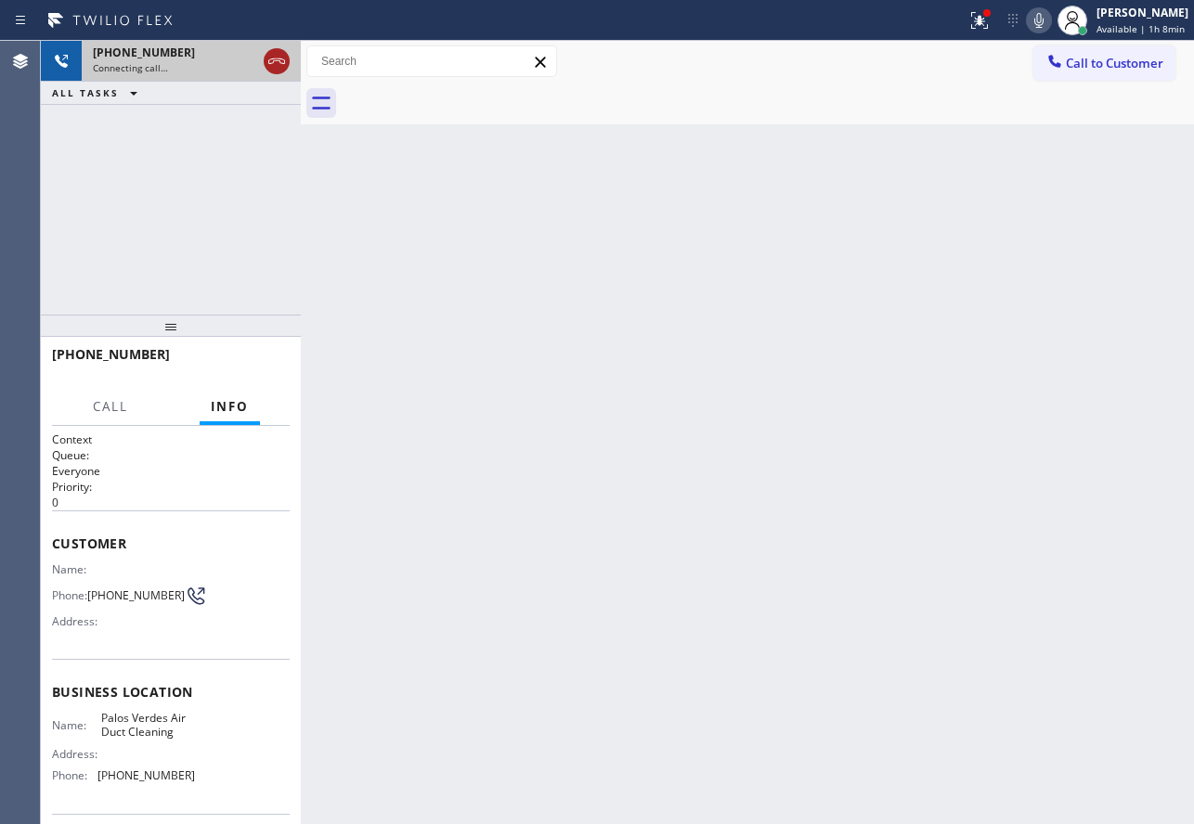
click at [283, 57] on icon at bounding box center [276, 61] width 22 height 22
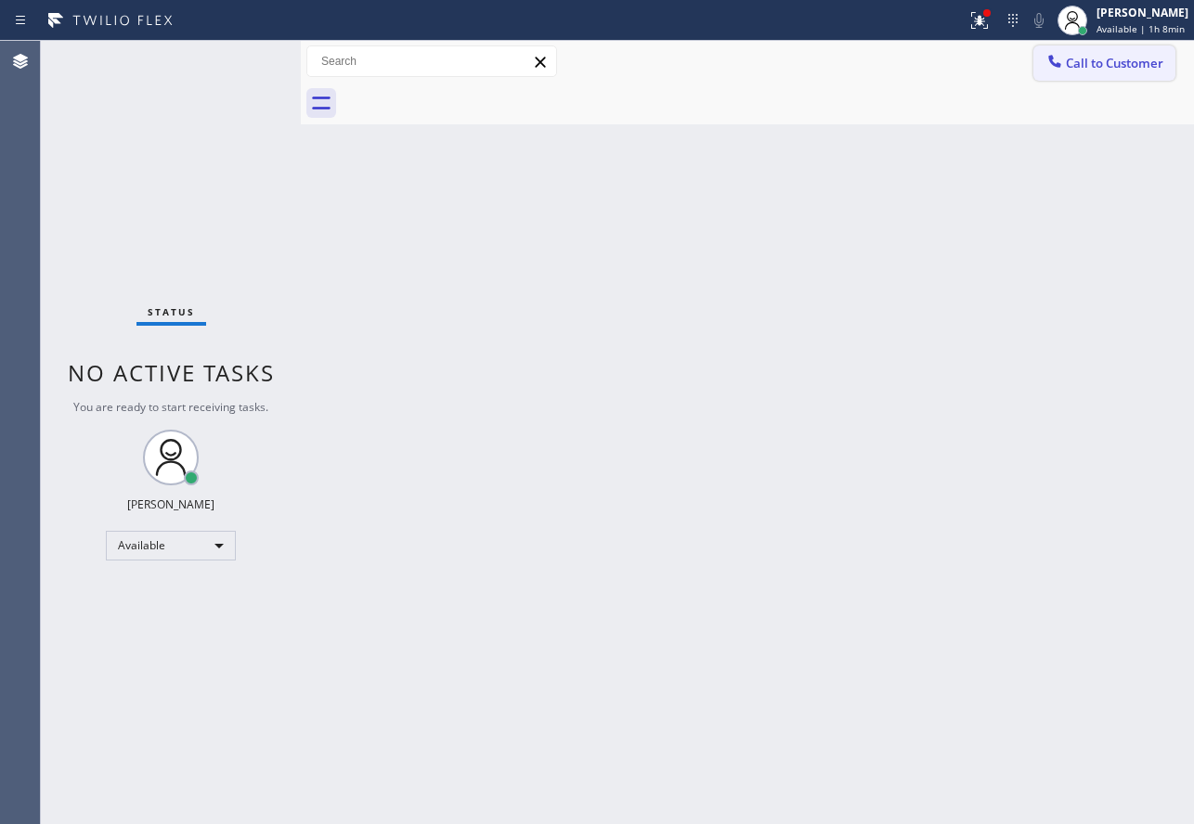
click at [1072, 73] on button "Call to Customer" at bounding box center [1104, 62] width 142 height 35
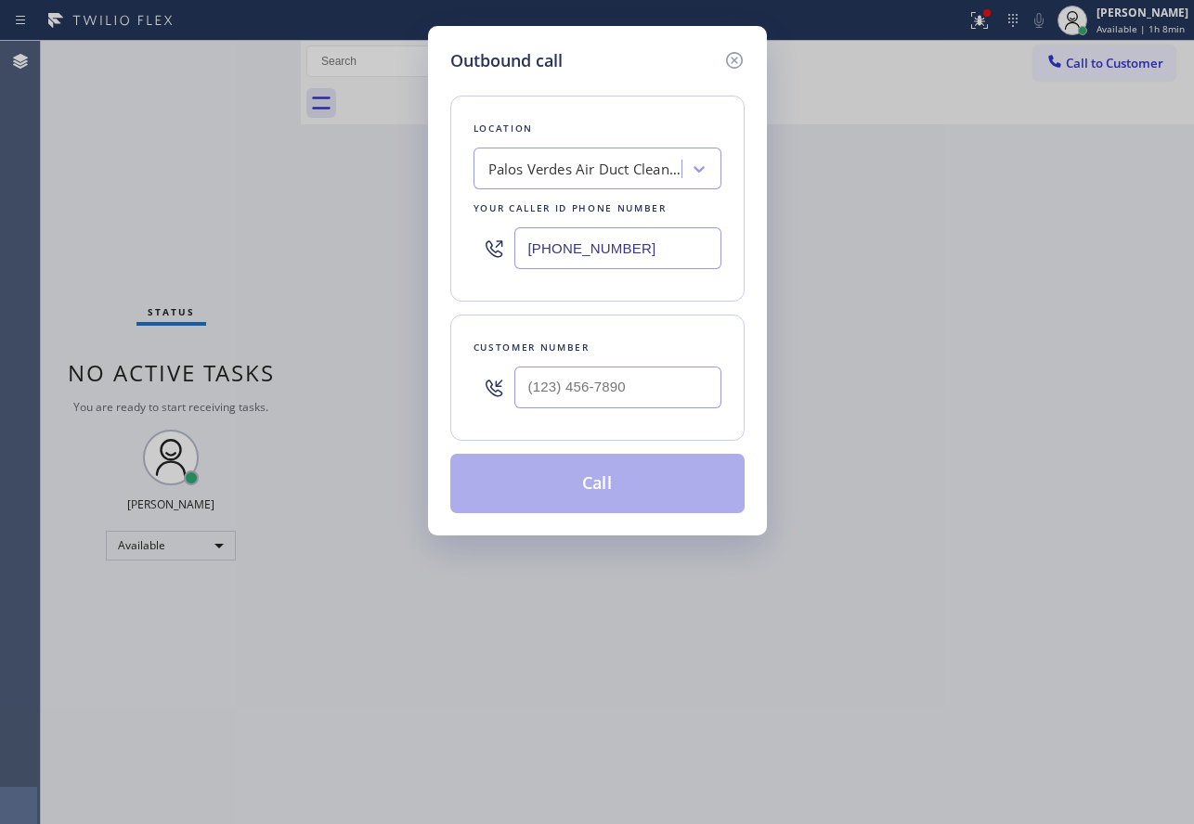
click at [689, 408] on div at bounding box center [617, 387] width 207 height 60
click at [683, 400] on input "(___) ___-____" at bounding box center [617, 388] width 207 height 42
paste input "480) 476-6333"
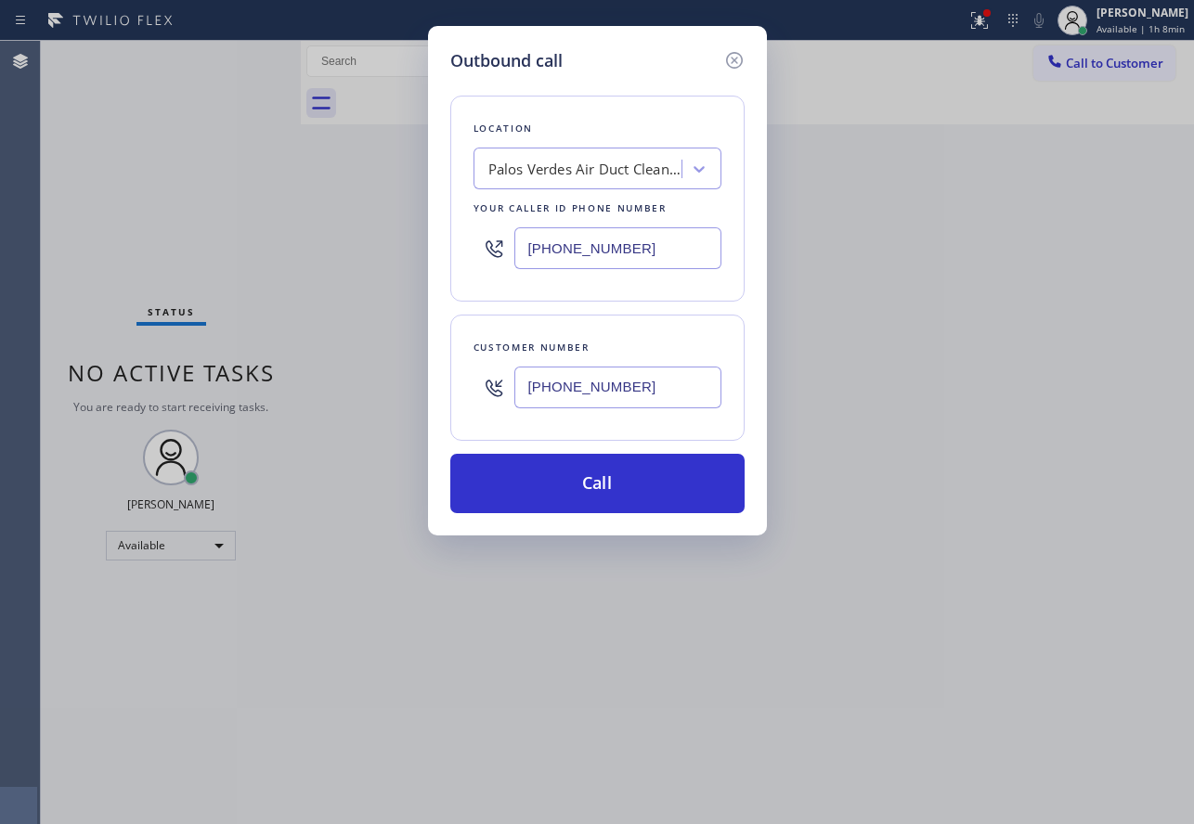
type input "[PHONE_NUMBER]"
drag, startPoint x: 643, startPoint y: 249, endPoint x: 472, endPoint y: 239, distance: 172.0
click at [472, 239] on div "Location [GEOGRAPHIC_DATA] Air Duct Cleaning Your caller id phone number [PHONE…" at bounding box center [597, 199] width 294 height 206
paste input "602) 353-7310"
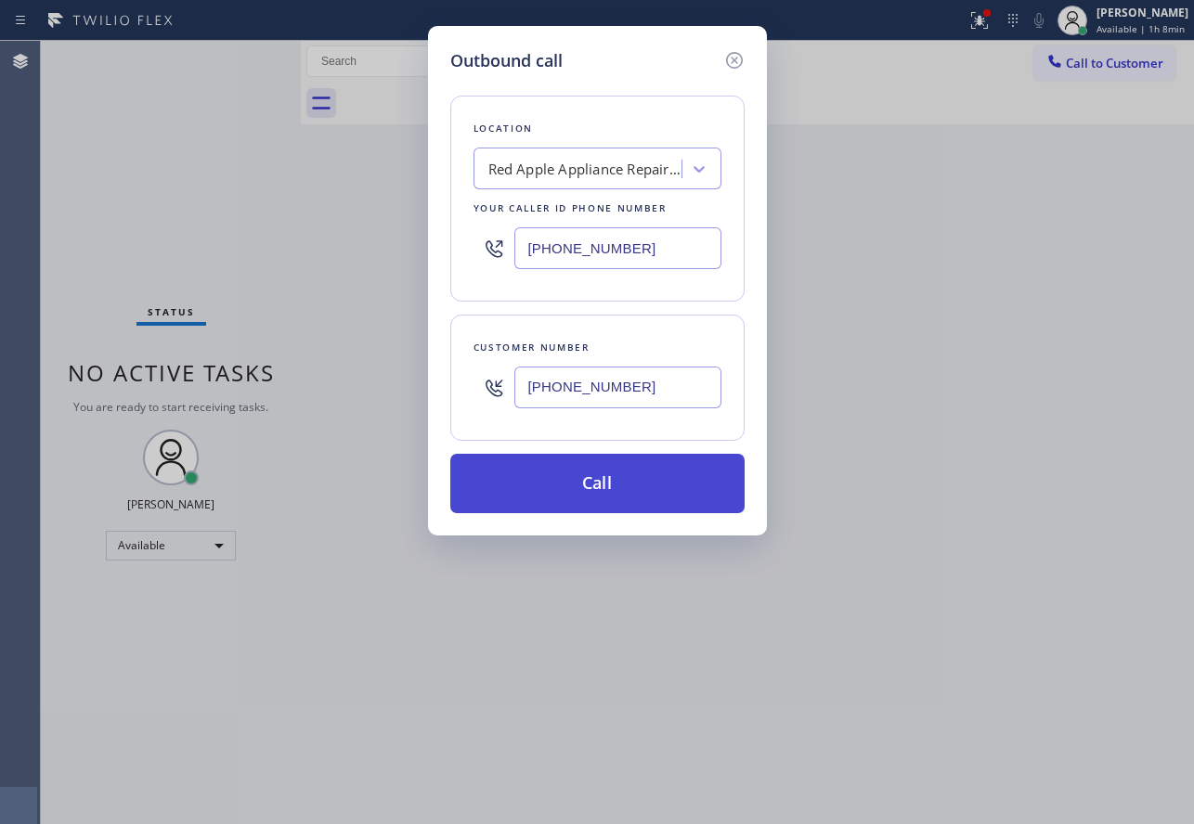
type input "[PHONE_NUMBER]"
click at [641, 465] on button "Call" at bounding box center [597, 483] width 294 height 59
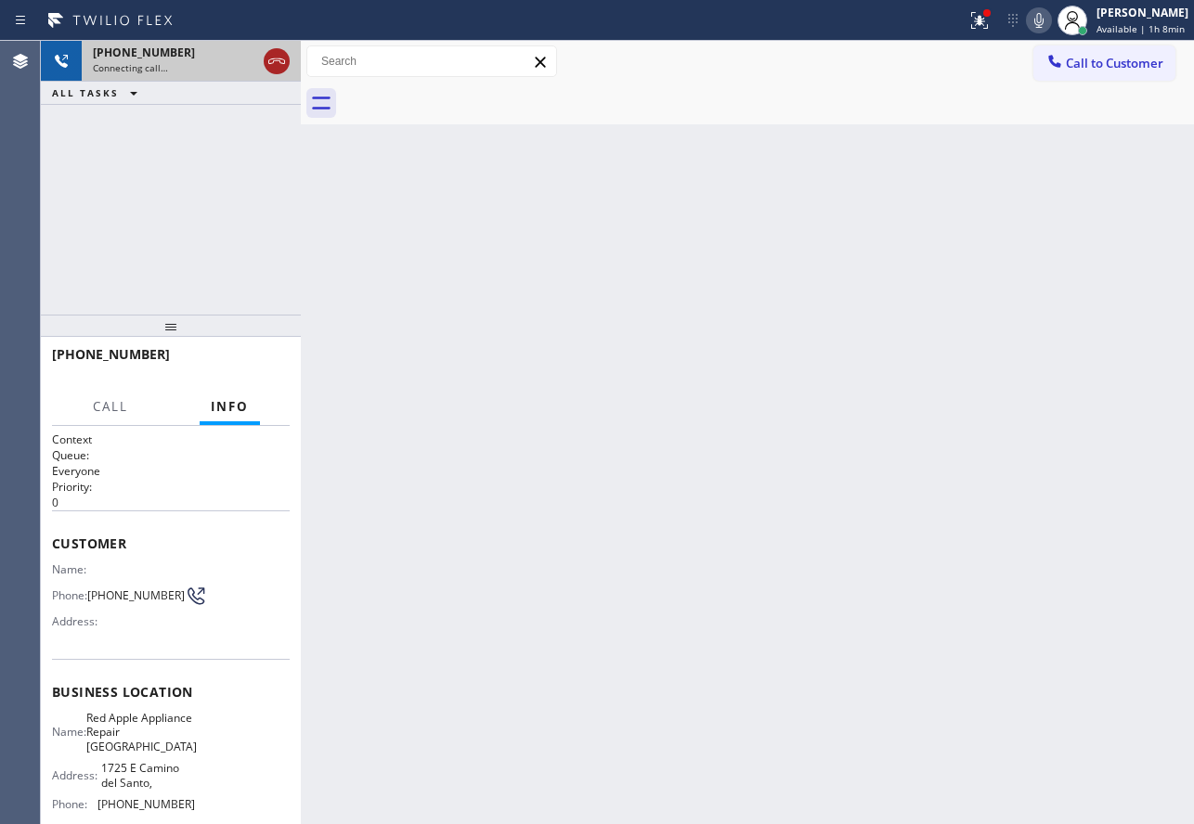
click at [268, 58] on icon at bounding box center [276, 61] width 22 height 22
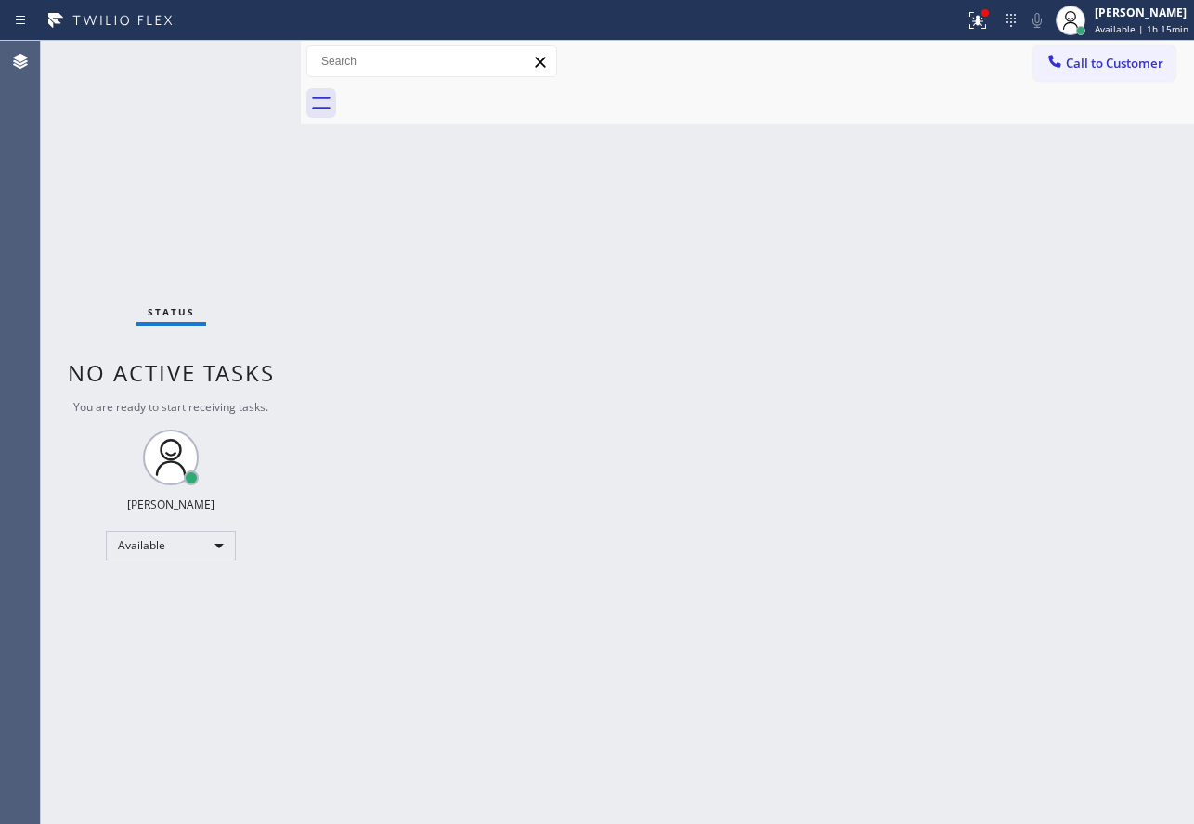
click at [240, 66] on div "Status No active tasks You are ready to start receiving tasks. [PERSON_NAME] Av…" at bounding box center [171, 432] width 260 height 783
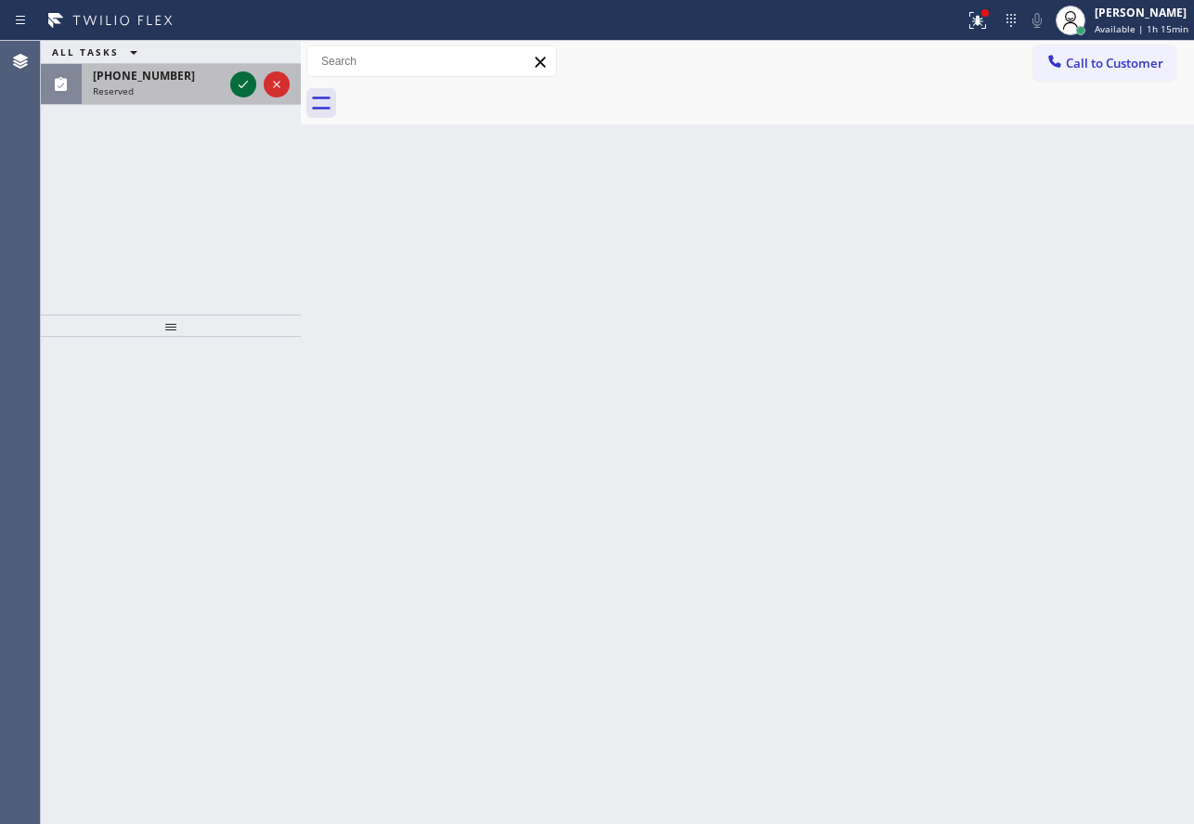
click at [252, 80] on icon at bounding box center [243, 84] width 22 height 22
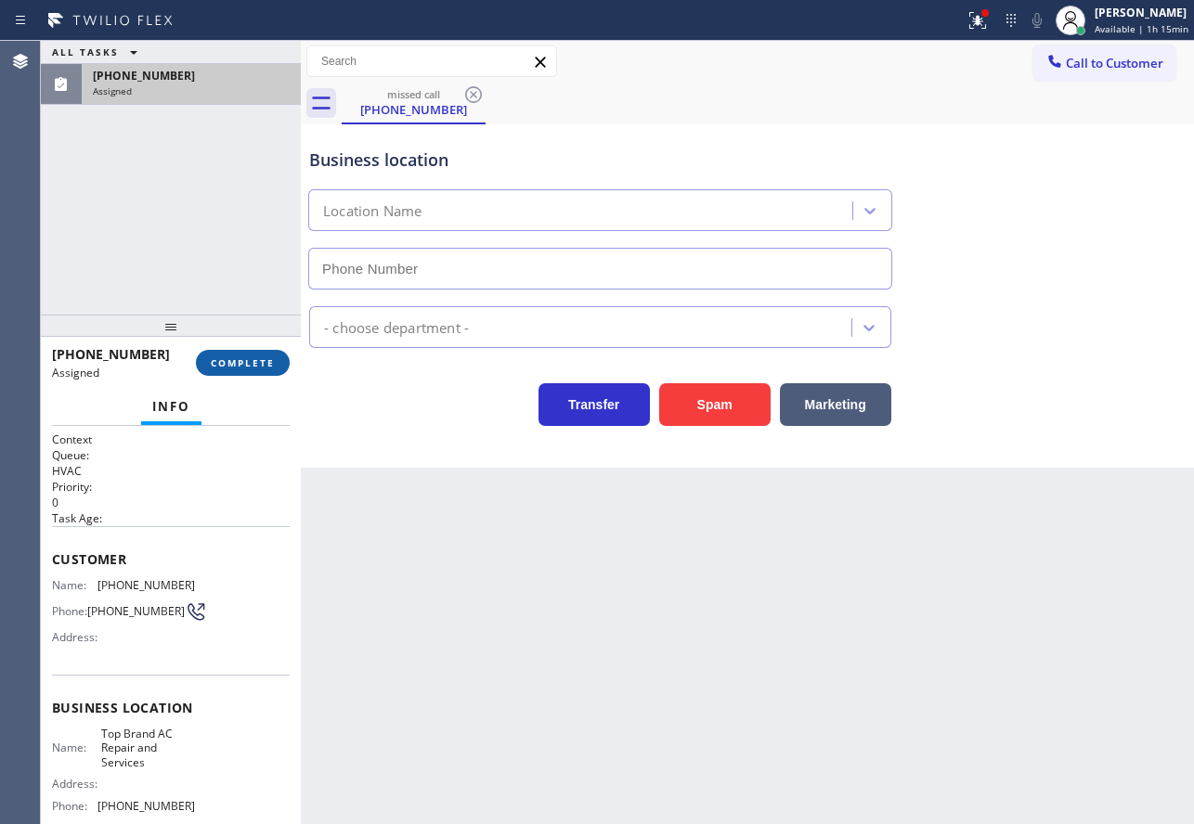
type input "[PHONE_NUMBER]"
click at [268, 356] on button "COMPLETE" at bounding box center [243, 363] width 94 height 26
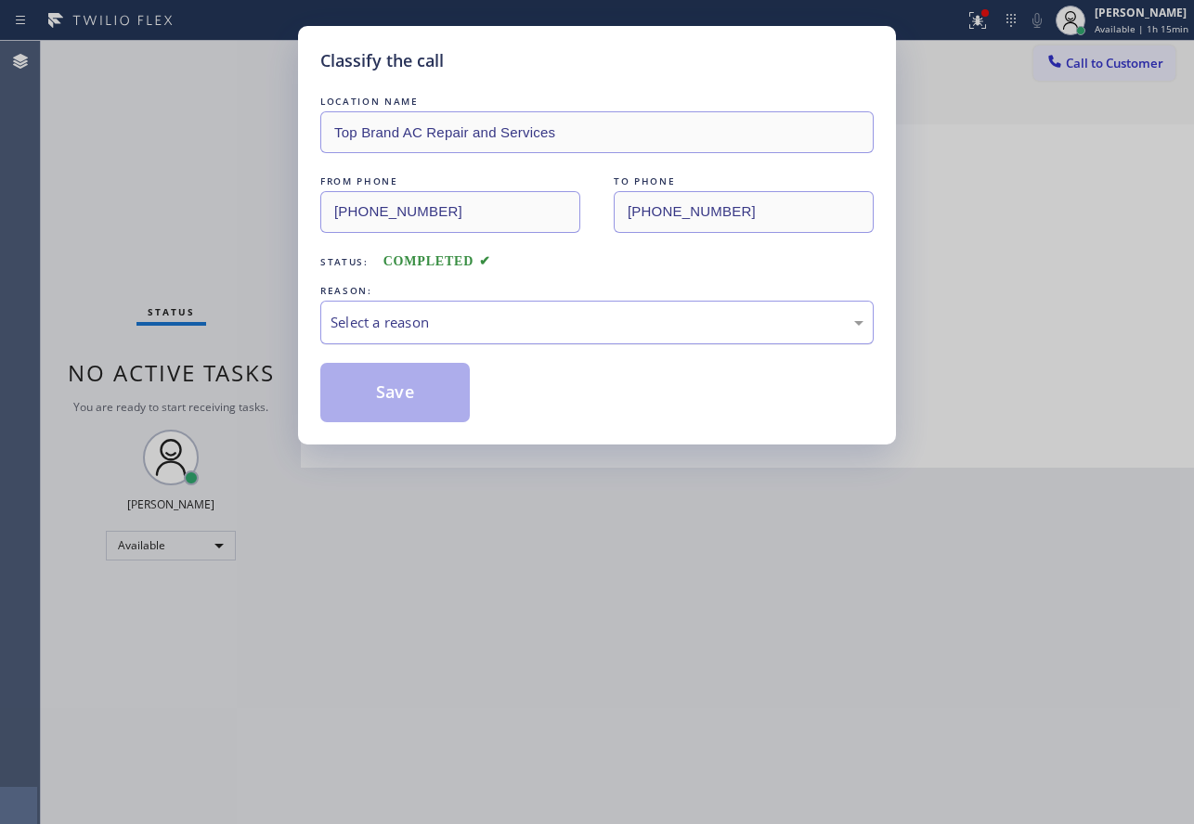
click at [494, 332] on div "Select a reason" at bounding box center [596, 322] width 533 height 21
click at [428, 409] on button "Save" at bounding box center [394, 392] width 149 height 59
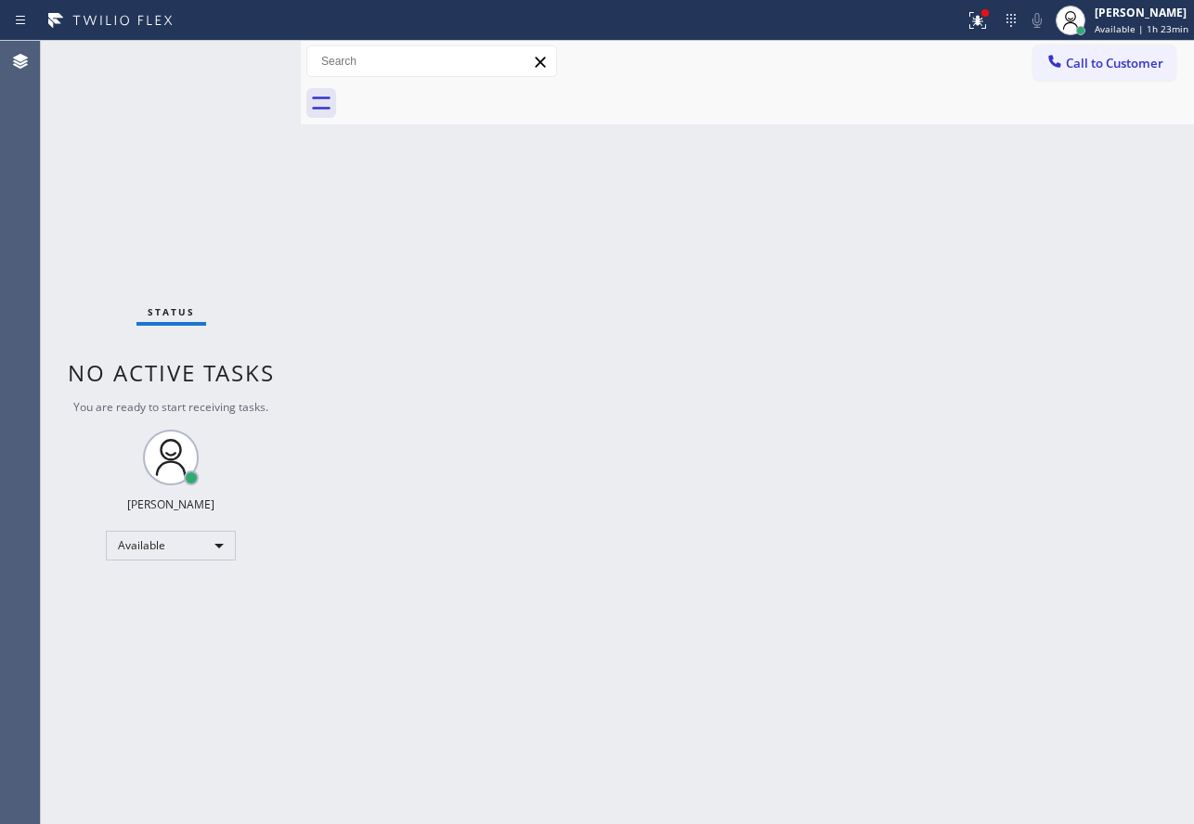
click at [677, 416] on div "Back to Dashboard Change Sender ID Customers Technicians Select a contact Outbo…" at bounding box center [747, 432] width 893 height 783
click at [730, 290] on div "Back to Dashboard Change Sender ID Customers Technicians Select a contact Outbo…" at bounding box center [747, 432] width 893 height 783
click at [513, 376] on div "Back to Dashboard Change Sender ID Customers Technicians Select a contact Outbo…" at bounding box center [747, 432] width 893 height 783
click at [1107, 16] on div "[PERSON_NAME]" at bounding box center [1141, 13] width 94 height 16
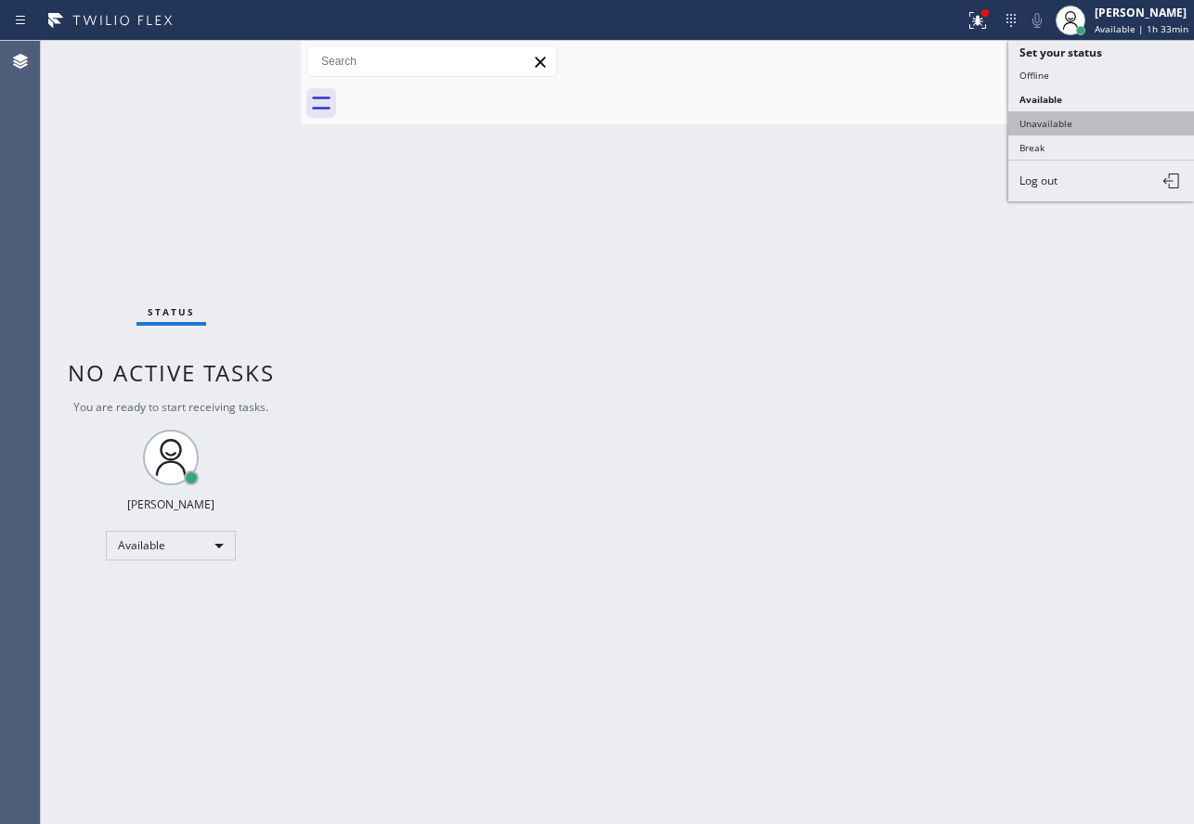
click at [1055, 120] on button "Unavailable" at bounding box center [1101, 123] width 186 height 24
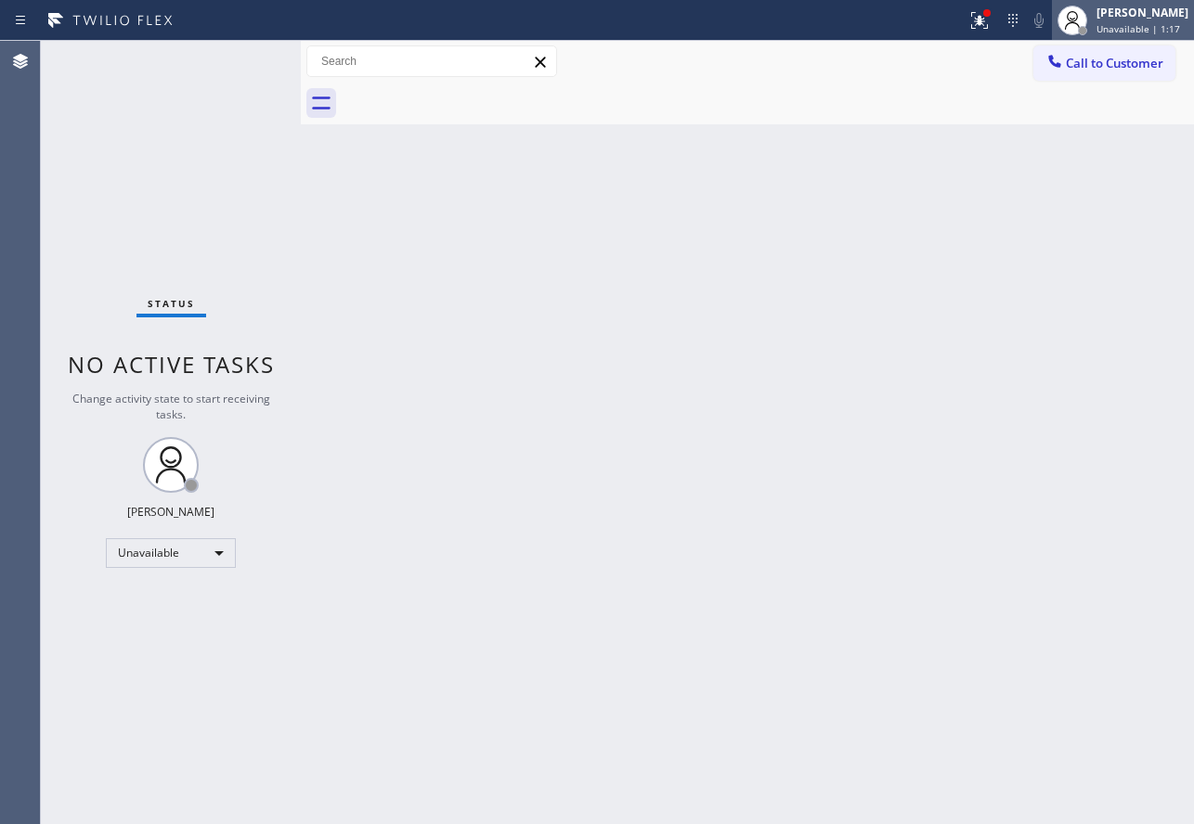
click at [1120, 28] on span "Unavailable | 1:17" at bounding box center [1138, 28] width 84 height 13
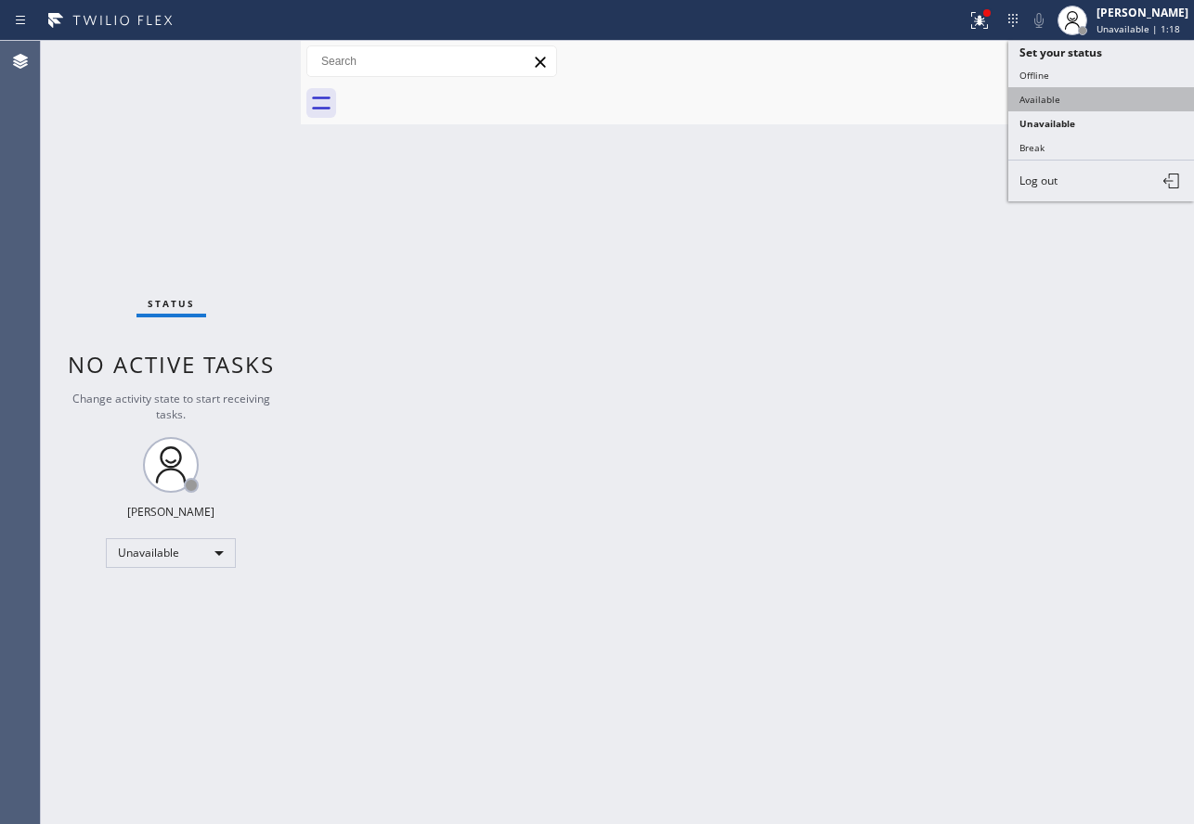
click at [1057, 106] on button "Available" at bounding box center [1101, 99] width 186 height 24
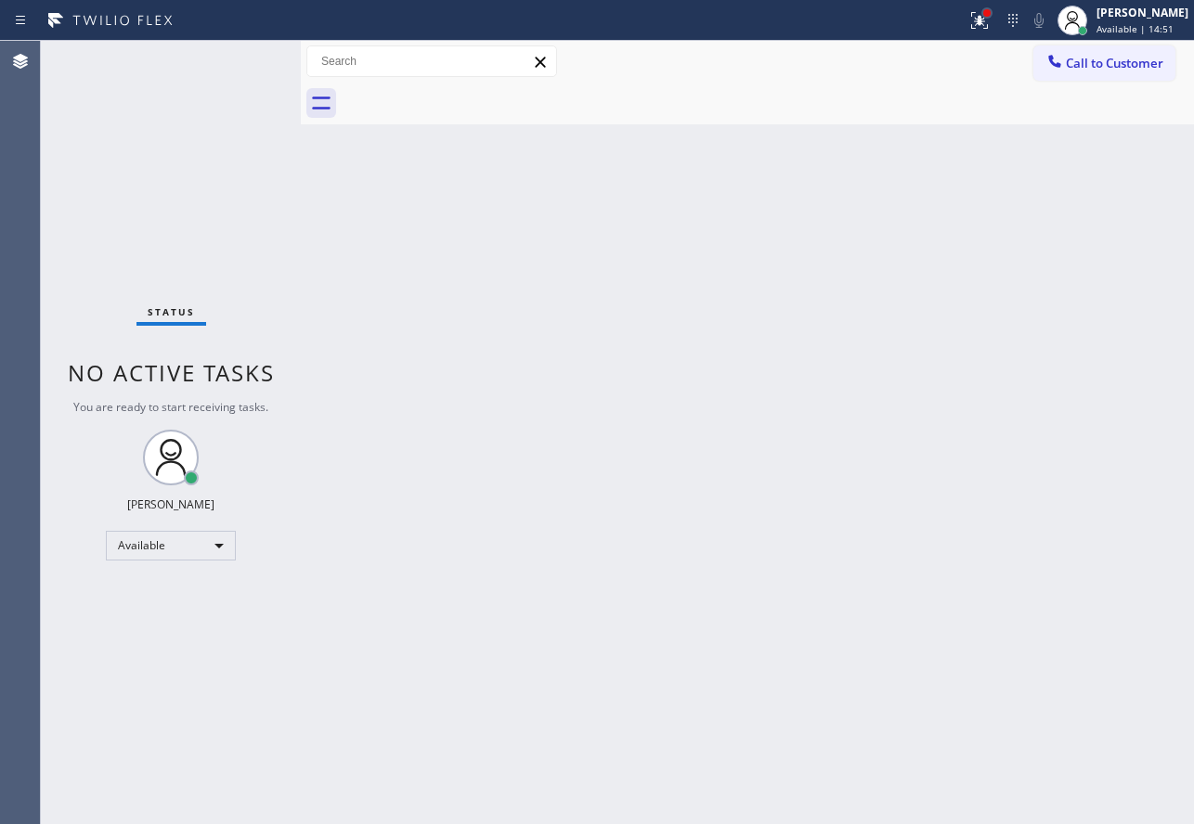
click at [990, 9] on div at bounding box center [986, 12] width 7 height 7
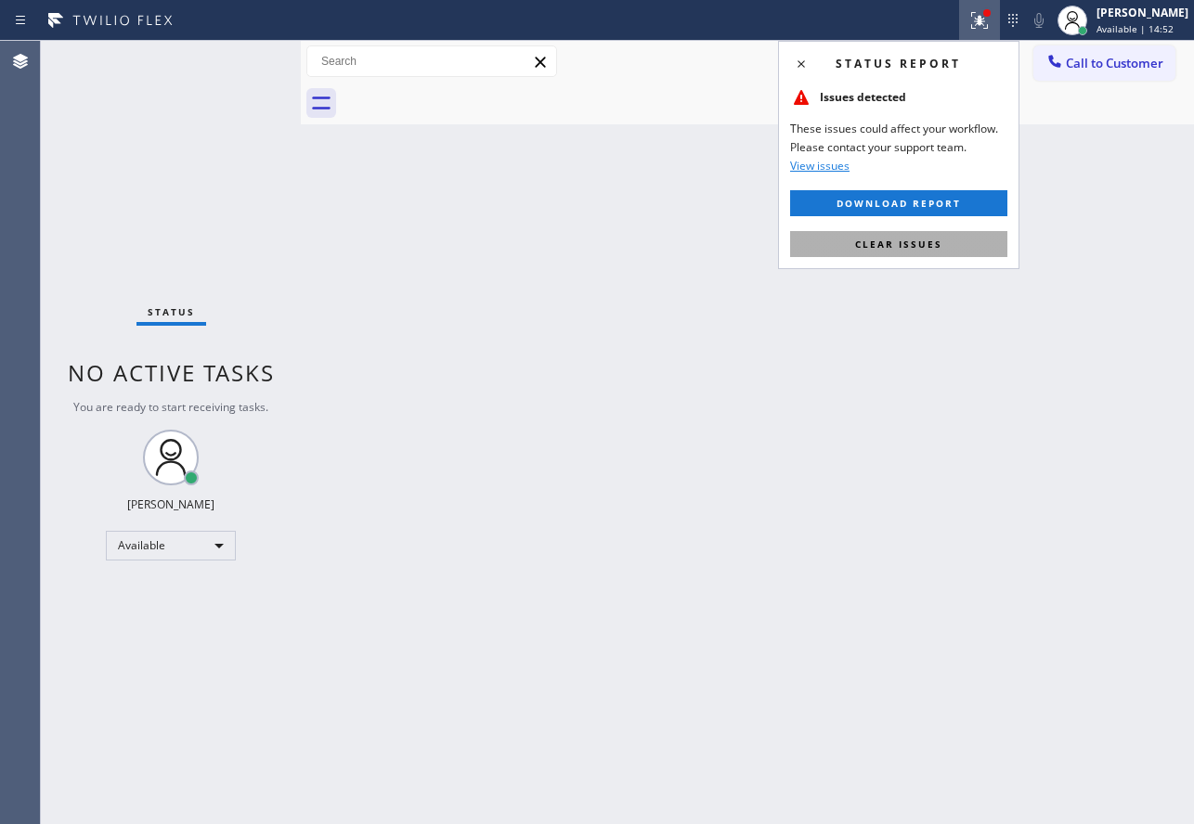
click at [916, 247] on span "Clear issues" at bounding box center [898, 244] width 87 height 13
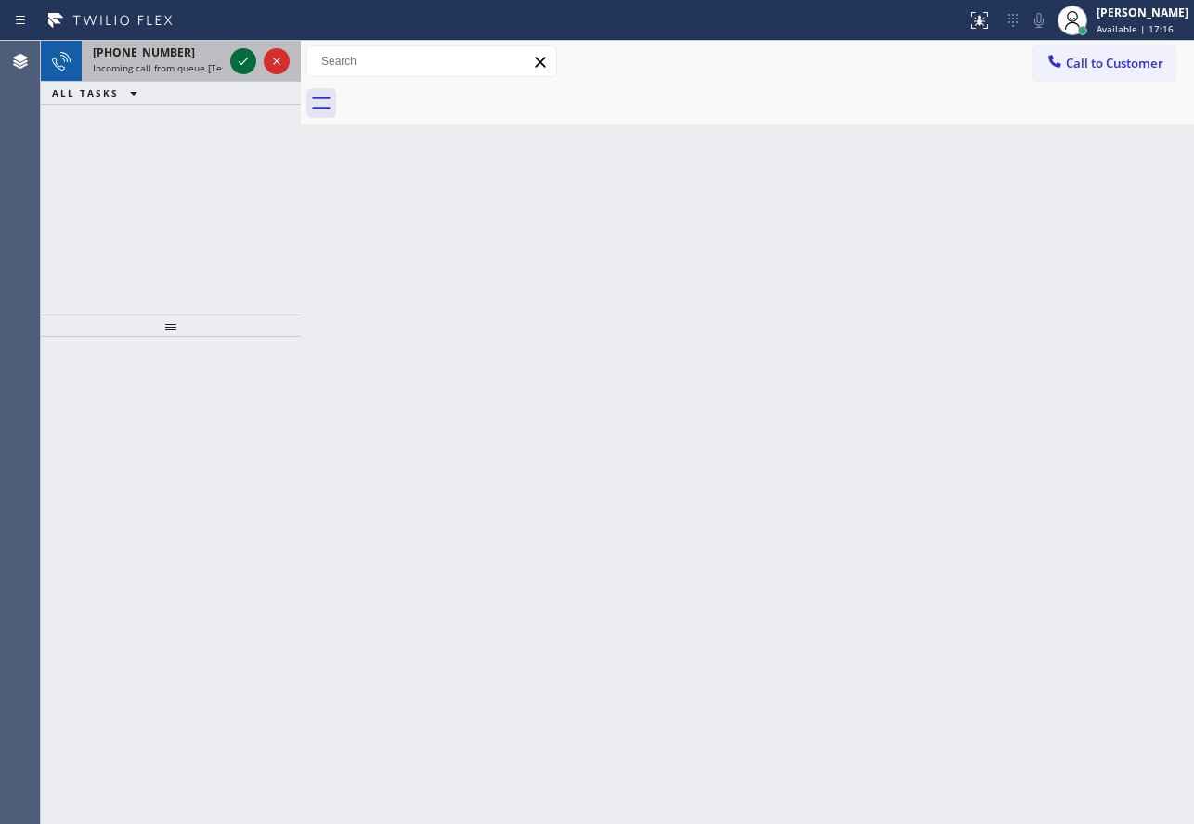
click at [247, 69] on icon at bounding box center [243, 61] width 22 height 22
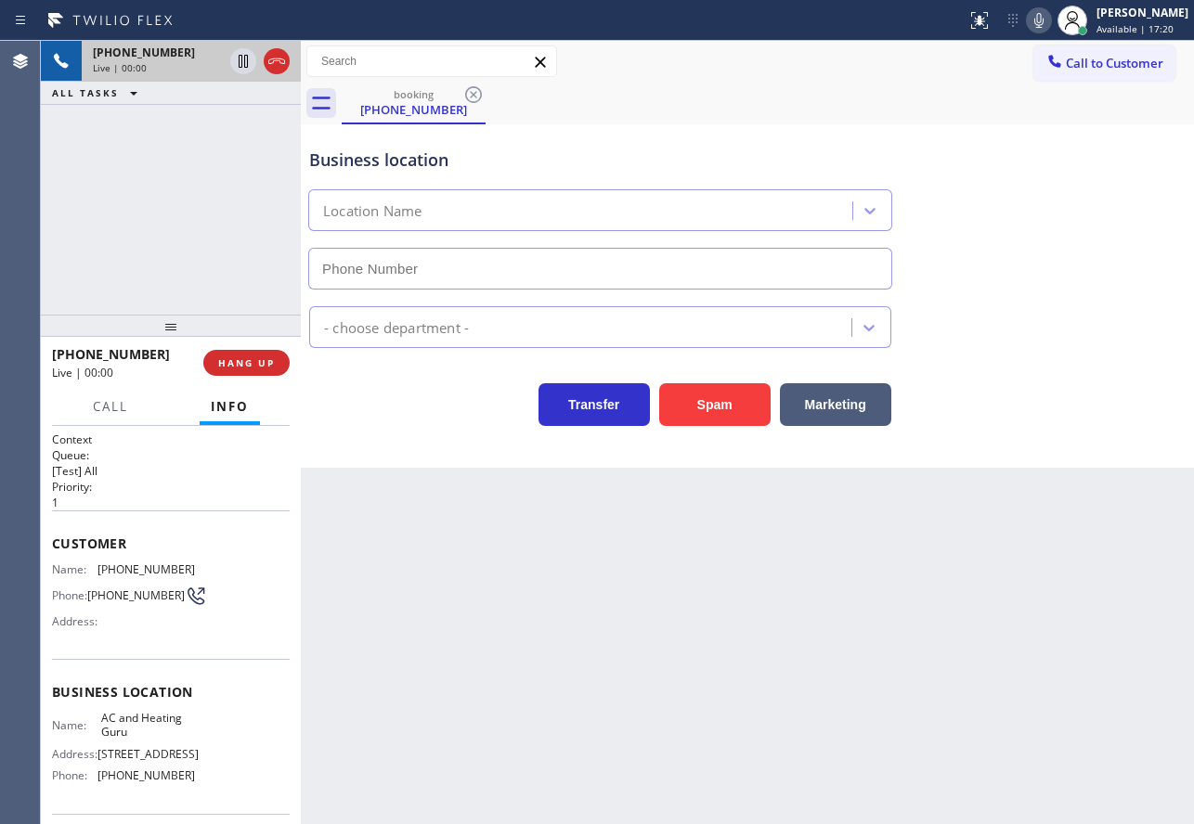
type input "[PHONE_NUMBER]"
click at [700, 138] on div "Business location AC & Heating Guru [PHONE_NUMBER]" at bounding box center [599, 209] width 589 height 161
click at [234, 364] on span "HANG UP" at bounding box center [246, 362] width 57 height 13
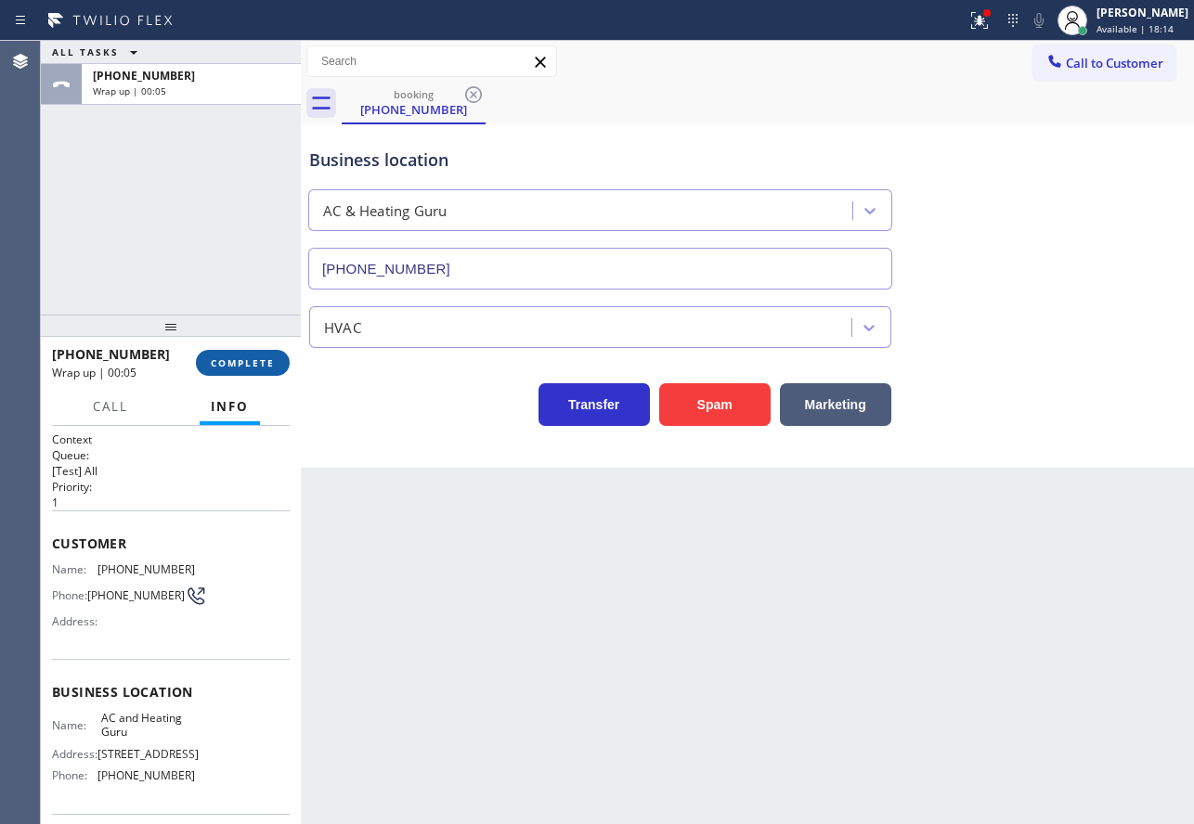
click at [234, 364] on span "COMPLETE" at bounding box center [243, 362] width 64 height 13
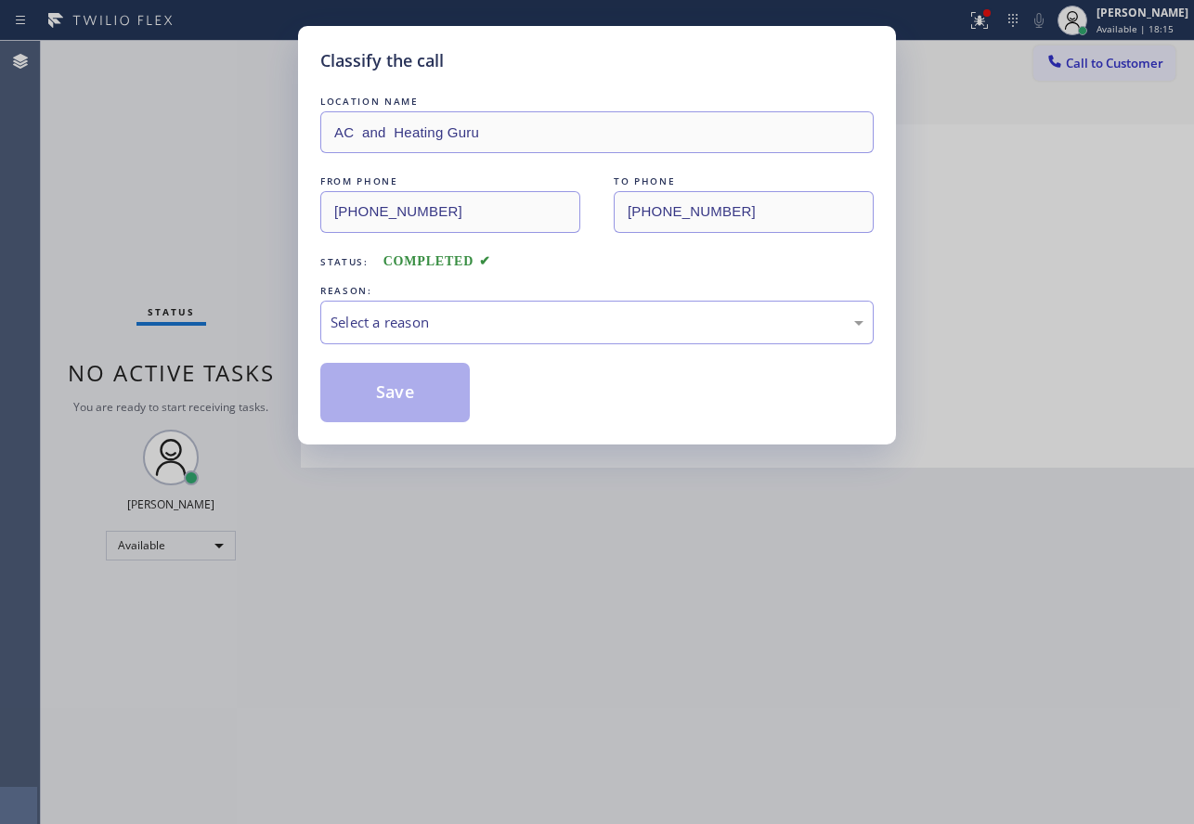
click at [234, 364] on div "Classify the call LOCATION NAME AC and Heating Guru FROM PHONE [PHONE_NUMBER] T…" at bounding box center [597, 412] width 1194 height 824
click at [424, 324] on div "Select a reason" at bounding box center [596, 322] width 533 height 21
click at [421, 405] on button "Save" at bounding box center [394, 392] width 149 height 59
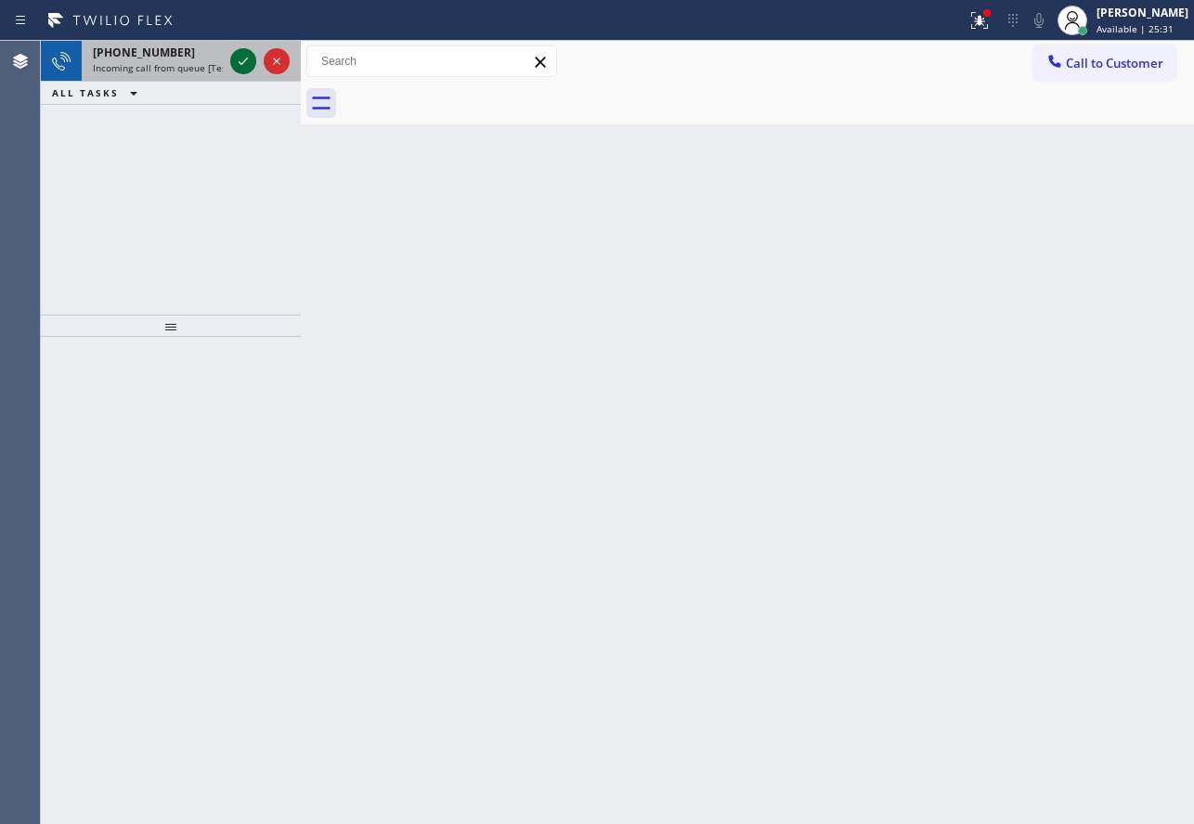
click at [250, 58] on icon at bounding box center [243, 61] width 22 height 22
click at [240, 66] on icon at bounding box center [243, 61] width 22 height 22
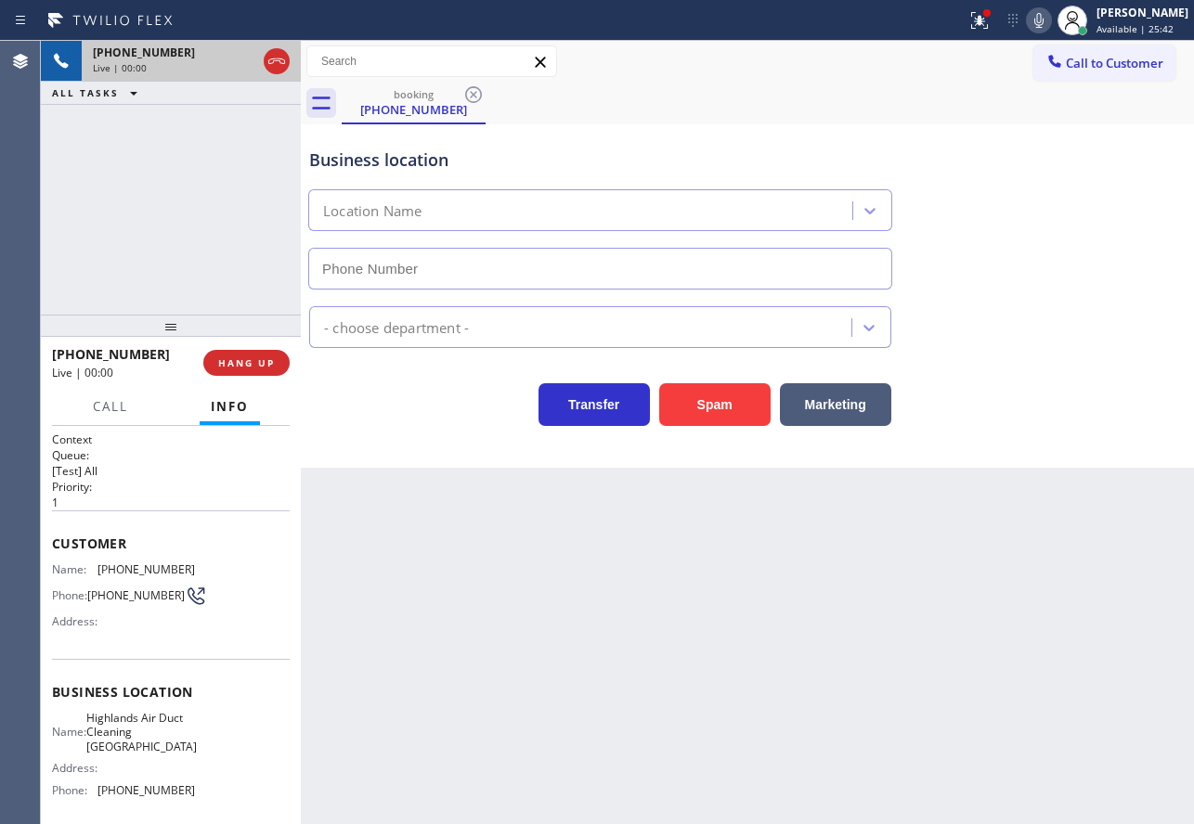
type input "[PHONE_NUMBER]"
click at [240, 369] on span "HANG UP" at bounding box center [246, 362] width 57 height 13
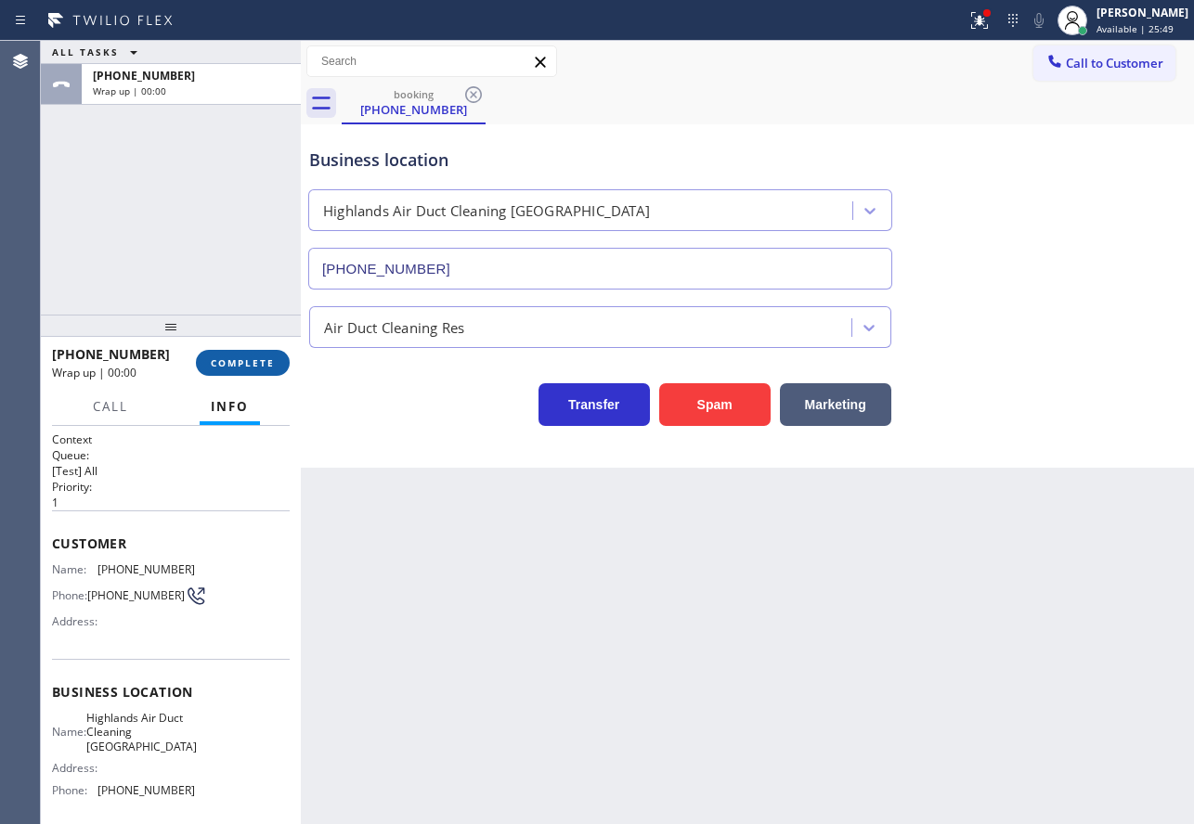
click at [240, 369] on span "COMPLETE" at bounding box center [243, 362] width 64 height 13
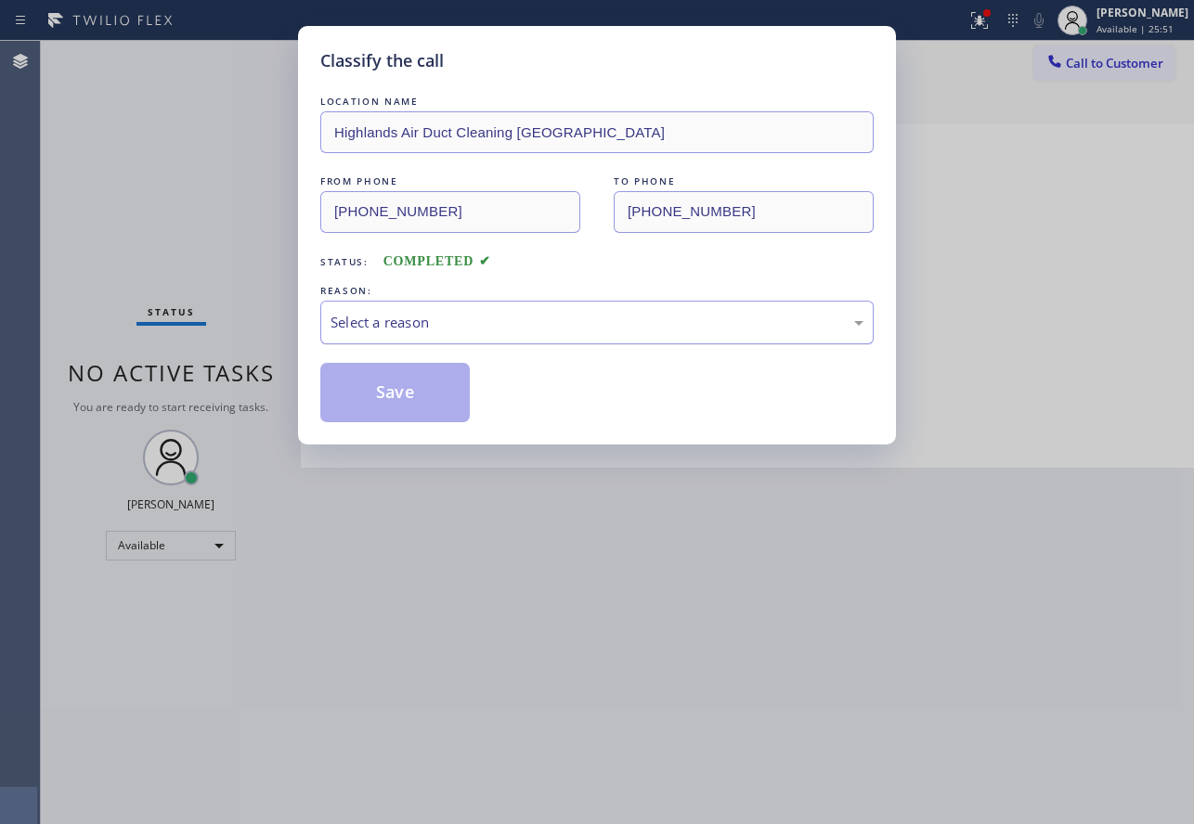
click at [536, 317] on div "Select a reason" at bounding box center [596, 322] width 533 height 21
drag, startPoint x: 382, startPoint y: 465, endPoint x: 381, endPoint y: 414, distance: 51.1
click at [380, 413] on button "Save" at bounding box center [394, 392] width 149 height 59
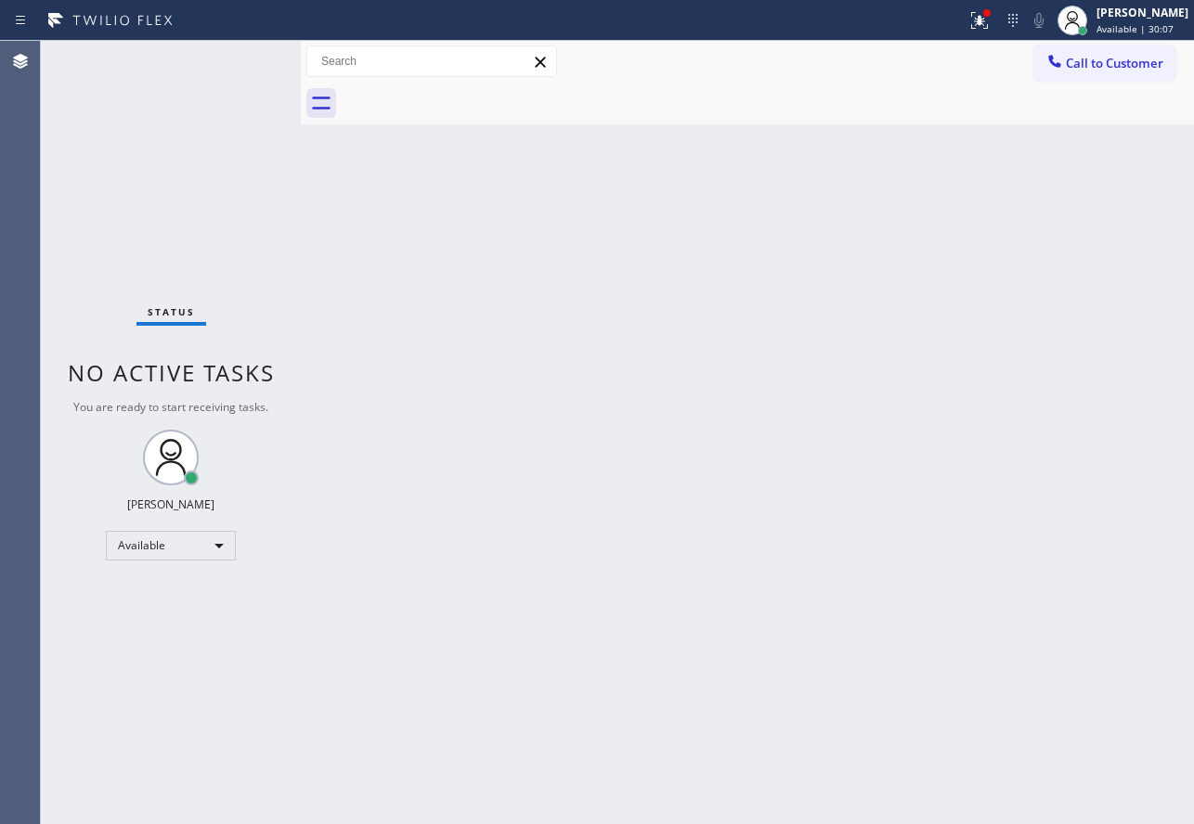
click at [890, 391] on div "Back to Dashboard Change Sender ID Customers Technicians Select a contact Outbo…" at bounding box center [747, 432] width 893 height 783
click at [1157, 18] on div "[PERSON_NAME]" at bounding box center [1142, 13] width 92 height 16
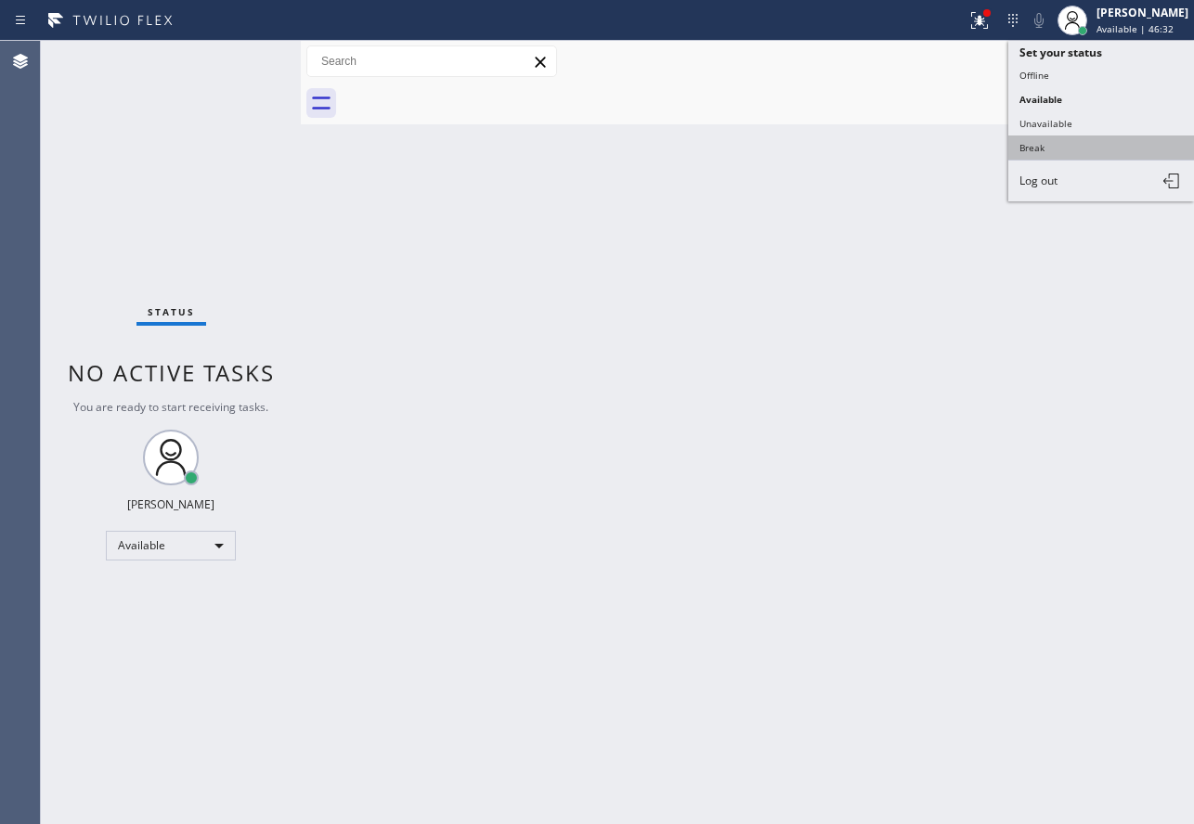
click at [1048, 147] on button "Break" at bounding box center [1101, 148] width 186 height 24
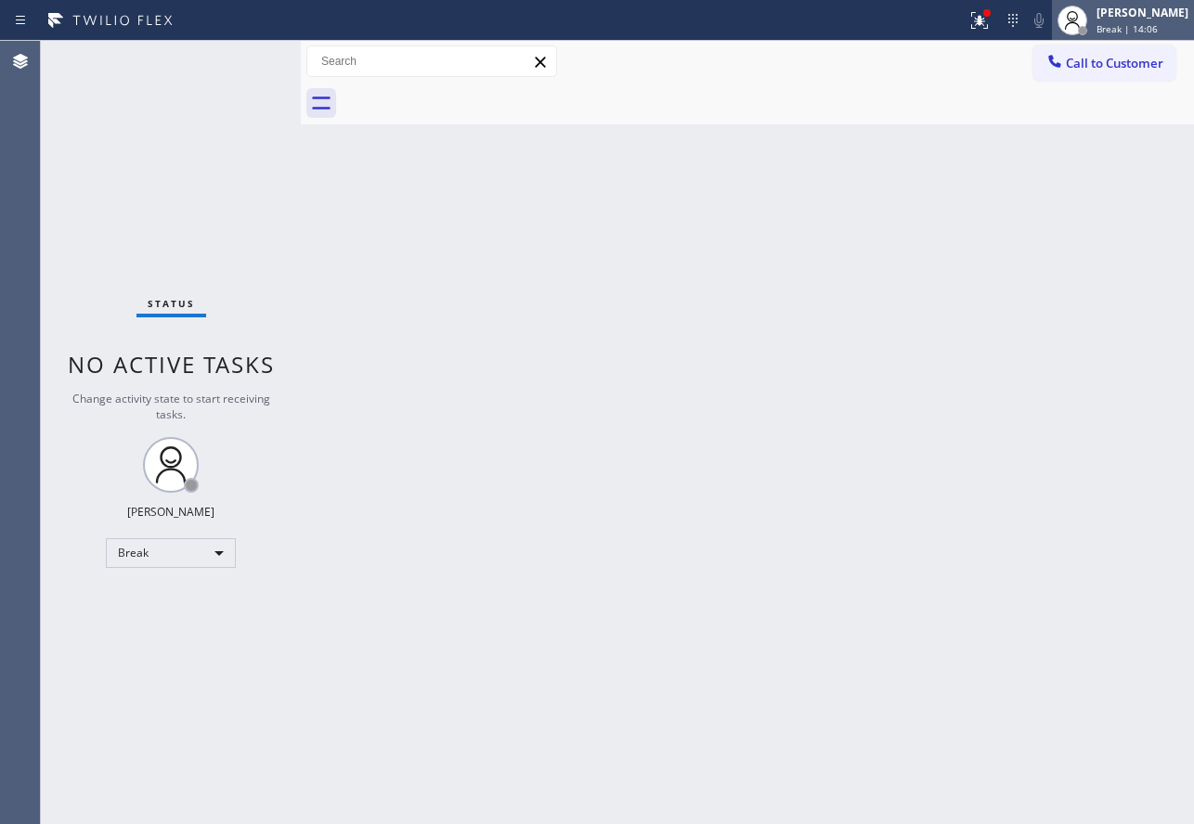
click at [1087, 28] on div at bounding box center [1082, 30] width 9 height 9
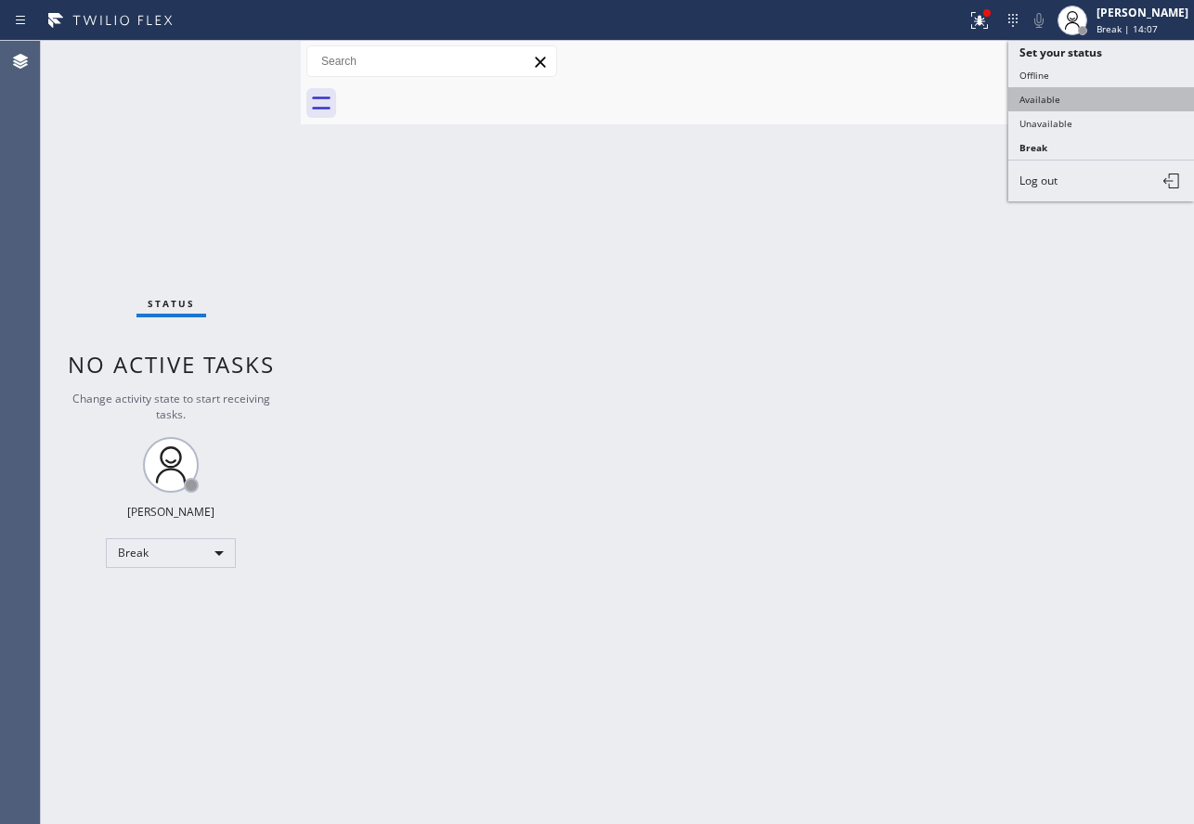
click at [1051, 98] on button "Available" at bounding box center [1101, 99] width 186 height 24
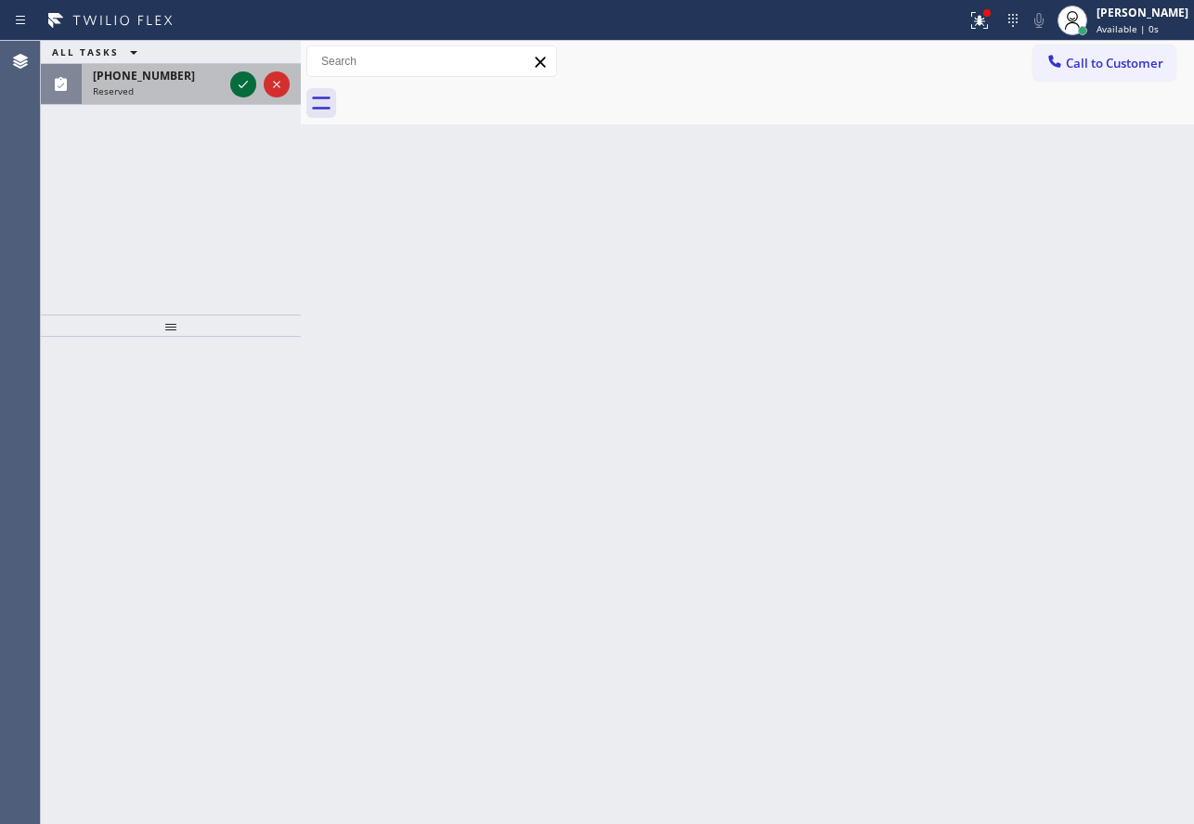
click at [248, 77] on icon at bounding box center [243, 84] width 22 height 22
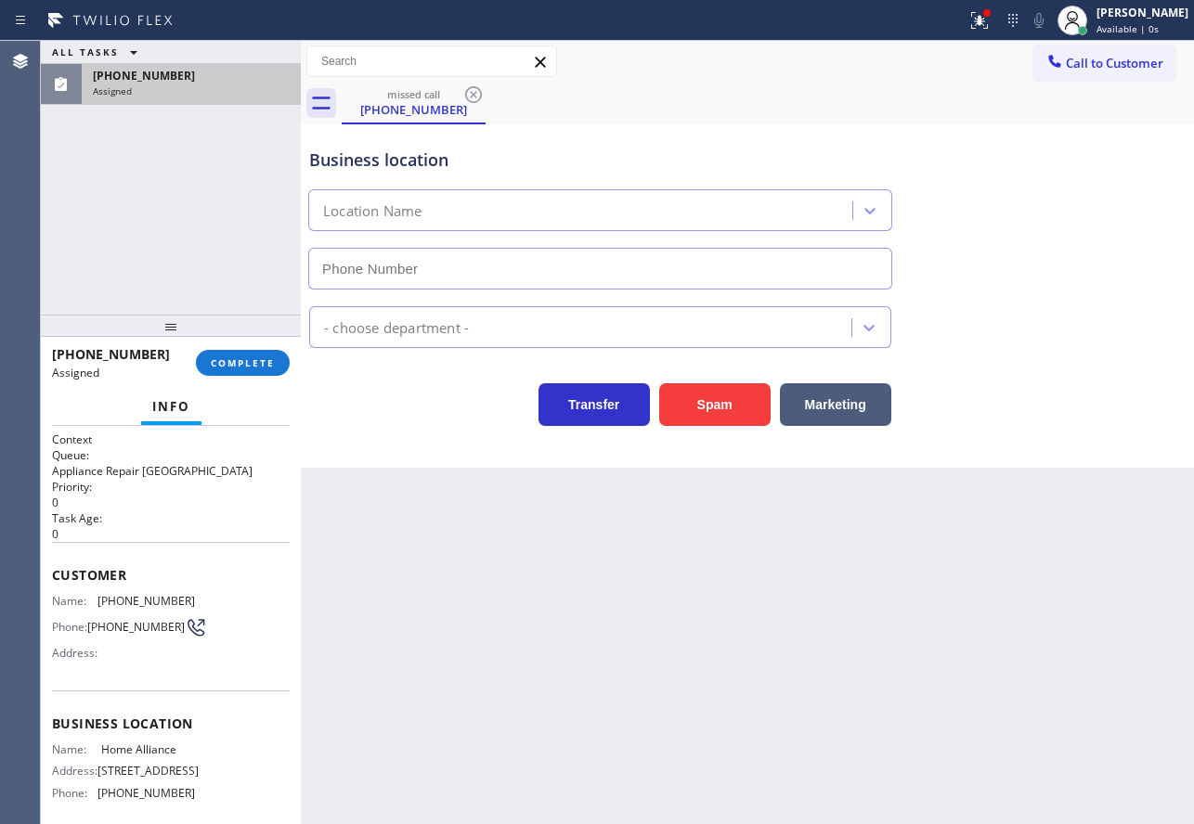
type input "[PHONE_NUMBER]"
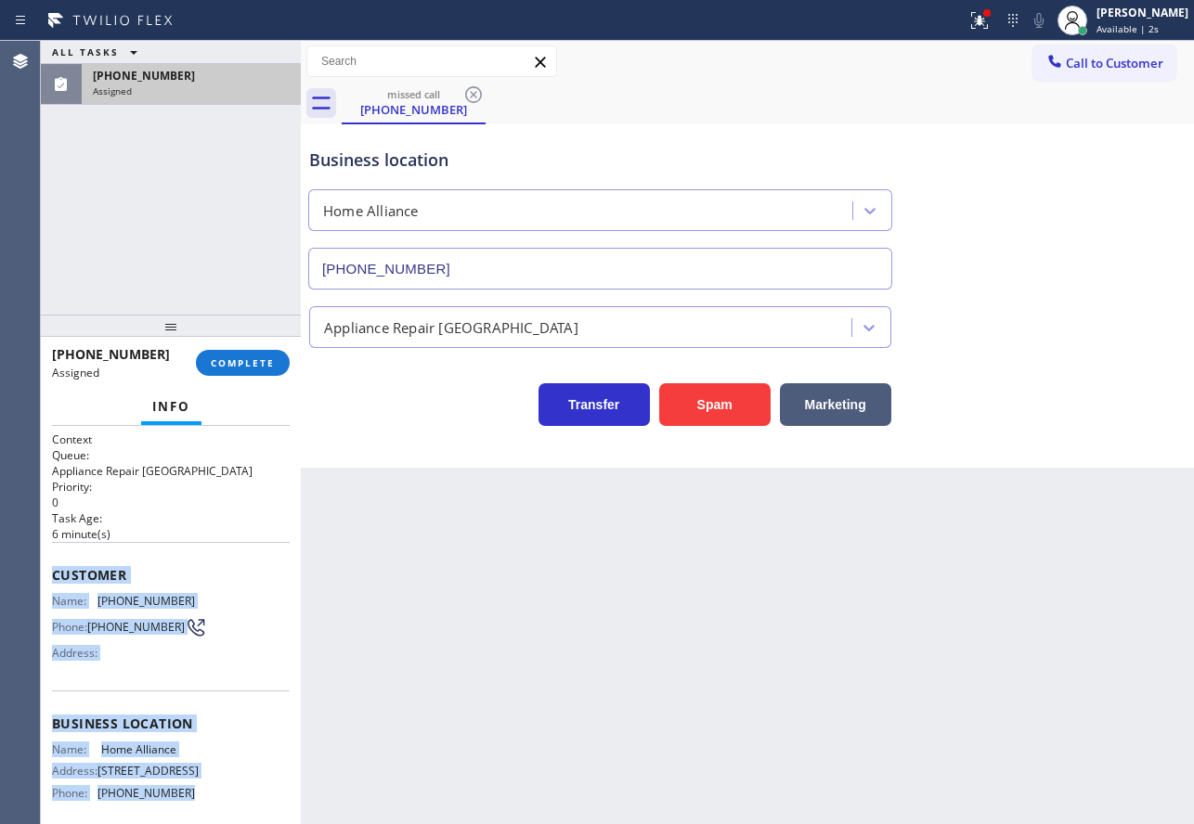
drag, startPoint x: 200, startPoint y: 661, endPoint x: 50, endPoint y: 576, distance: 172.1
click at [50, 576] on div "Context Queue: Appliance Repair High End Priority: 0 Task Age: [DEMOGRAPHIC_DAT…" at bounding box center [171, 625] width 260 height 398
click at [273, 361] on span "COMPLETE" at bounding box center [243, 362] width 64 height 13
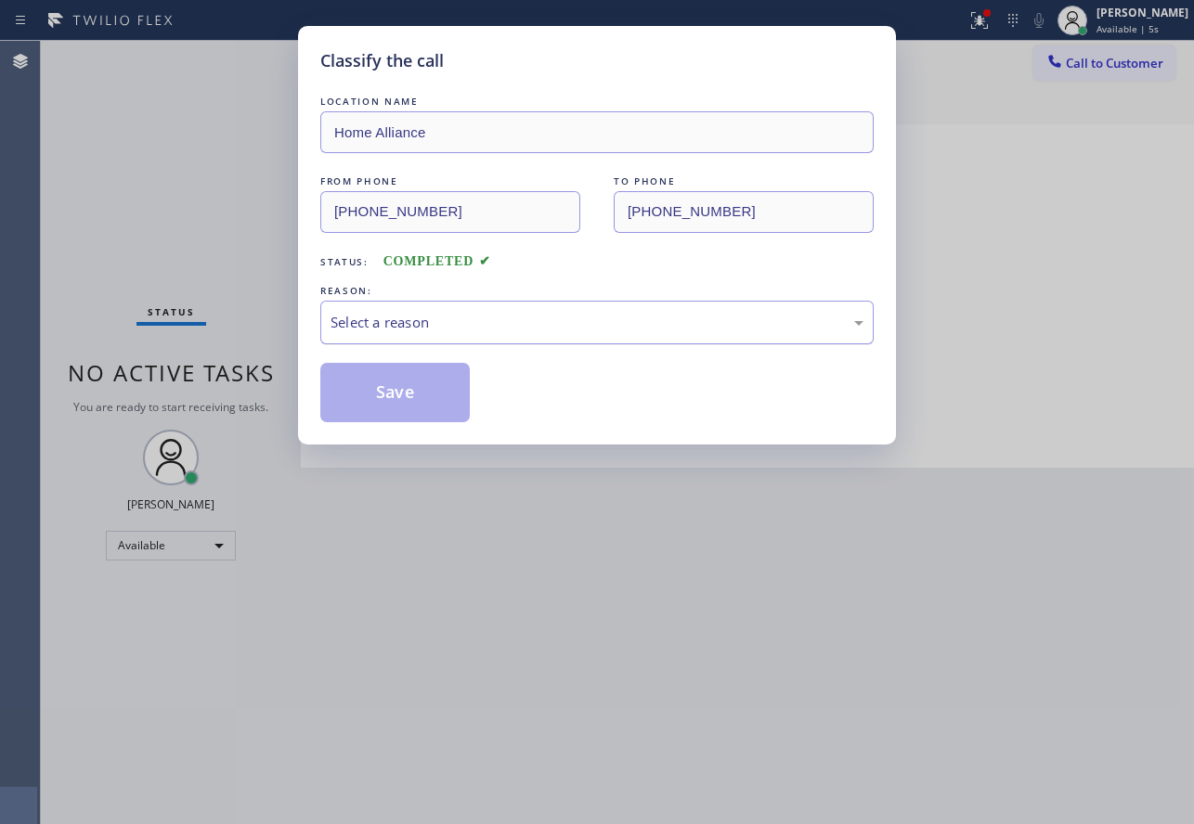
click at [417, 318] on div "Select a reason" at bounding box center [596, 322] width 533 height 21
click at [383, 401] on button "Save" at bounding box center [394, 392] width 149 height 59
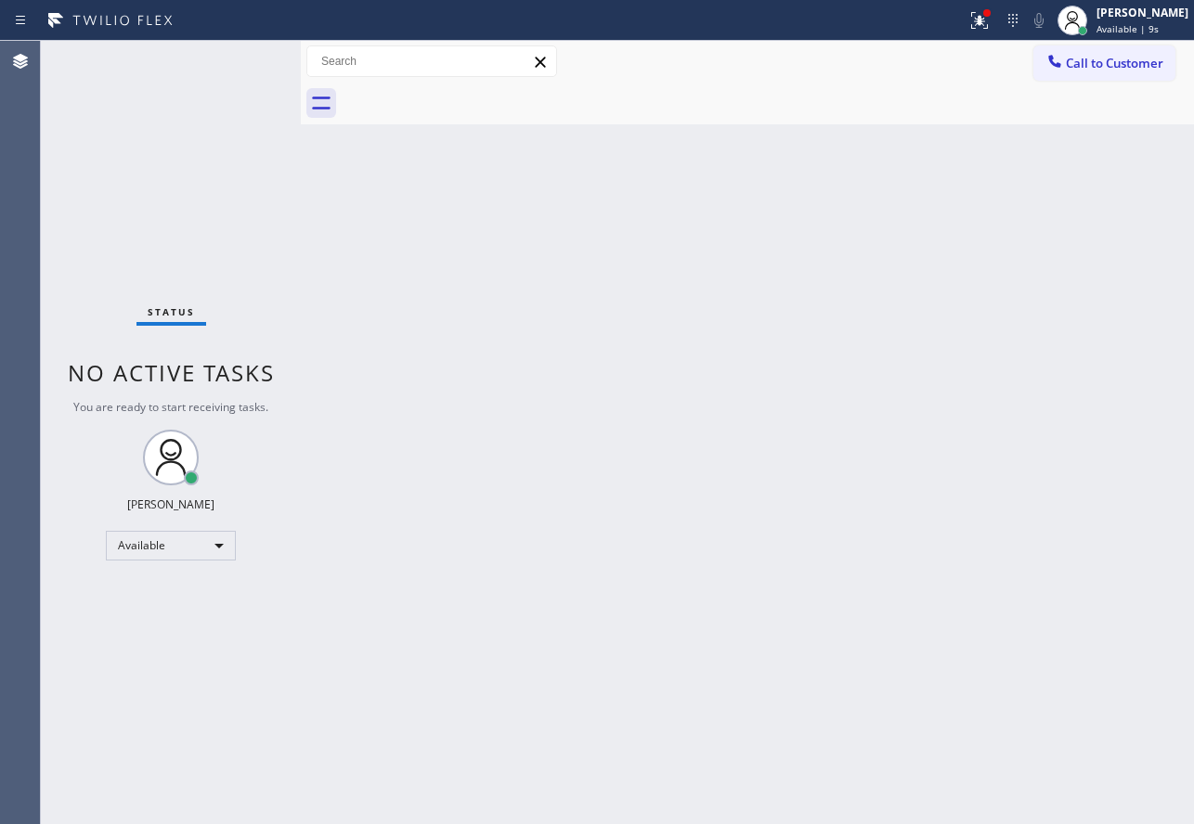
click at [1080, 84] on div at bounding box center [768, 104] width 852 height 42
click at [1080, 66] on span "Call to Customer" at bounding box center [1114, 63] width 97 height 17
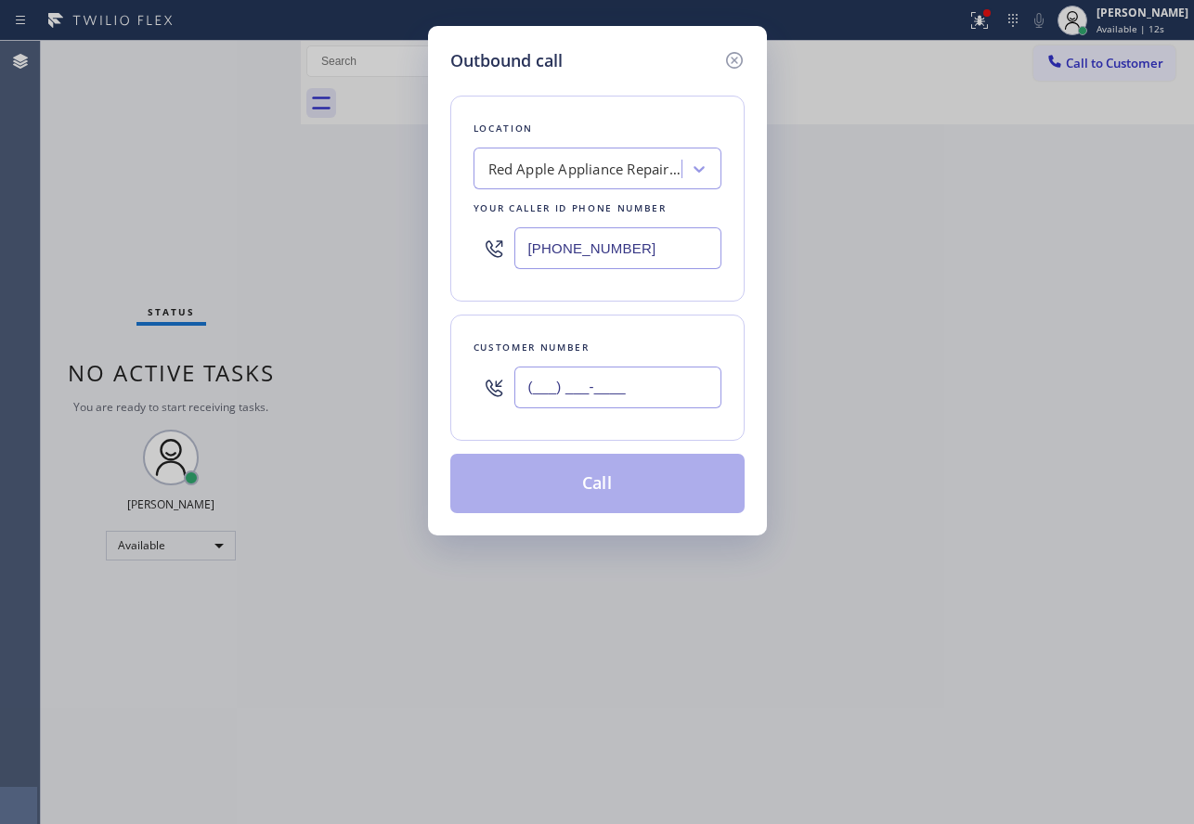
click at [673, 400] on input "(___) ___-____" at bounding box center [617, 388] width 207 height 42
paste input "279) 786-1232"
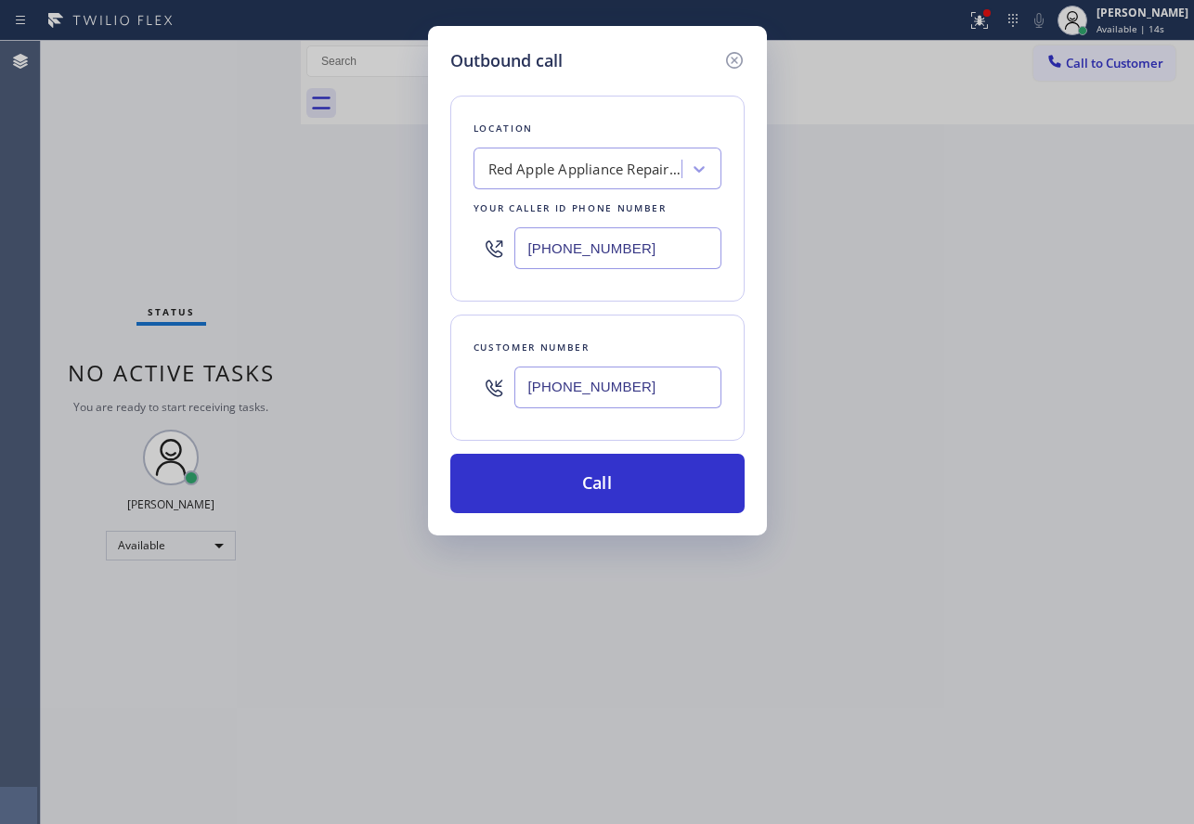
type input "[PHONE_NUMBER]"
drag, startPoint x: 636, startPoint y: 249, endPoint x: 442, endPoint y: 243, distance: 194.1
click at [442, 243] on div "Outbound call Location Red Apple Appliance Repair [GEOGRAPHIC_DATA] Your caller…" at bounding box center [597, 281] width 339 height 510
paste input "877) 777-0796"
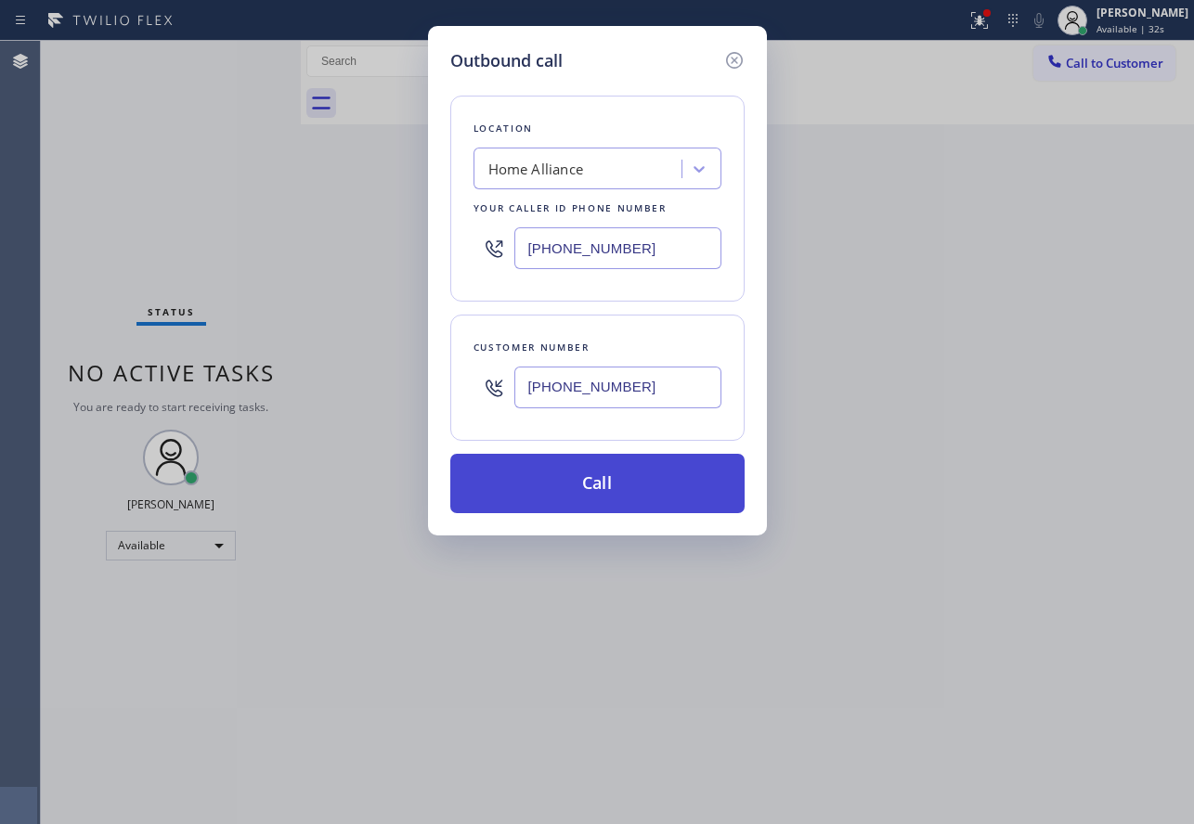
type input "[PHONE_NUMBER]"
click at [604, 486] on button "Call" at bounding box center [597, 483] width 294 height 59
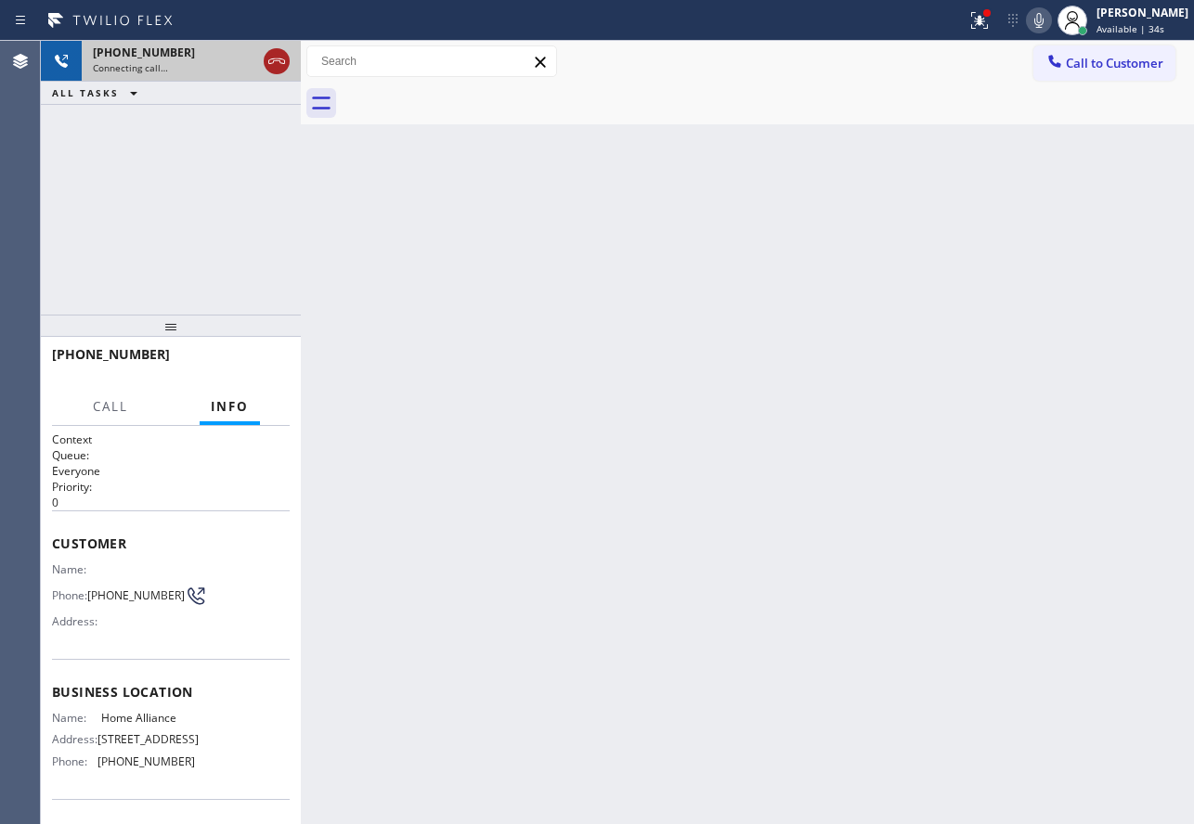
click at [269, 61] on icon at bounding box center [276, 61] width 22 height 22
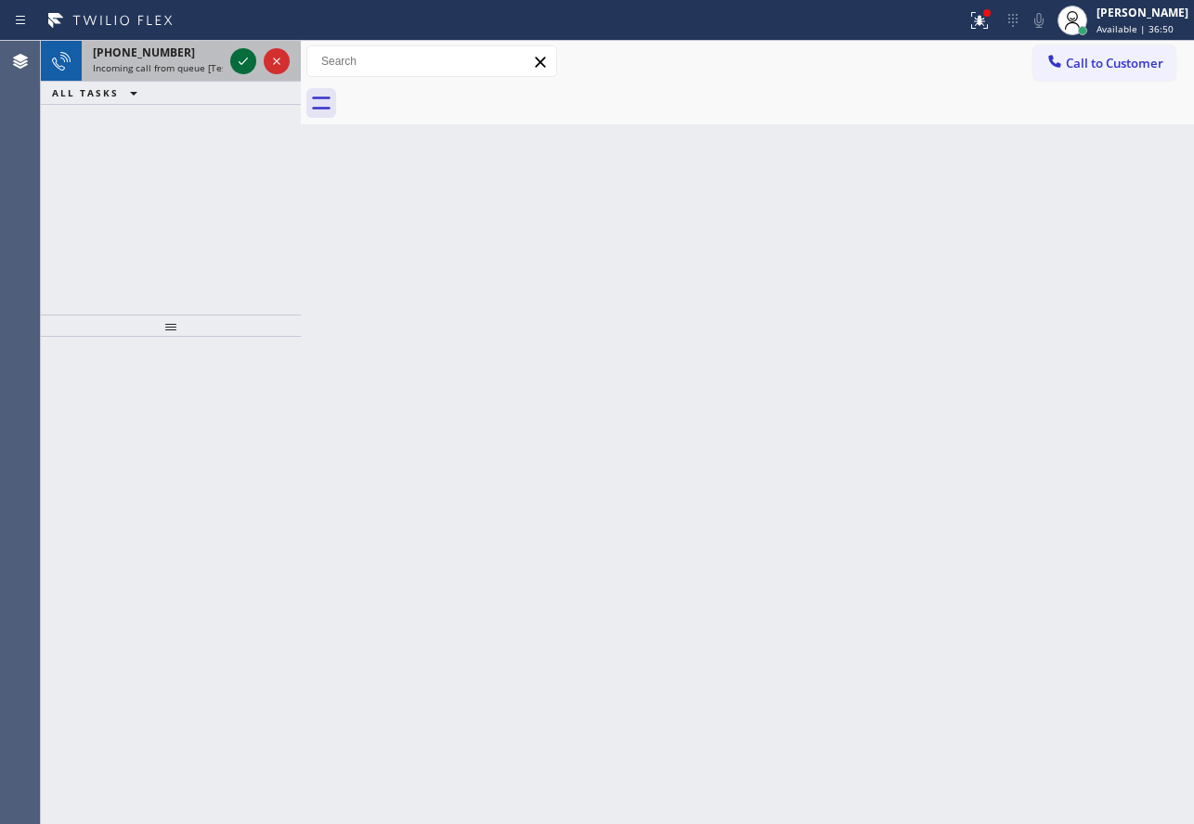
click at [245, 63] on icon at bounding box center [243, 61] width 22 height 22
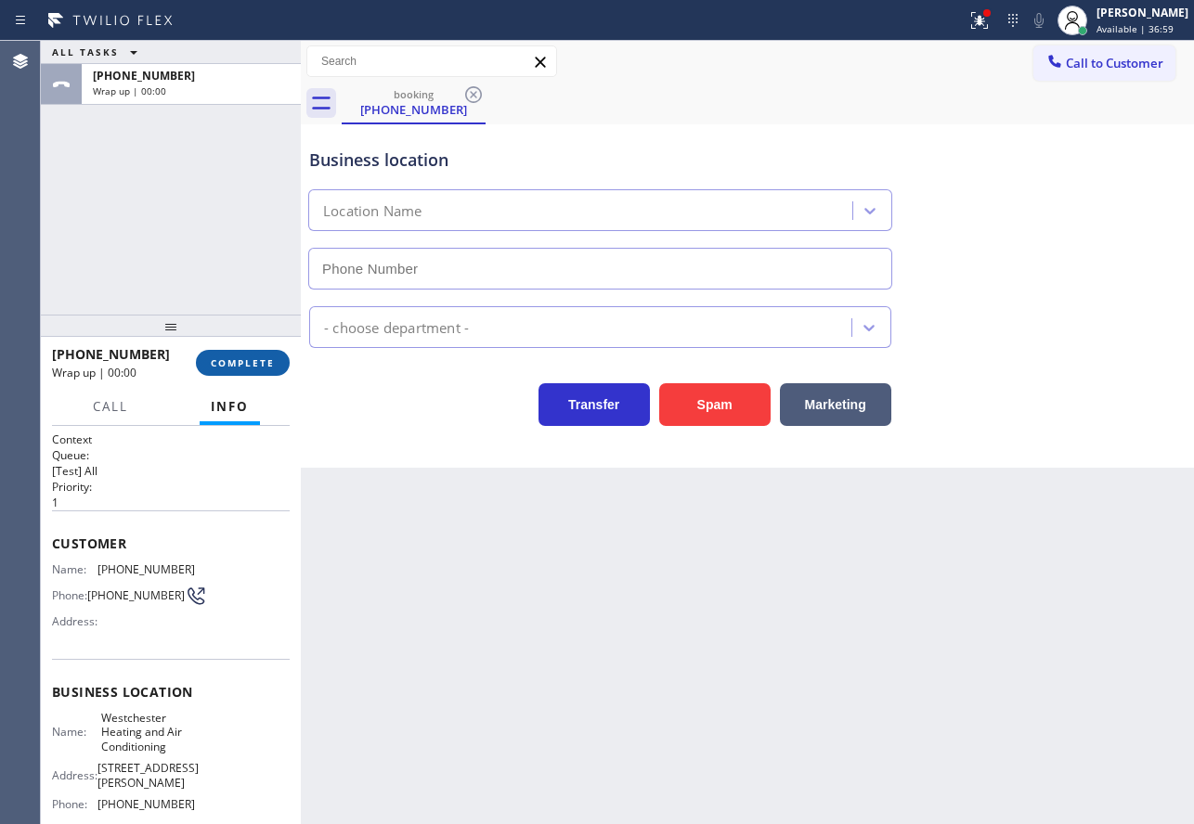
click at [261, 362] on span "COMPLETE" at bounding box center [243, 362] width 64 height 13
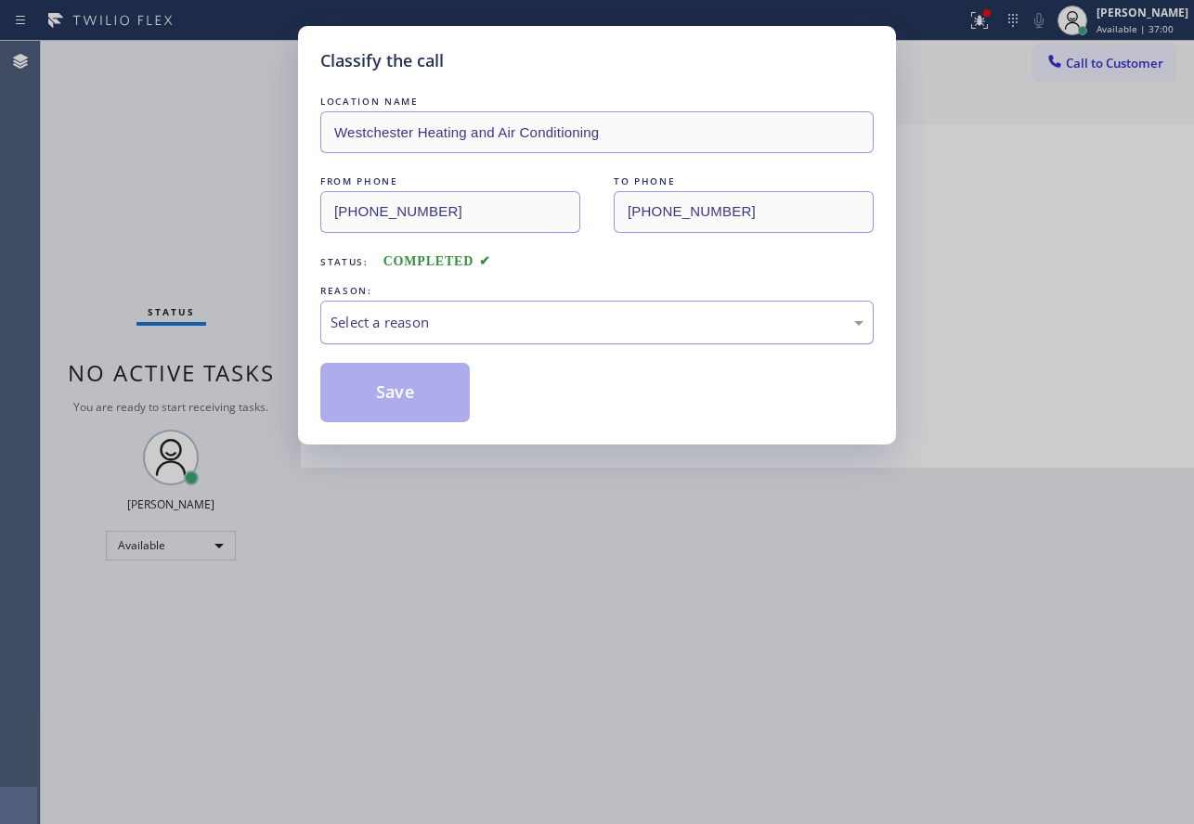
click at [429, 301] on div "Select a reason" at bounding box center [596, 323] width 553 height 44
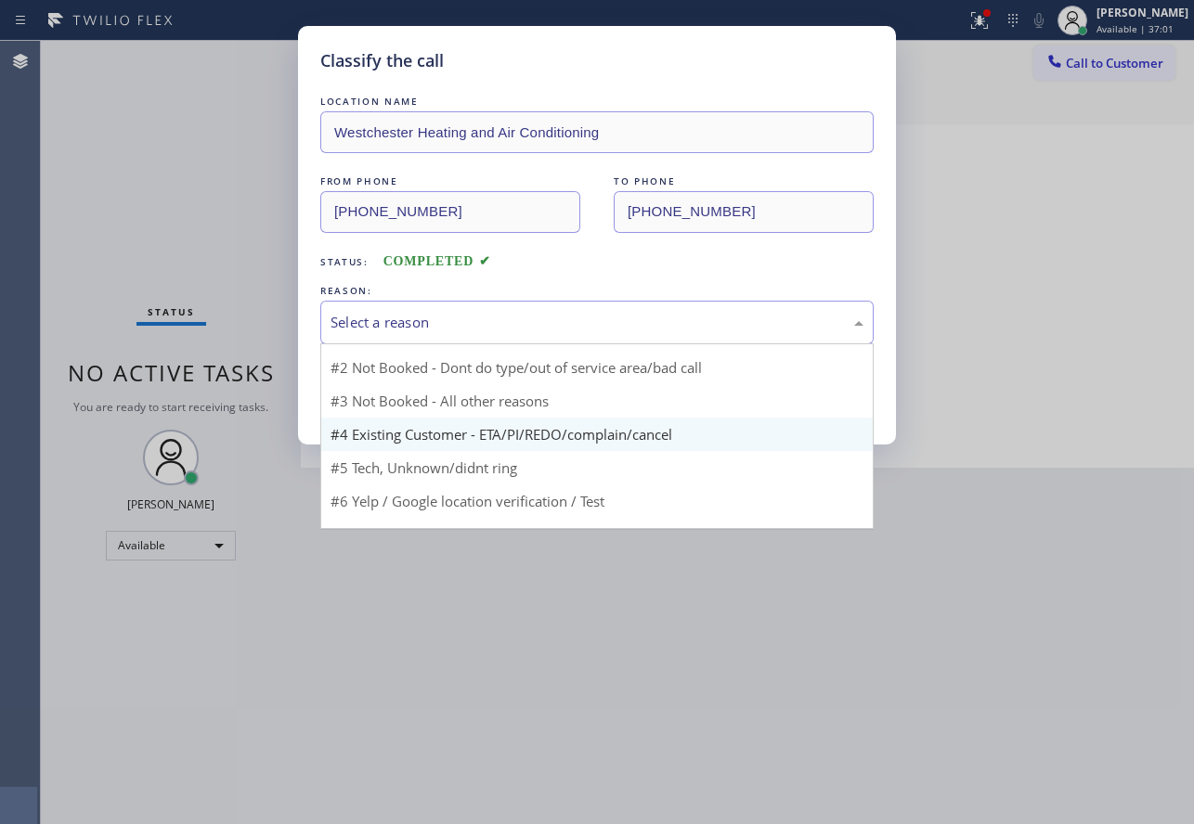
scroll to position [50, 0]
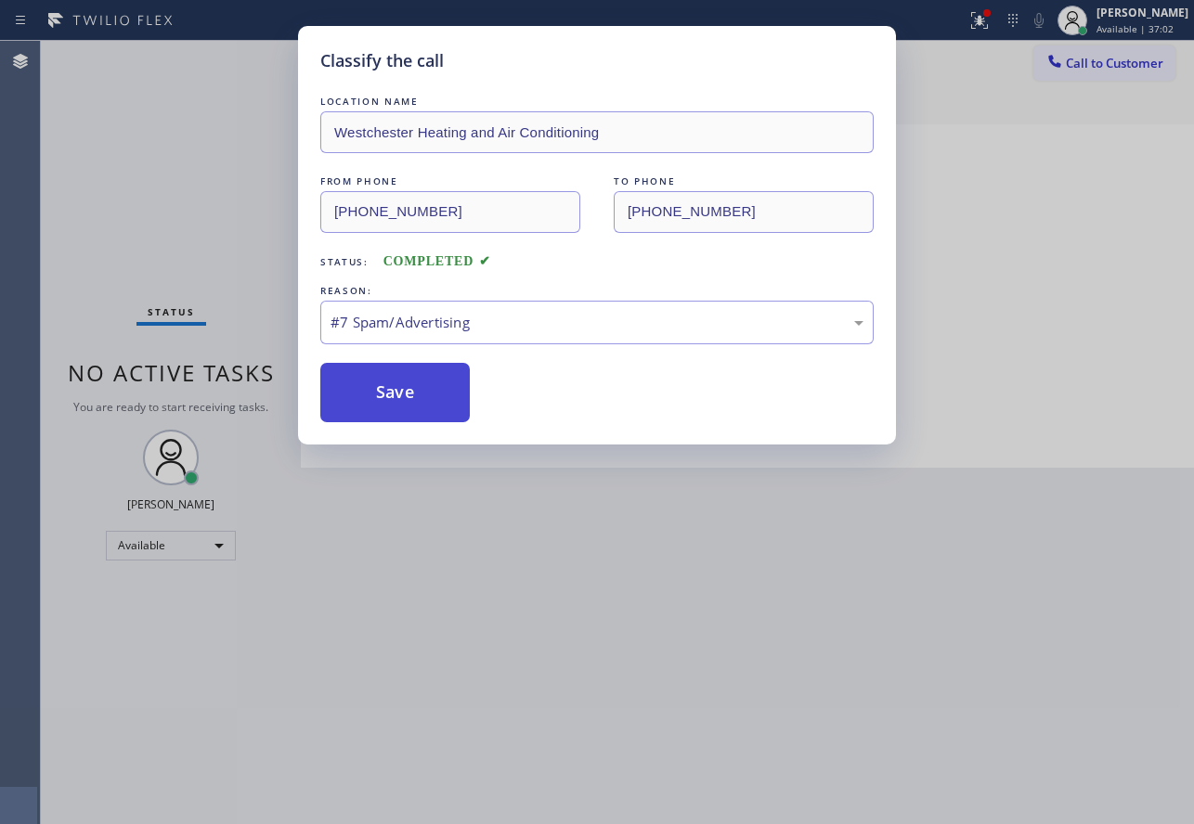
click at [396, 397] on button "Save" at bounding box center [394, 392] width 149 height 59
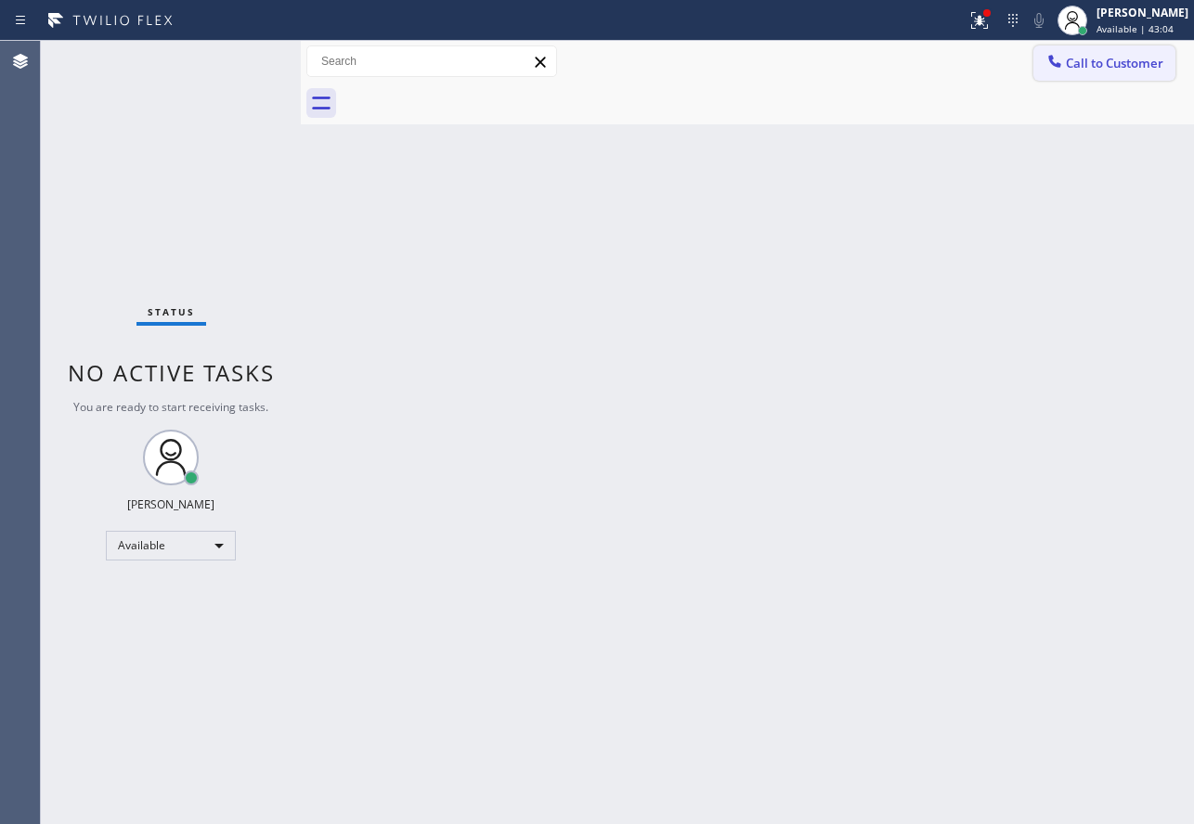
click at [1120, 75] on button "Call to Customer" at bounding box center [1104, 62] width 142 height 35
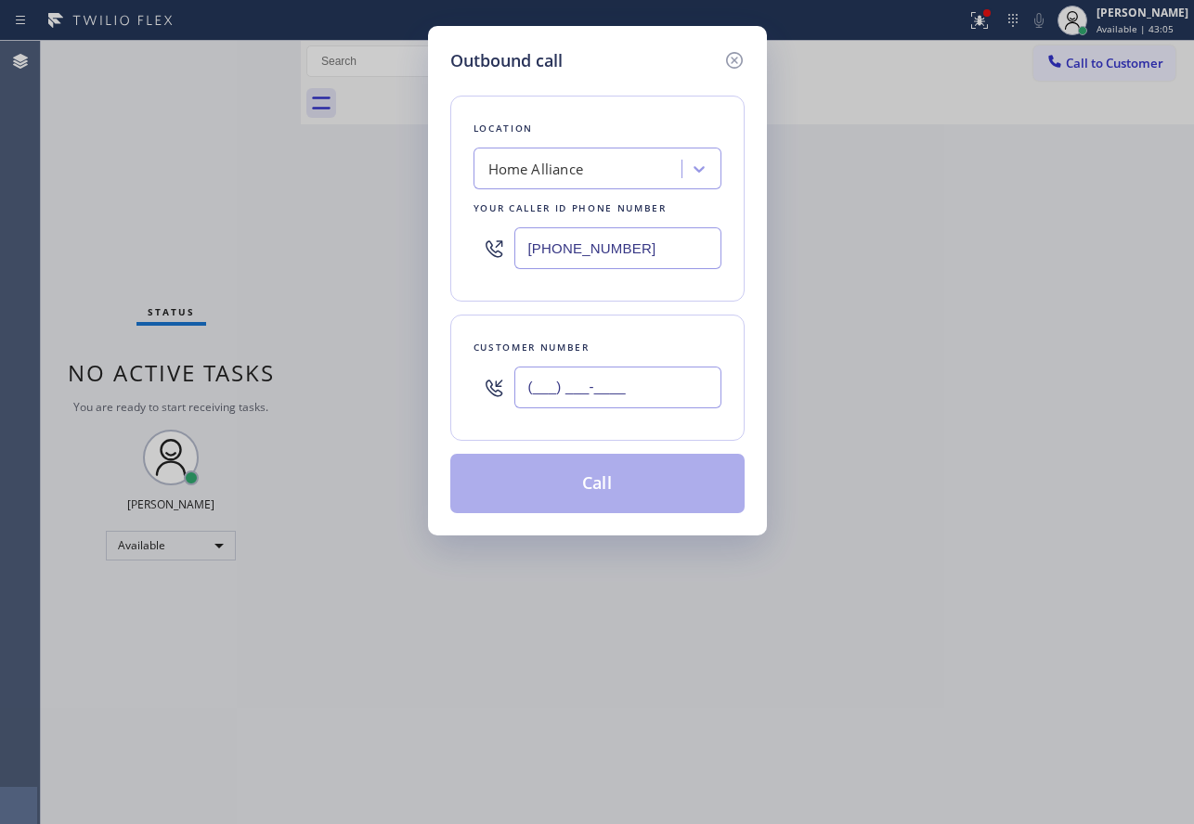
click at [607, 391] on input "(___) ___-____" at bounding box center [617, 388] width 207 height 42
paste input "818) 822-0504"
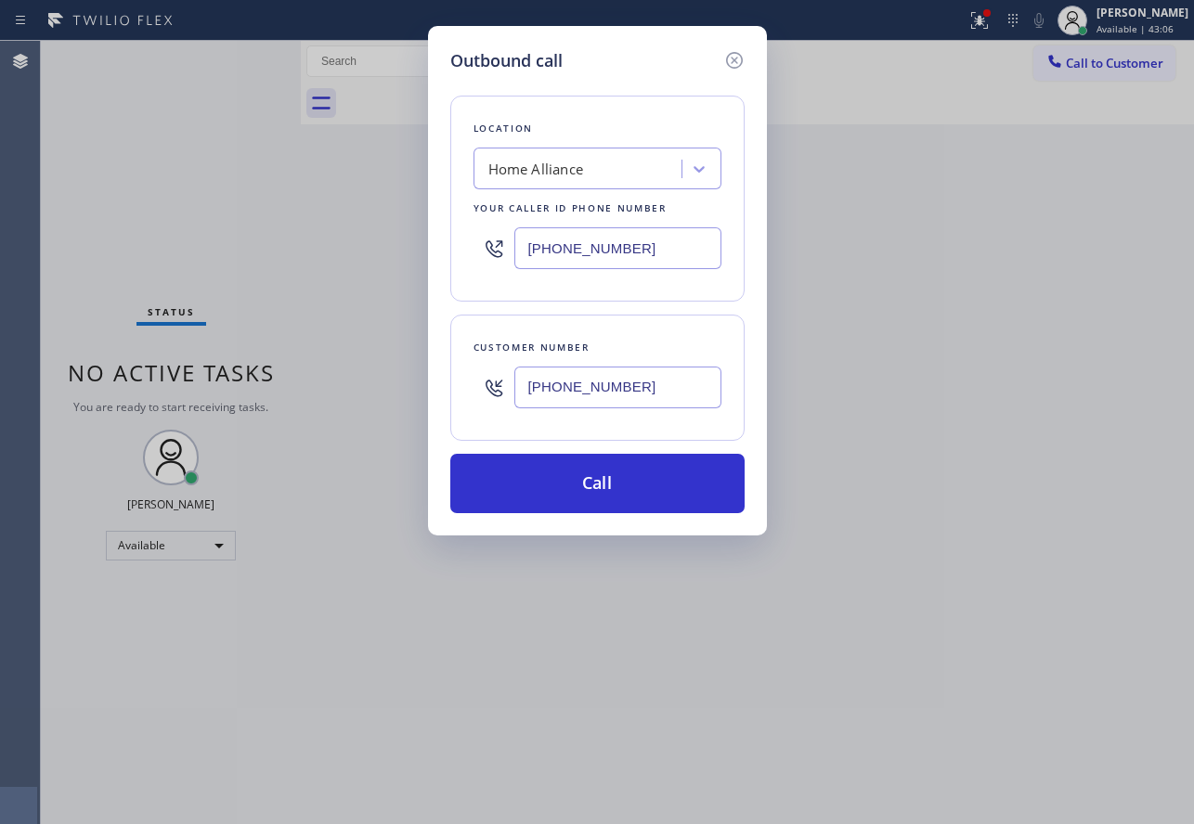
type input "[PHONE_NUMBER]"
click at [570, 175] on div "Home Alliance" at bounding box center [536, 169] width 96 height 21
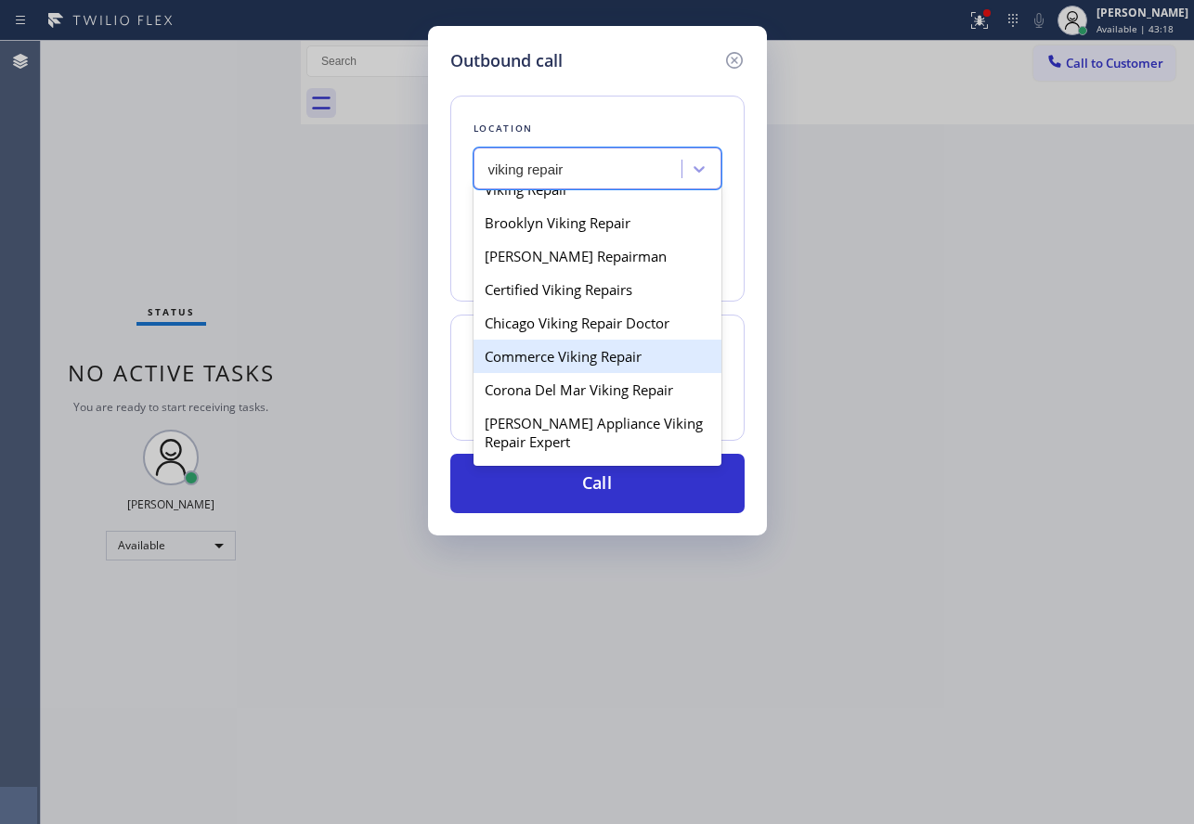
scroll to position [650, 0]
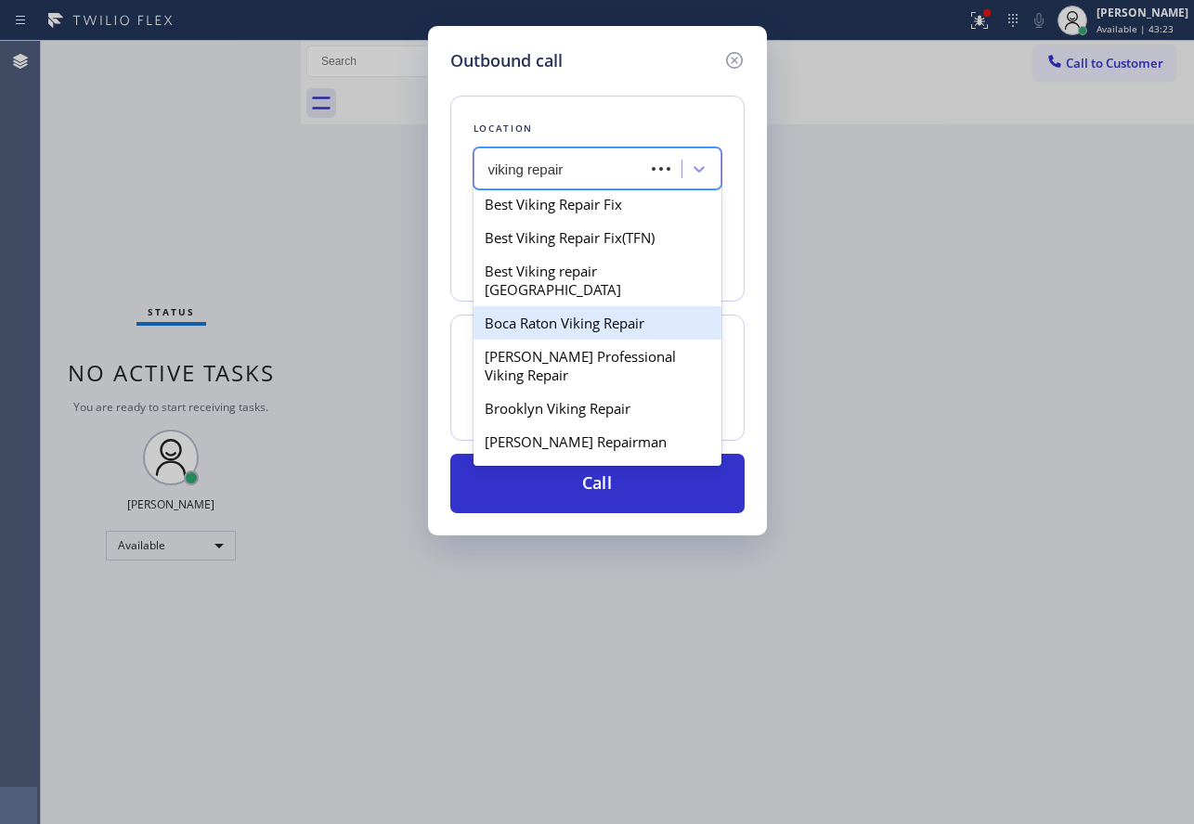
type input "viking repair"
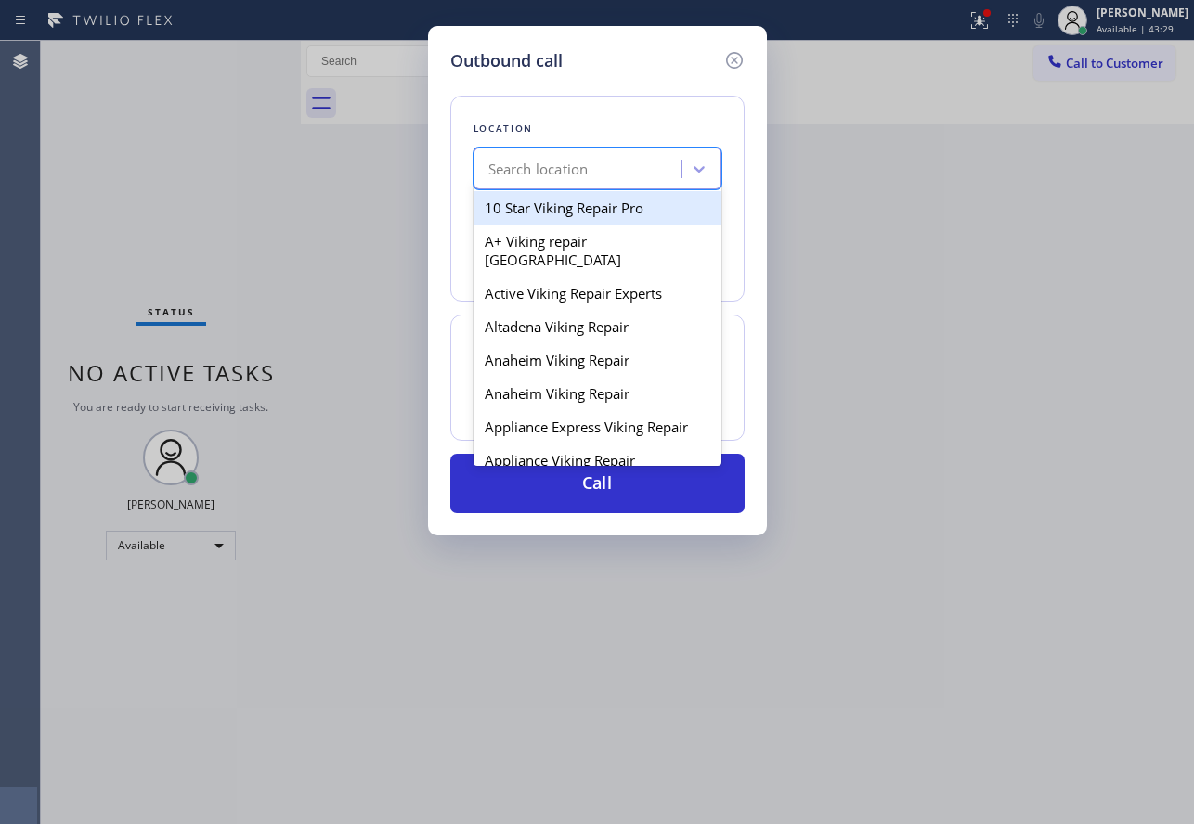
click at [534, 188] on div "Search location" at bounding box center [597, 169] width 248 height 42
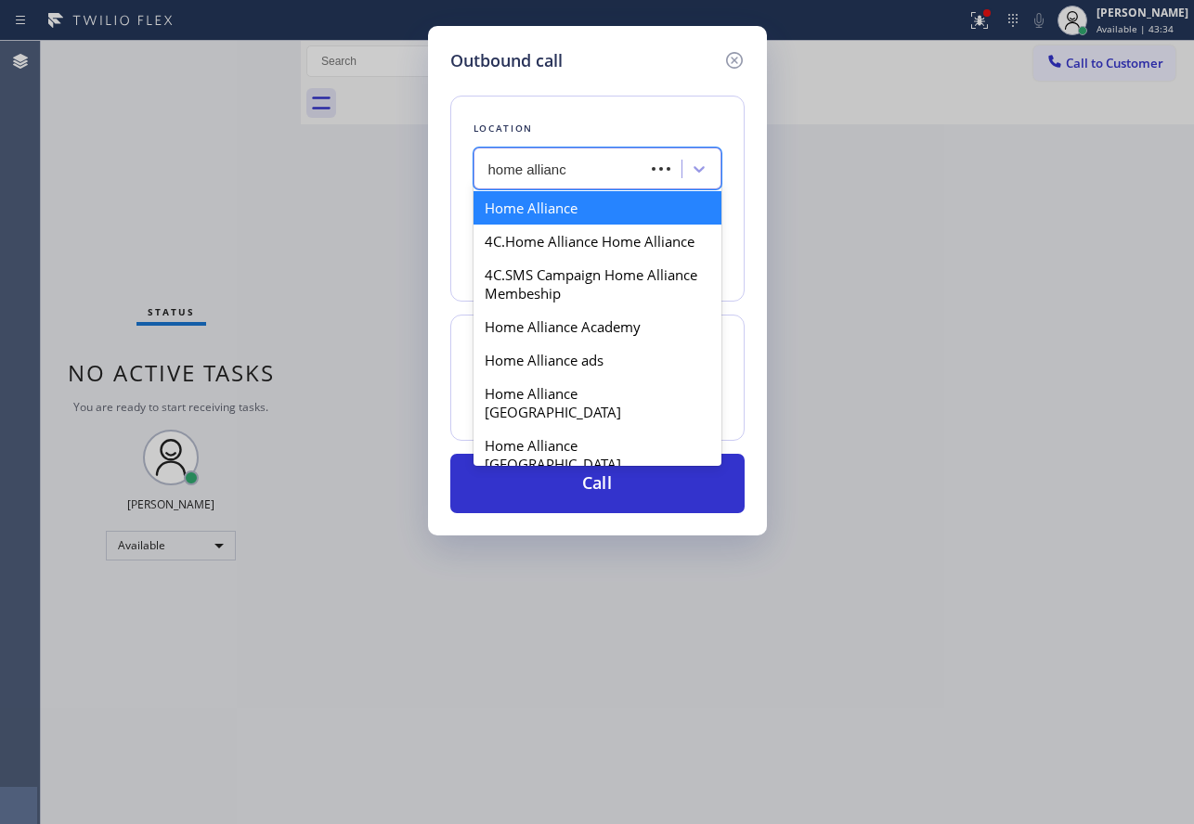
type input "home alliance"
click at [531, 210] on div "Home Alliance" at bounding box center [597, 207] width 248 height 33
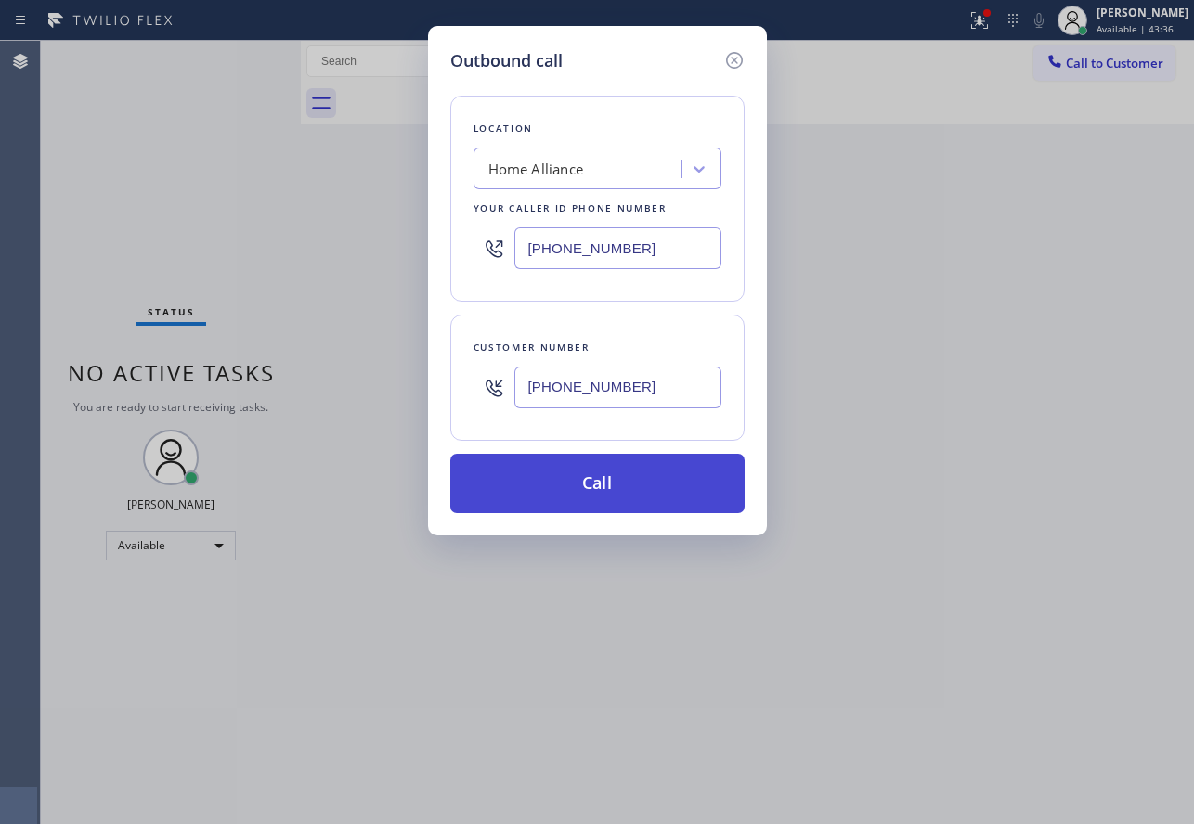
click at [638, 479] on button "Call" at bounding box center [597, 483] width 294 height 59
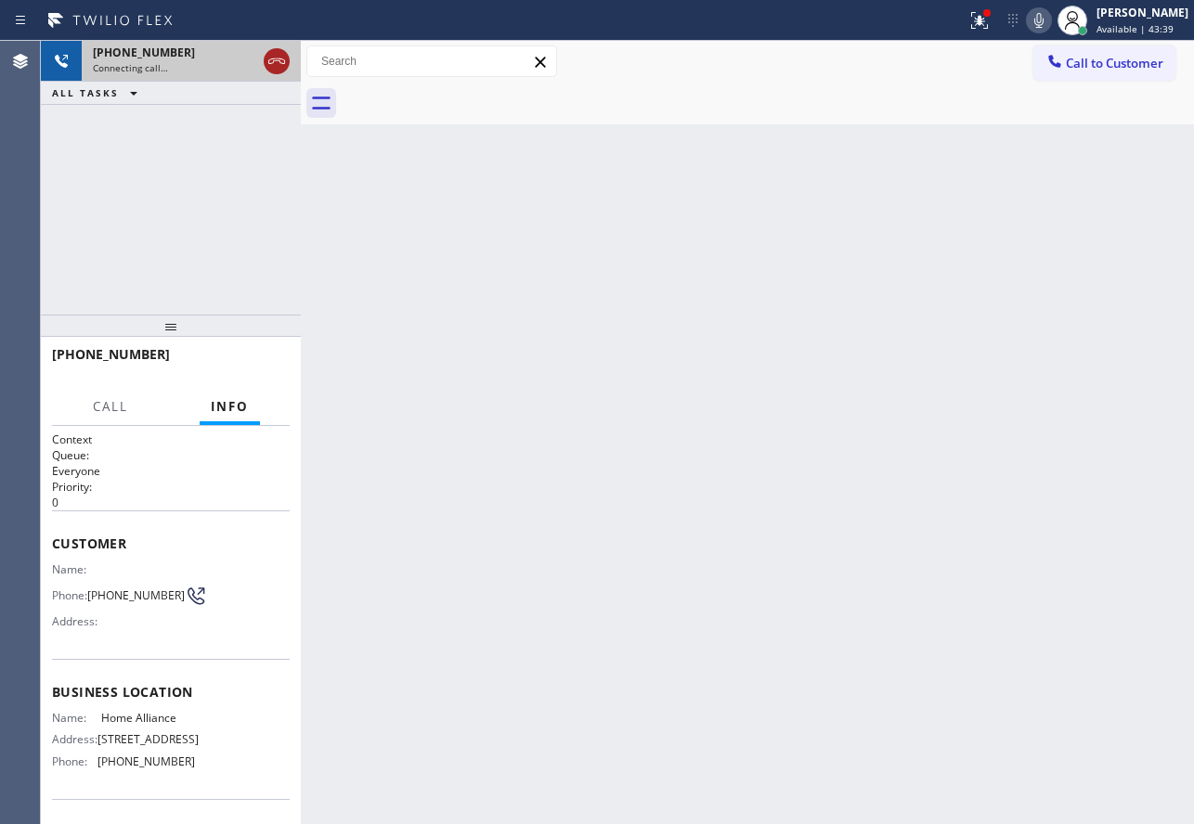
click at [278, 64] on icon at bounding box center [276, 61] width 22 height 22
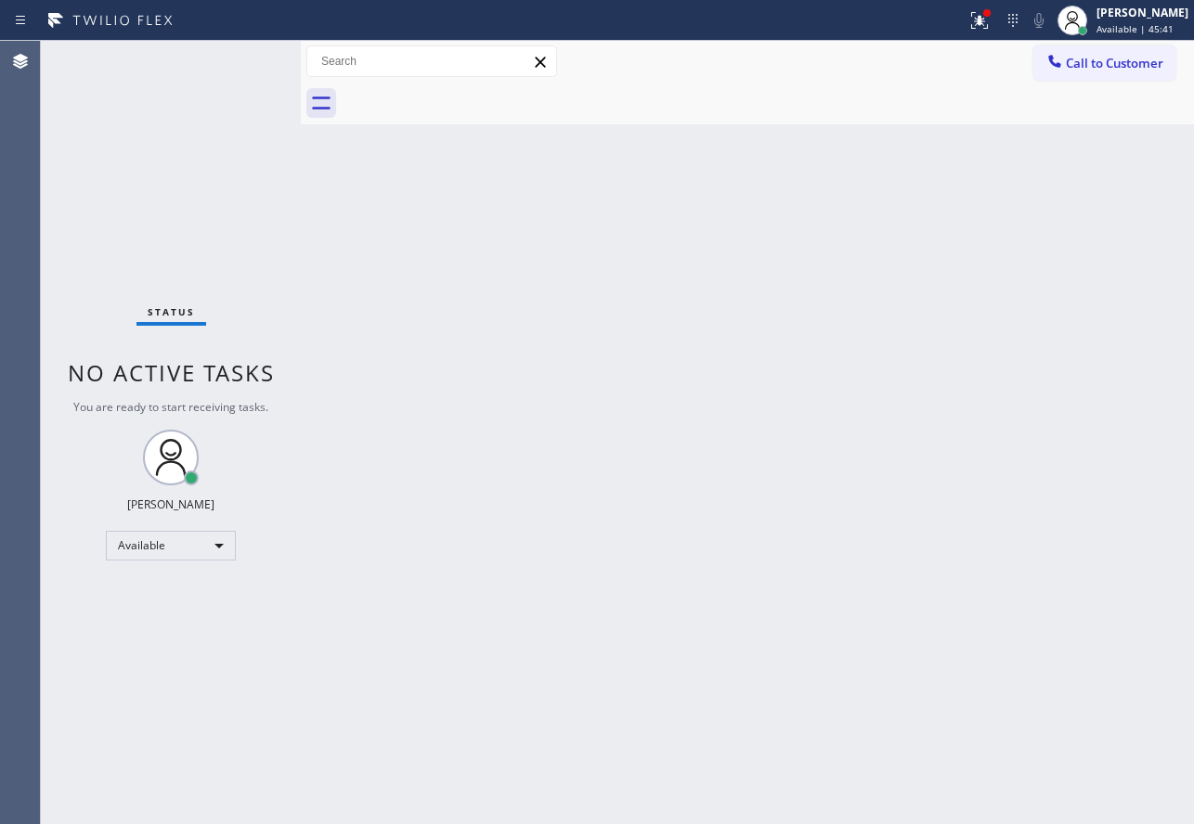
click at [806, 699] on div "Back to Dashboard Change Sender ID Customers Technicians Select a contact Outbo…" at bounding box center [747, 432] width 893 height 783
click at [657, 583] on div "Back to Dashboard Change Sender ID Customers Technicians Select a contact Outbo…" at bounding box center [747, 432] width 893 height 783
click at [684, 420] on div "Back to Dashboard Change Sender ID Customers Technicians Select a contact Outbo…" at bounding box center [747, 432] width 893 height 783
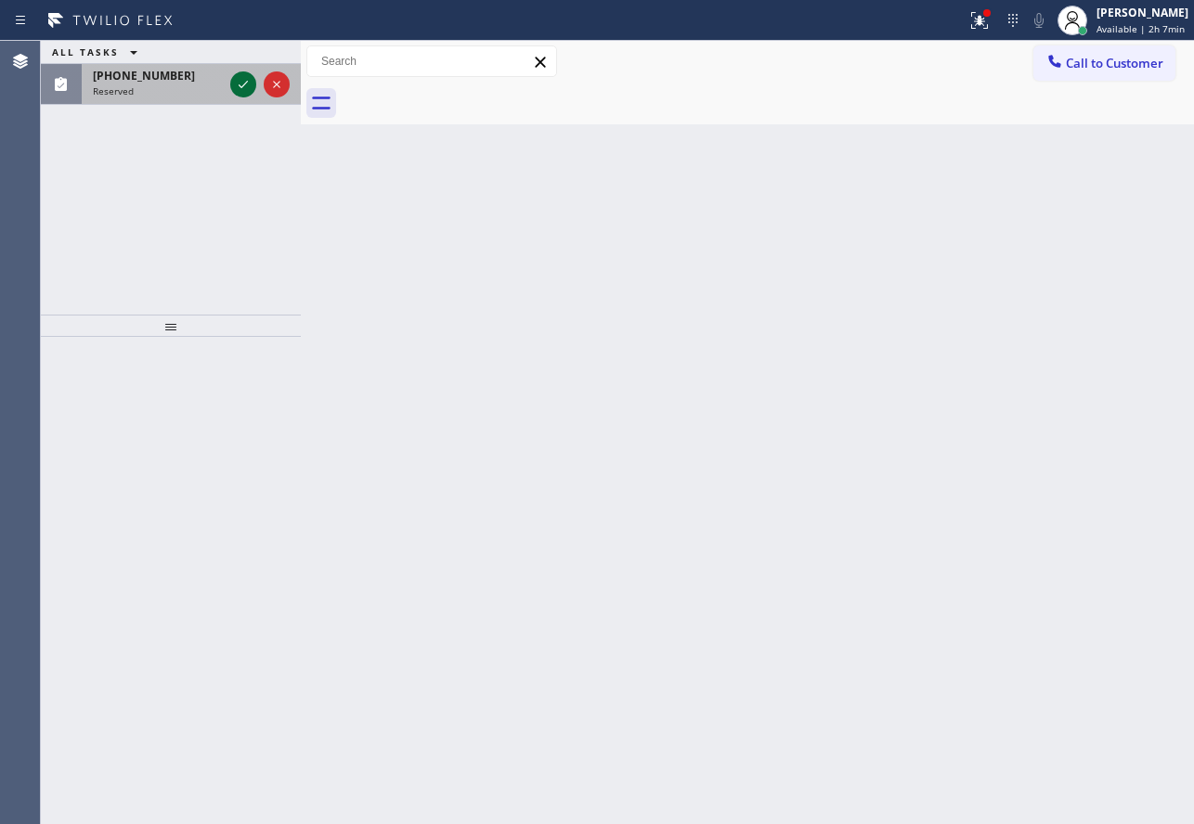
click at [236, 90] on icon at bounding box center [243, 84] width 22 height 22
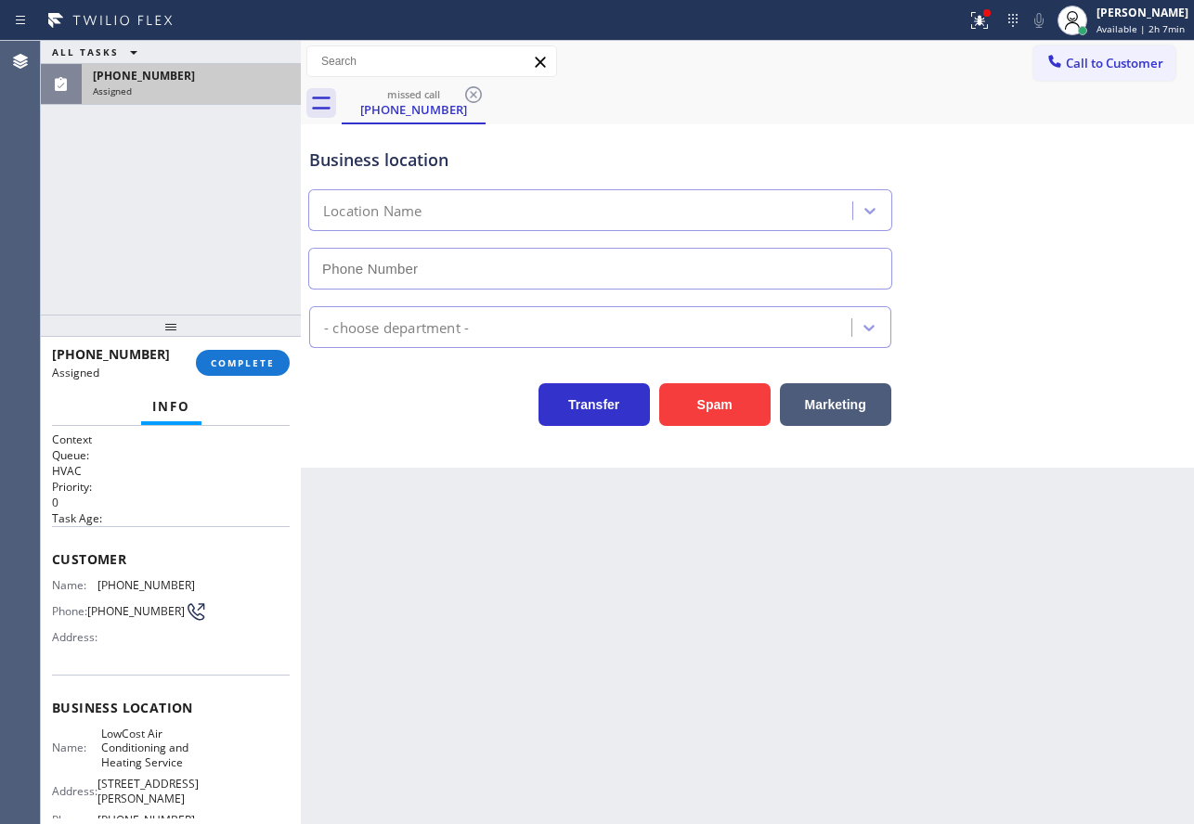
type input "[PHONE_NUMBER]"
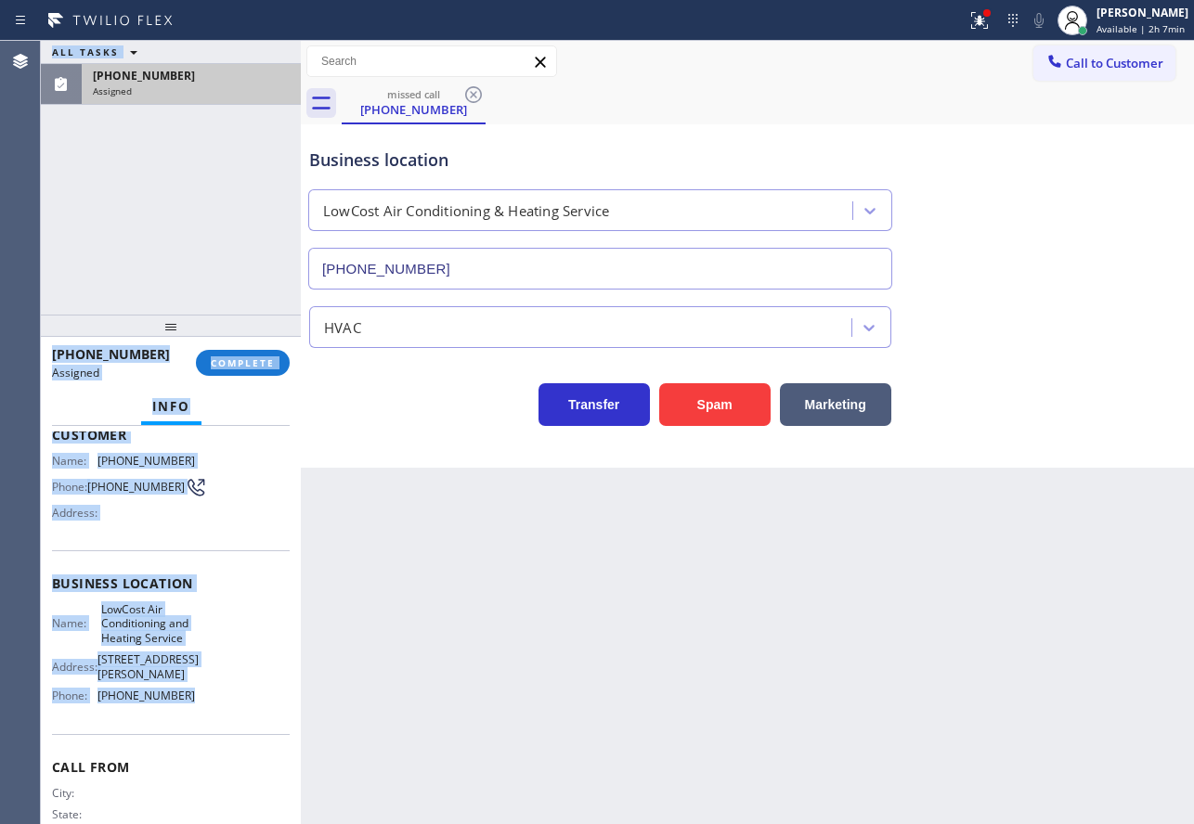
scroll to position [28, 0]
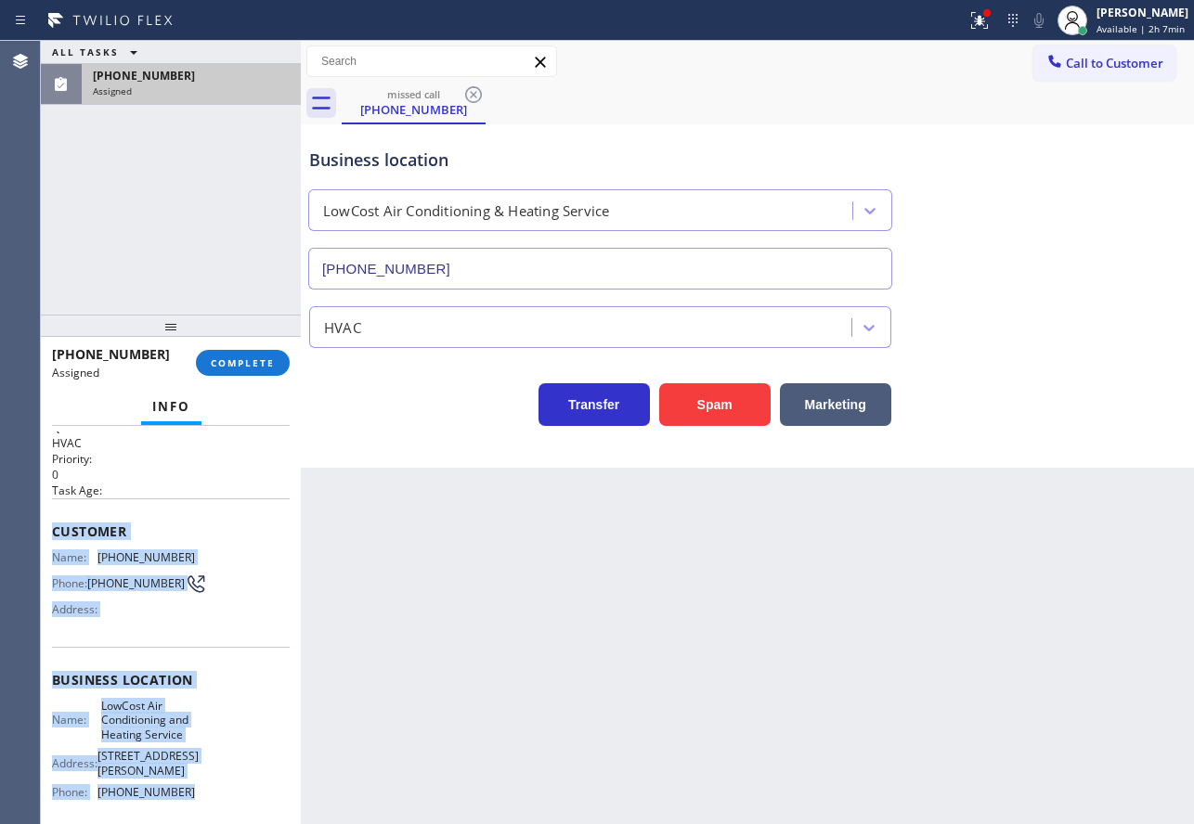
drag, startPoint x: 190, startPoint y: 659, endPoint x: 53, endPoint y: 528, distance: 189.8
click at [53, 528] on div "Context Queue: HVAC Priority: 0 Task Age: Customer Name: [PHONE_NUMBER] Phone: …" at bounding box center [171, 687] width 238 height 567
click at [242, 365] on span "COMPLETE" at bounding box center [243, 362] width 64 height 13
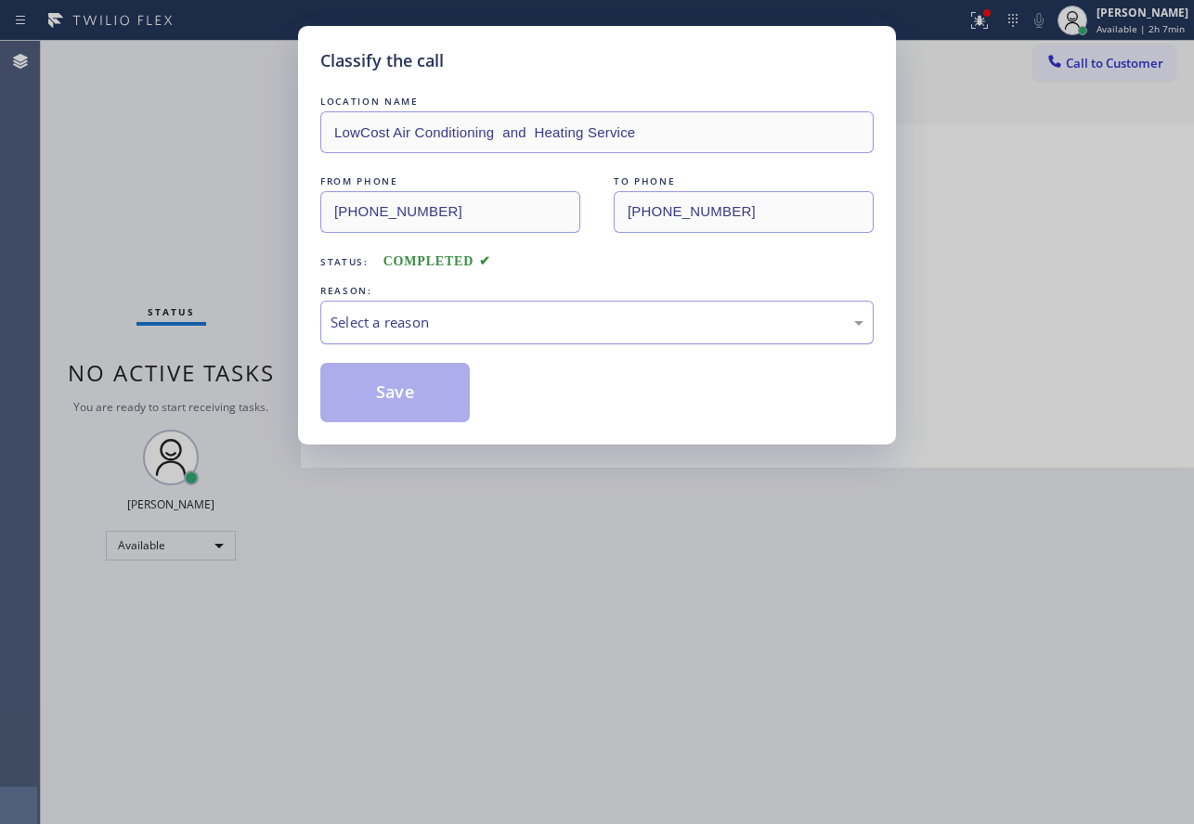
click at [453, 313] on div "Select a reason" at bounding box center [596, 322] width 533 height 21
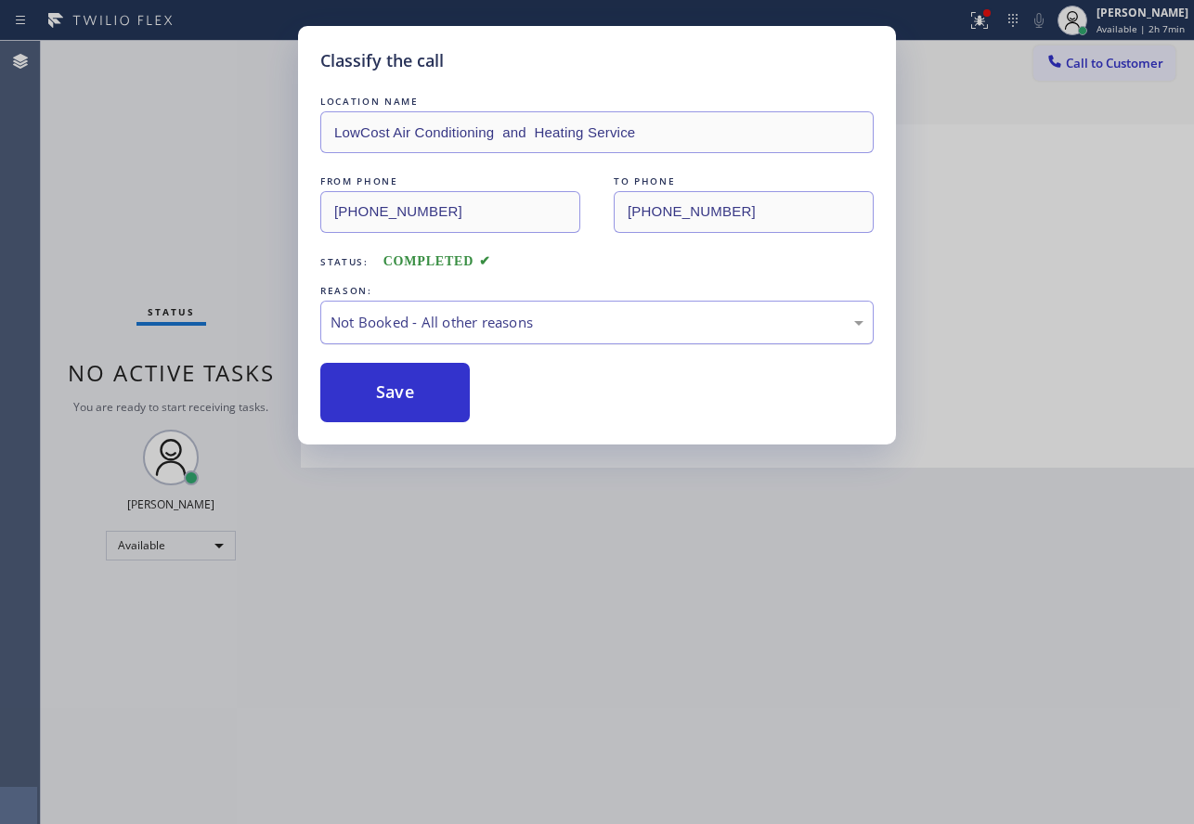
click at [446, 329] on div "Not Booked - All other reasons" at bounding box center [596, 322] width 533 height 21
click at [409, 413] on button "Save" at bounding box center [394, 392] width 149 height 59
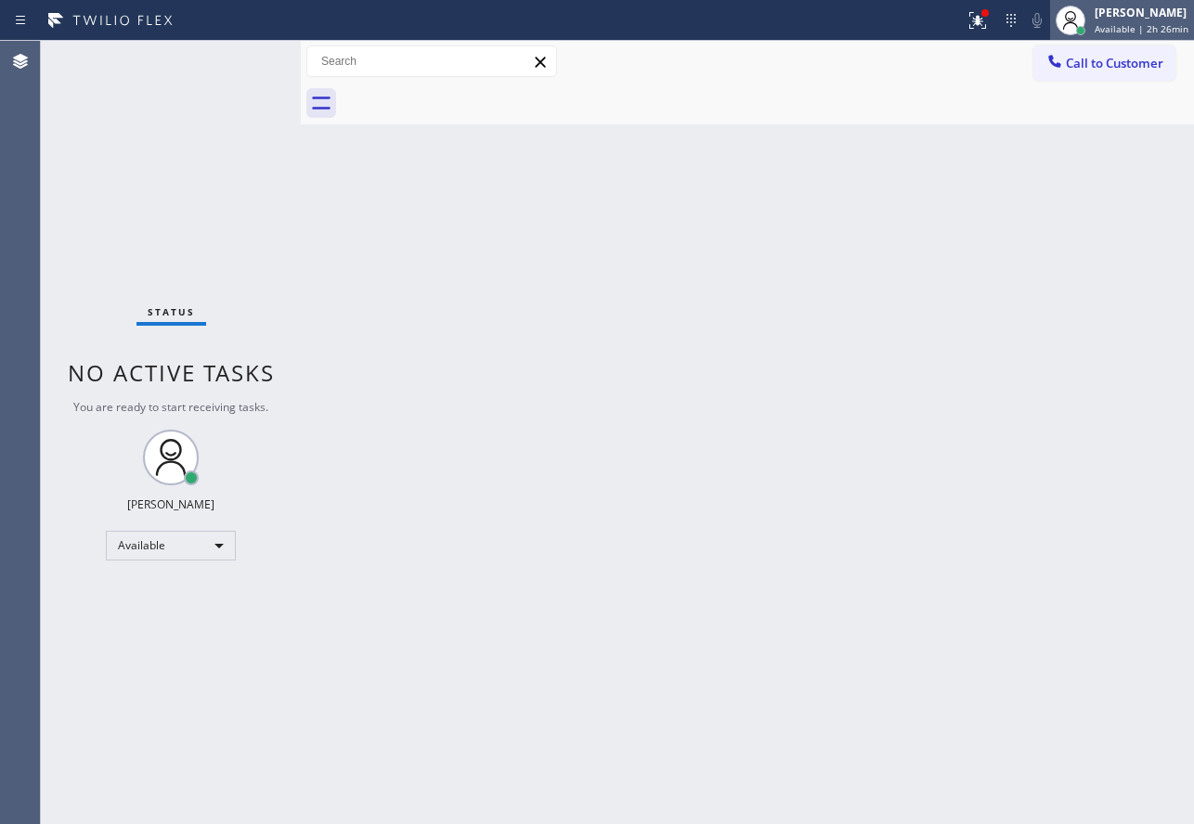
click at [1125, 19] on div "[PERSON_NAME]" at bounding box center [1141, 13] width 94 height 16
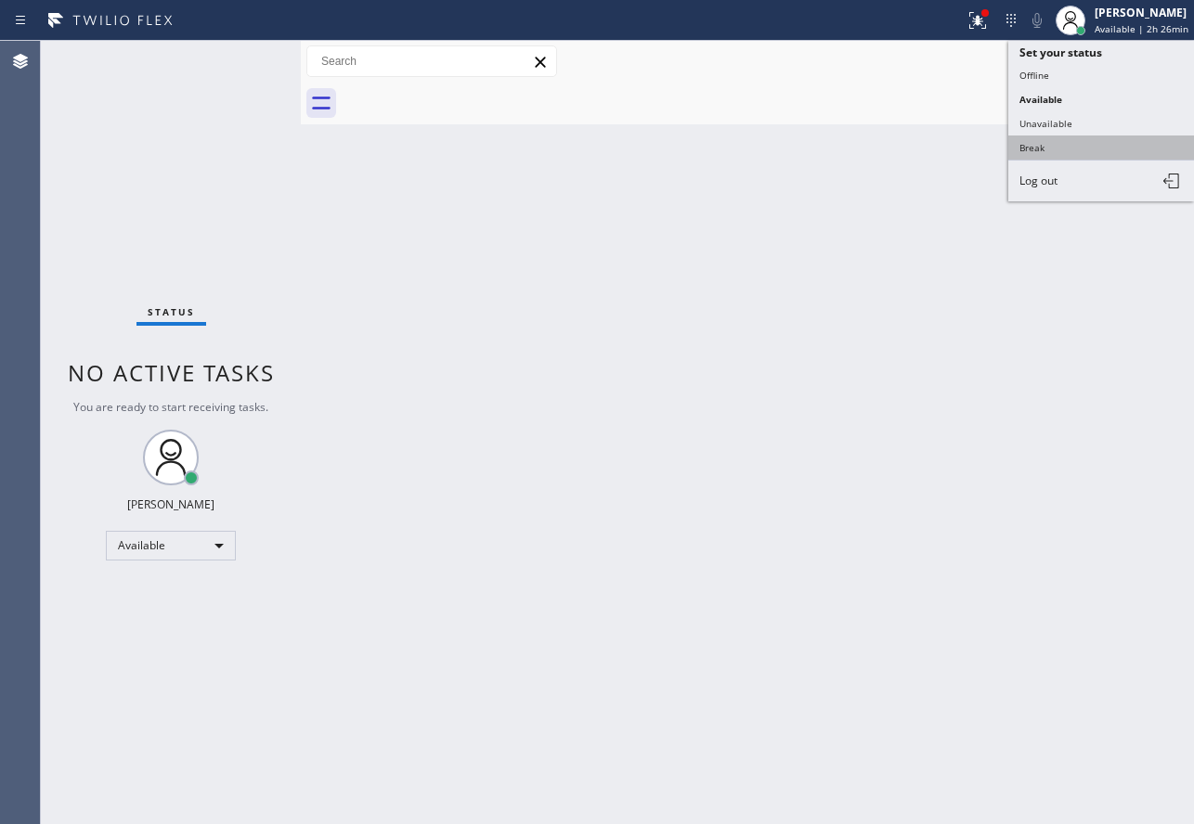
click at [1046, 150] on button "Break" at bounding box center [1101, 148] width 186 height 24
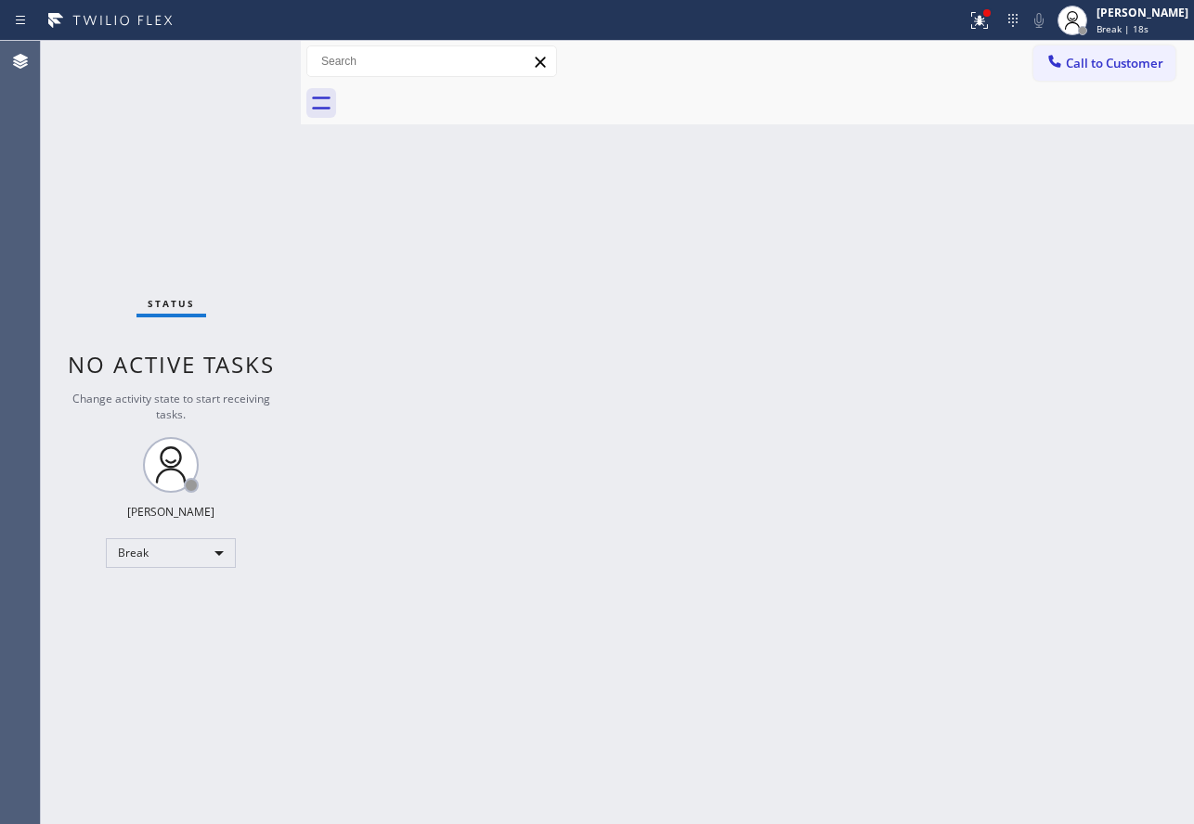
click at [472, 397] on div "Back to Dashboard Change Sender ID Customers Technicians Select a contact Outbo…" at bounding box center [747, 432] width 893 height 783
